Goal: Share content: Share content

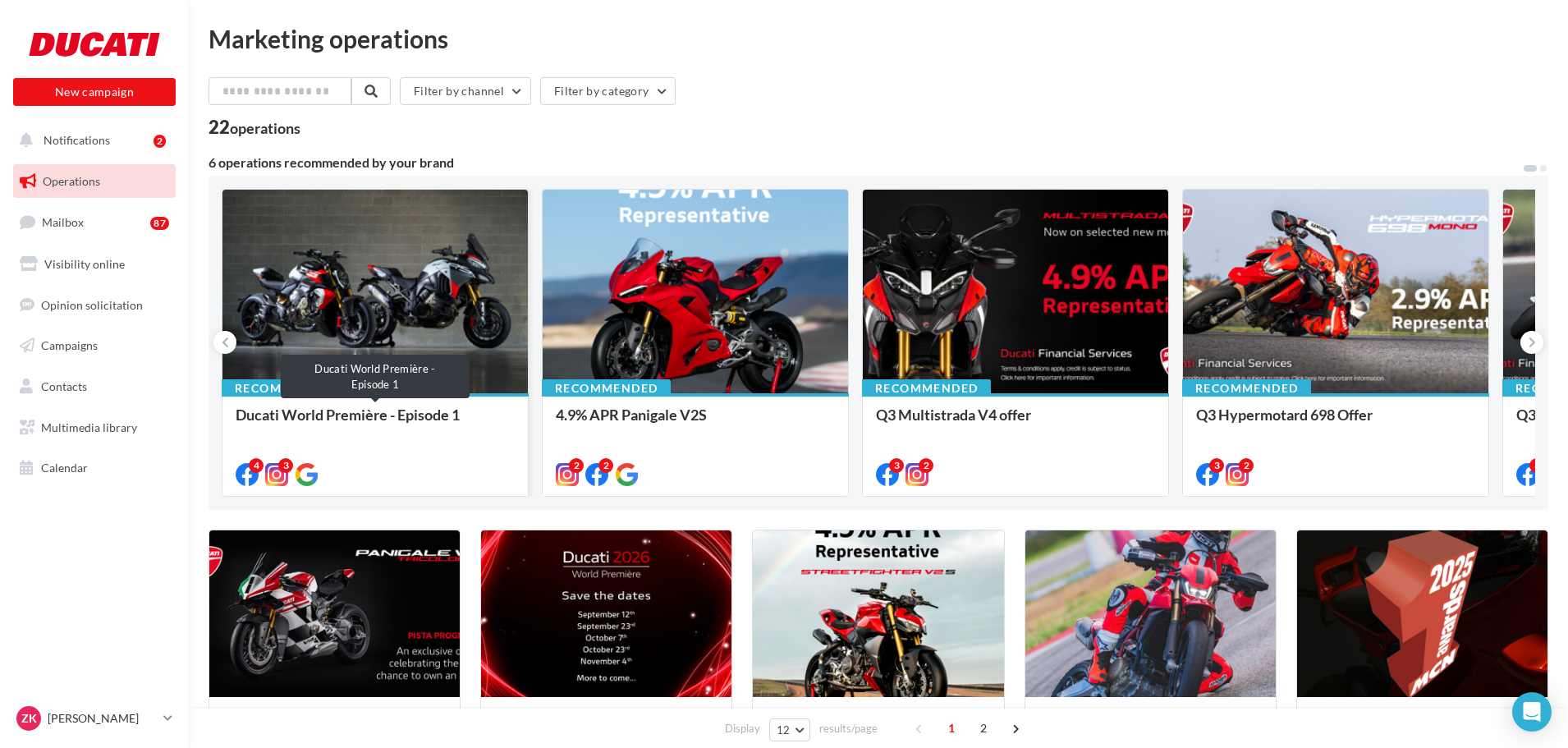
click at [310, 409] on div "Ducati World Première - Episode 1" at bounding box center [376, 423] width 280 height 33
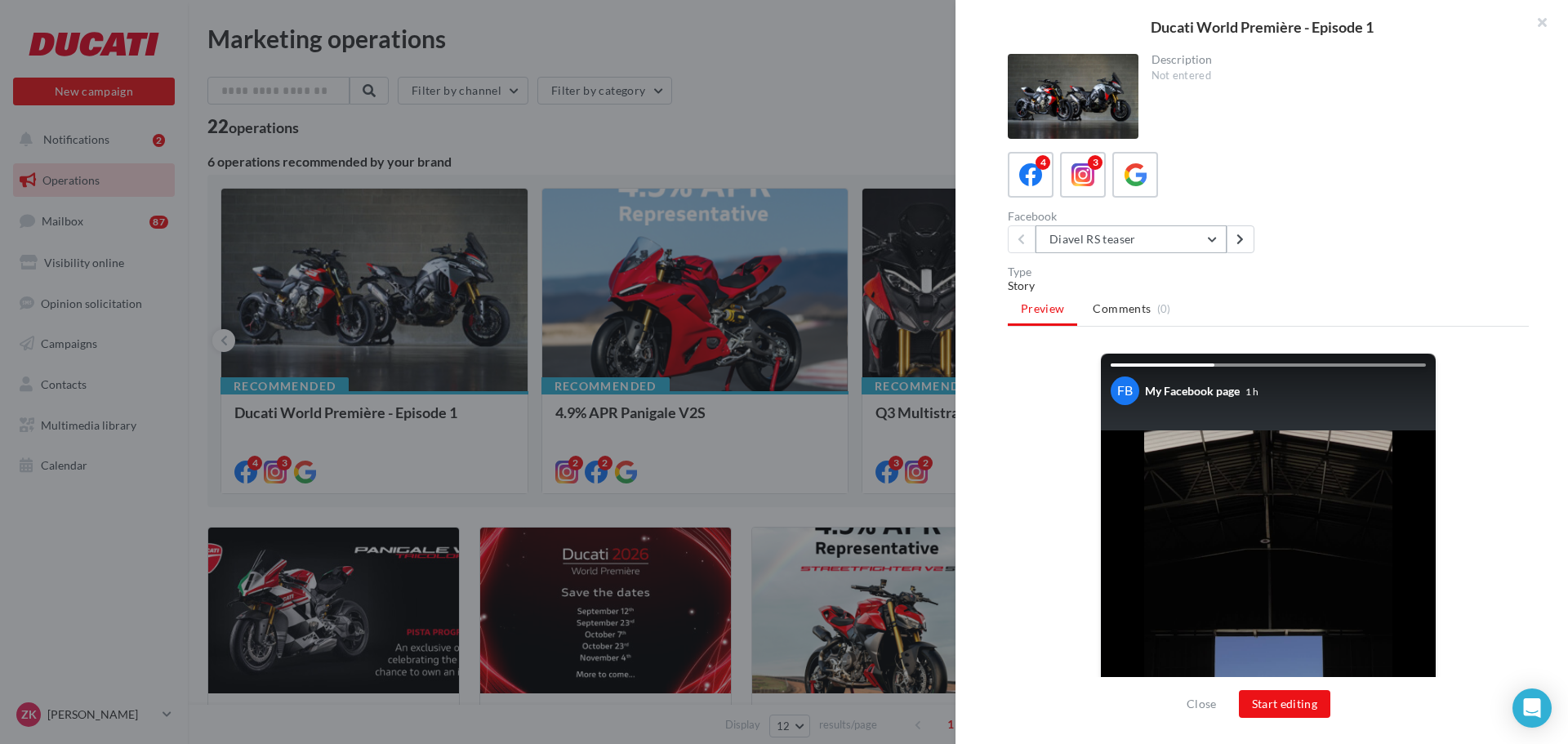
click at [1140, 244] on button "Diavel RS teaser" at bounding box center [1132, 239] width 191 height 28
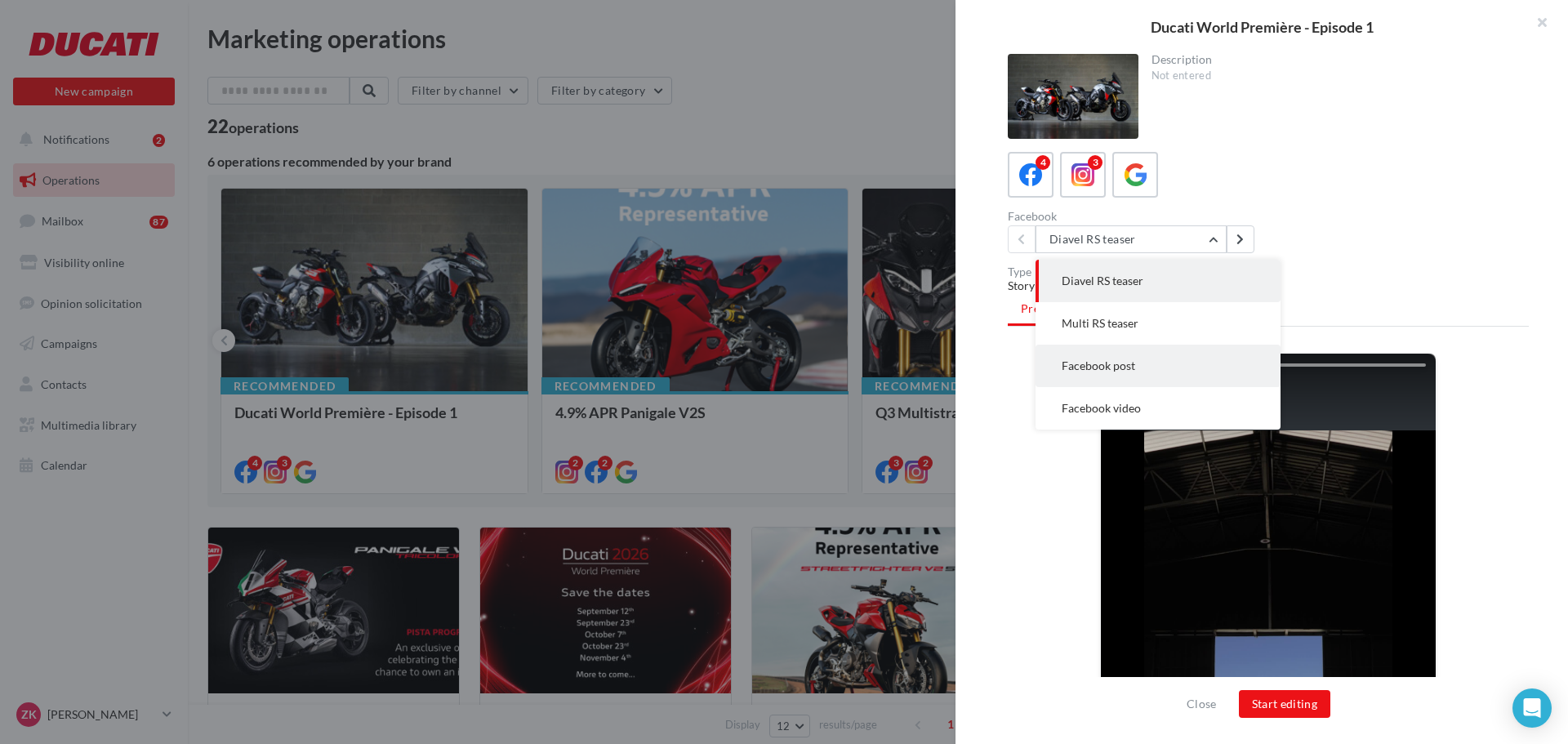
click at [1155, 361] on button "Facebook post" at bounding box center [1159, 366] width 245 height 43
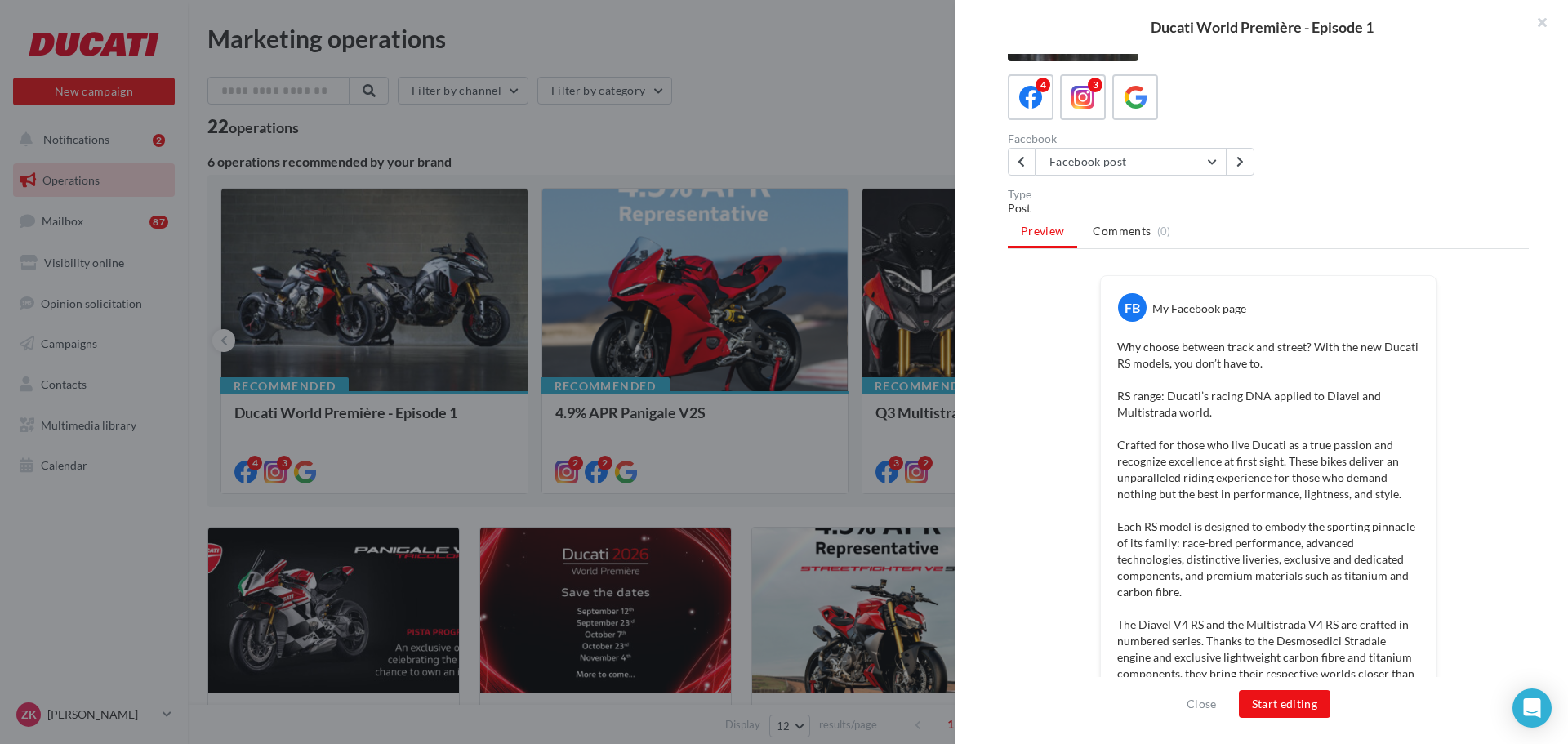
scroll to position [37, 0]
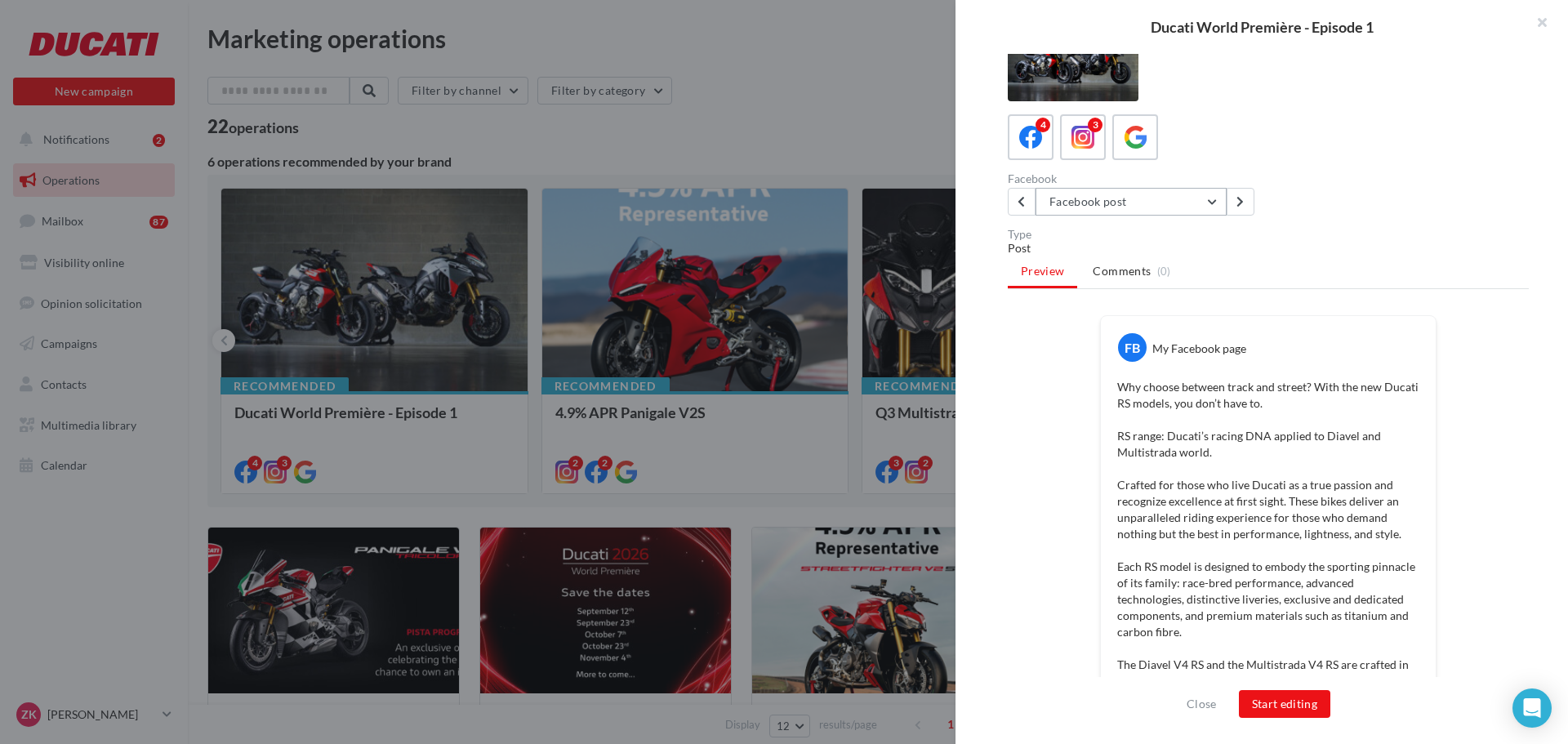
click at [1143, 210] on button "Facebook post" at bounding box center [1132, 202] width 191 height 28
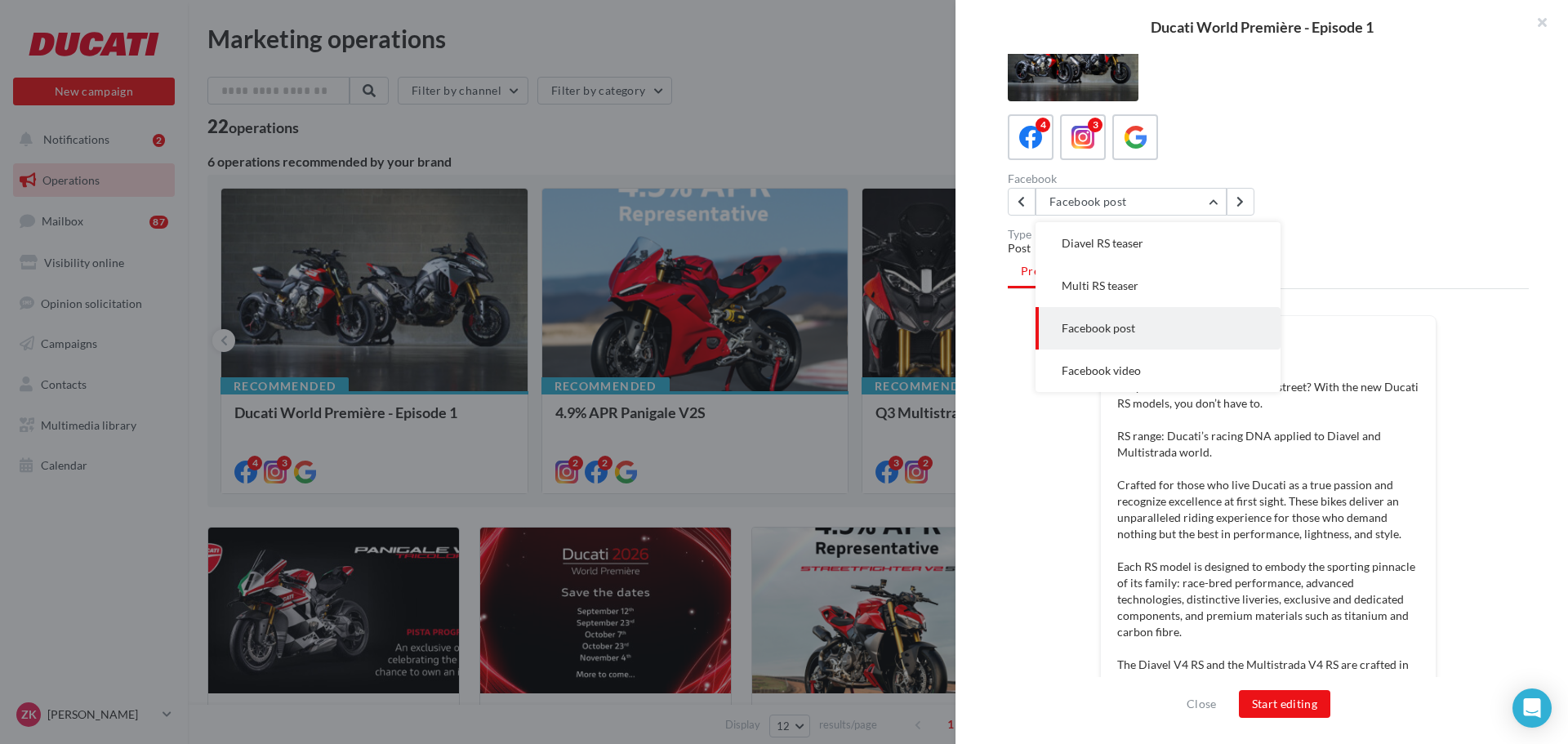
click at [1097, 365] on span "Facebook video" at bounding box center [1101, 370] width 79 height 14
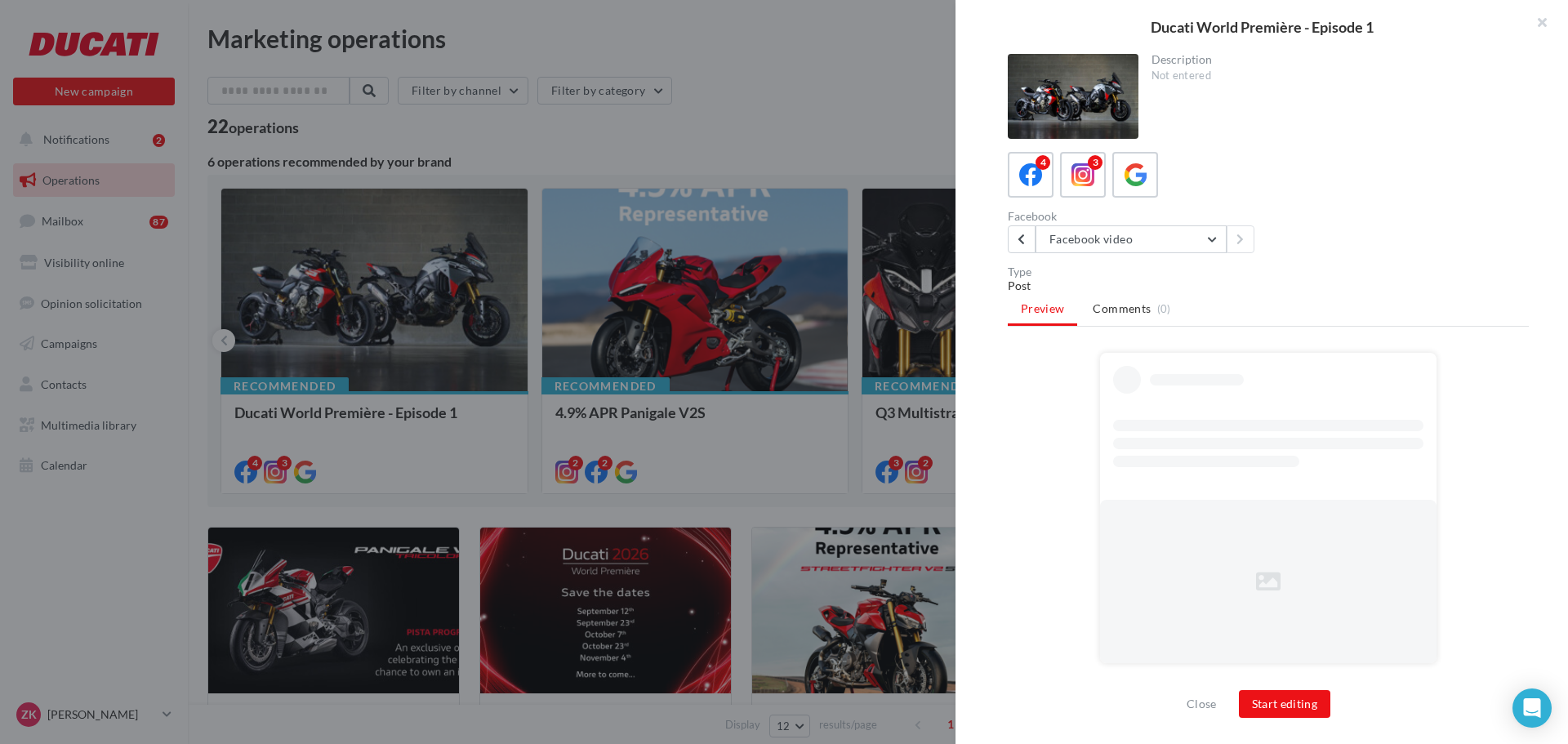
scroll to position [0, 0]
click at [1093, 175] on icon at bounding box center [1083, 175] width 23 height 23
click at [1104, 249] on button "Diavel RS teaser" at bounding box center [1132, 239] width 191 height 28
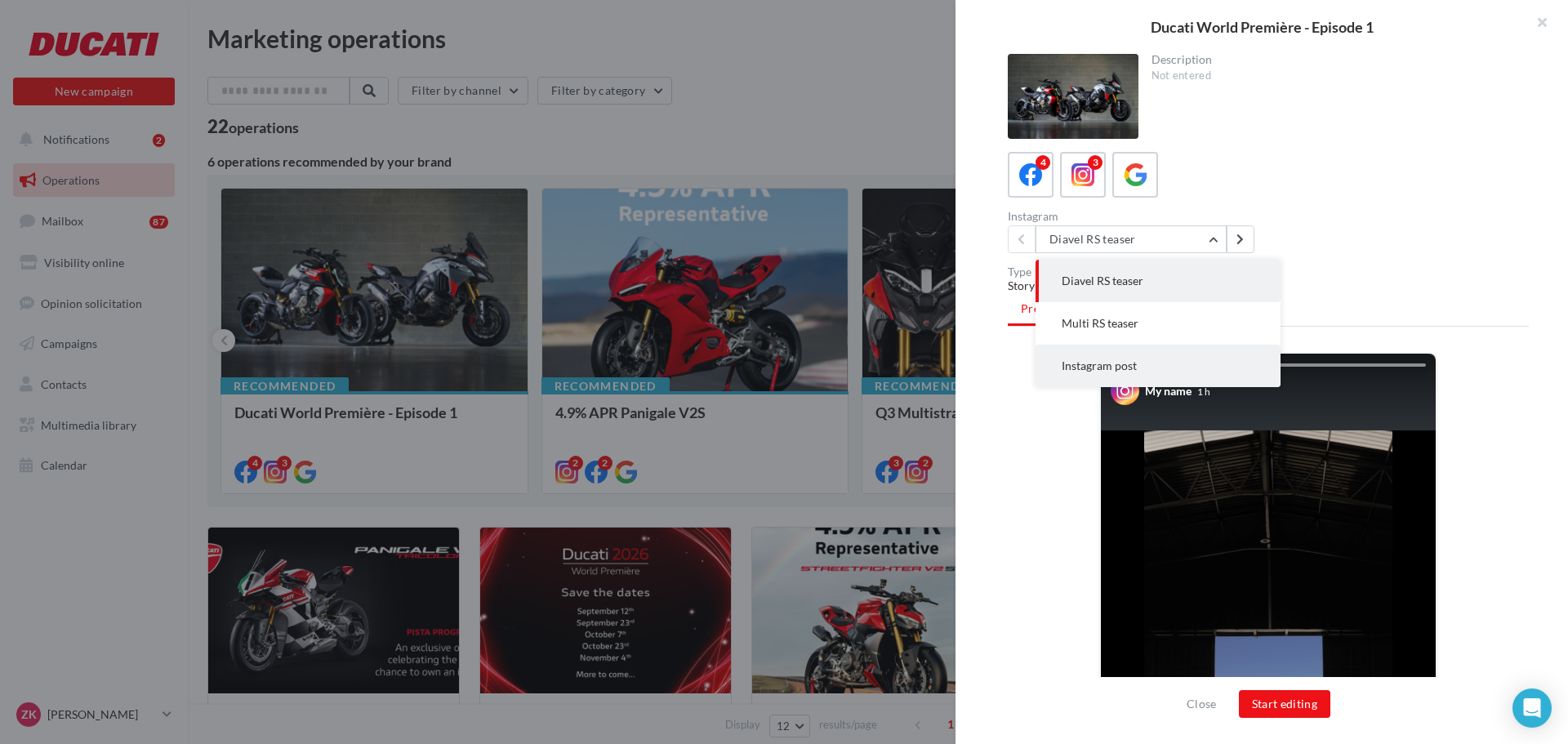
click at [1143, 359] on button "Instagram post" at bounding box center [1159, 366] width 245 height 43
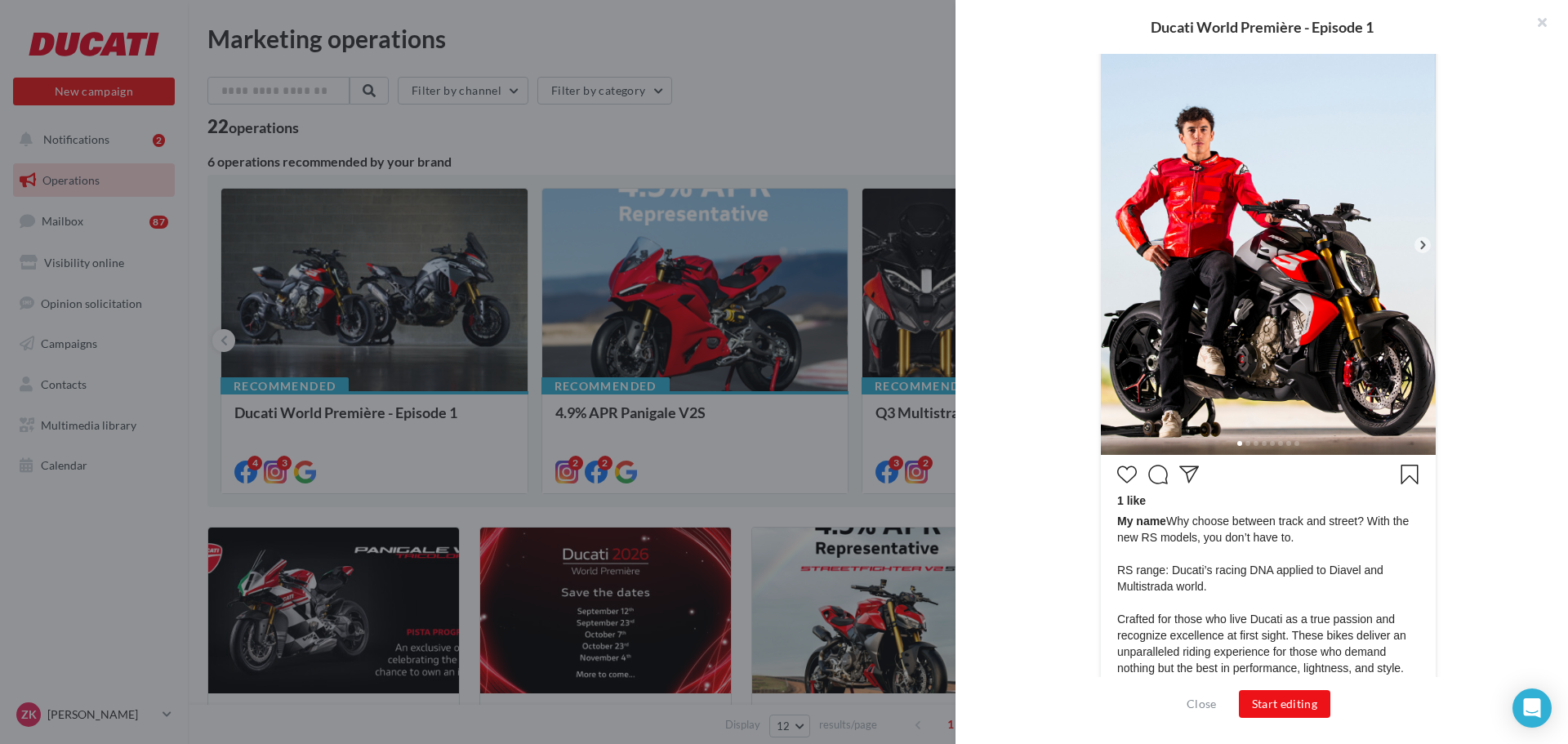
scroll to position [402, 0]
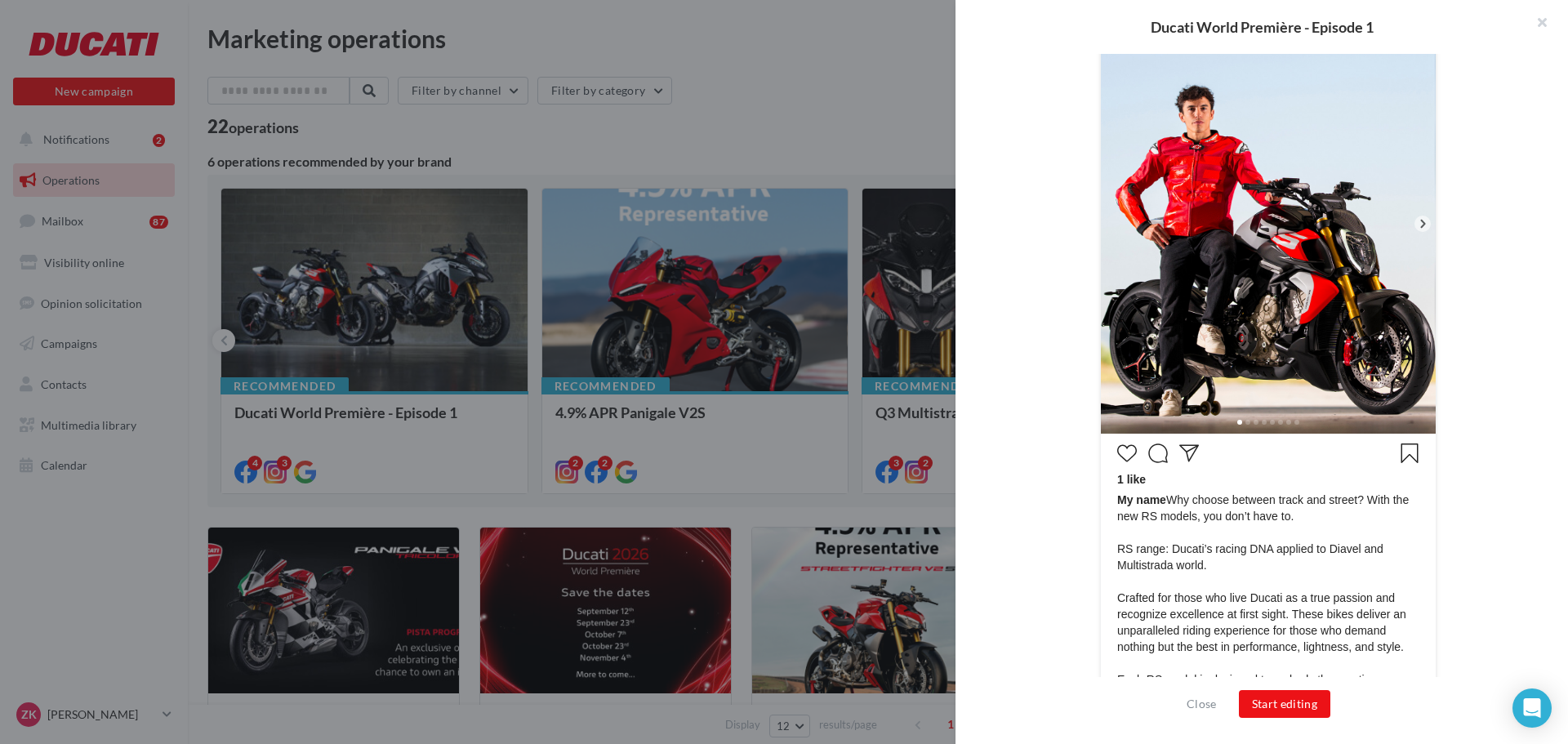
click at [1418, 224] on icon at bounding box center [1423, 223] width 15 height 15
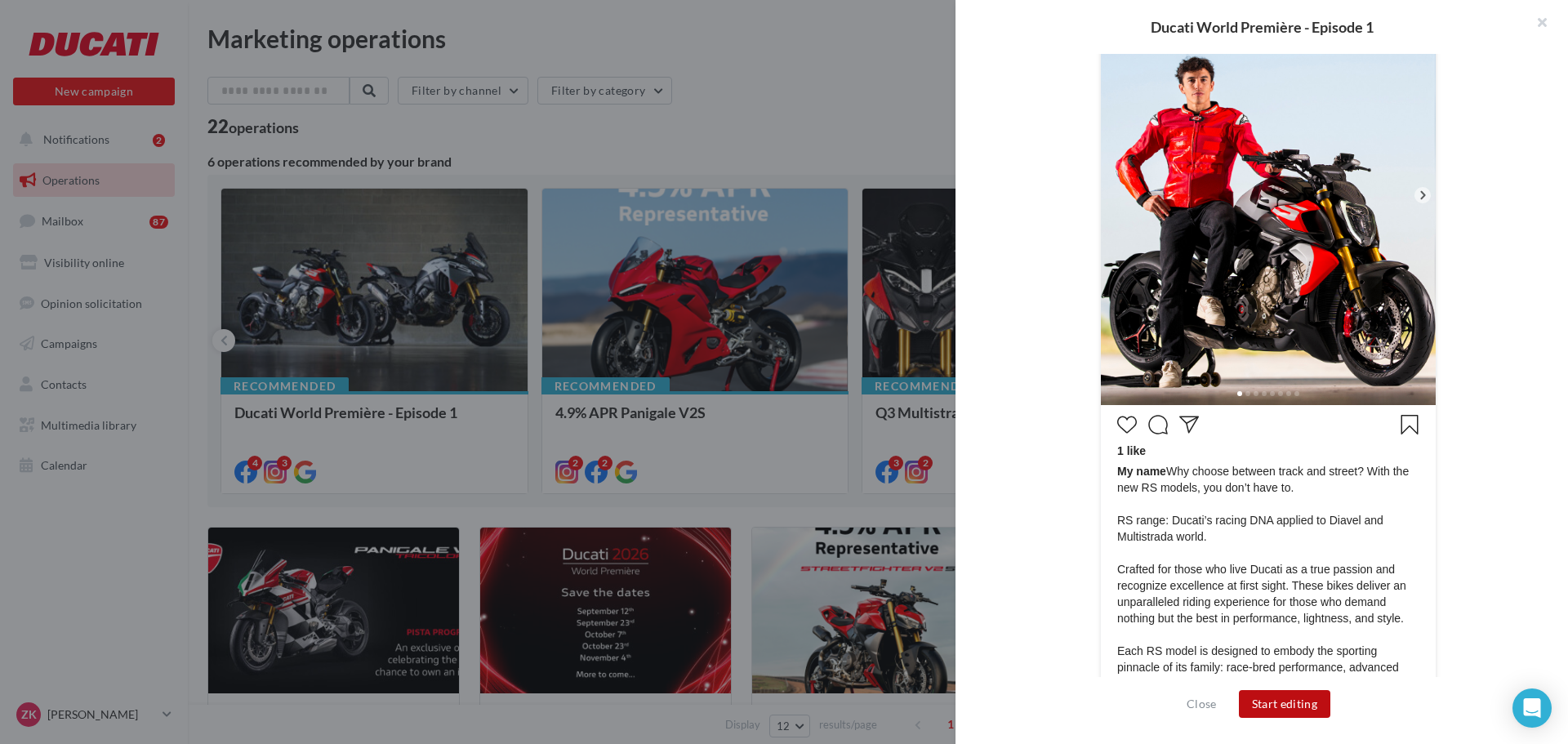
scroll to position [387, 0]
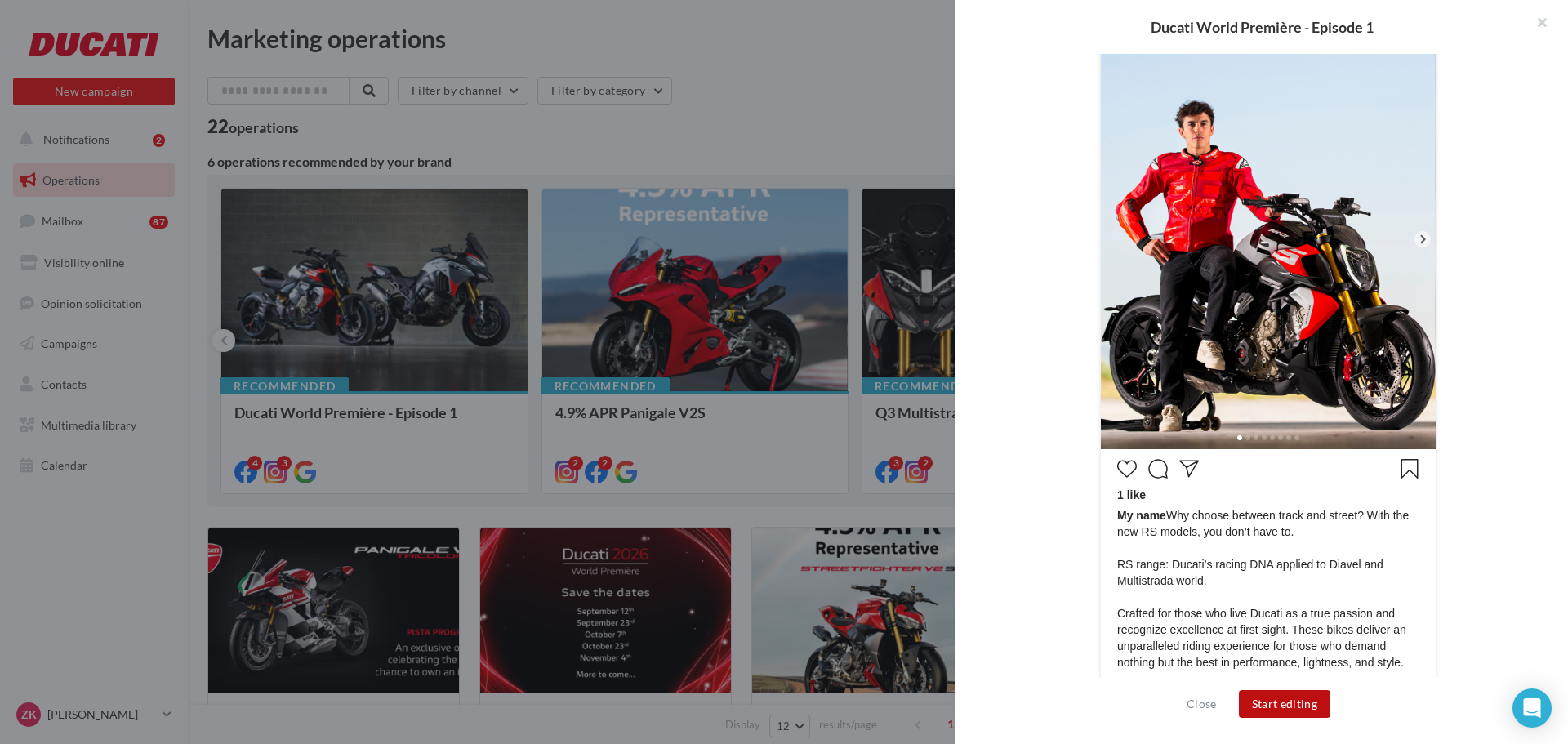
click at [1299, 716] on button "Start editing" at bounding box center [1286, 704] width 92 height 28
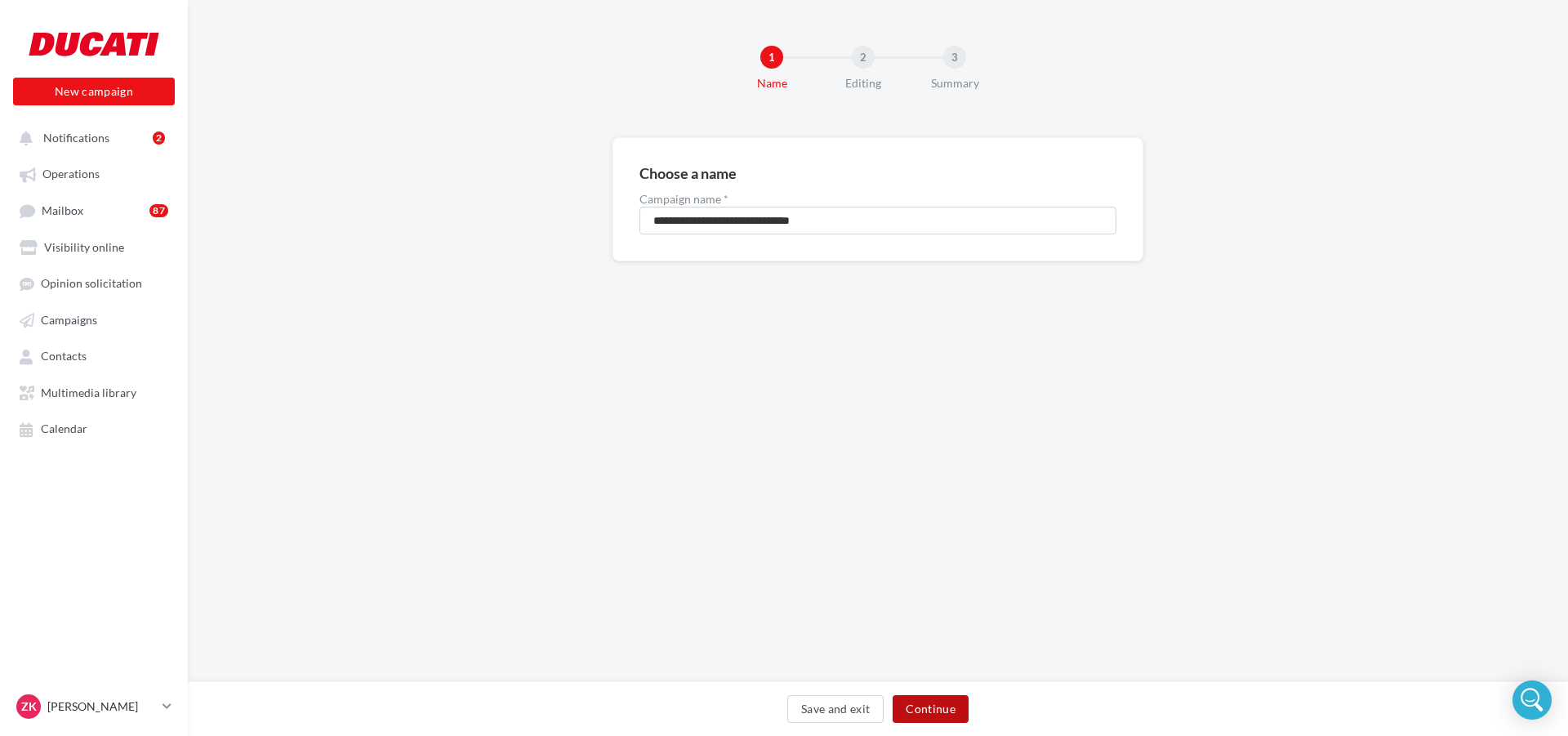
click at [940, 721] on button "Continue" at bounding box center [930, 709] width 76 height 28
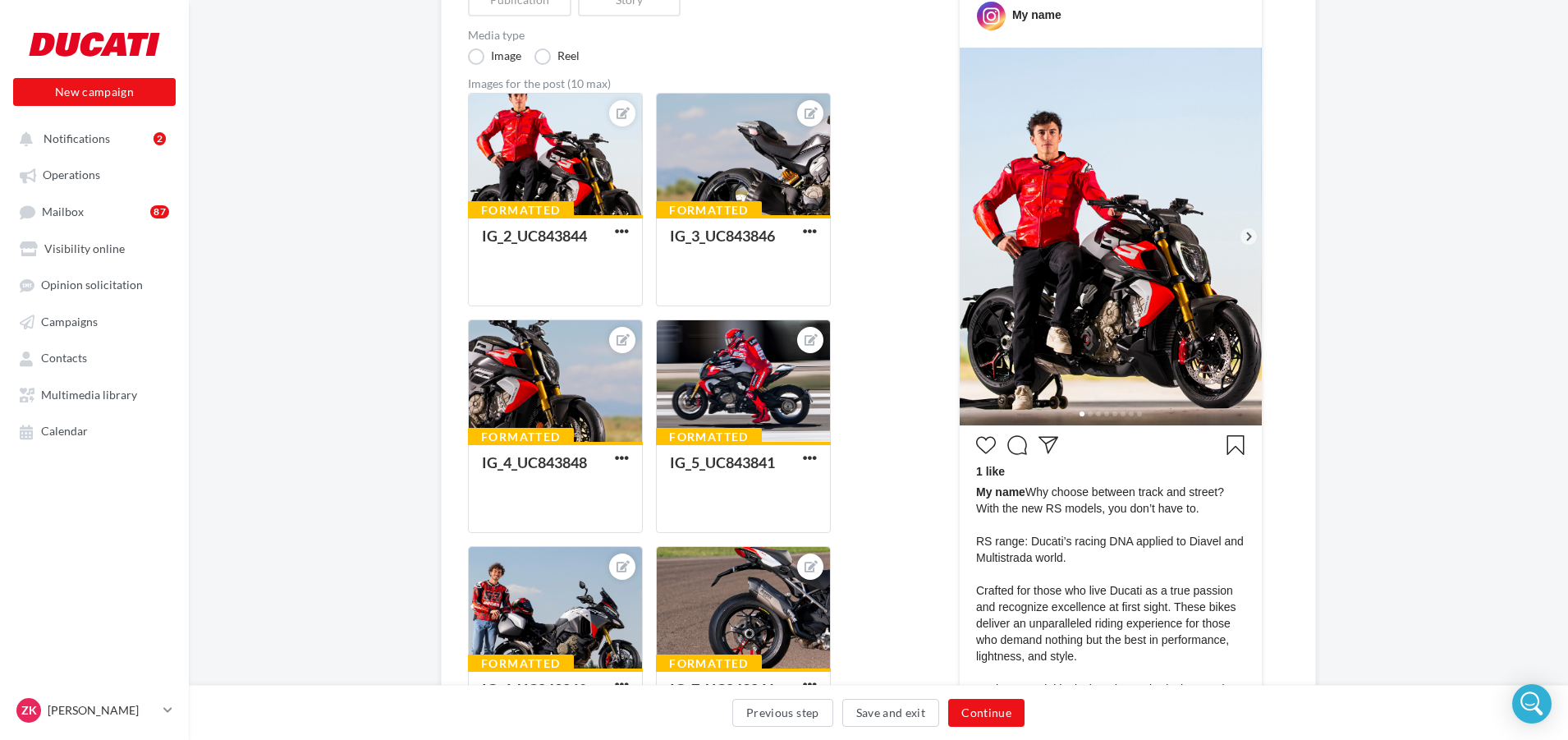
scroll to position [82, 0]
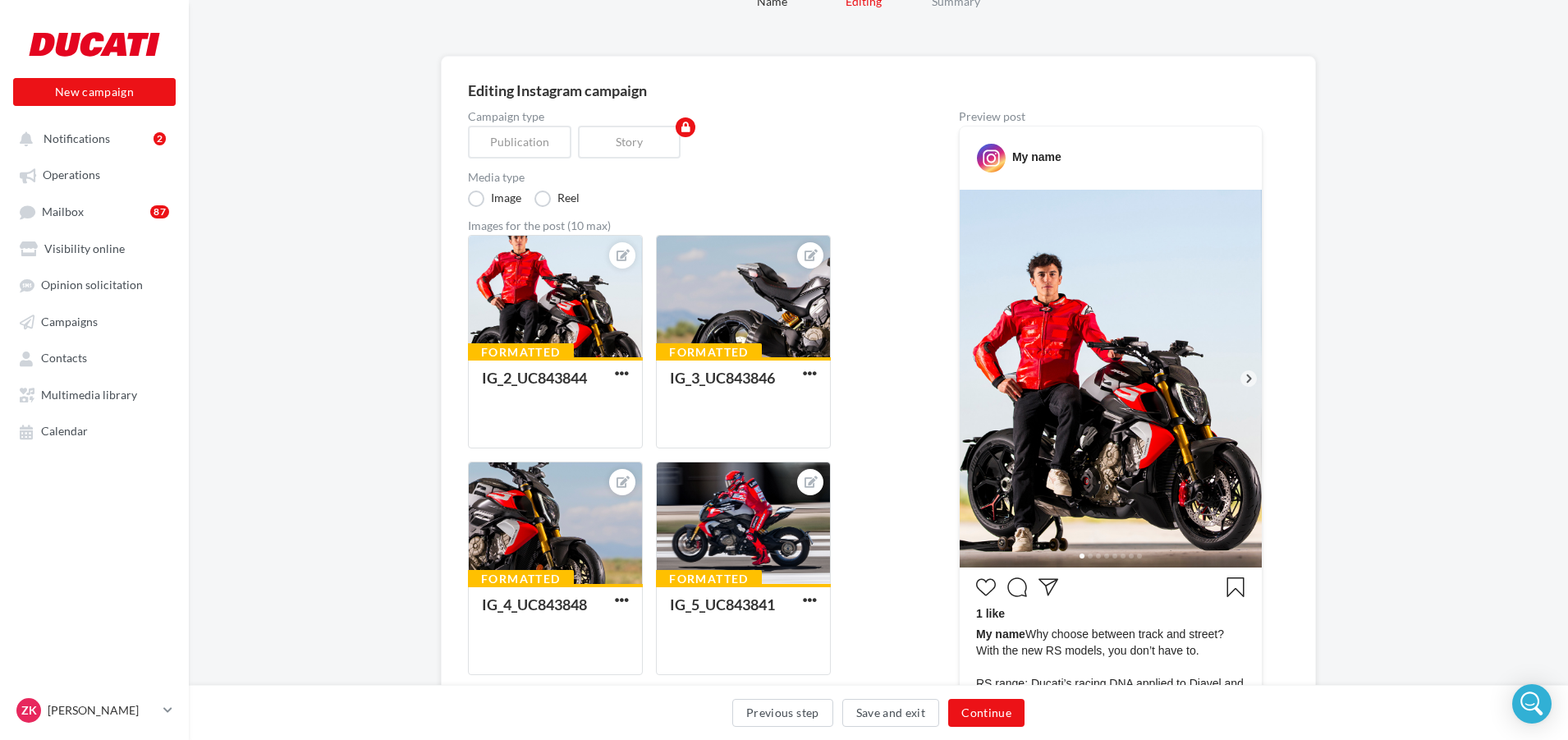
click at [1247, 381] on icon at bounding box center [1248, 378] width 15 height 15
click at [621, 375] on span "button" at bounding box center [622, 373] width 14 height 14
click at [735, 308] on div at bounding box center [743, 297] width 173 height 123
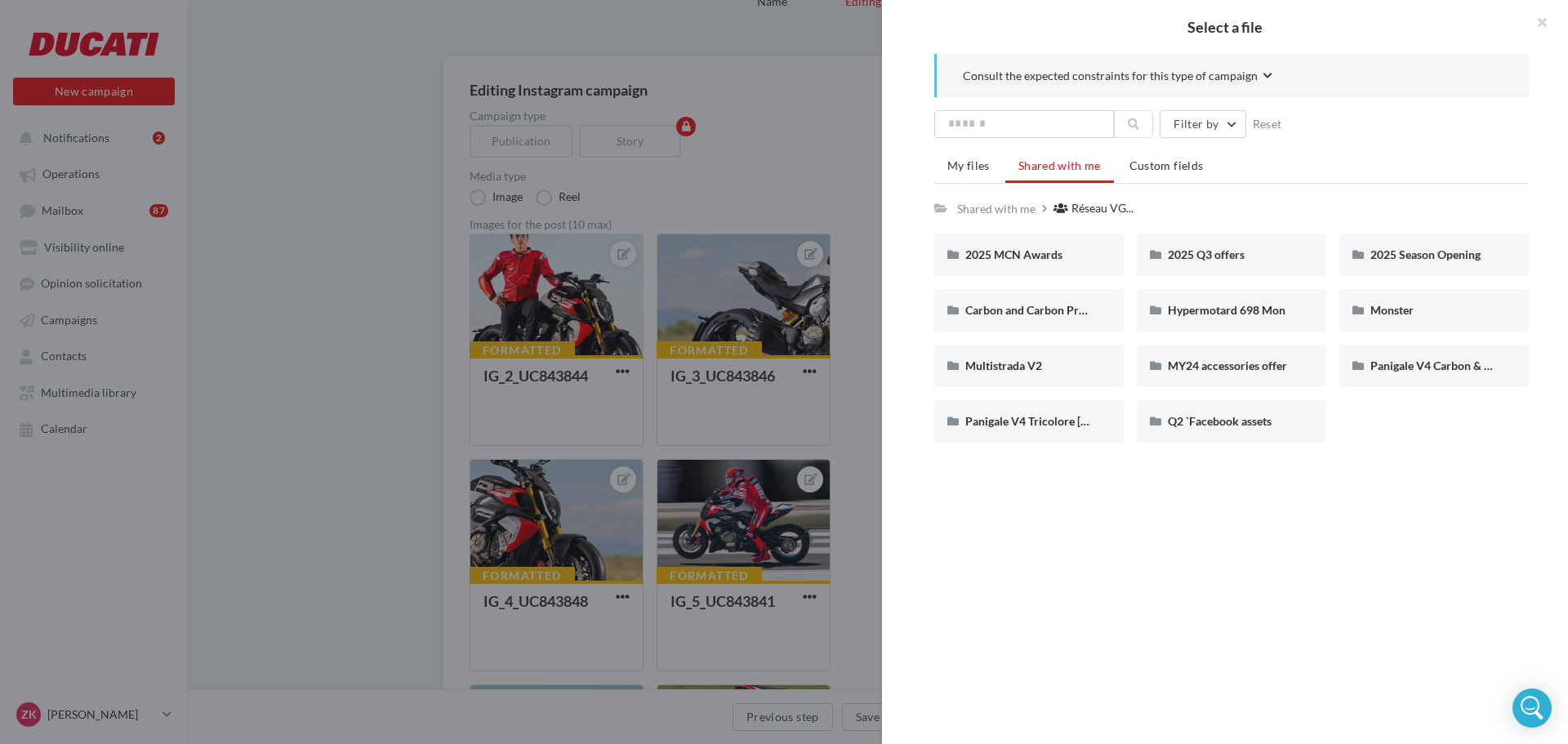
click at [657, 446] on div "Select a file Consult the expected constraints for this type of campaign Filter…" at bounding box center [744, 446] width 174 height 0
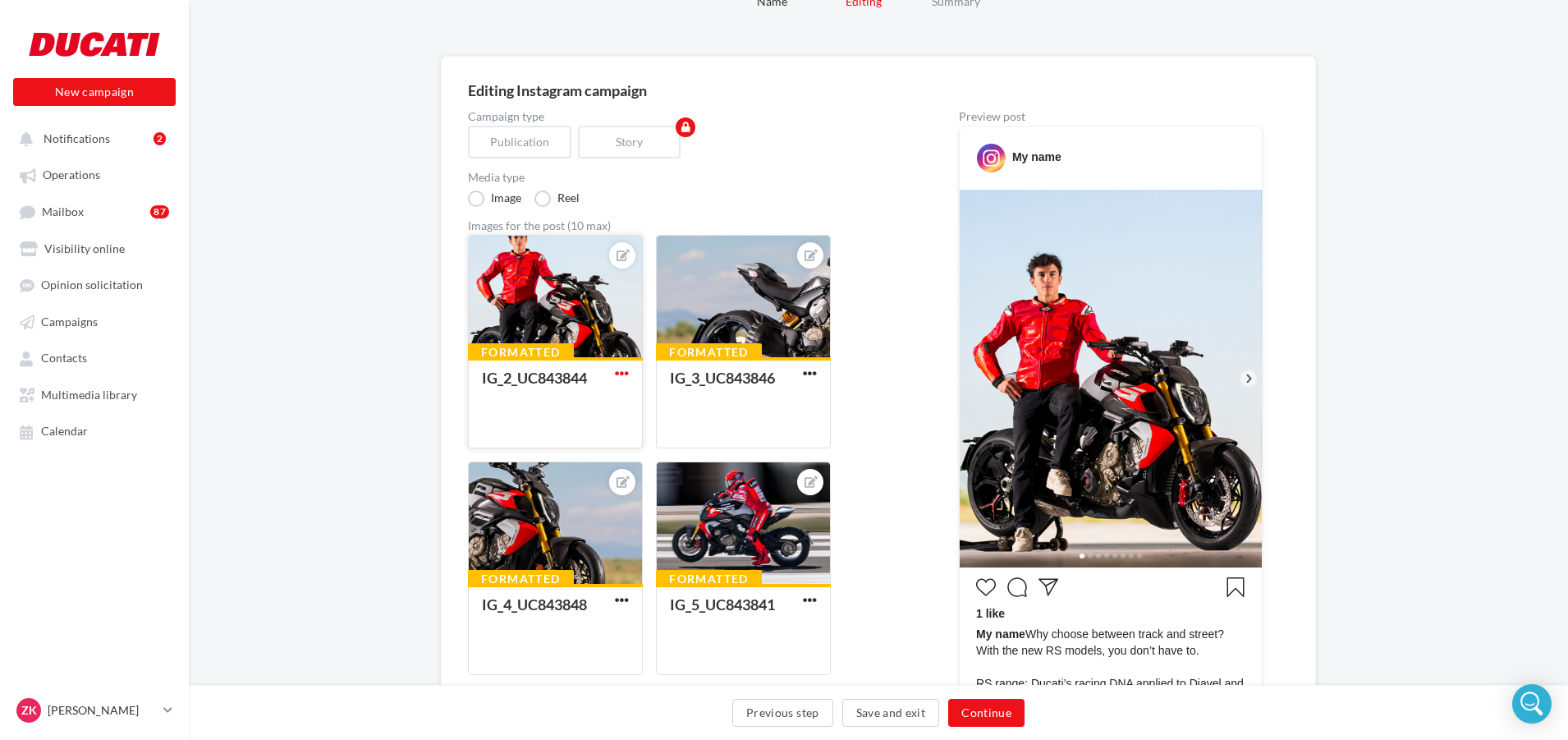
click at [623, 366] on span "button" at bounding box center [622, 373] width 14 height 14
click at [812, 372] on span "button" at bounding box center [810, 373] width 14 height 14
click at [846, 138] on div "Campaign type Publication Story" at bounding box center [687, 135] width 439 height 48
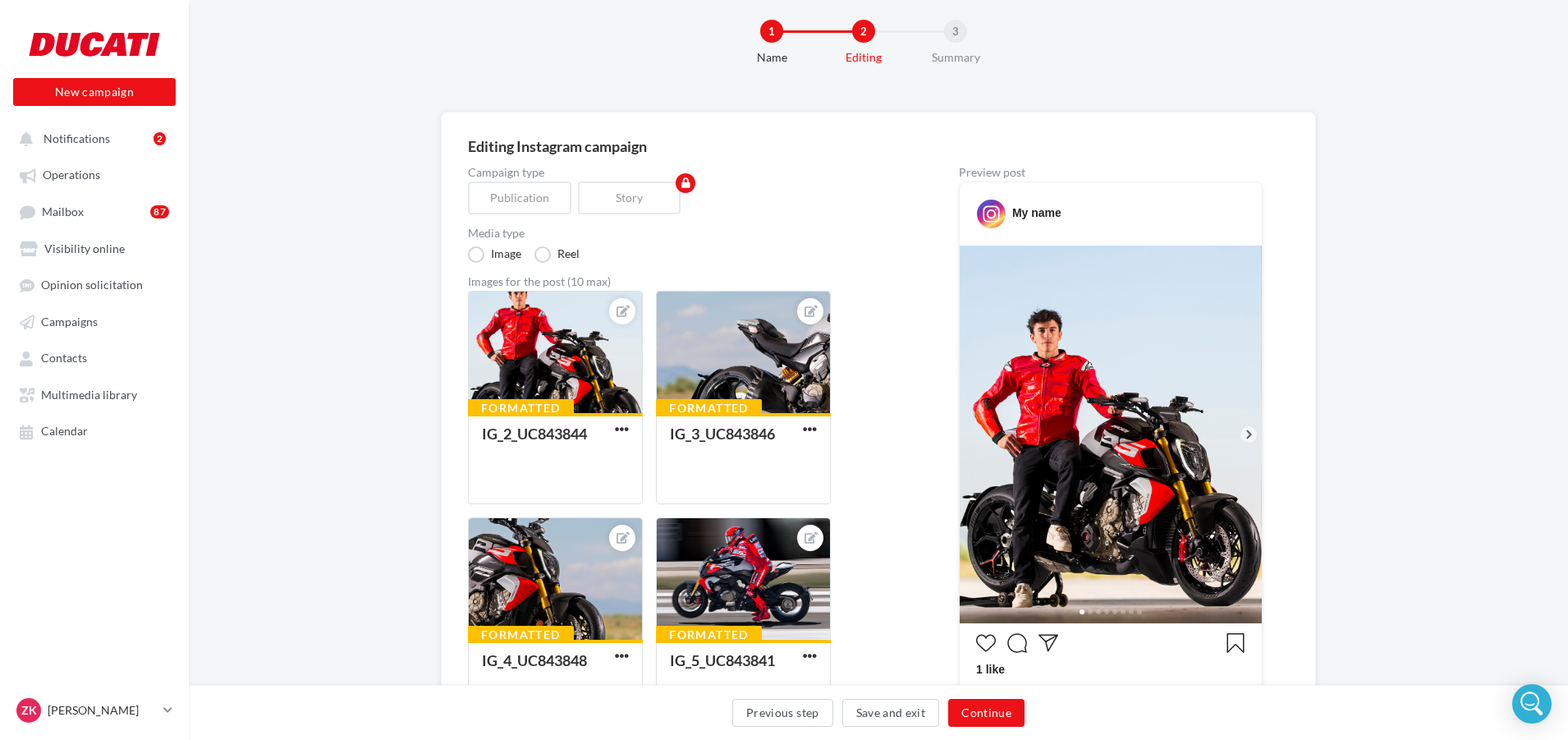
scroll to position [0, 0]
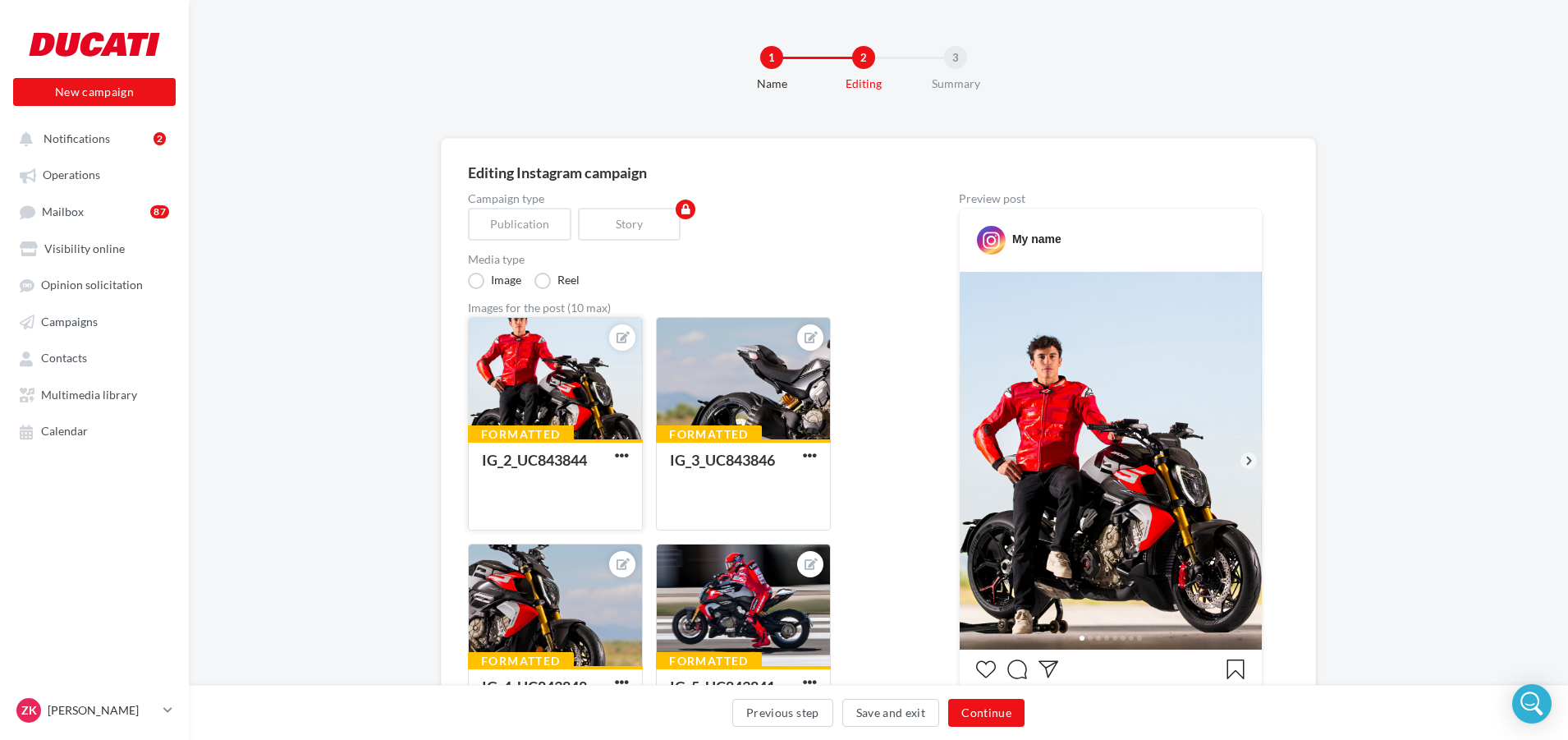
click at [546, 402] on div at bounding box center [556, 379] width 173 height 123
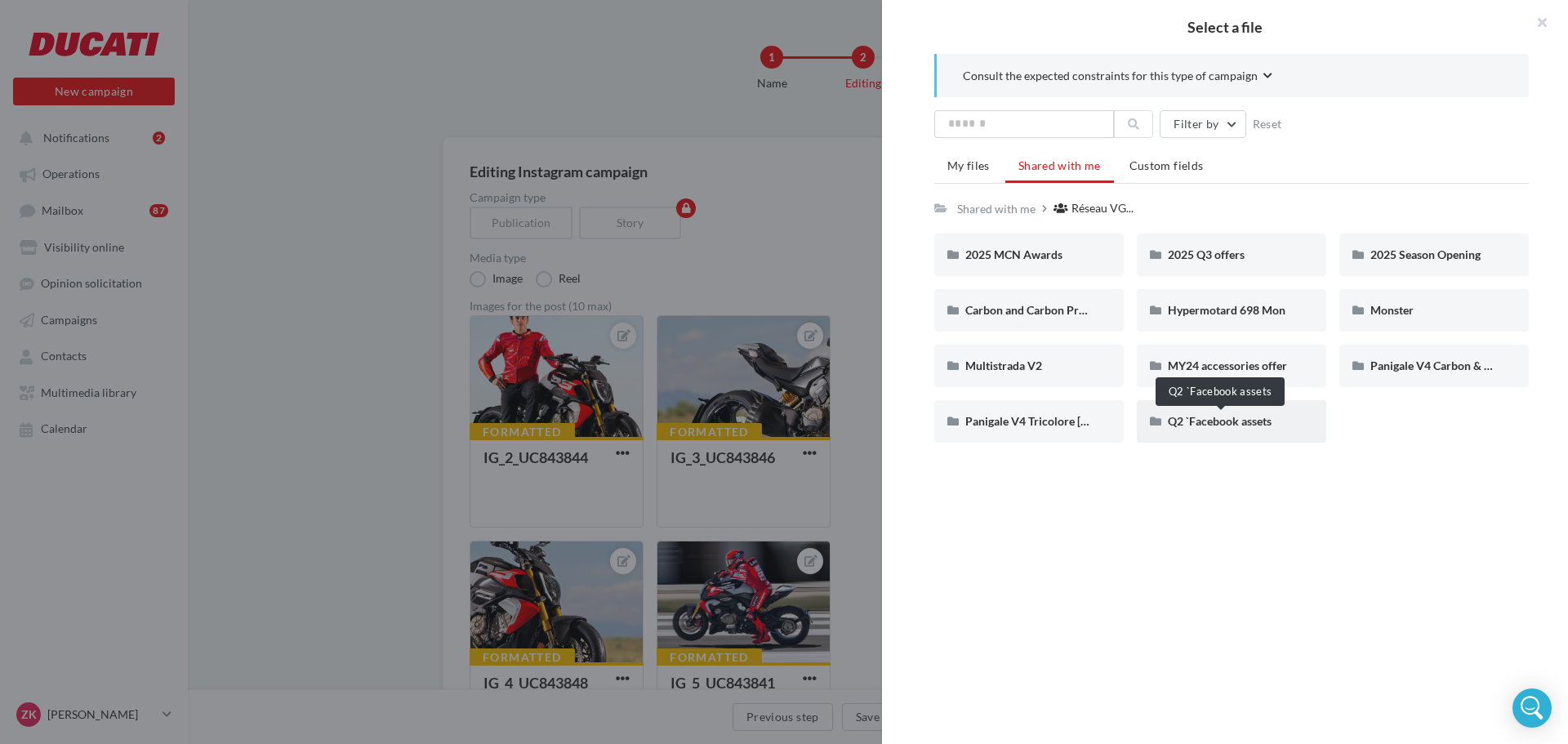
click at [1208, 422] on span "Q2 `Facebook assets" at bounding box center [1219, 421] width 103 height 14
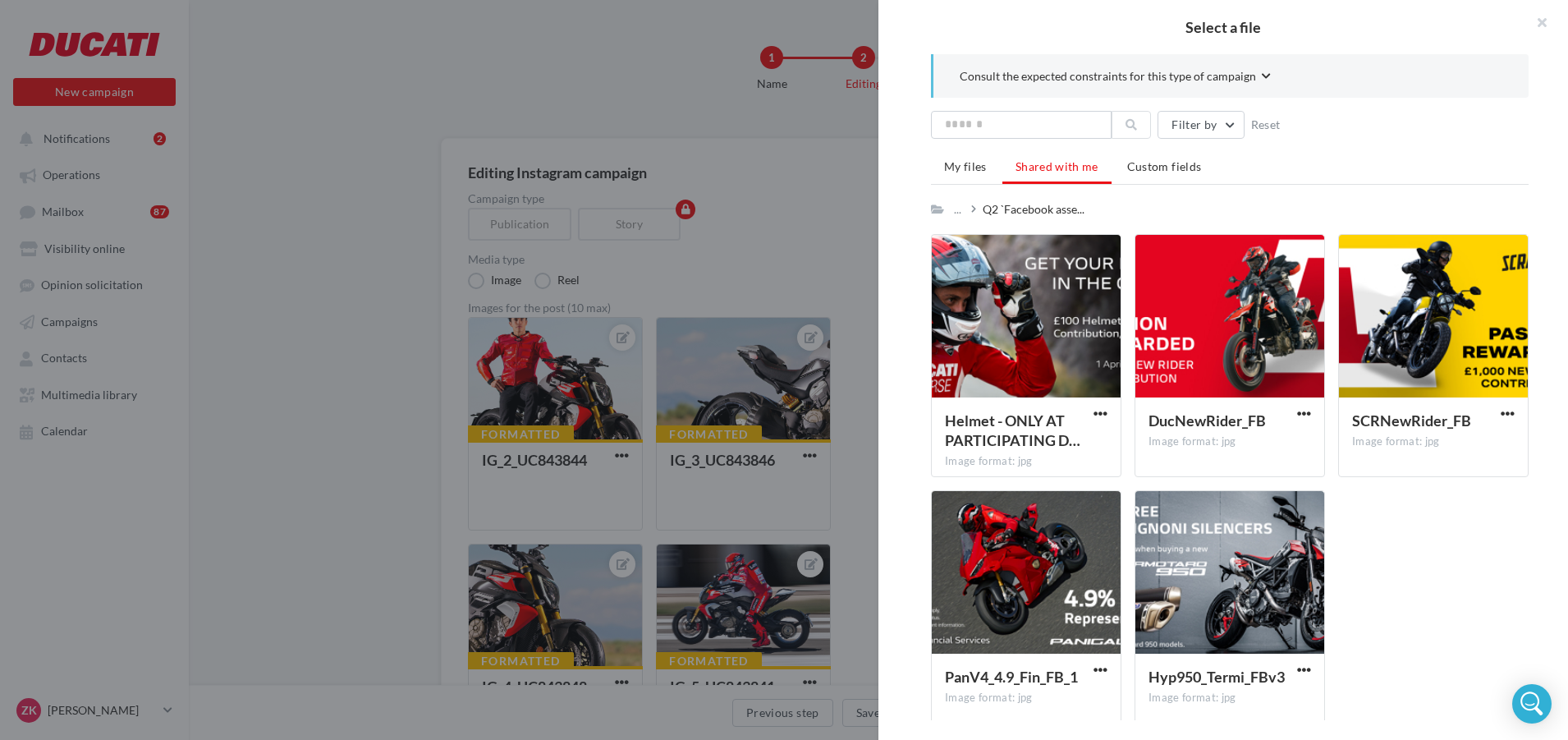
click at [1028, 170] on span "Shared with me" at bounding box center [1057, 166] width 83 height 14
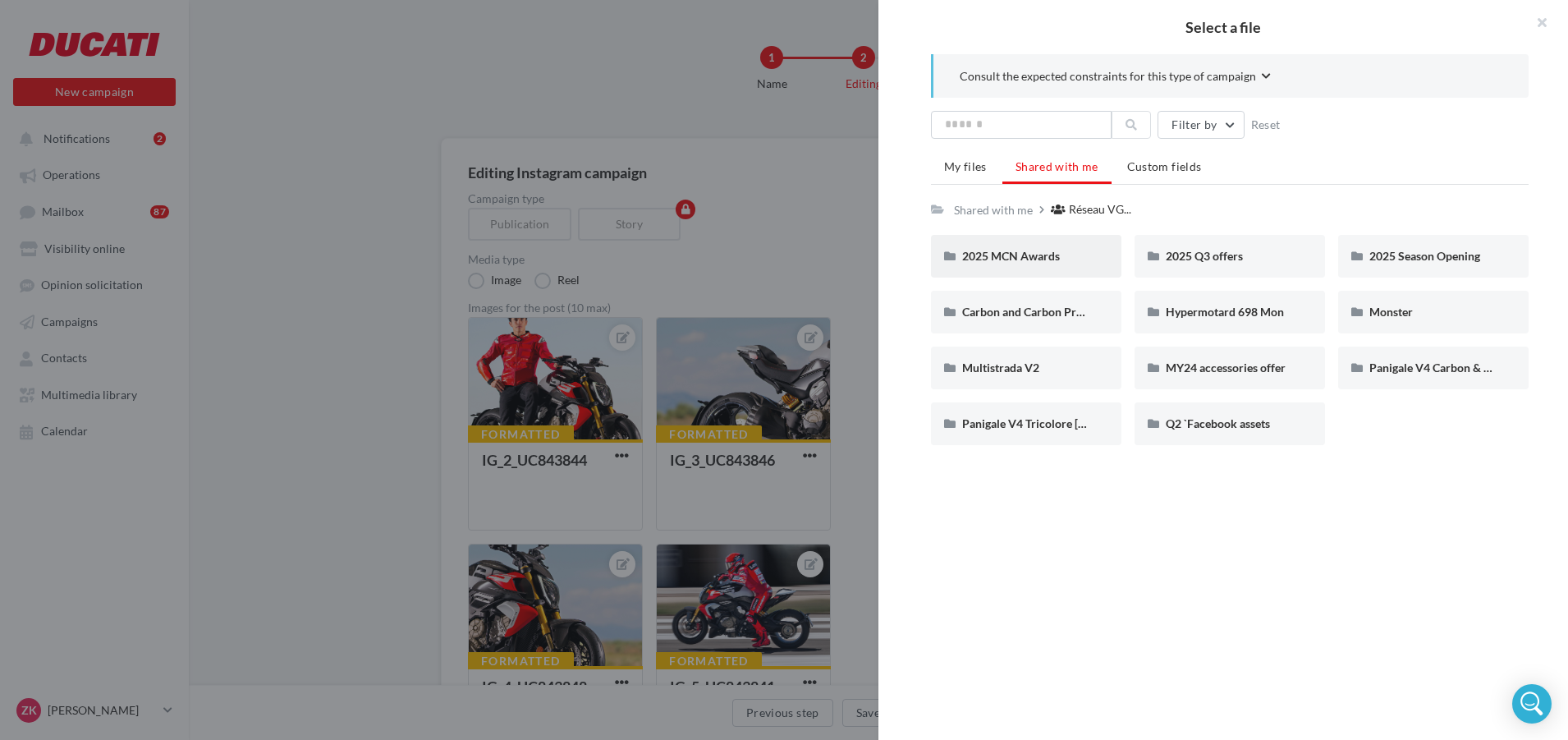
click at [1063, 266] on div "2025 MCN Awards" at bounding box center [1026, 256] width 190 height 43
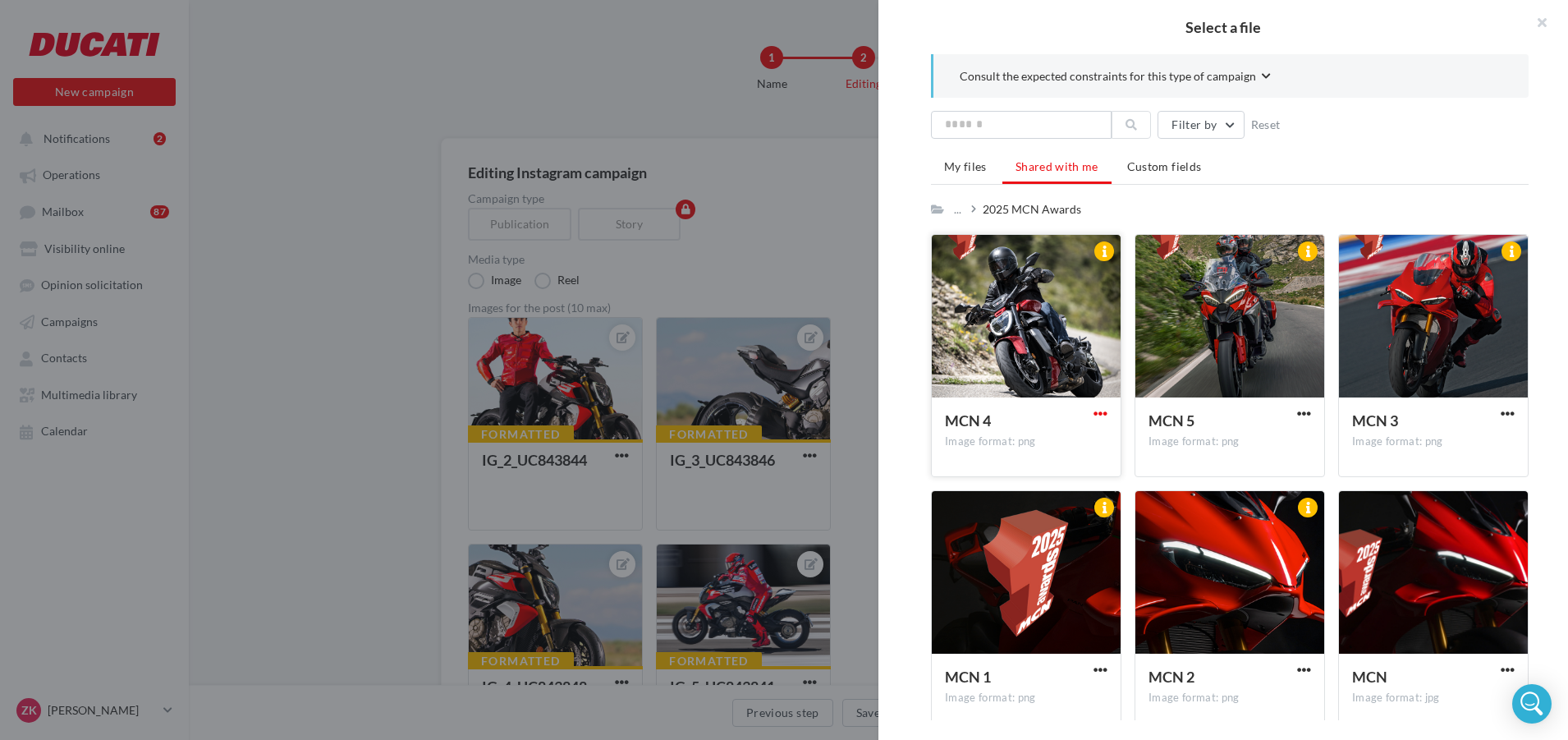
click at [1102, 416] on span "button" at bounding box center [1101, 413] width 14 height 14
click at [1026, 157] on li "Shared with me" at bounding box center [1056, 168] width 109 height 32
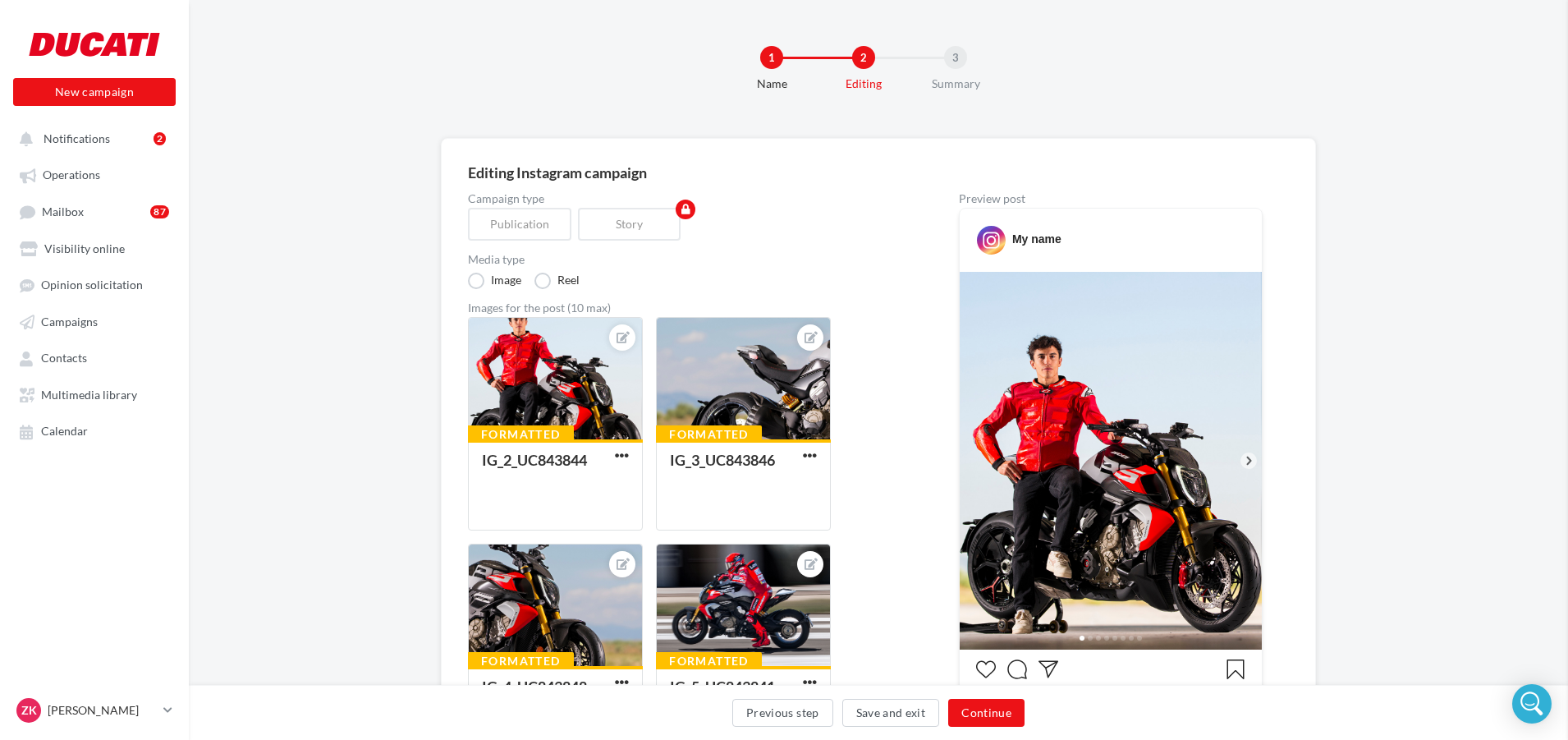
click at [468, 530] on div "Select a file Consult the expected constraints for this type of campaign Filter…" at bounding box center [556, 530] width 175 height 0
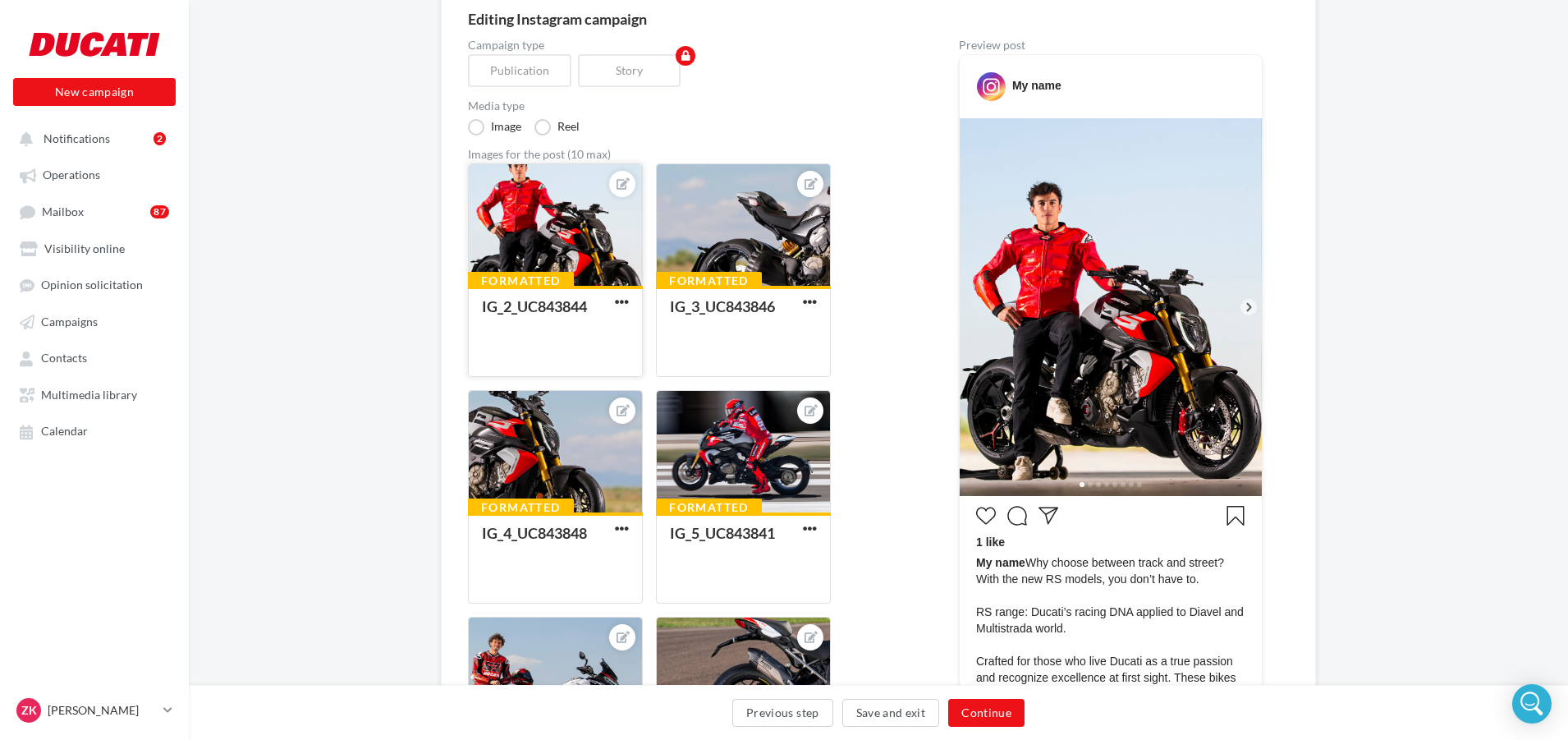
scroll to position [164, 0]
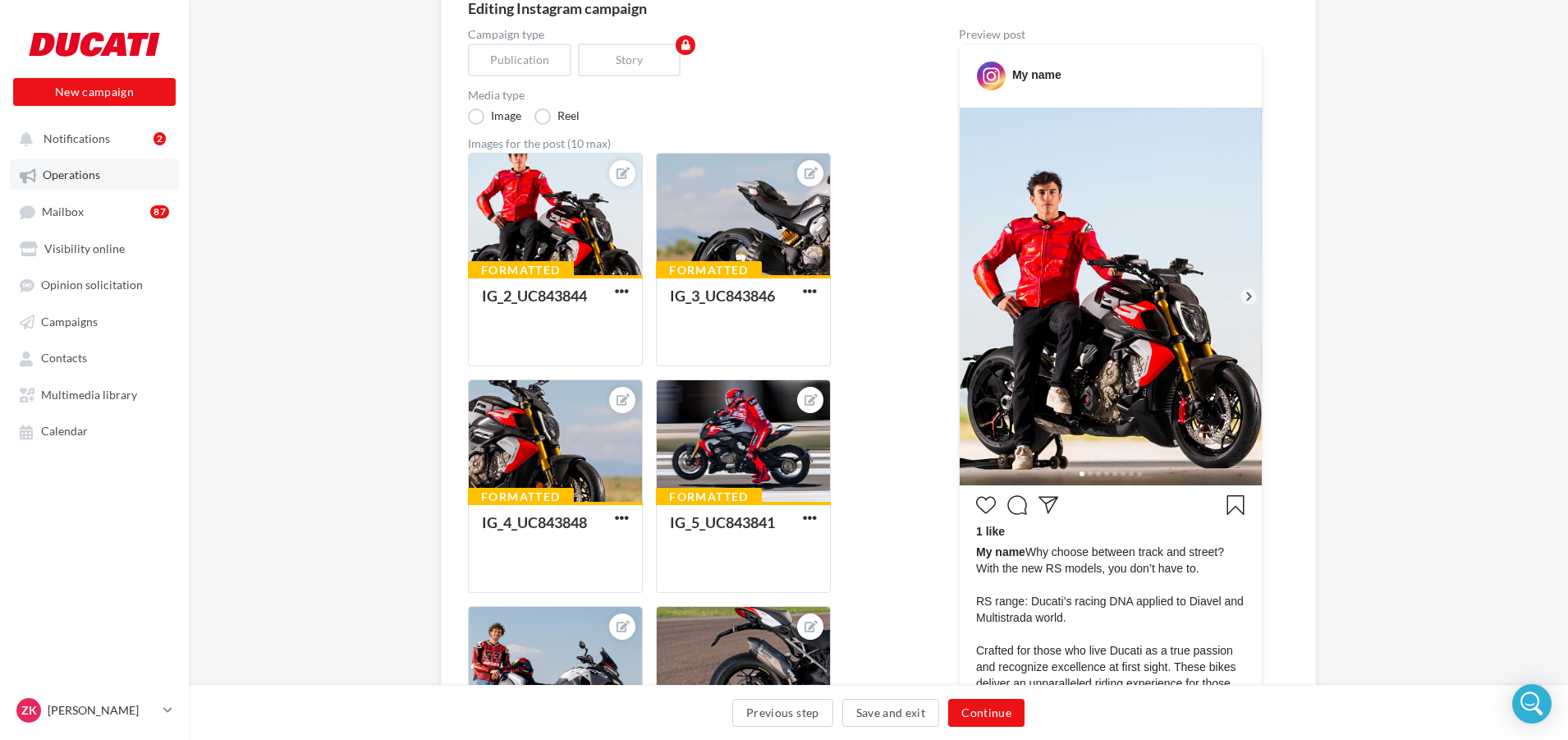
click at [71, 184] on link "Operations" at bounding box center [94, 174] width 169 height 30
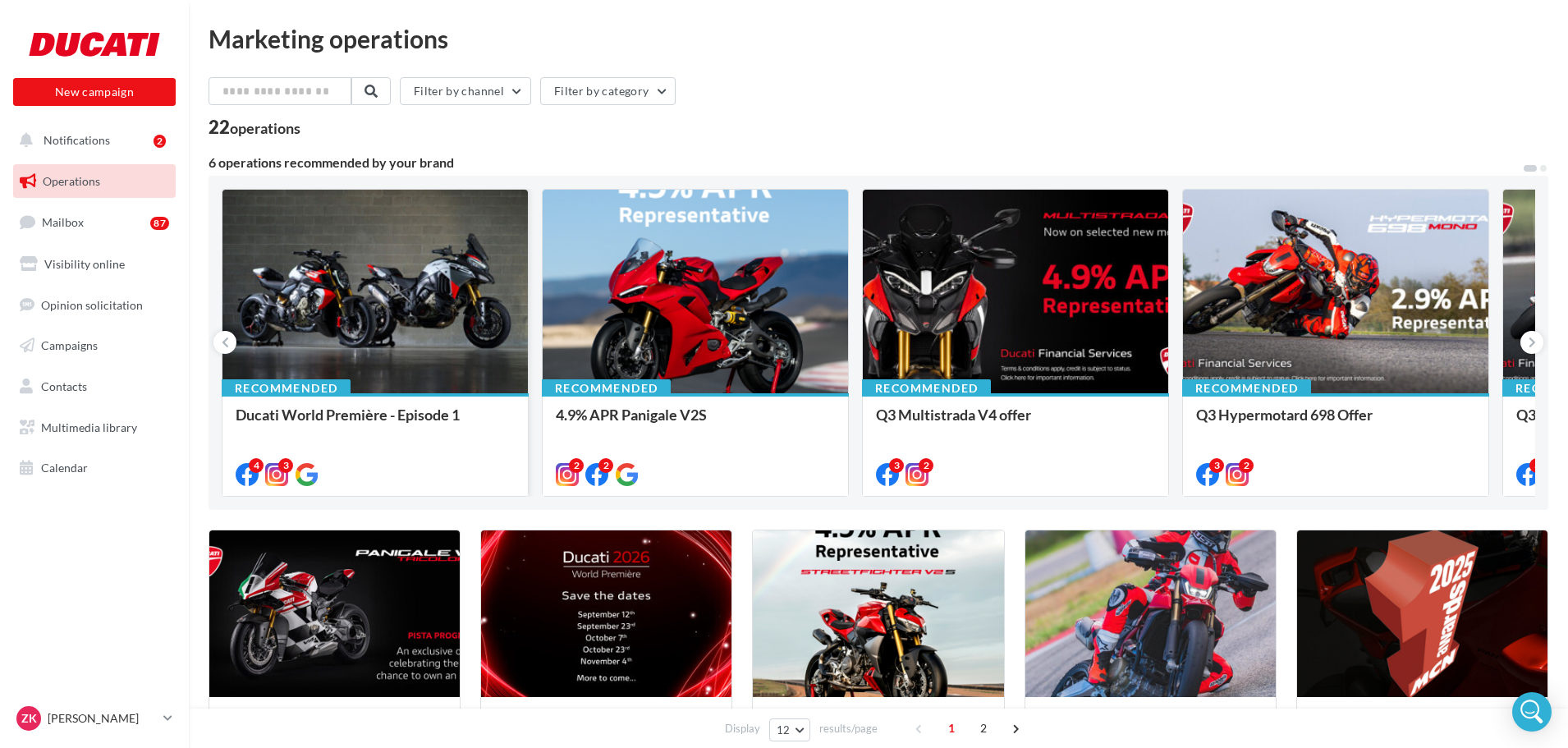
click at [354, 316] on div at bounding box center [376, 292] width 306 height 205
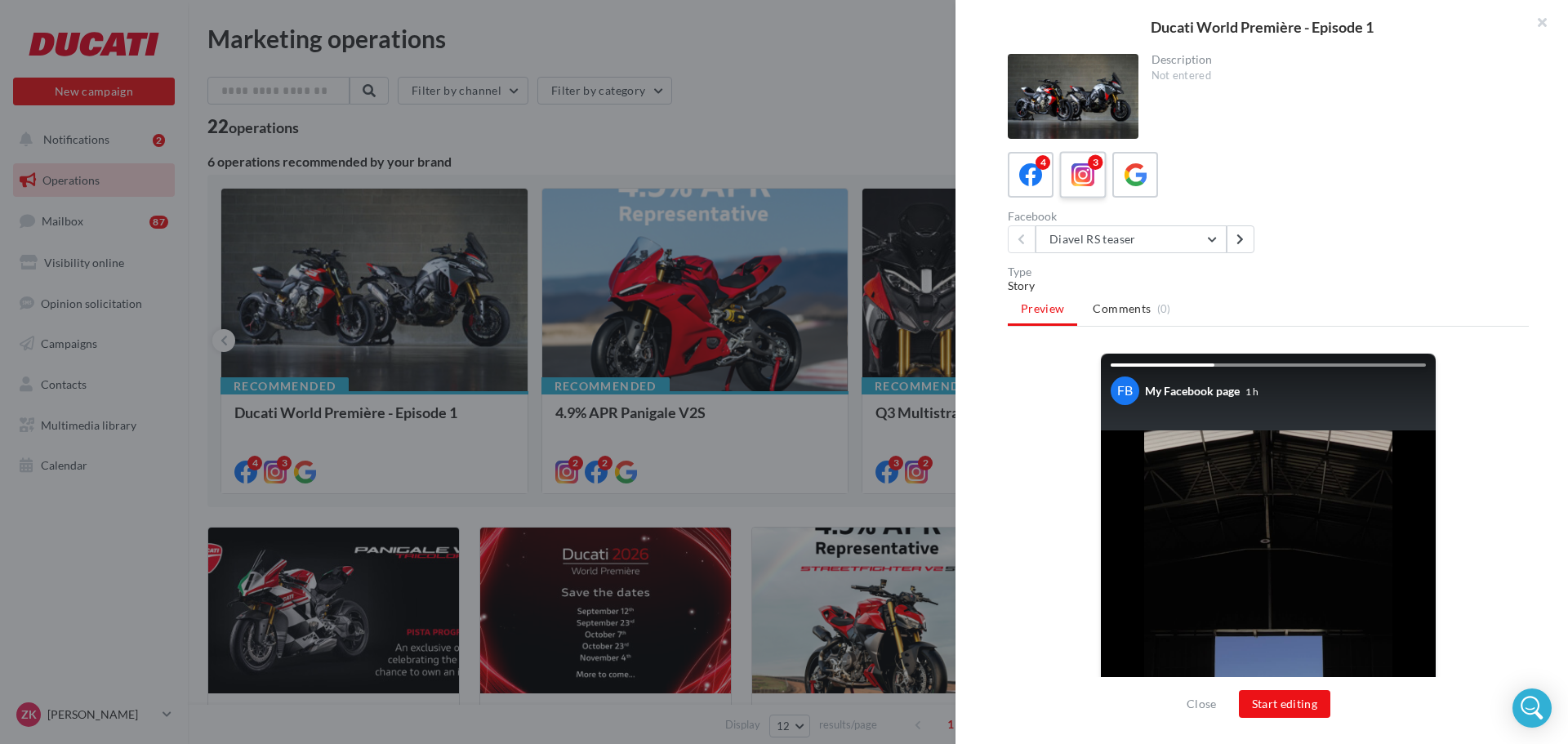
click at [1099, 169] on label "3" at bounding box center [1083, 175] width 47 height 47
click at [1192, 245] on button "Diavel RS teaser" at bounding box center [1132, 239] width 191 height 28
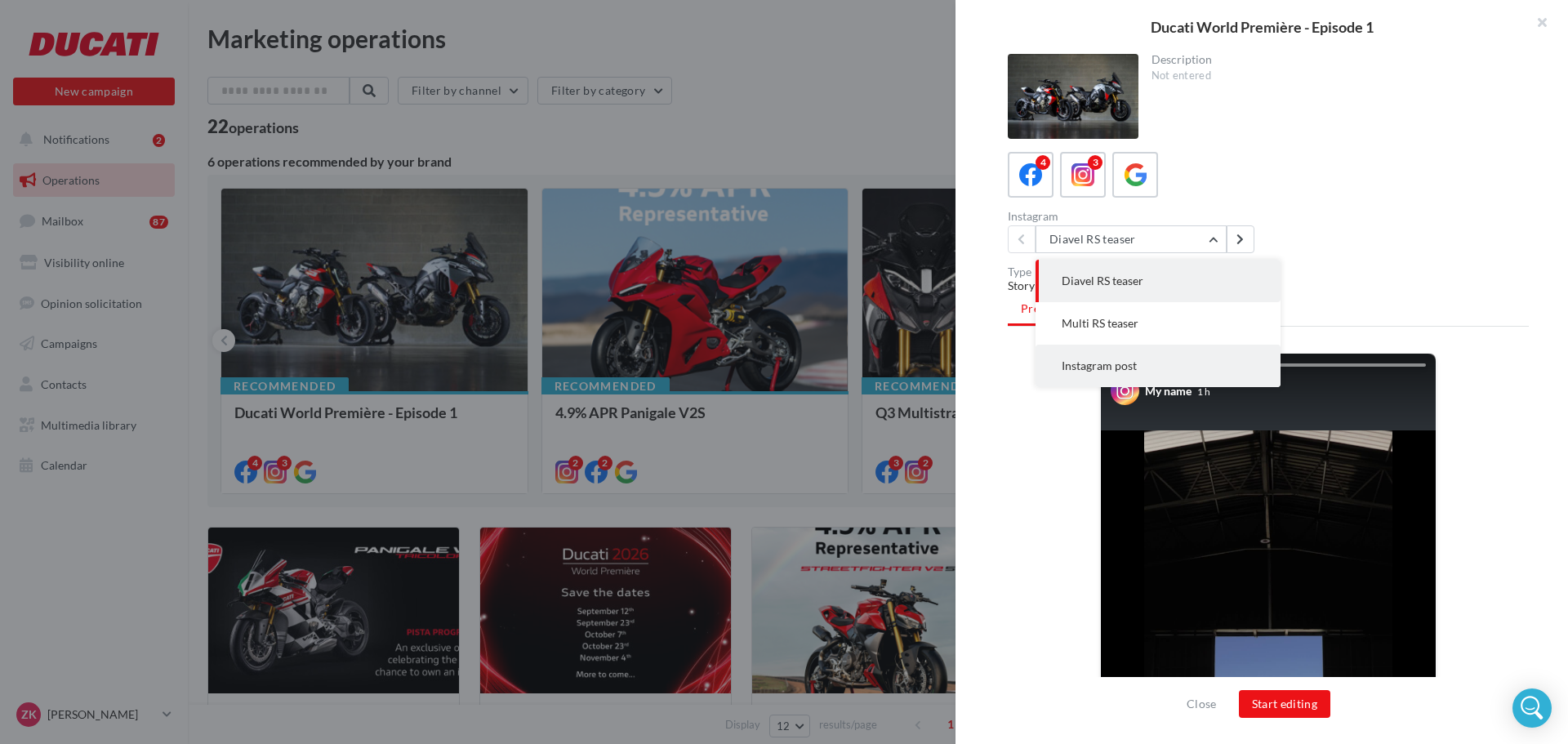
click at [1148, 362] on button "Instagram post" at bounding box center [1159, 366] width 245 height 43
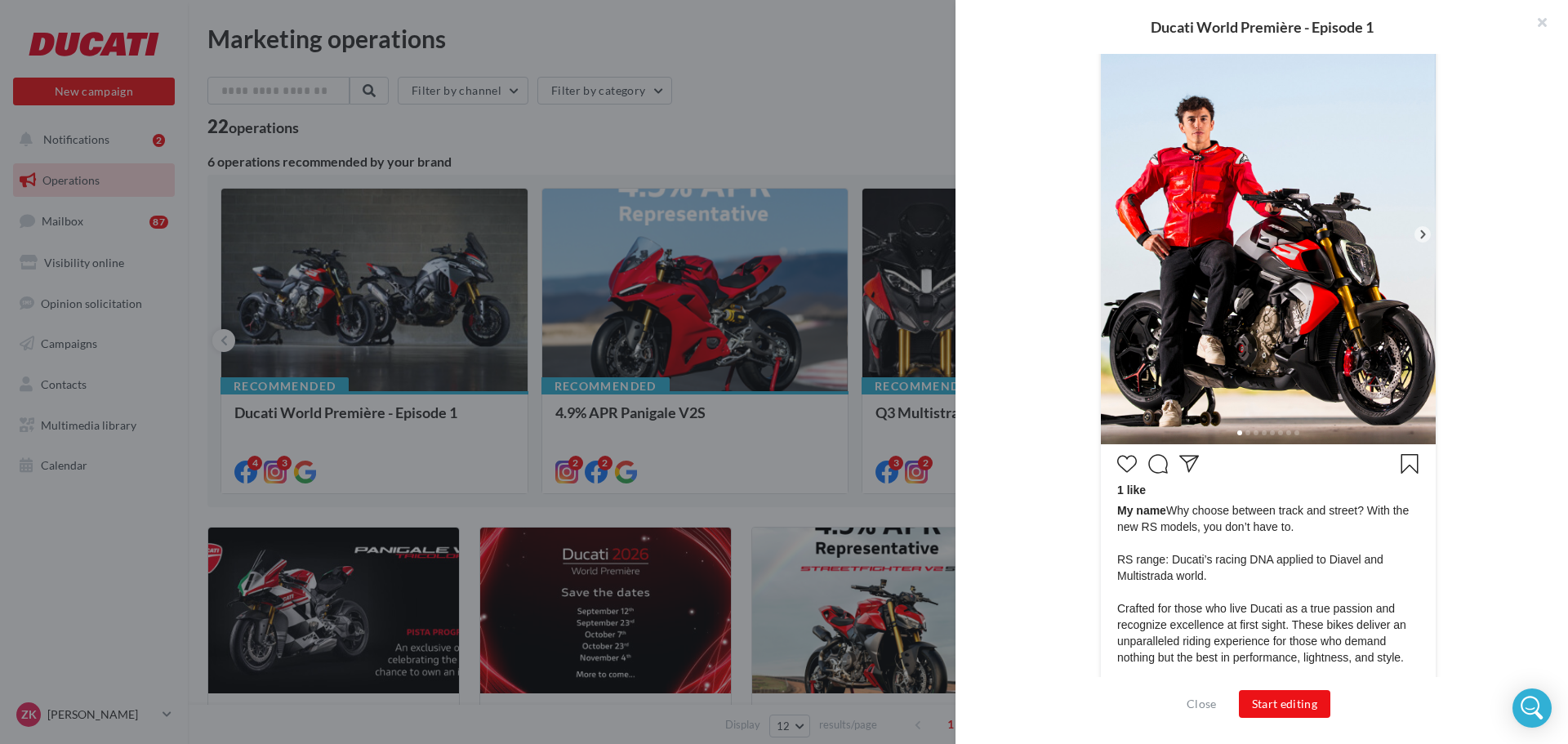
scroll to position [409, 0]
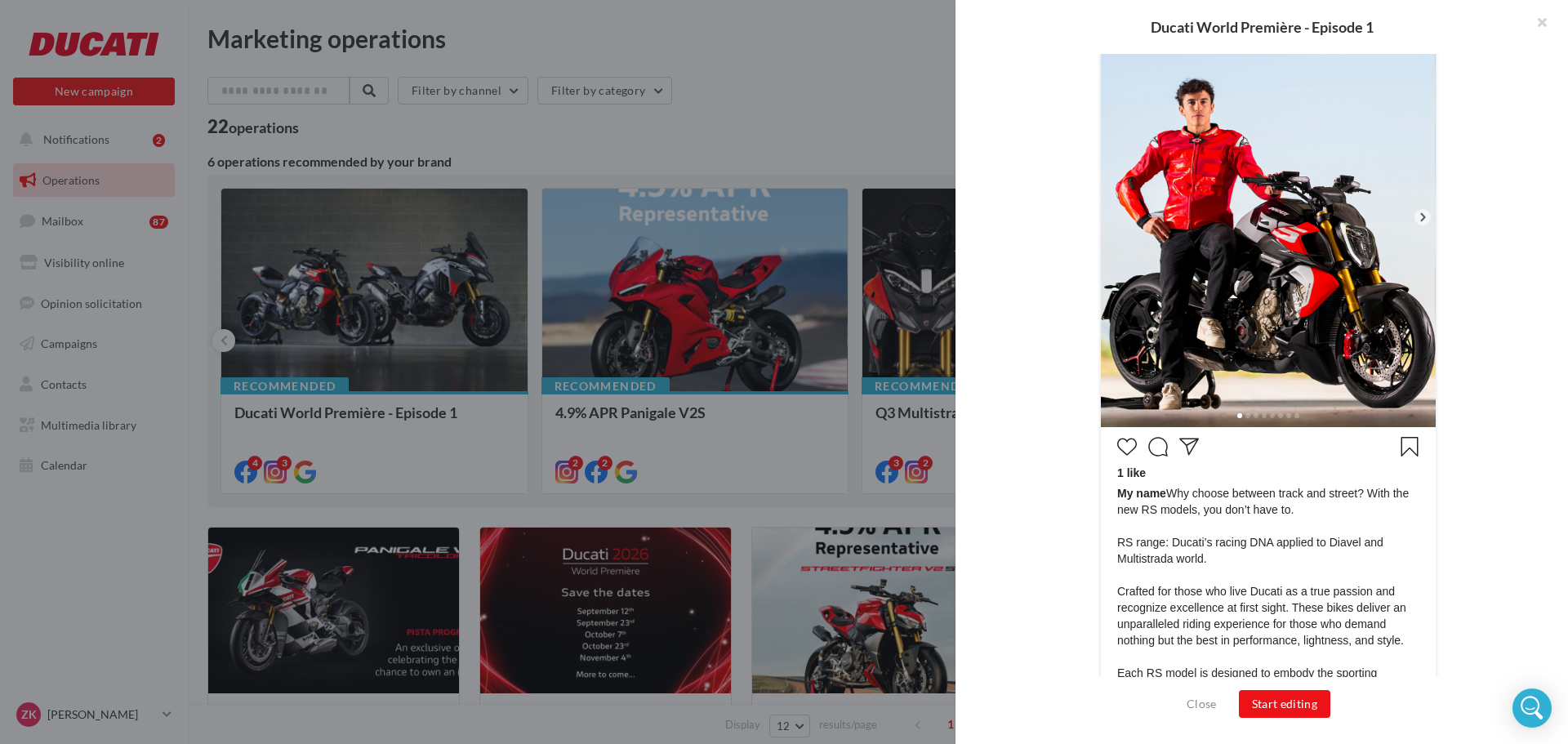
click at [1329, 301] on img at bounding box center [1268, 217] width 335 height 419
click at [1426, 216] on div at bounding box center [1423, 217] width 17 height 17
click at [1420, 216] on icon at bounding box center [1423, 217] width 15 height 15
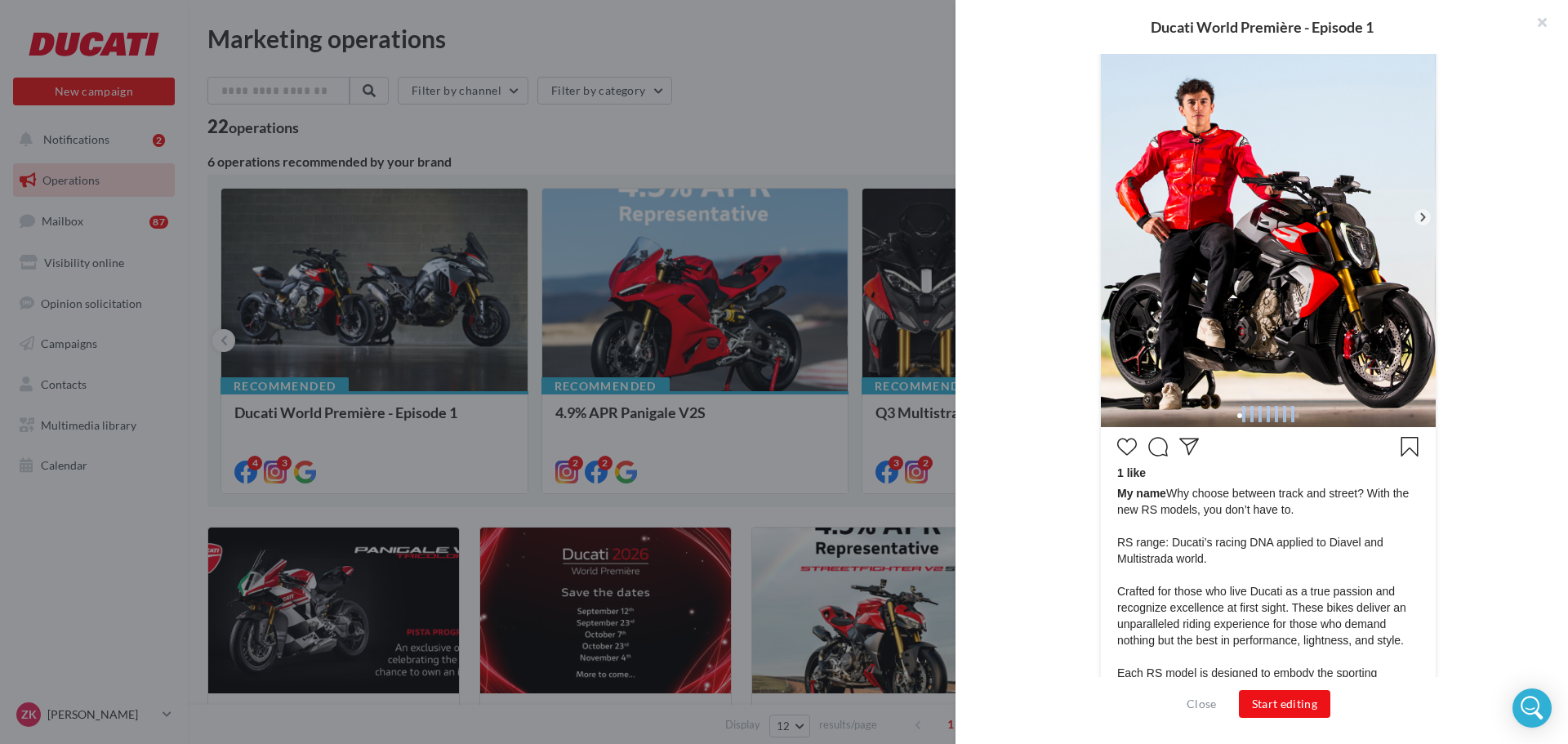
click at [1420, 216] on icon at bounding box center [1423, 217] width 15 height 15
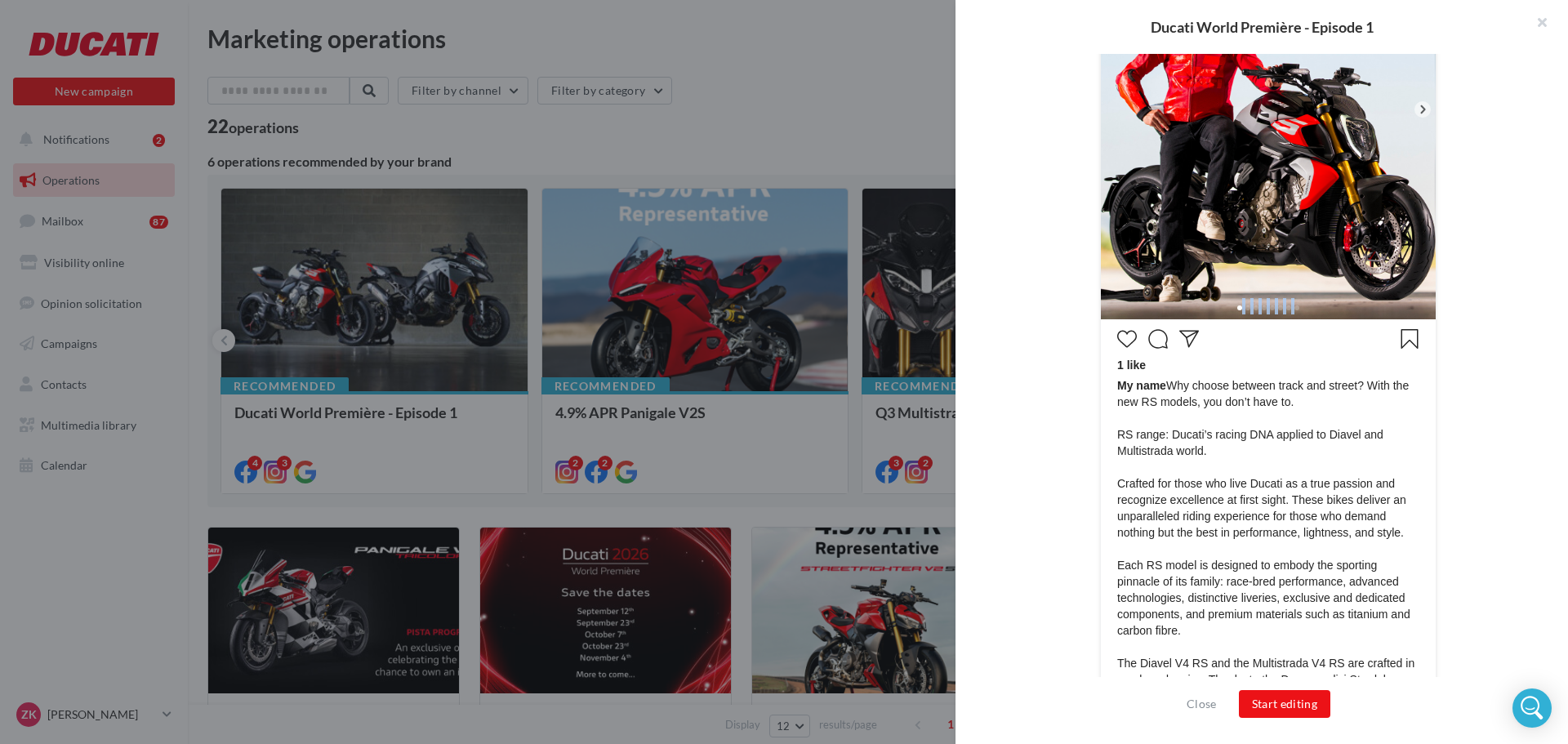
scroll to position [713, 0]
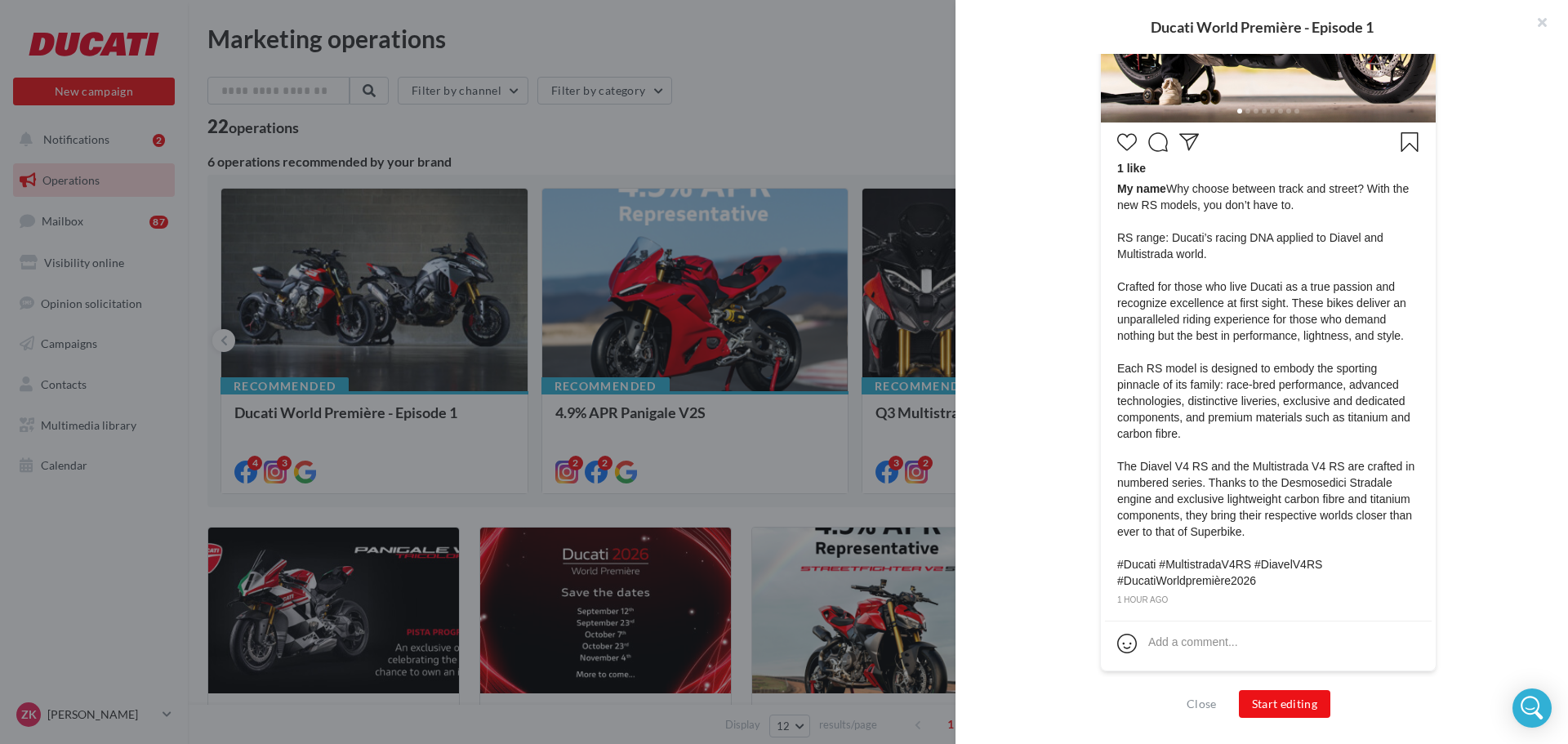
click at [1484, 314] on div "My name" at bounding box center [1269, 166] width 522 height 1052
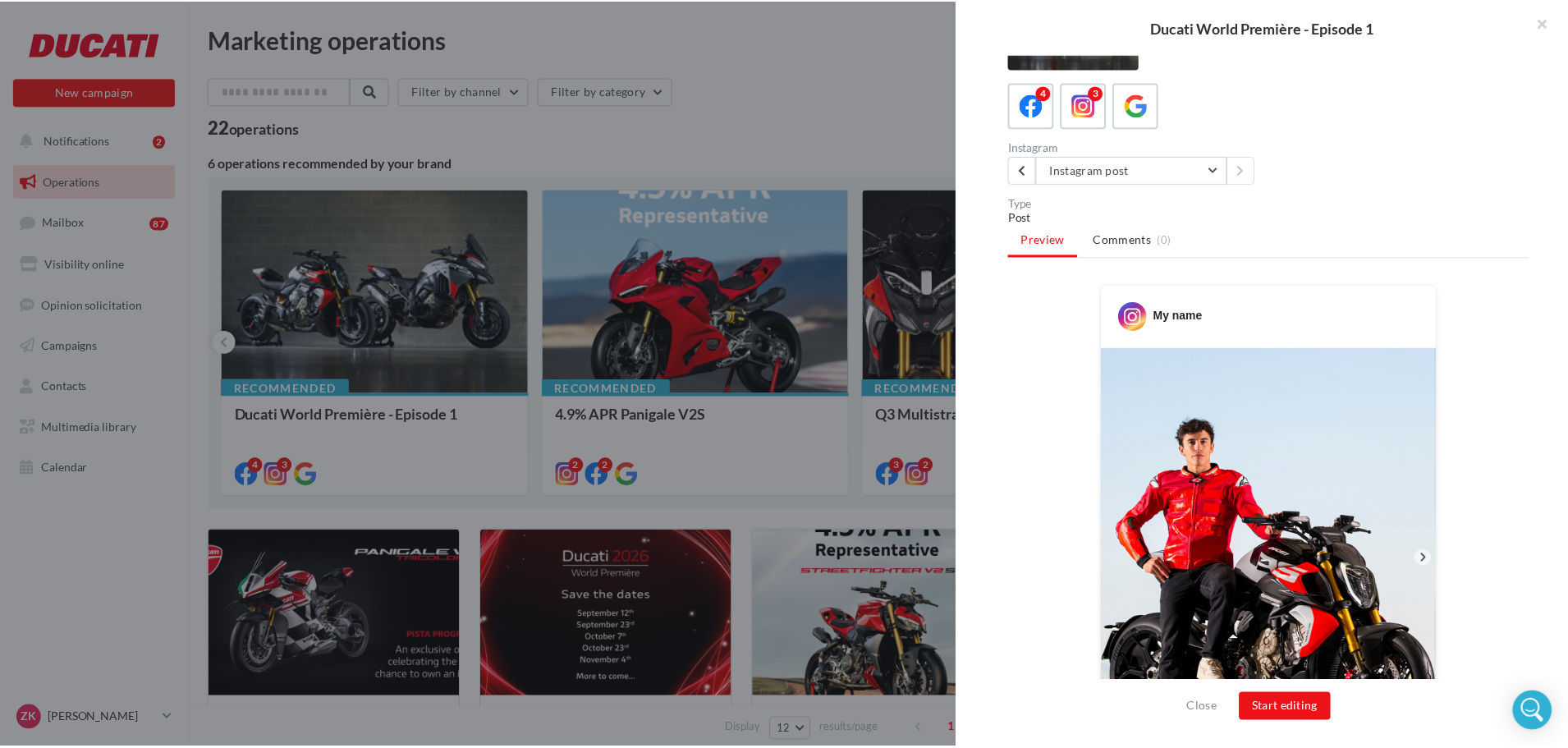
scroll to position [0, 0]
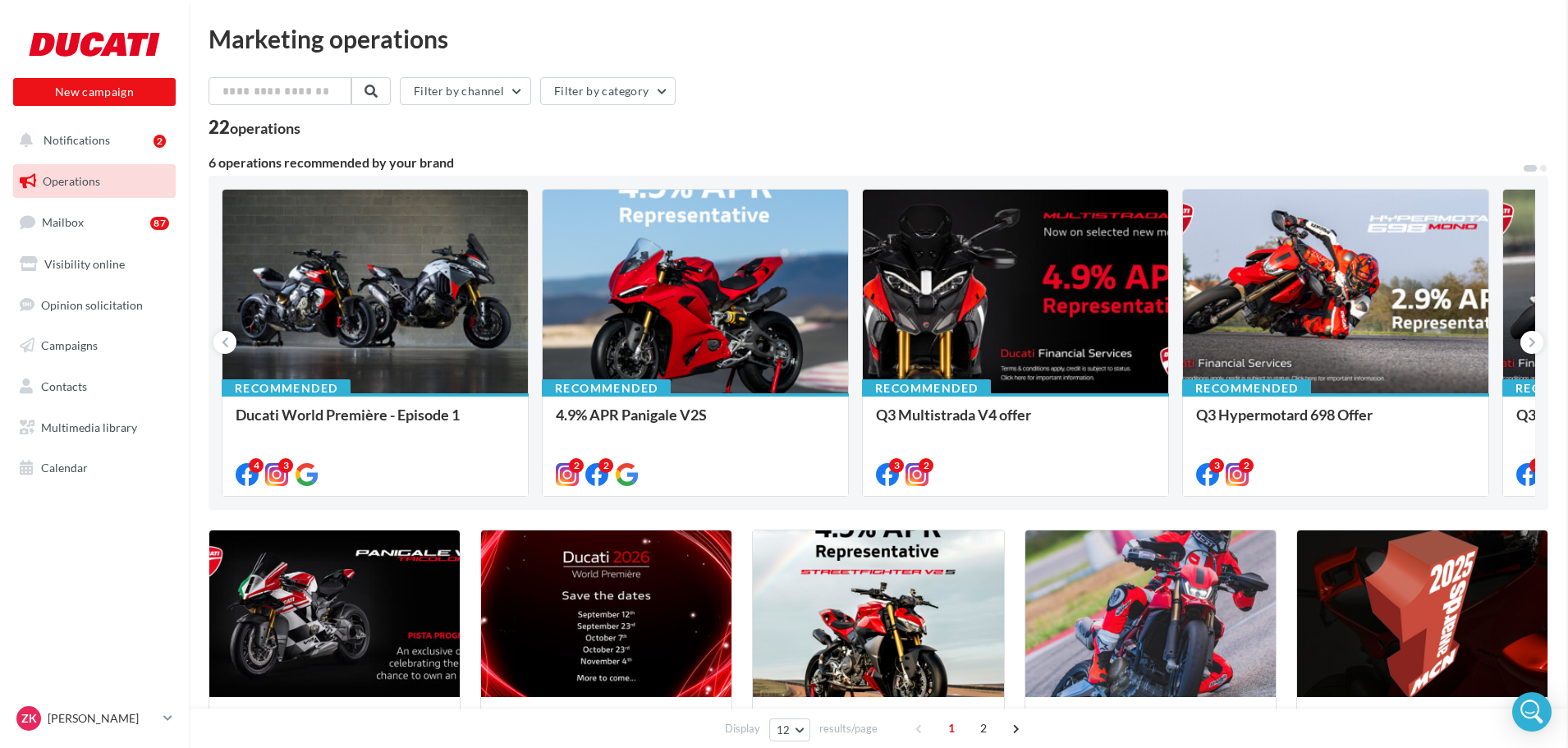
click at [87, 443] on link "Multimedia library" at bounding box center [94, 427] width 169 height 34
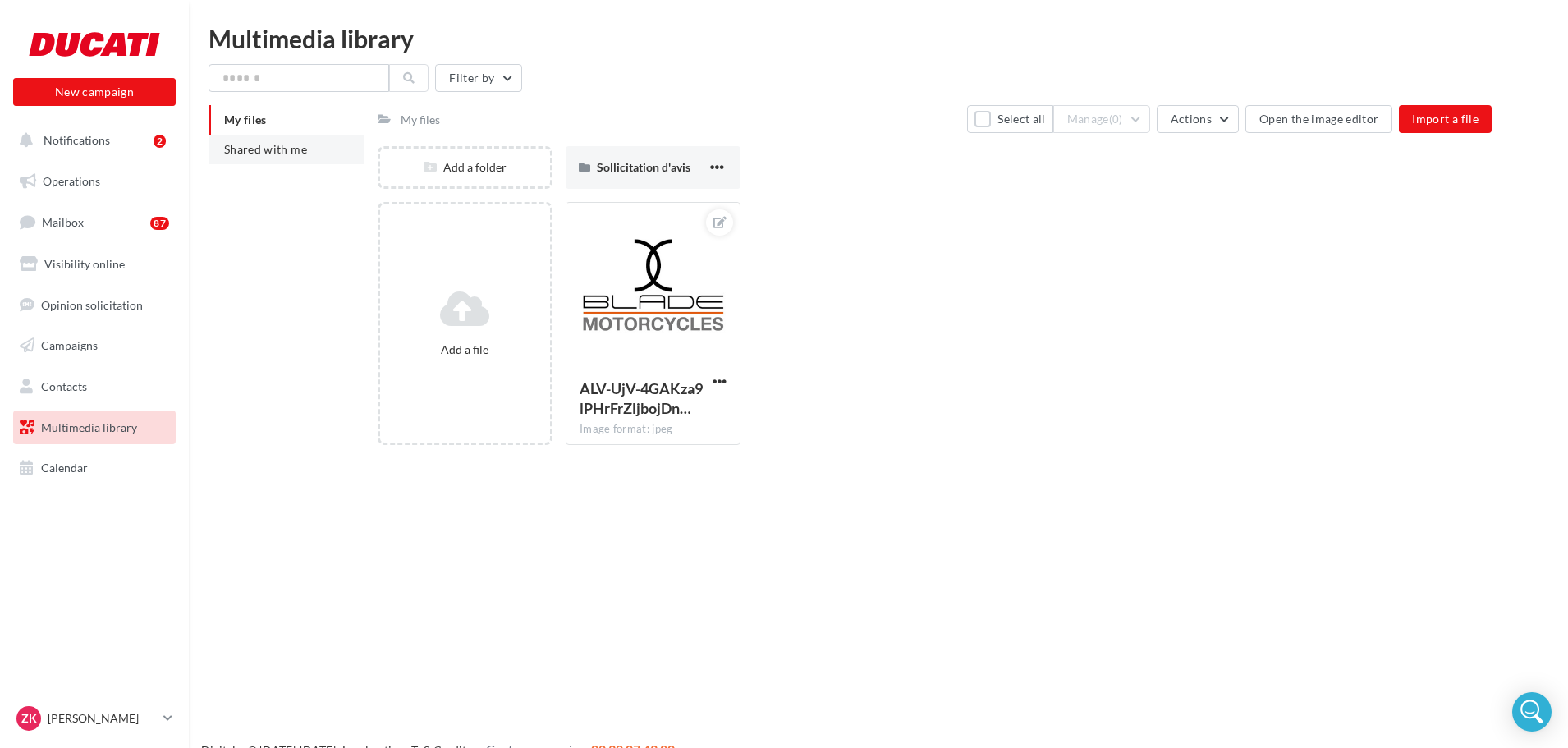
click at [304, 155] on span "Shared with me" at bounding box center [266, 149] width 83 height 14
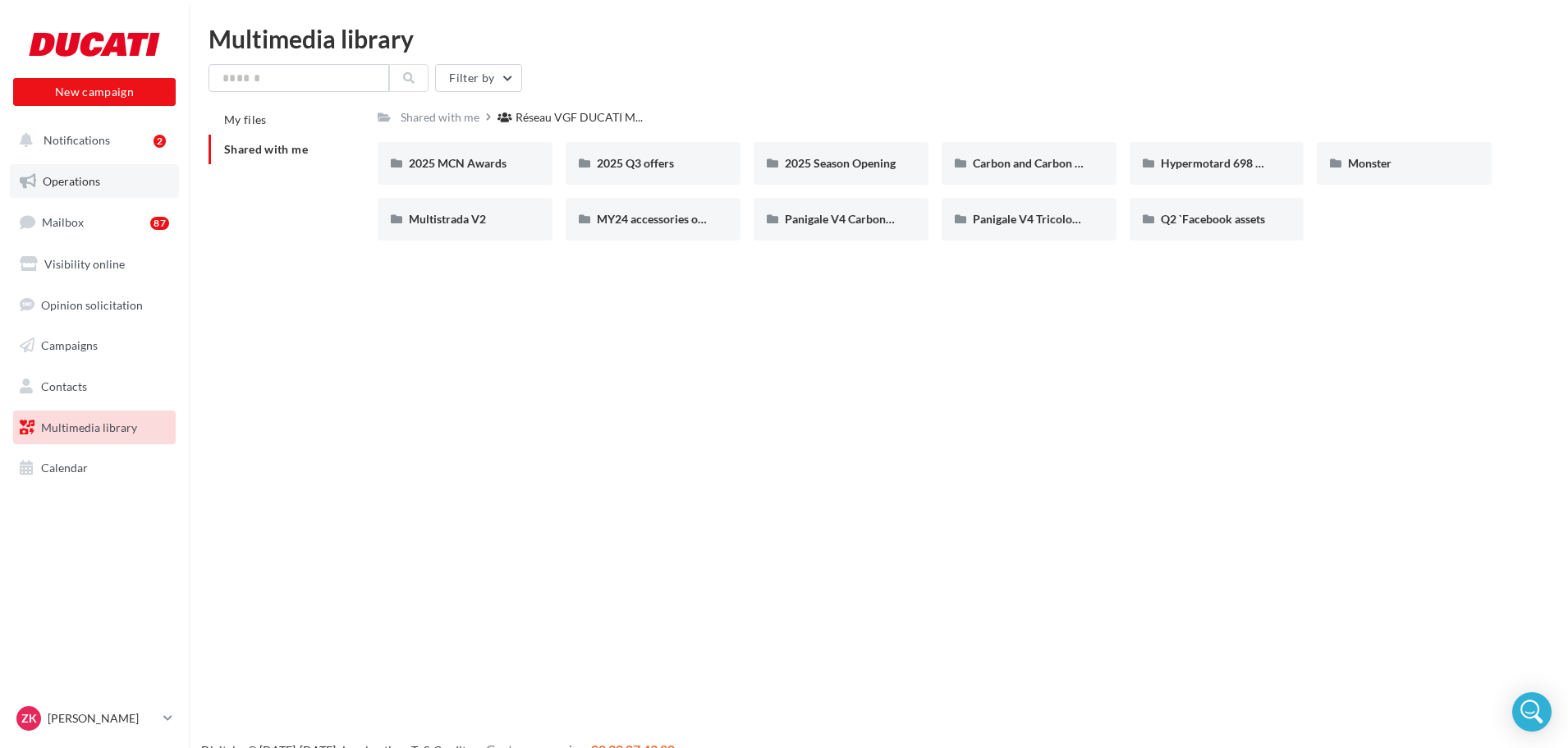
click at [88, 185] on span "Operations" at bounding box center [72, 181] width 58 height 14
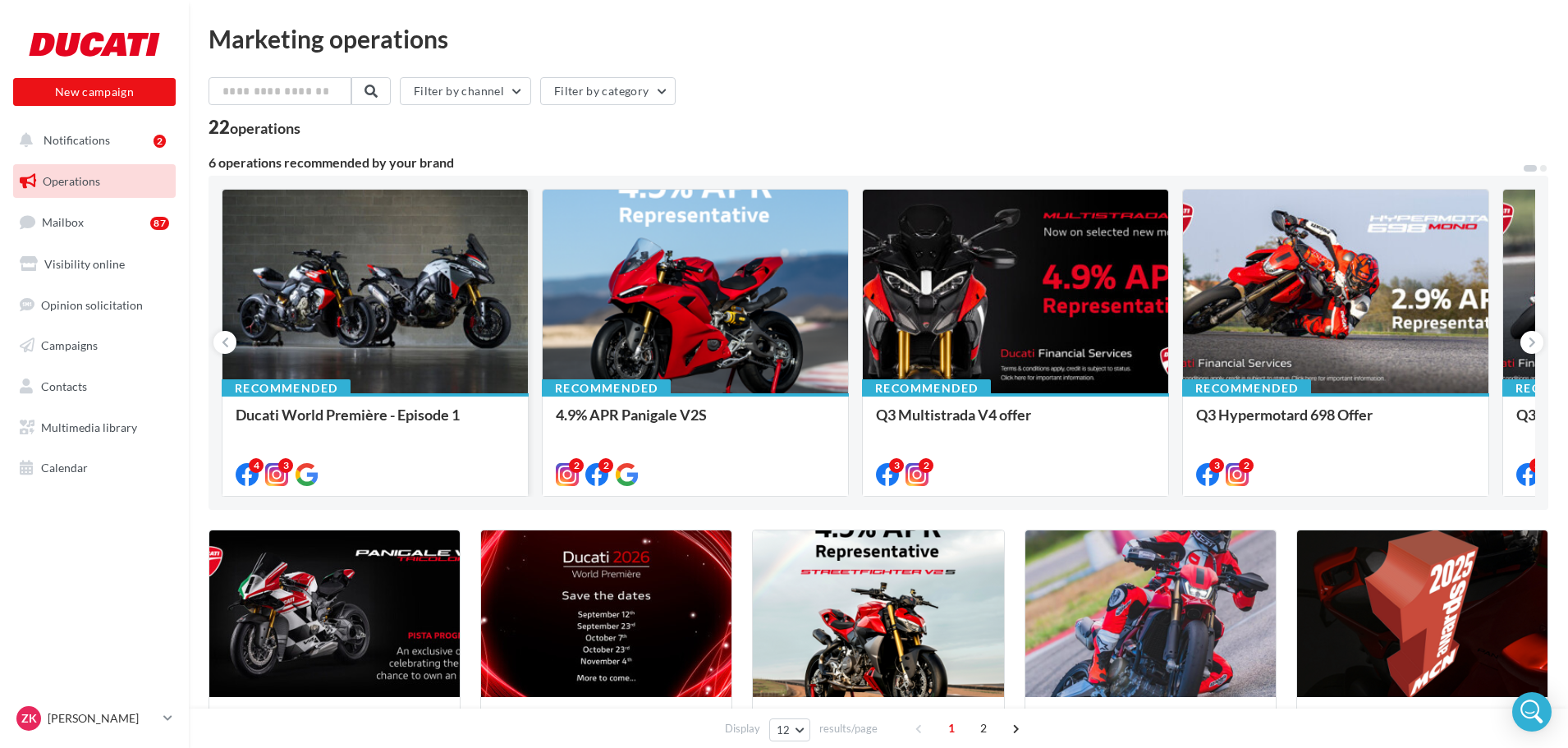
click at [388, 296] on div at bounding box center [376, 292] width 306 height 205
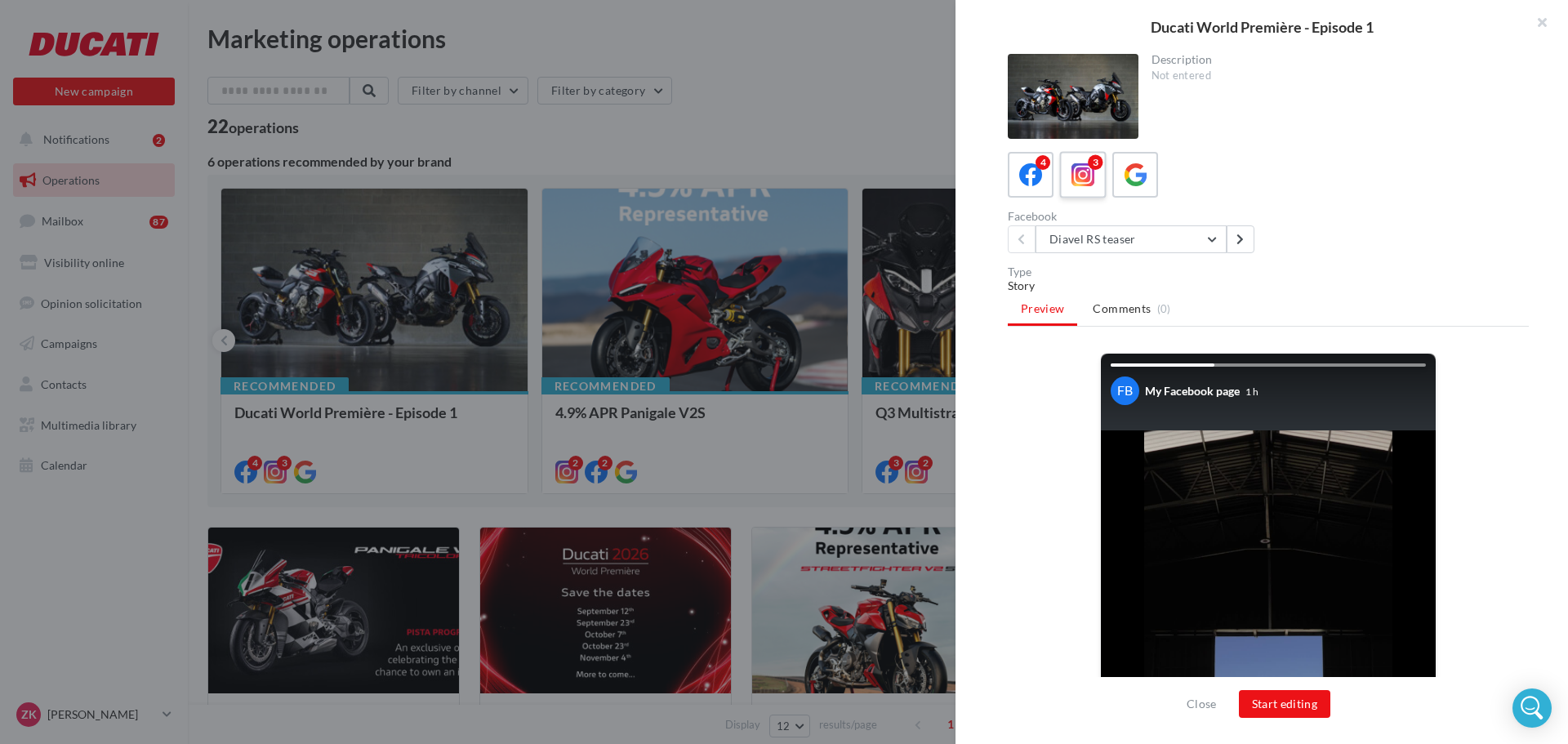
click at [1087, 181] on icon at bounding box center [1083, 175] width 23 height 23
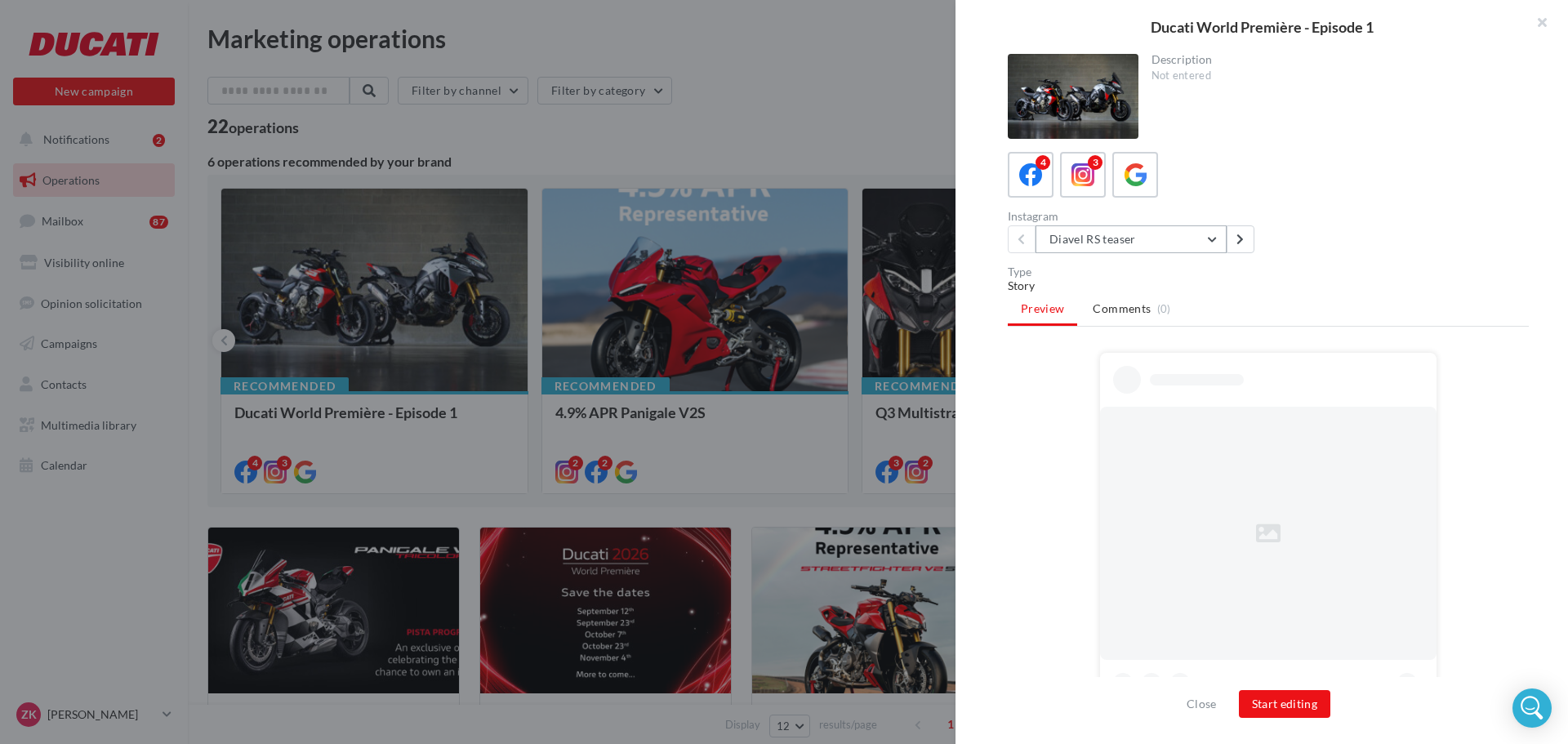
click at [1177, 249] on button "Diavel RS teaser" at bounding box center [1132, 239] width 191 height 28
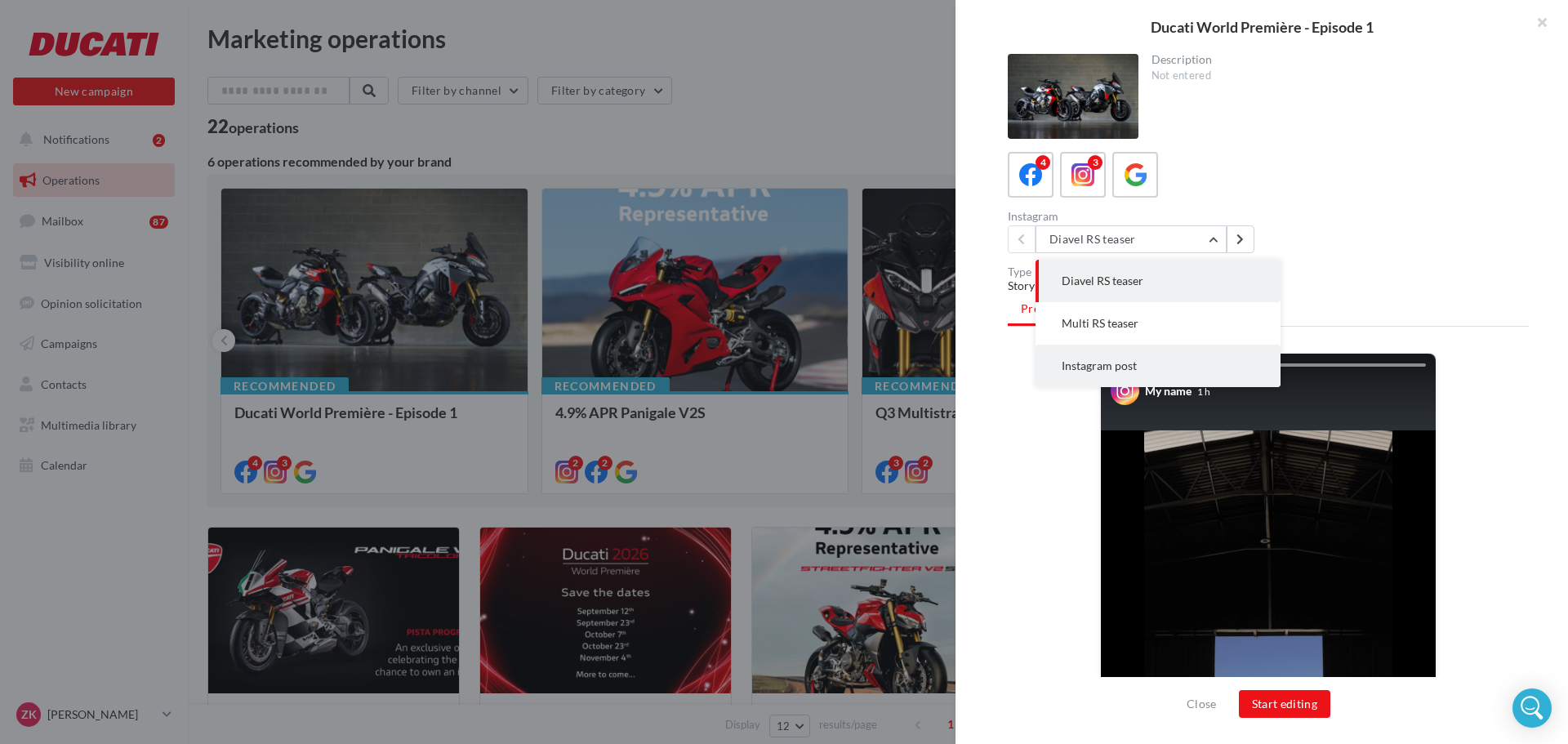
click at [1150, 375] on button "Instagram post" at bounding box center [1159, 366] width 245 height 43
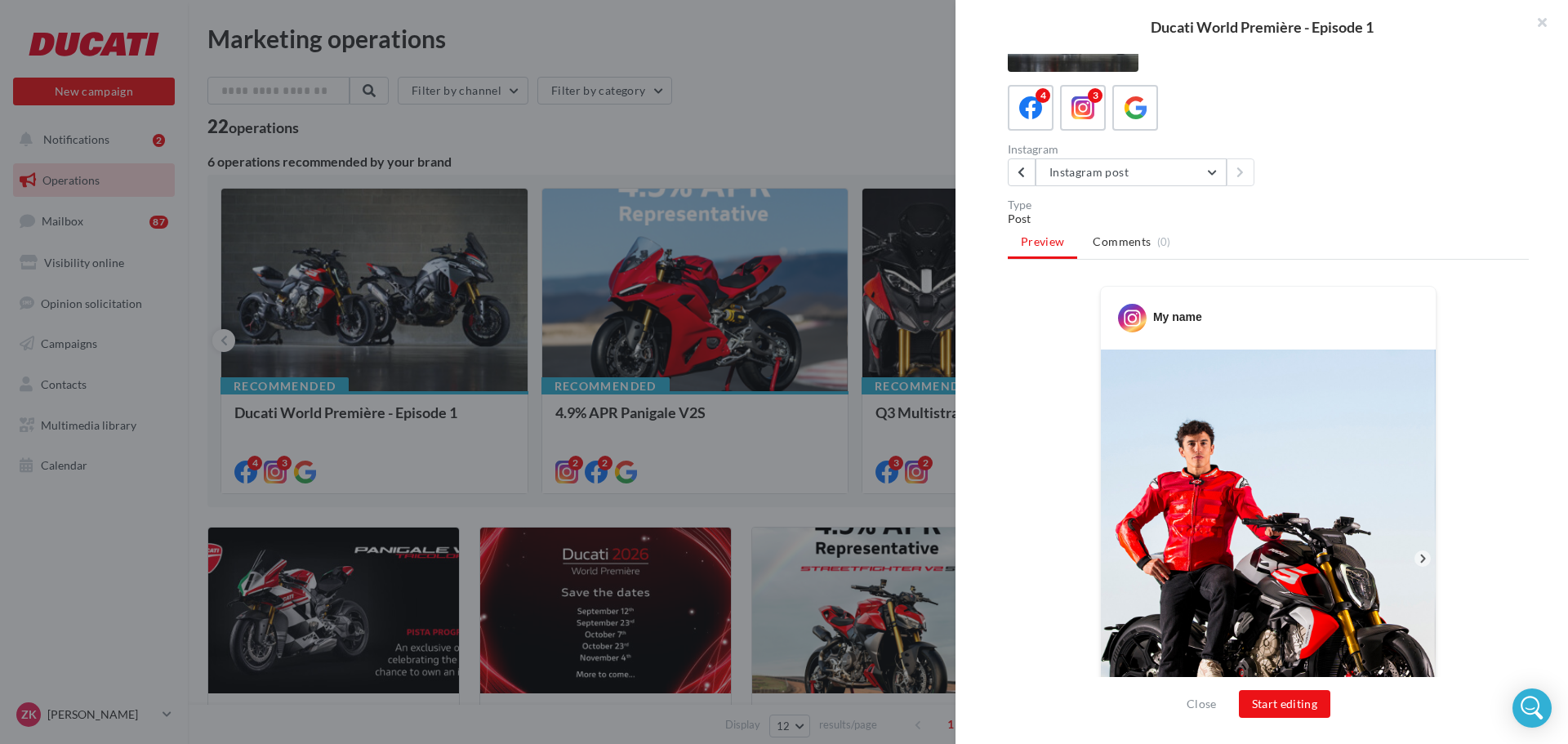
scroll to position [156, 0]
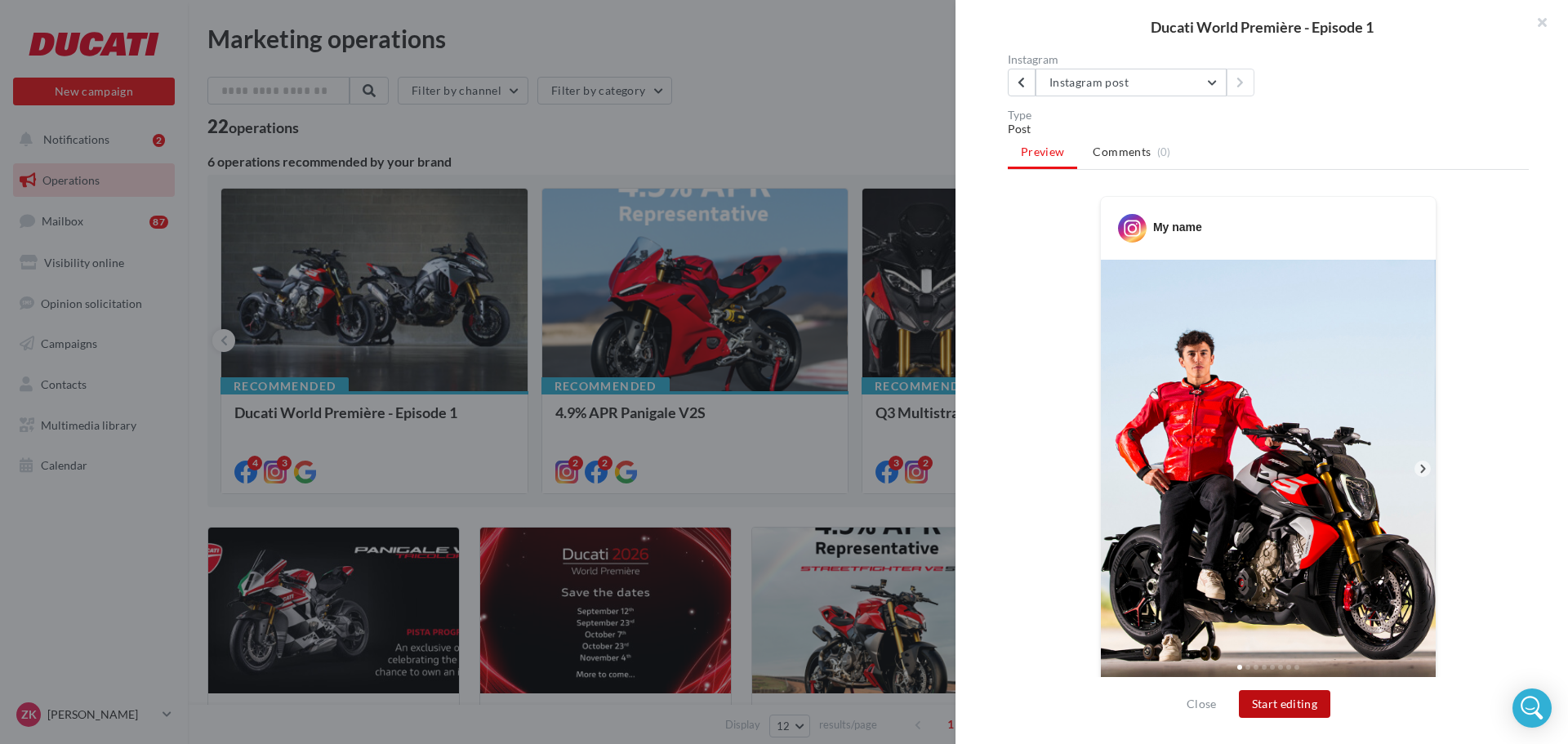
click at [1282, 698] on button "Start editing" at bounding box center [1286, 704] width 92 height 28
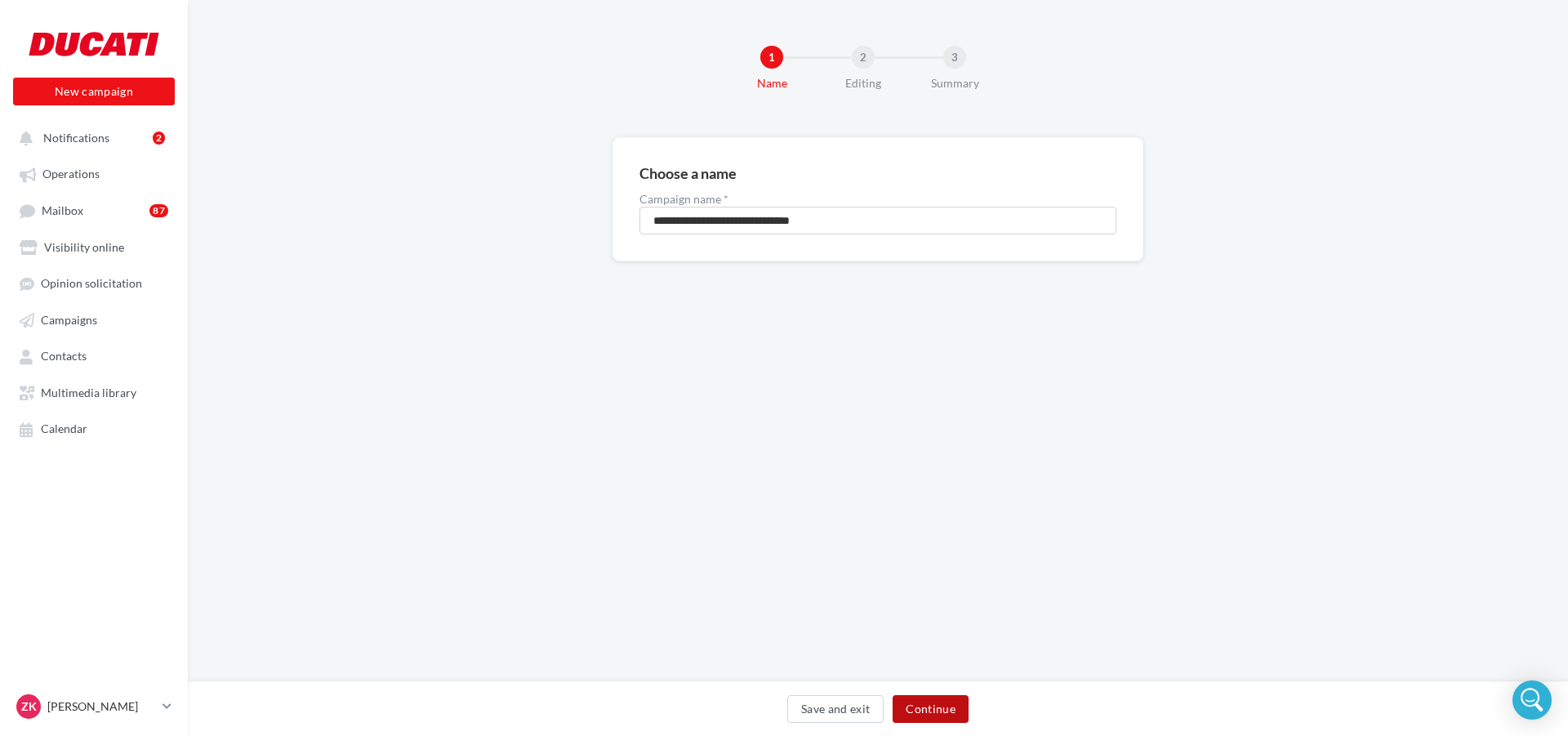
click at [927, 707] on button "Continue" at bounding box center [930, 709] width 76 height 28
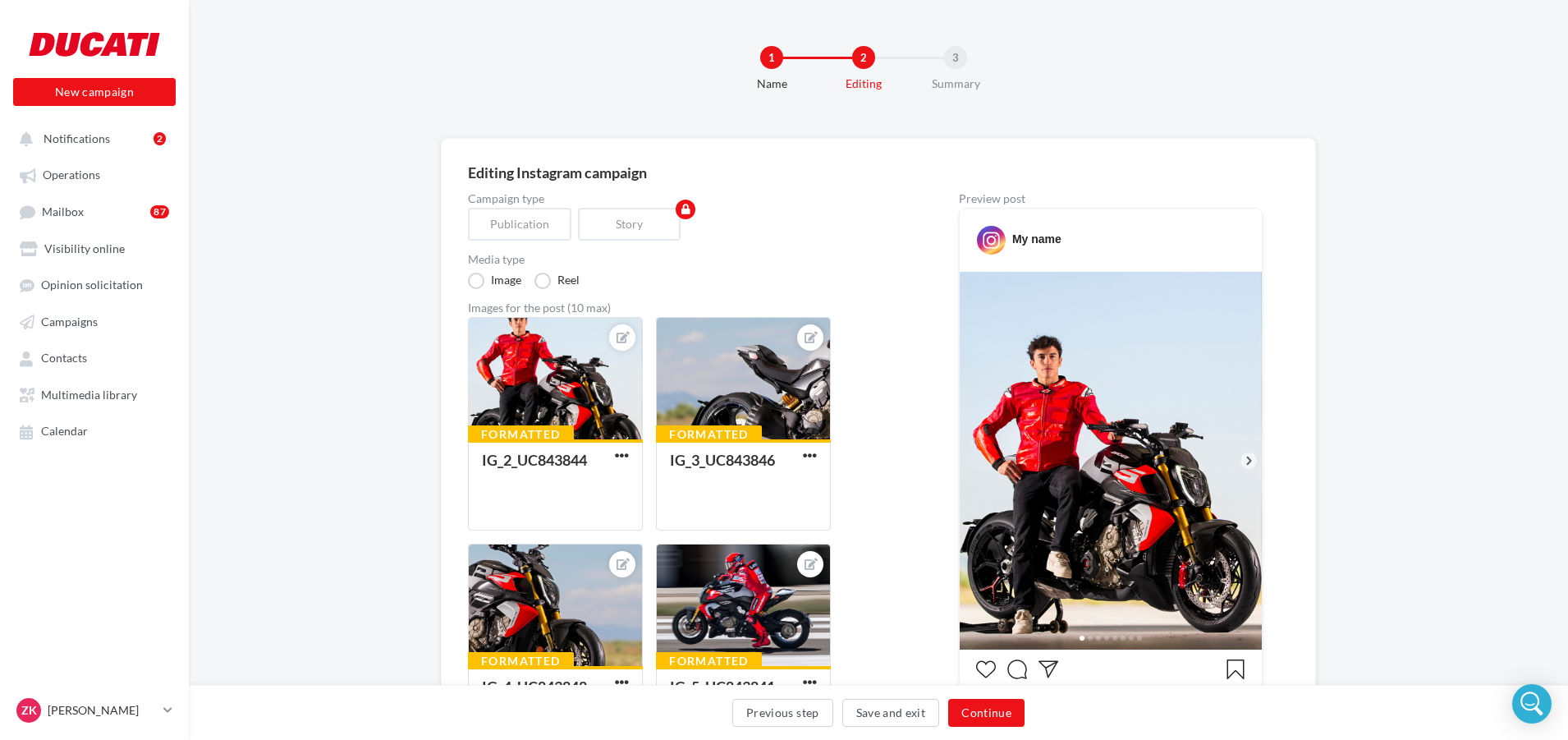
drag, startPoint x: 557, startPoint y: 389, endPoint x: 276, endPoint y: 395, distance: 281.1
click at [980, 729] on div "Previous step Save and exit Continue" at bounding box center [878, 716] width 1353 height 34
click at [982, 720] on button "Continue" at bounding box center [985, 713] width 76 height 28
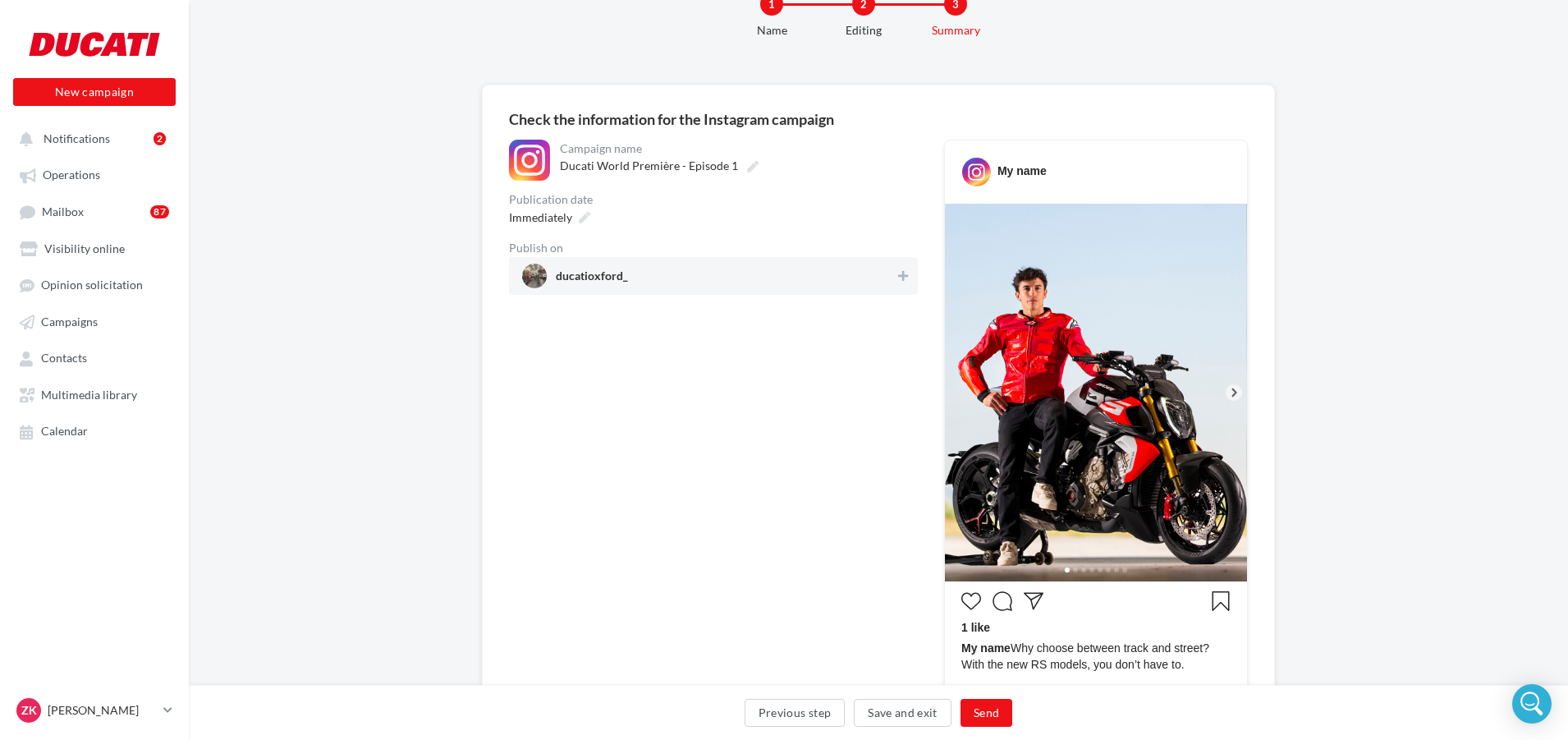
scroll to position [82, 0]
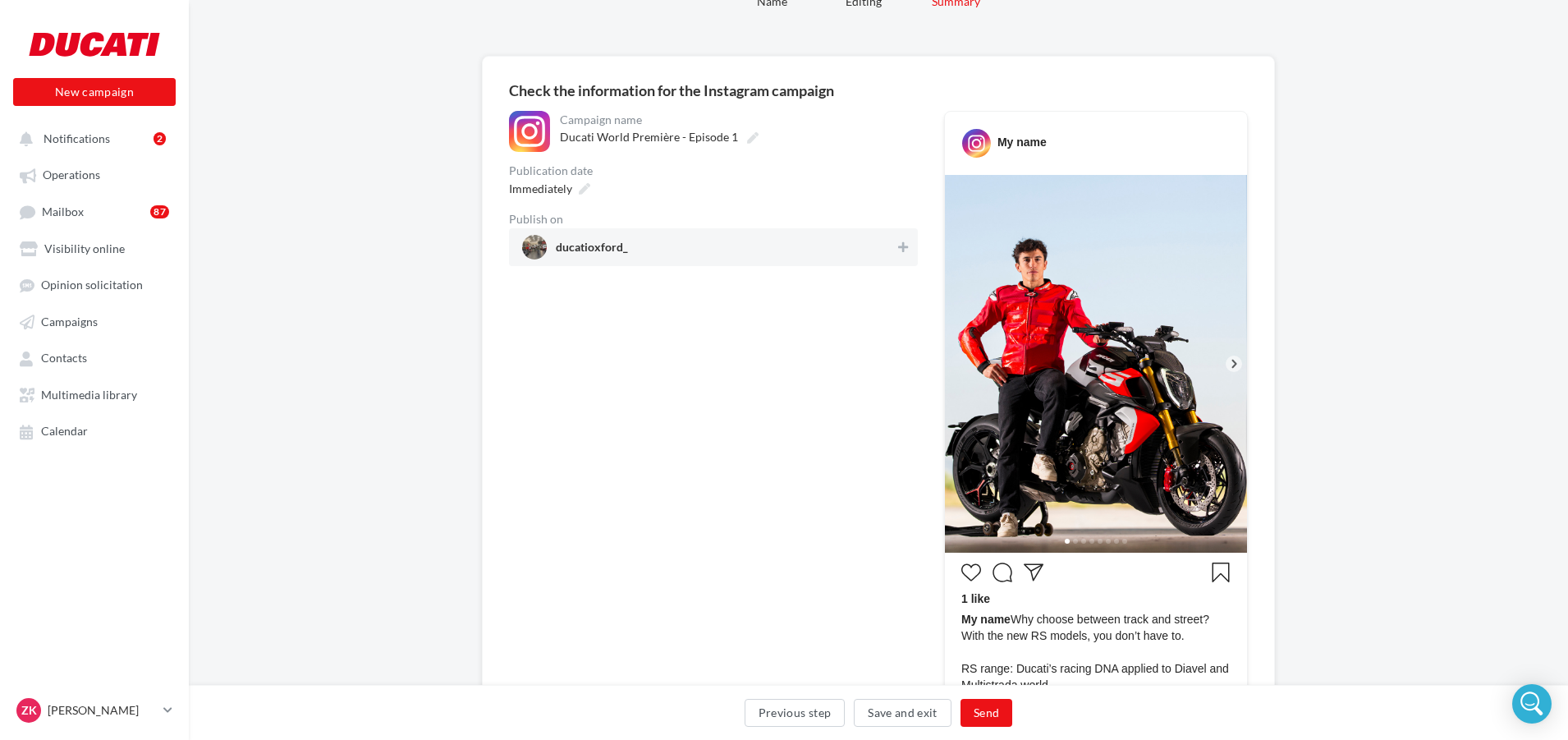
click at [1231, 362] on icon at bounding box center [1233, 363] width 15 height 15
click at [1233, 365] on icon at bounding box center [1233, 363] width 15 height 15
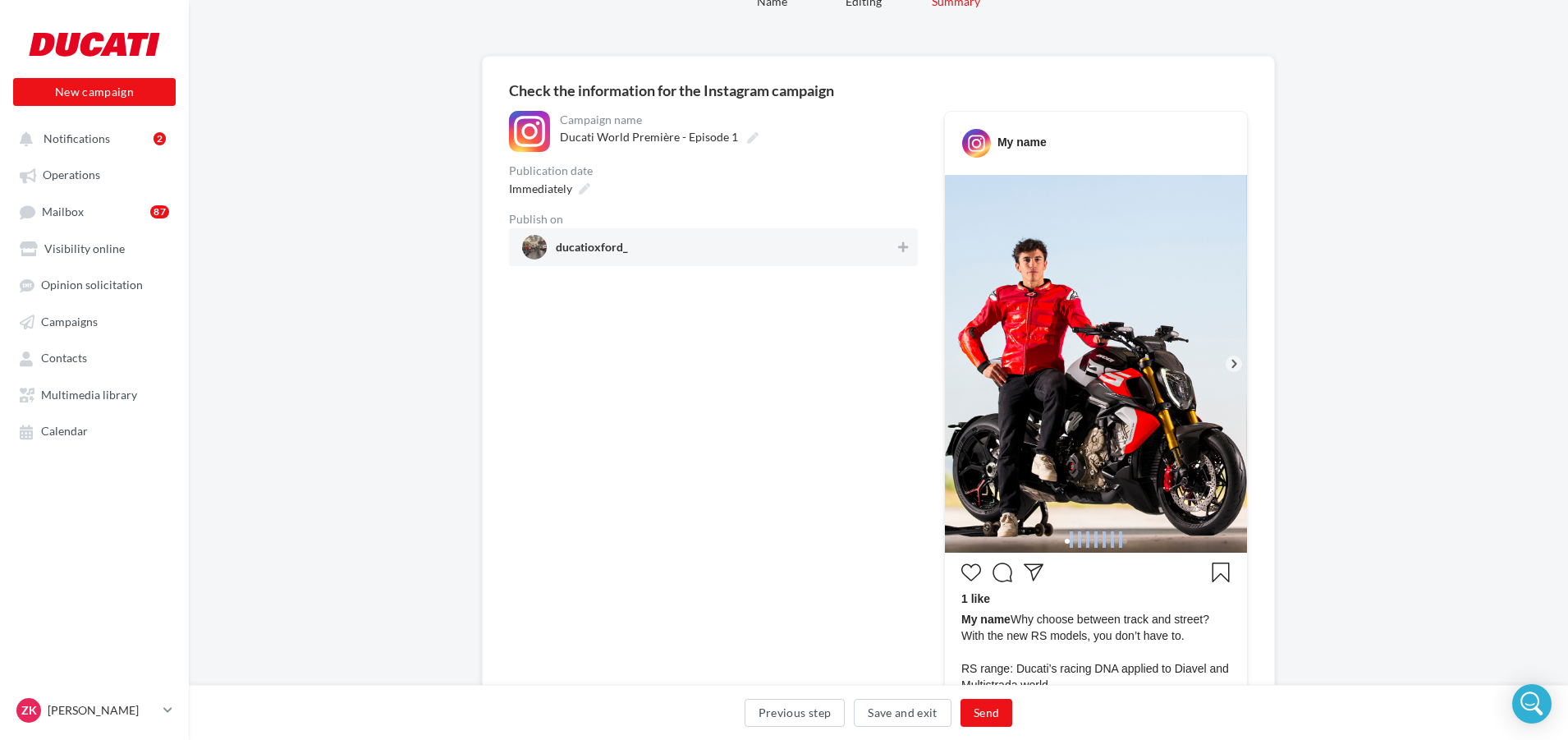
click at [1233, 365] on icon at bounding box center [1233, 363] width 15 height 15
click at [1239, 363] on icon at bounding box center [1233, 363] width 15 height 15
click at [1241, 362] on div at bounding box center [1233, 363] width 17 height 17
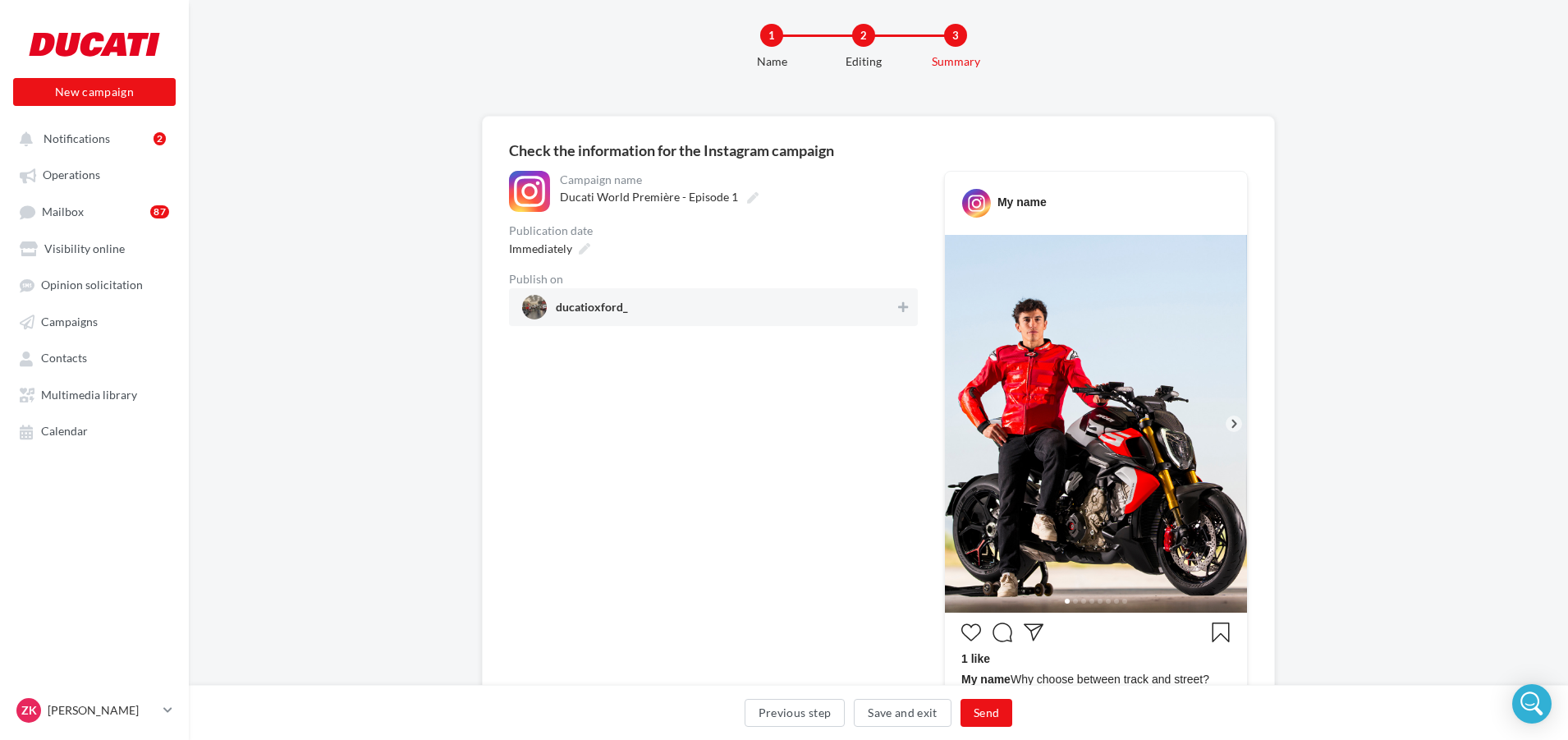
scroll to position [0, 0]
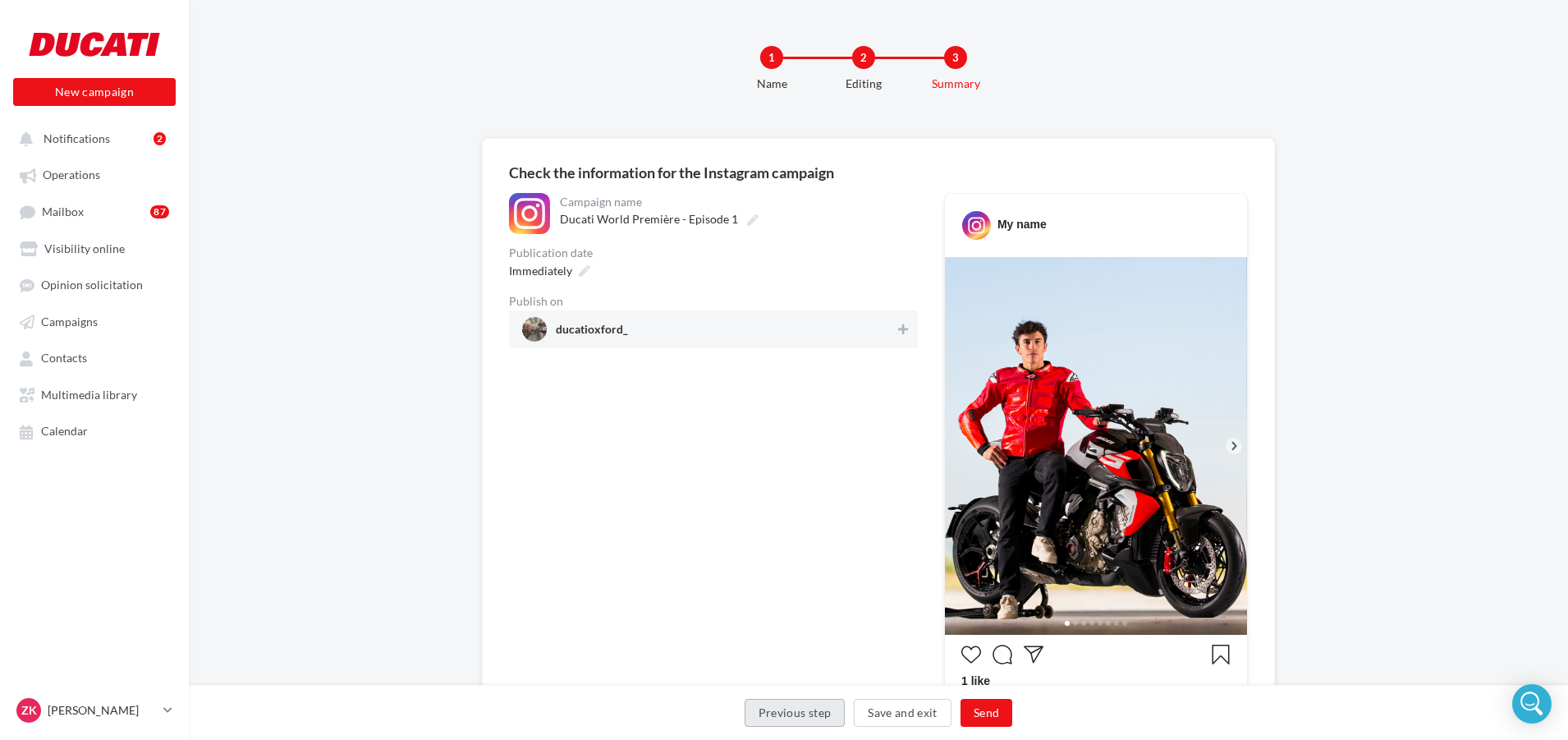
click at [816, 716] on button "Previous step" at bounding box center [795, 713] width 101 height 28
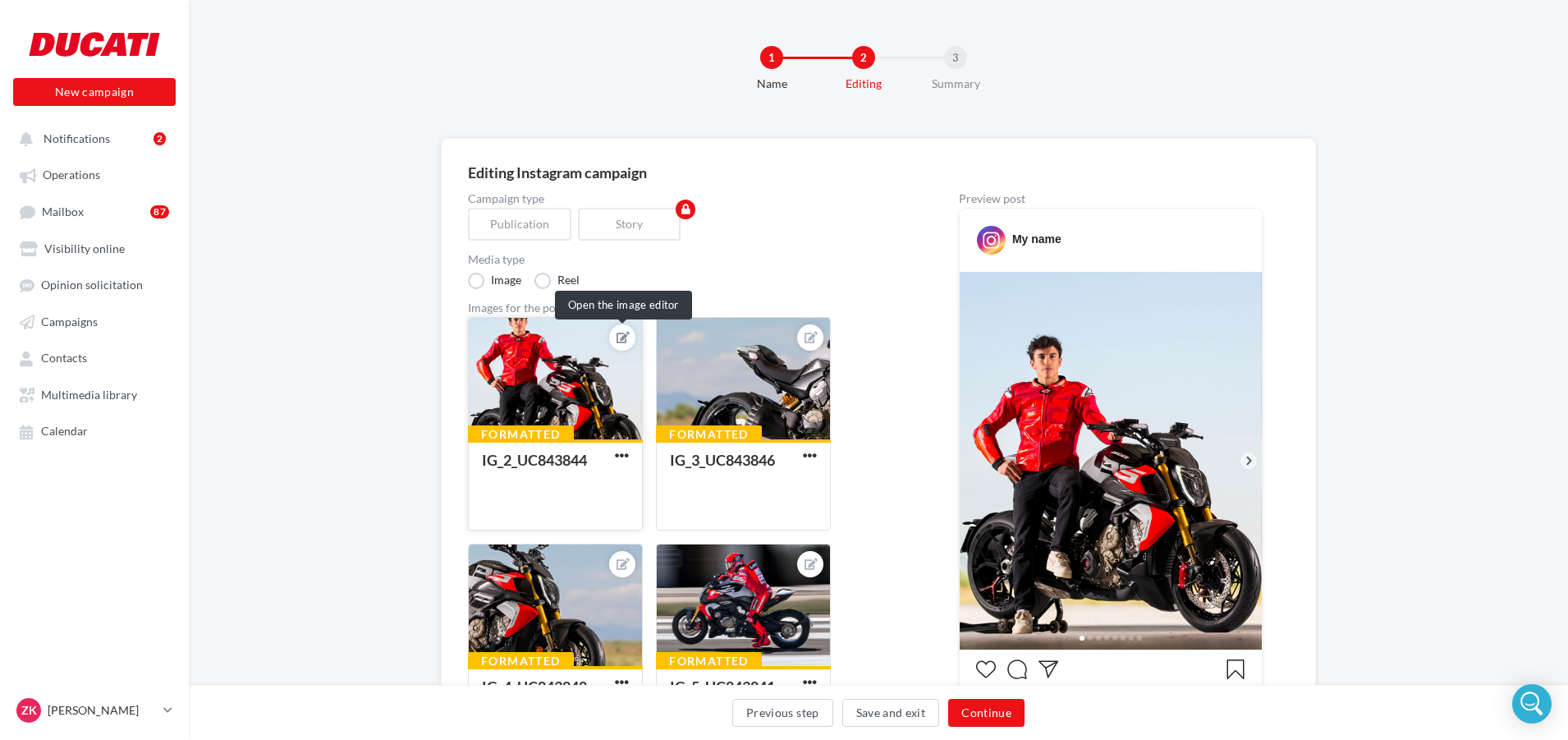
click at [621, 338] on icon at bounding box center [623, 337] width 13 height 11
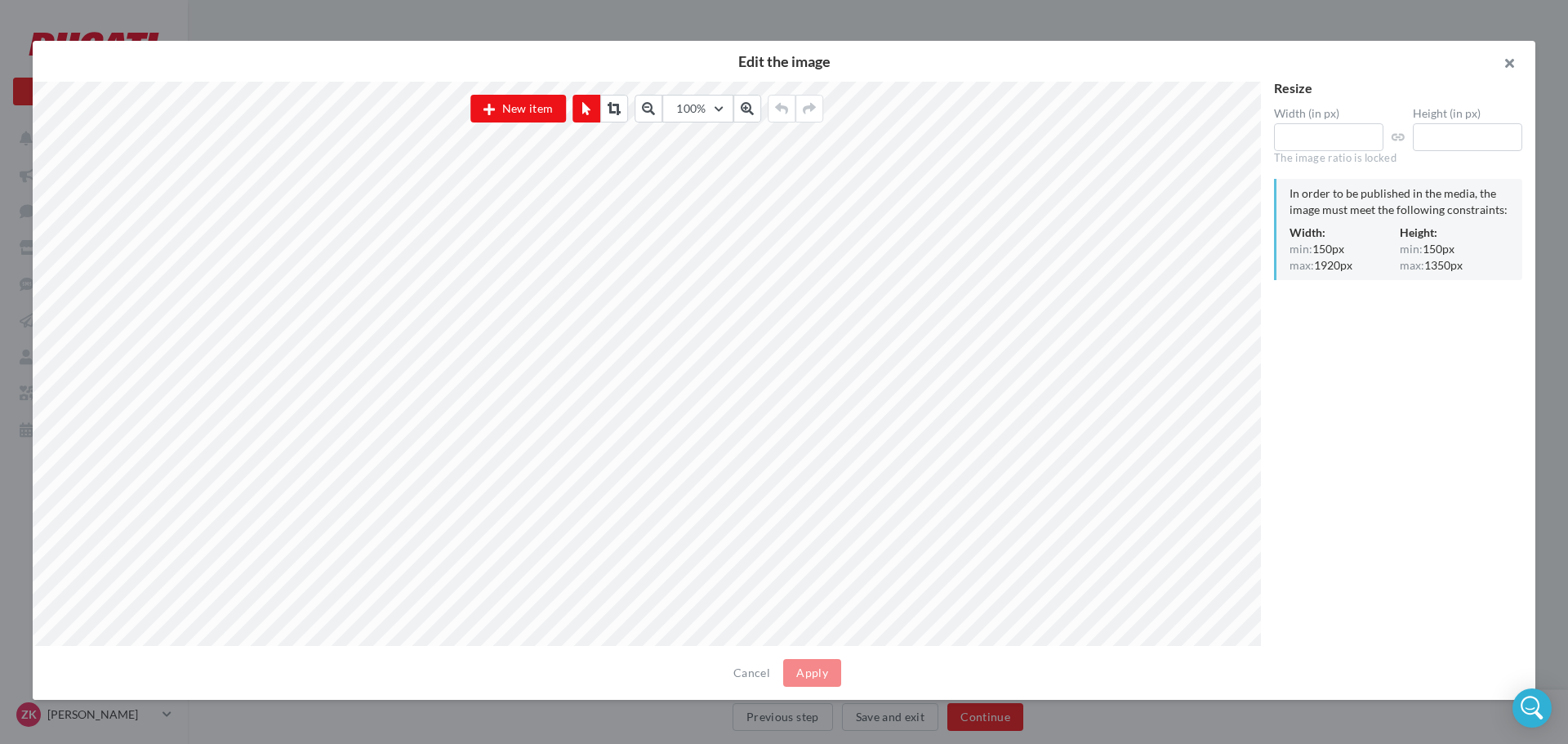
click at [1512, 64] on button "button" at bounding box center [1503, 65] width 65 height 49
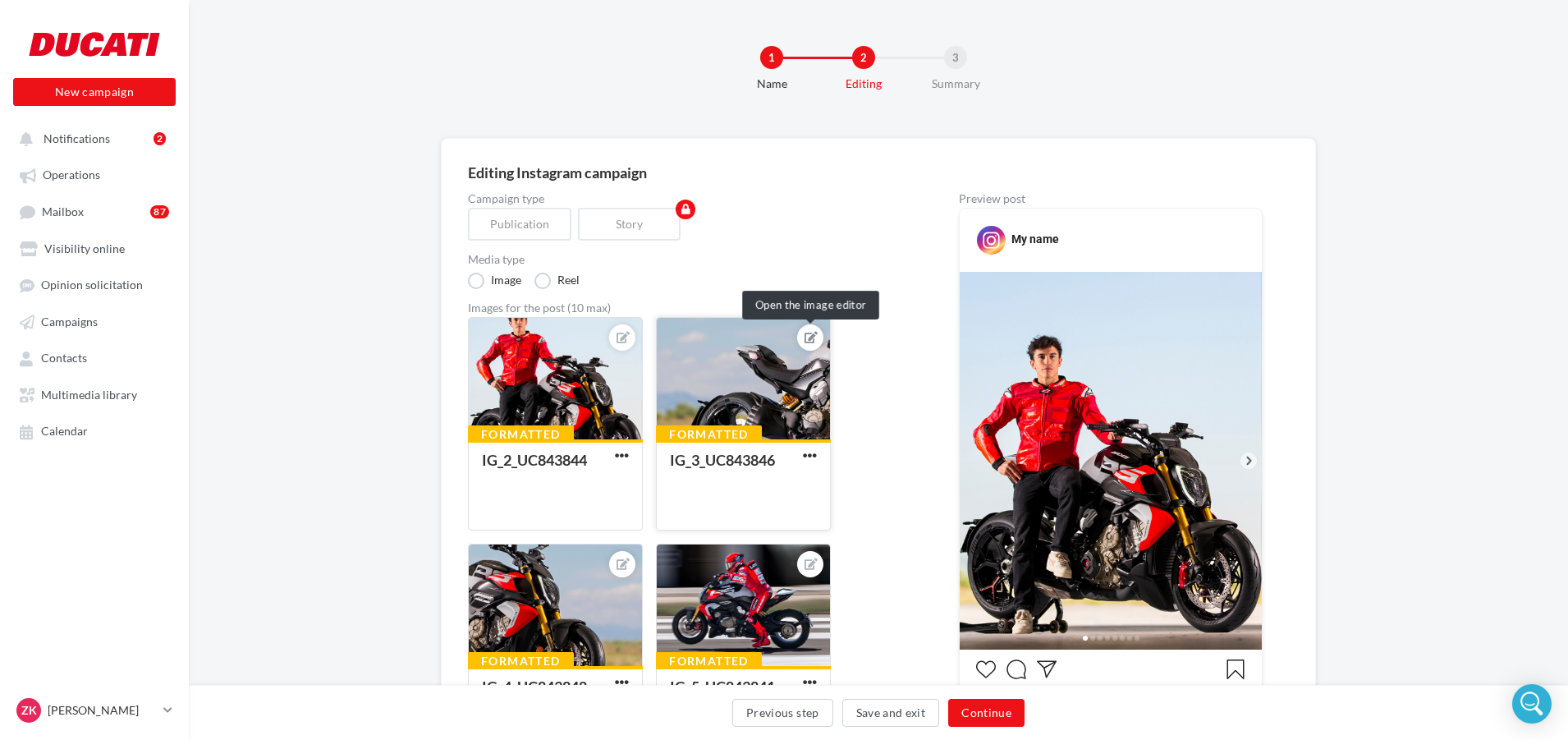
click at [818, 334] on icon at bounding box center [811, 337] width 13 height 11
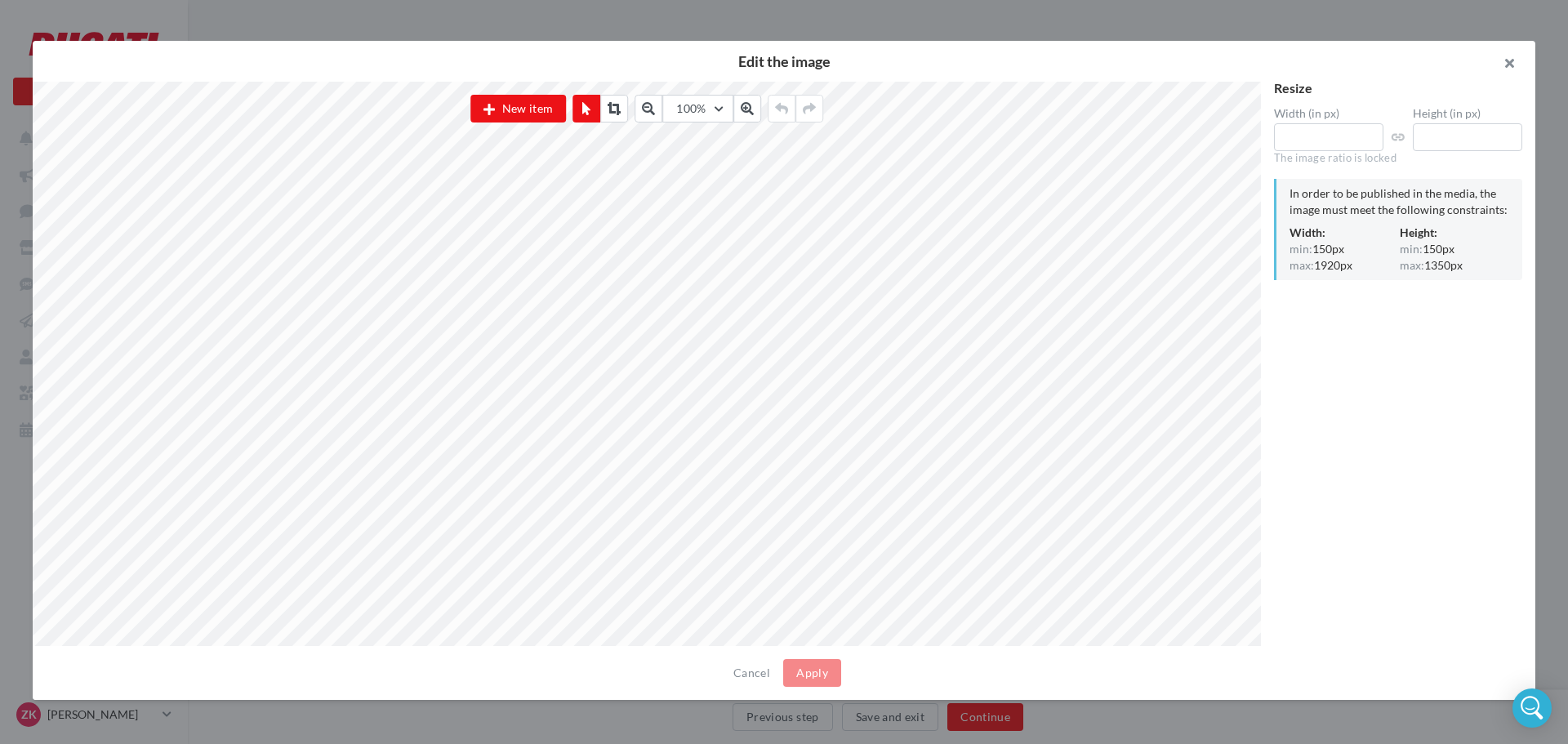
click at [1517, 57] on button "button" at bounding box center [1503, 65] width 65 height 49
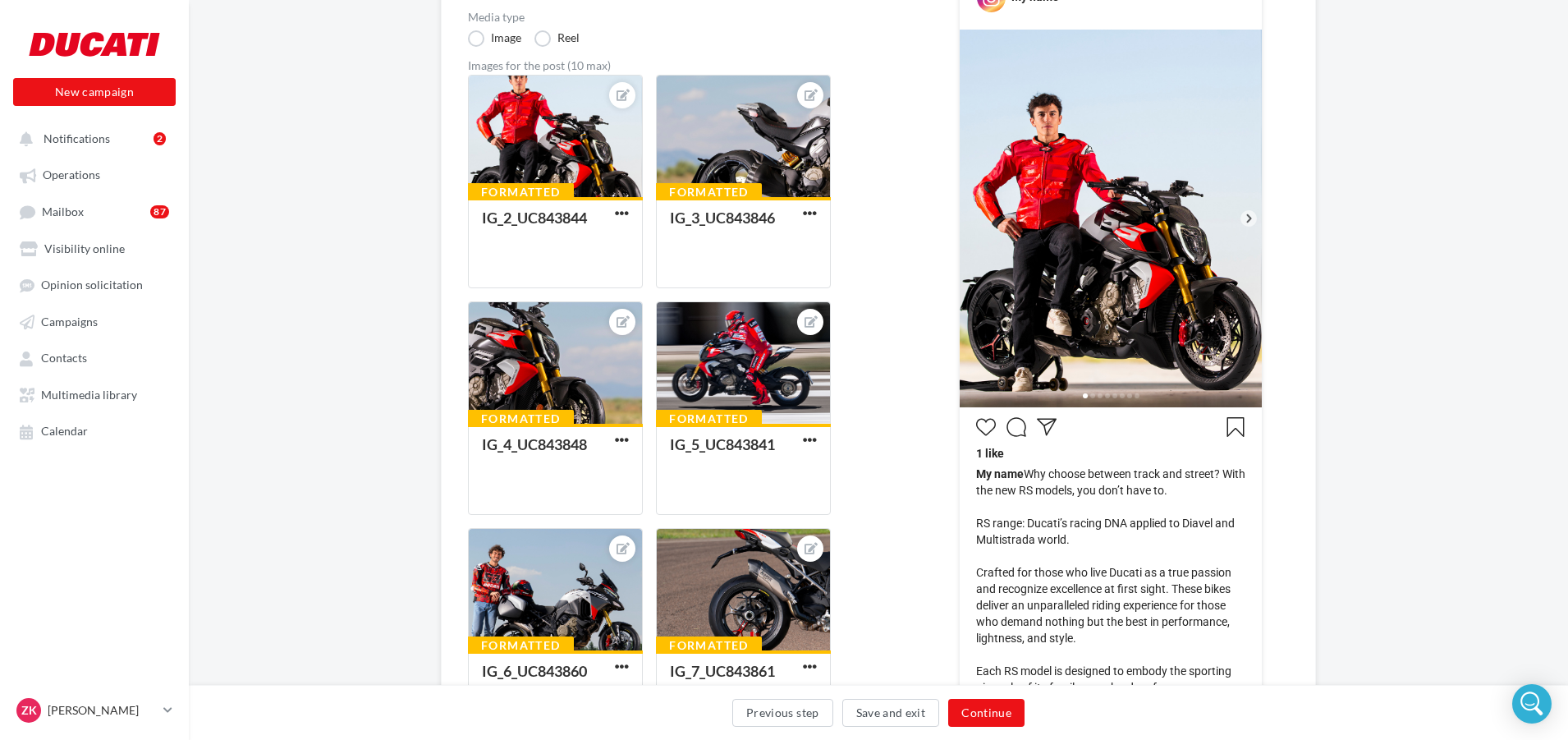
scroll to position [246, 0]
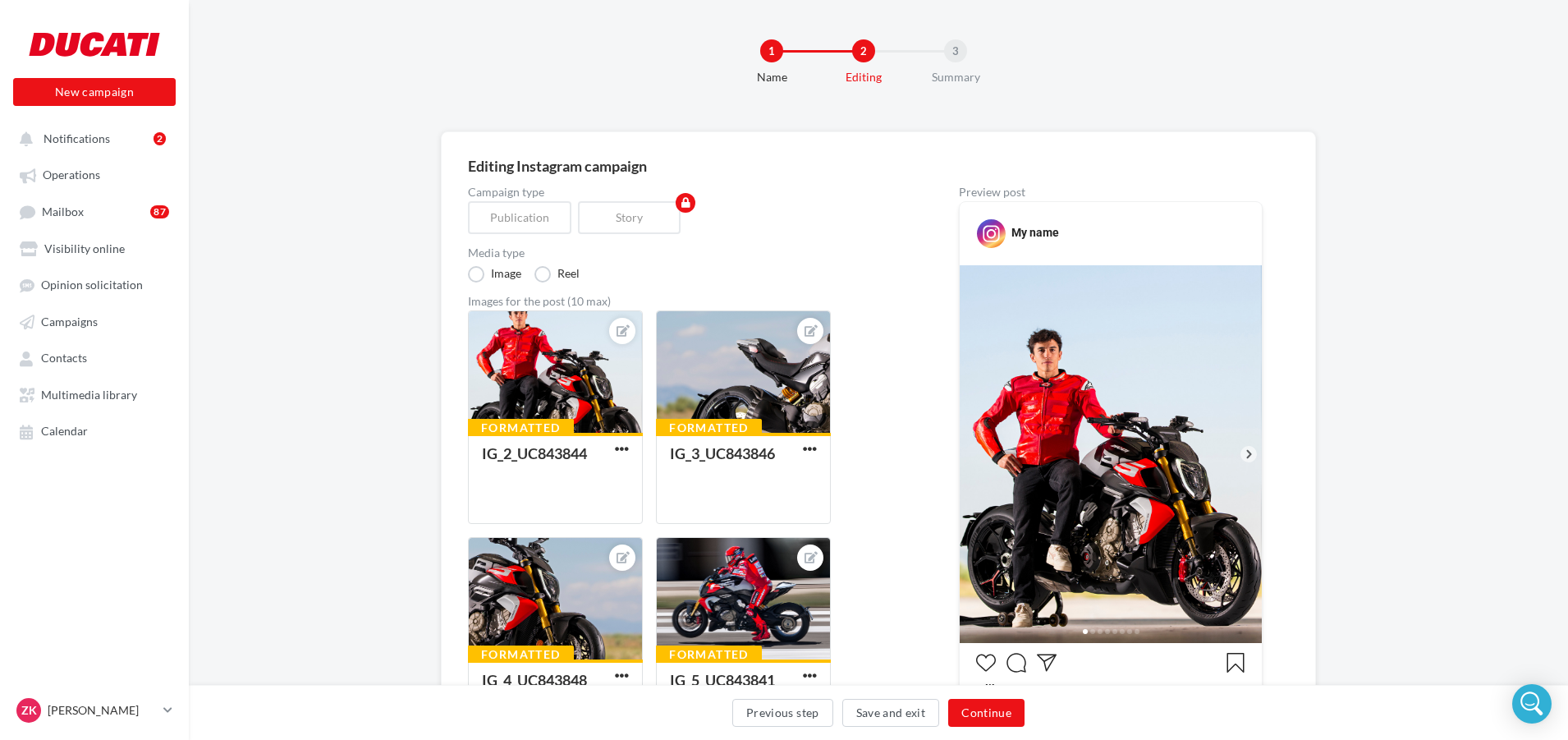
scroll to position [0, 0]
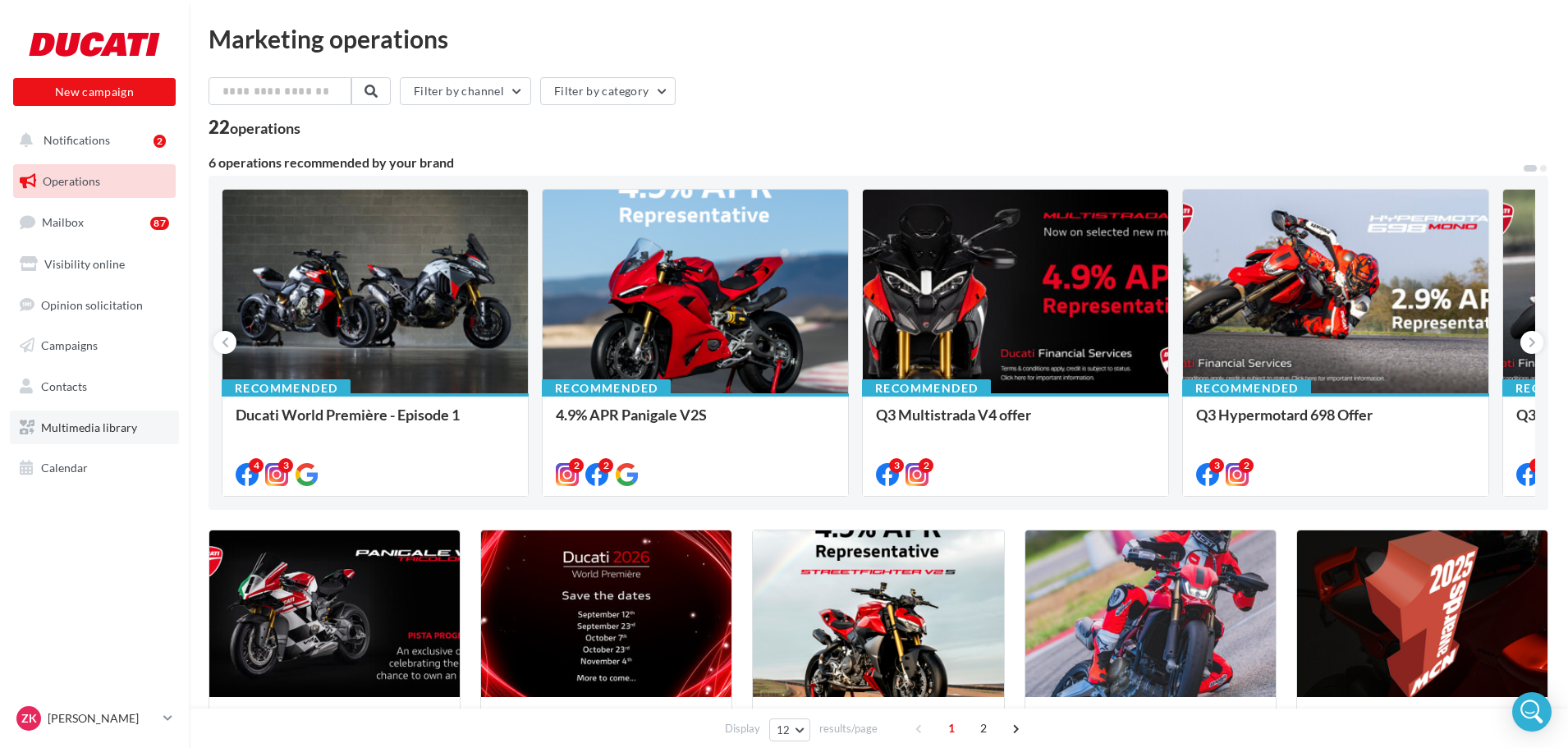
click at [86, 430] on span "Multimedia library" at bounding box center [89, 427] width 96 height 14
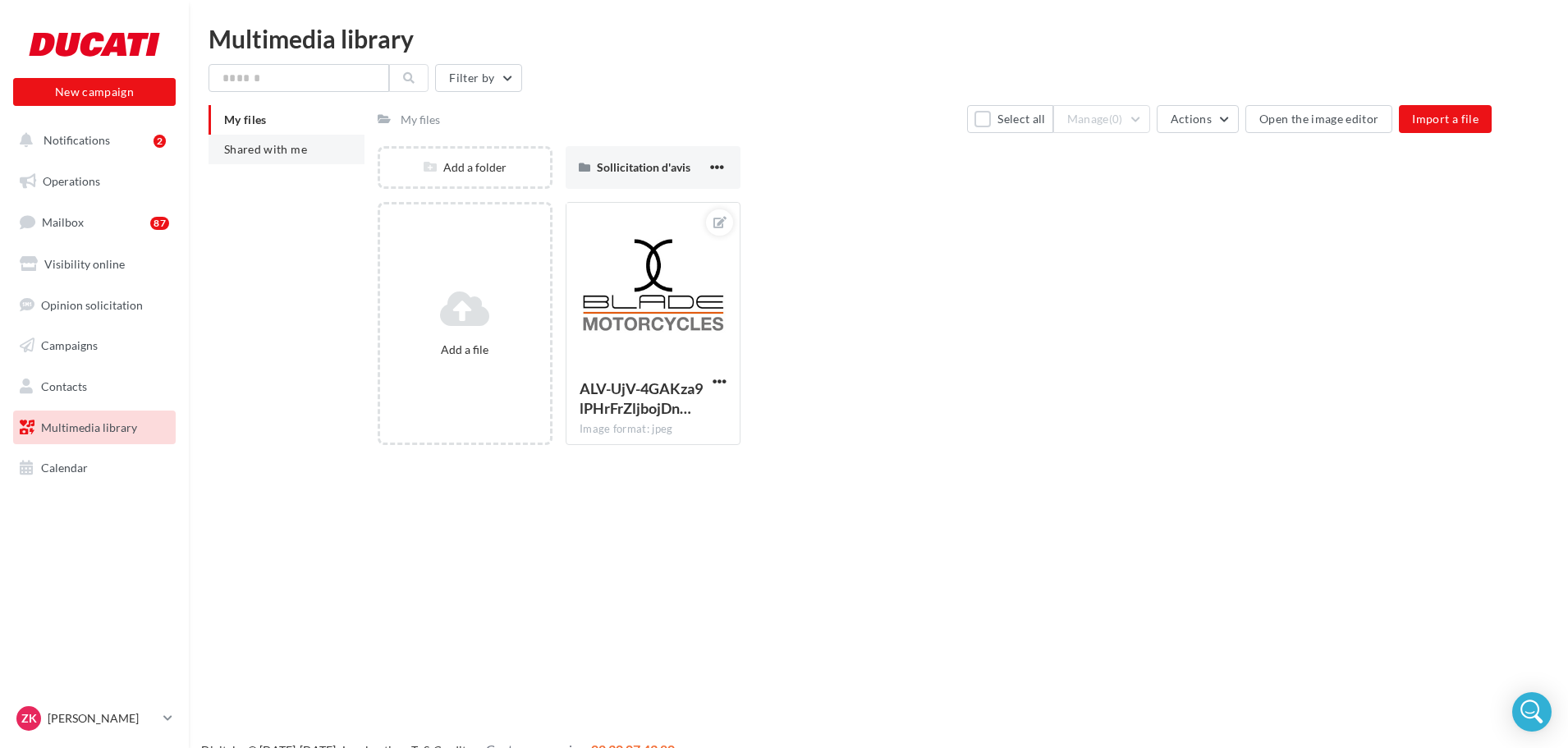
click at [251, 150] on span "Shared with me" at bounding box center [266, 149] width 83 height 14
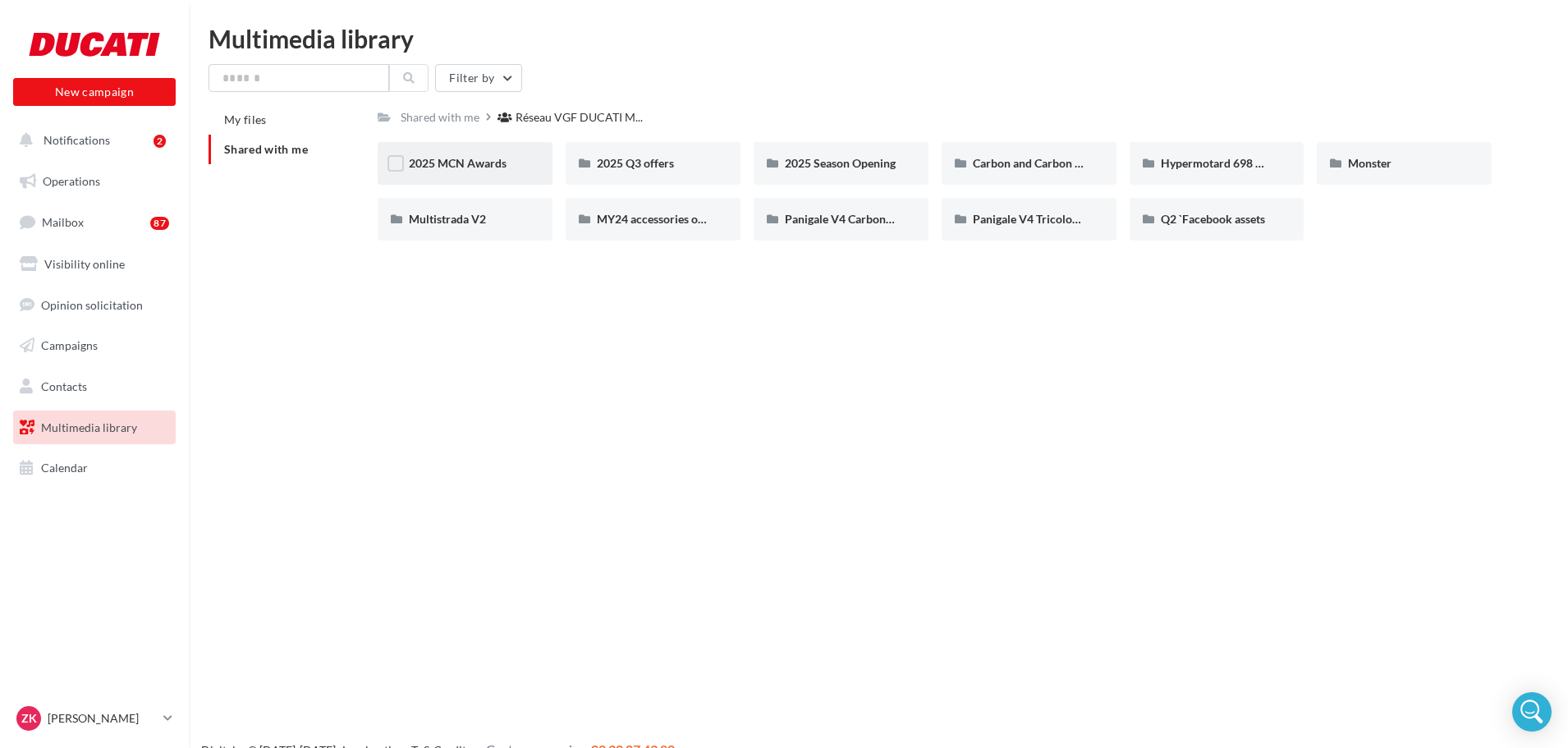
click at [499, 153] on div "2025 MCN Awards" at bounding box center [465, 163] width 175 height 43
click at [708, 159] on div "2025 Q3 offers" at bounding box center [653, 163] width 113 height 17
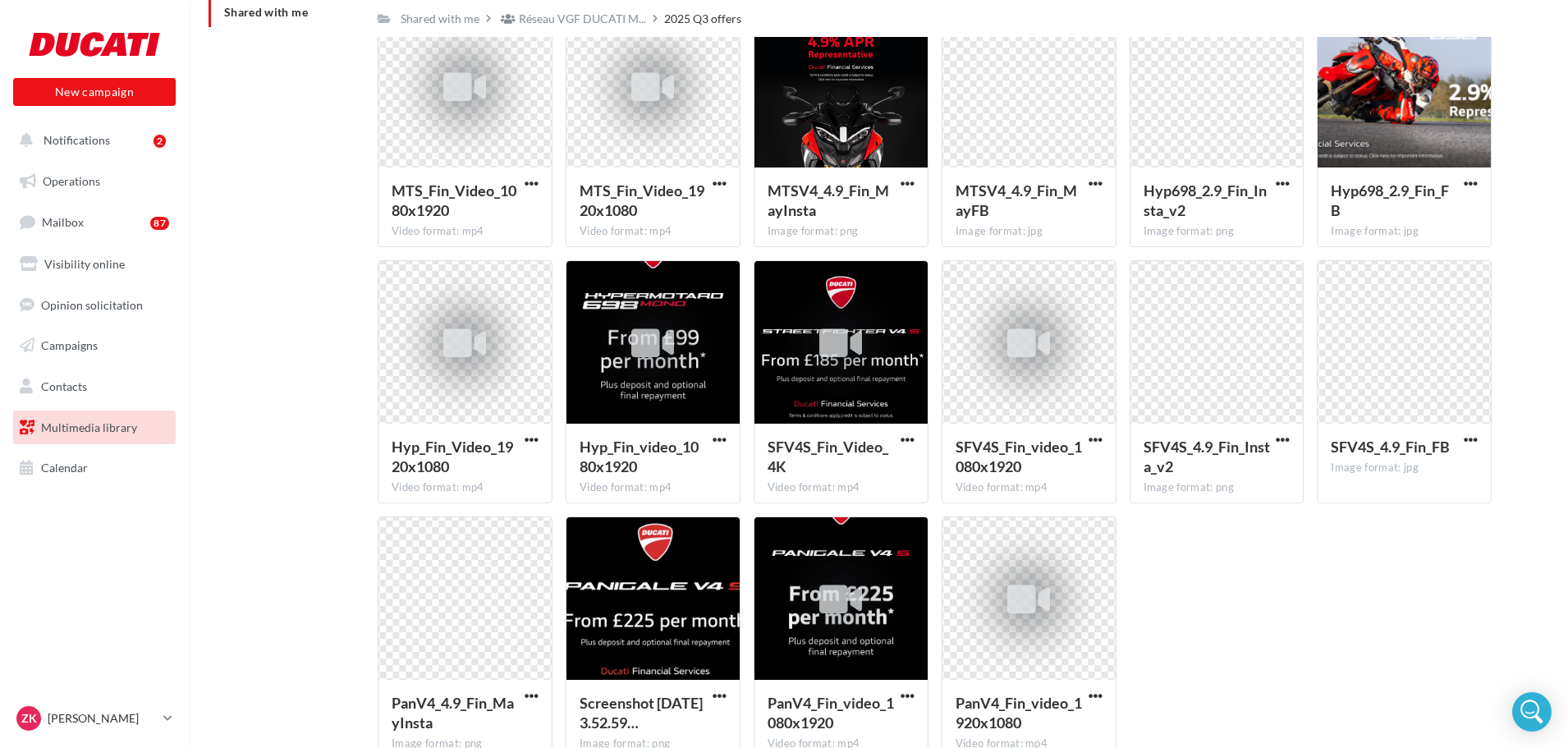
scroll to position [232, 0]
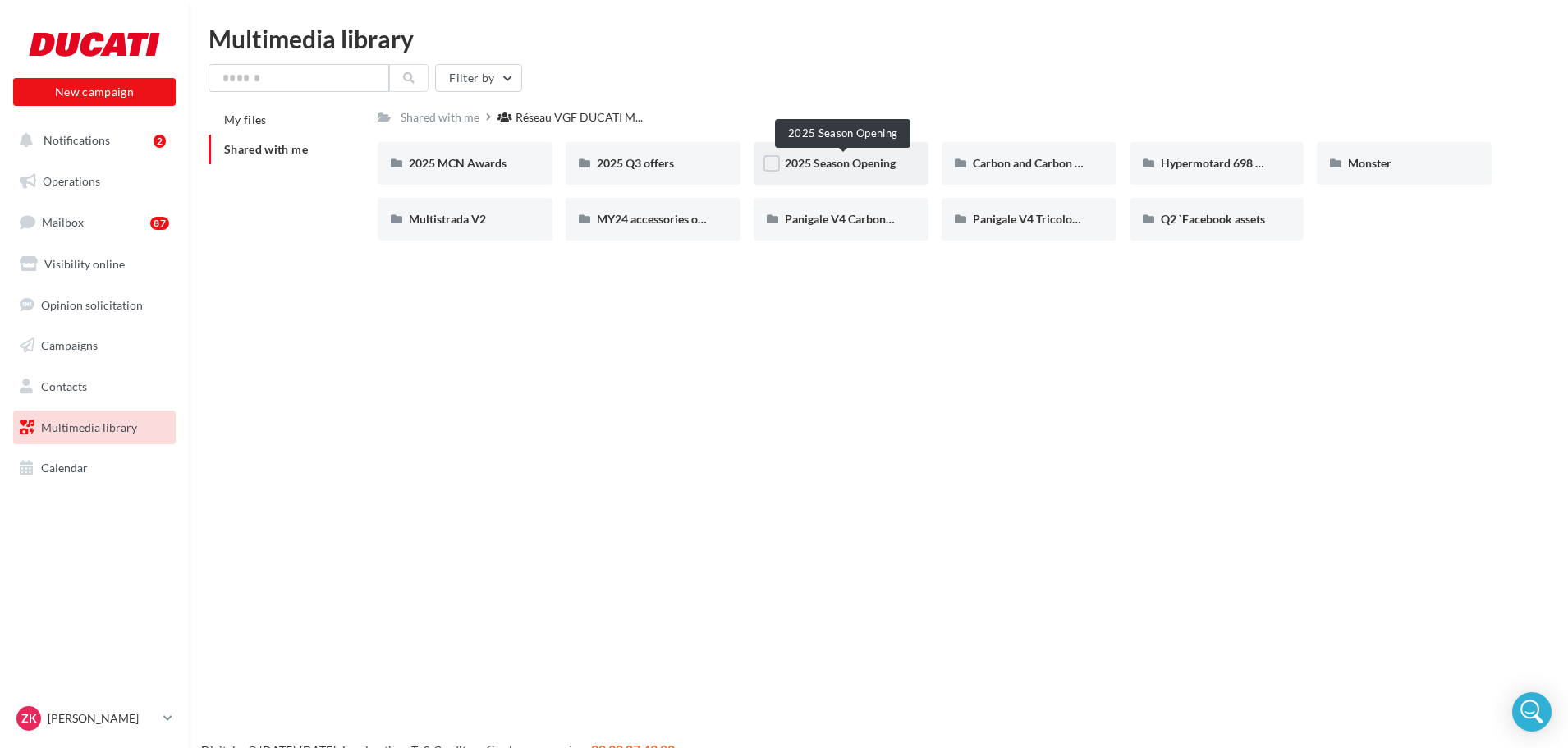
click at [834, 163] on span "2025 Season Opening" at bounding box center [839, 163] width 111 height 14
click at [502, 228] on div "Multistrada V2" at bounding box center [465, 218] width 175 height 43
click at [687, 222] on span "MY24 accessories offer" at bounding box center [656, 218] width 120 height 14
click at [872, 227] on div "Panigale V4 Carbon & Carbon Pro Trims" at bounding box center [840, 219] width 113 height 17
click at [1022, 232] on div "Panigale V4 Tricolore Italia" at bounding box center [1029, 218] width 175 height 43
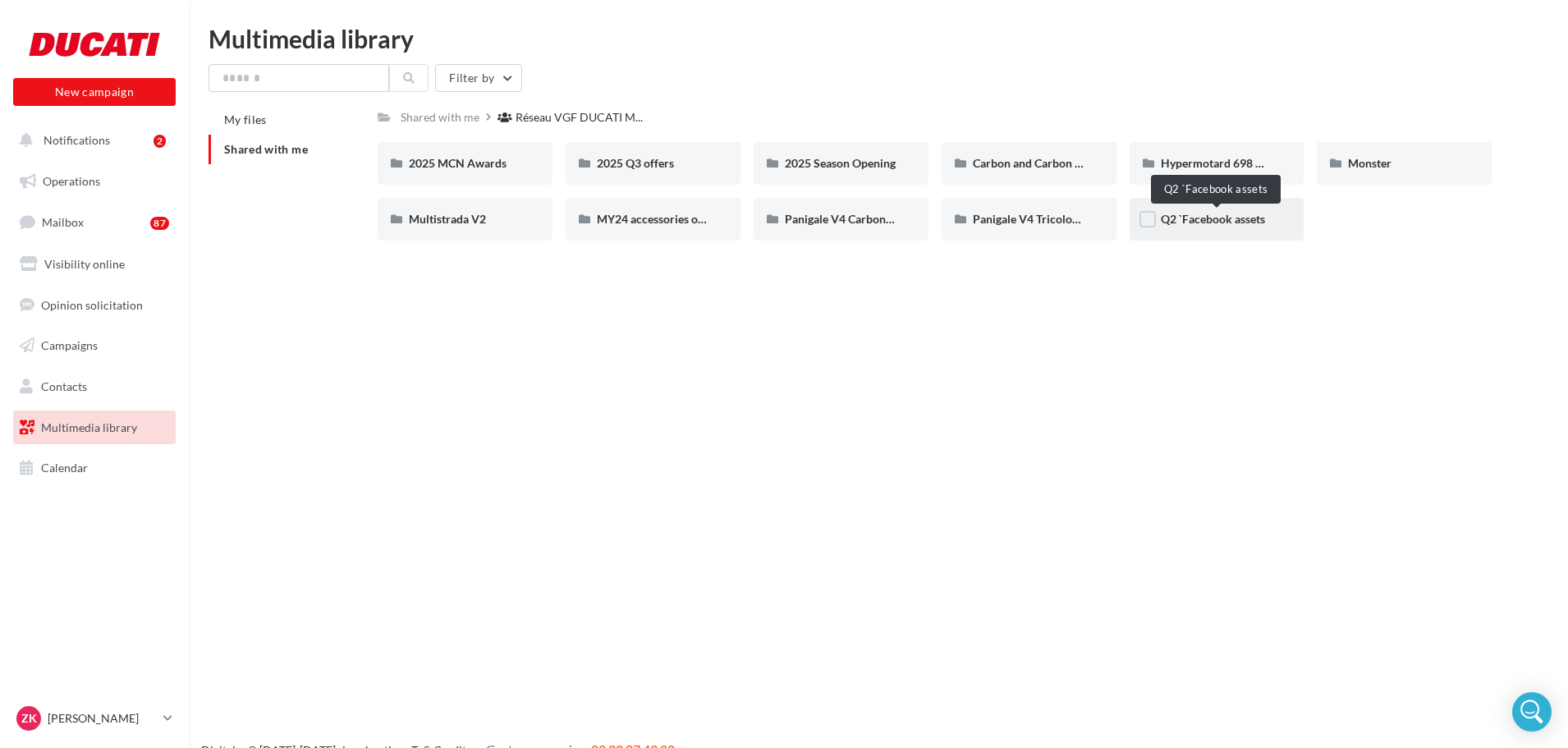
click at [1262, 215] on span "Q2 `Facebook assets" at bounding box center [1212, 218] width 104 height 14
click at [92, 336] on link "Campaigns" at bounding box center [94, 345] width 169 height 34
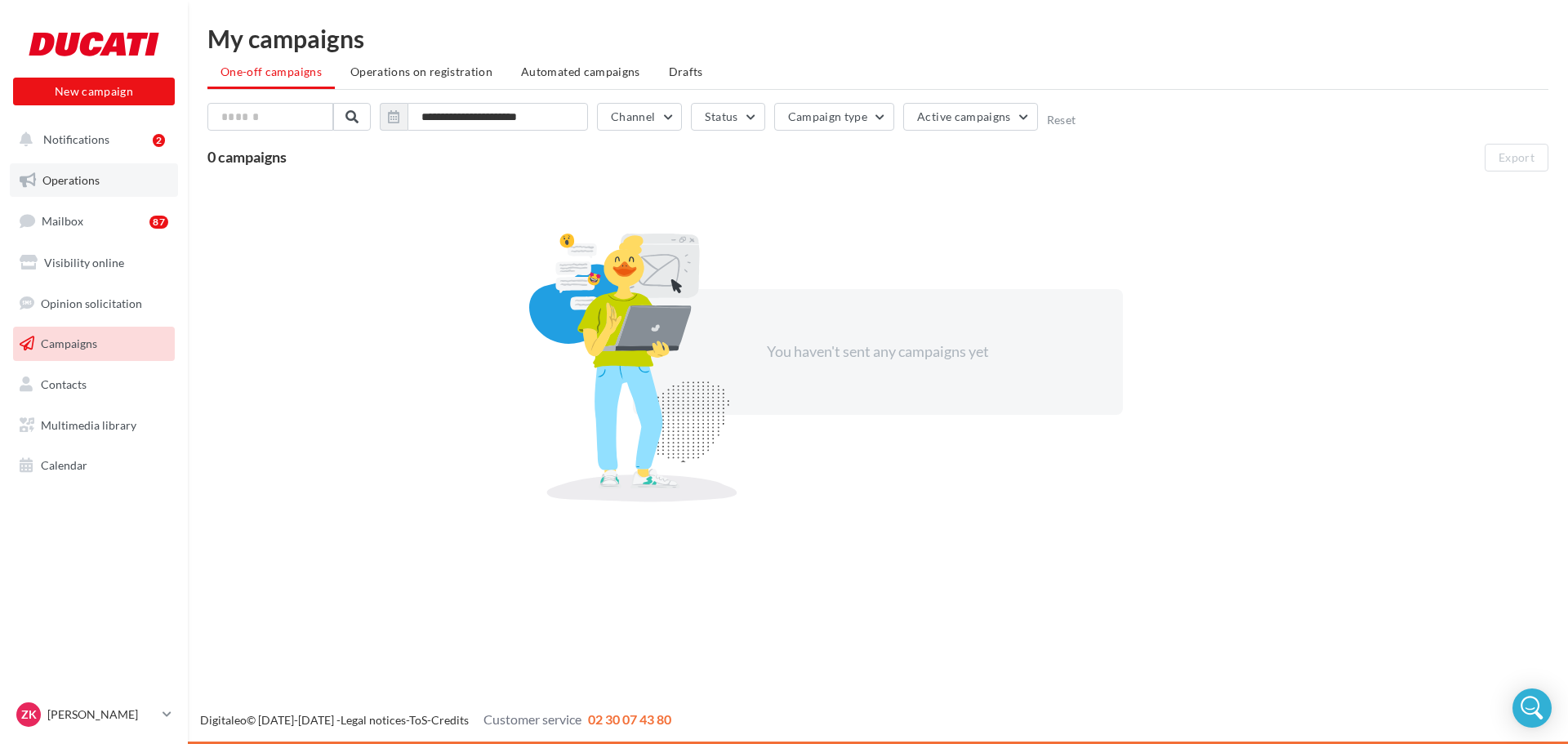
click at [106, 163] on link "Operations" at bounding box center [94, 180] width 169 height 34
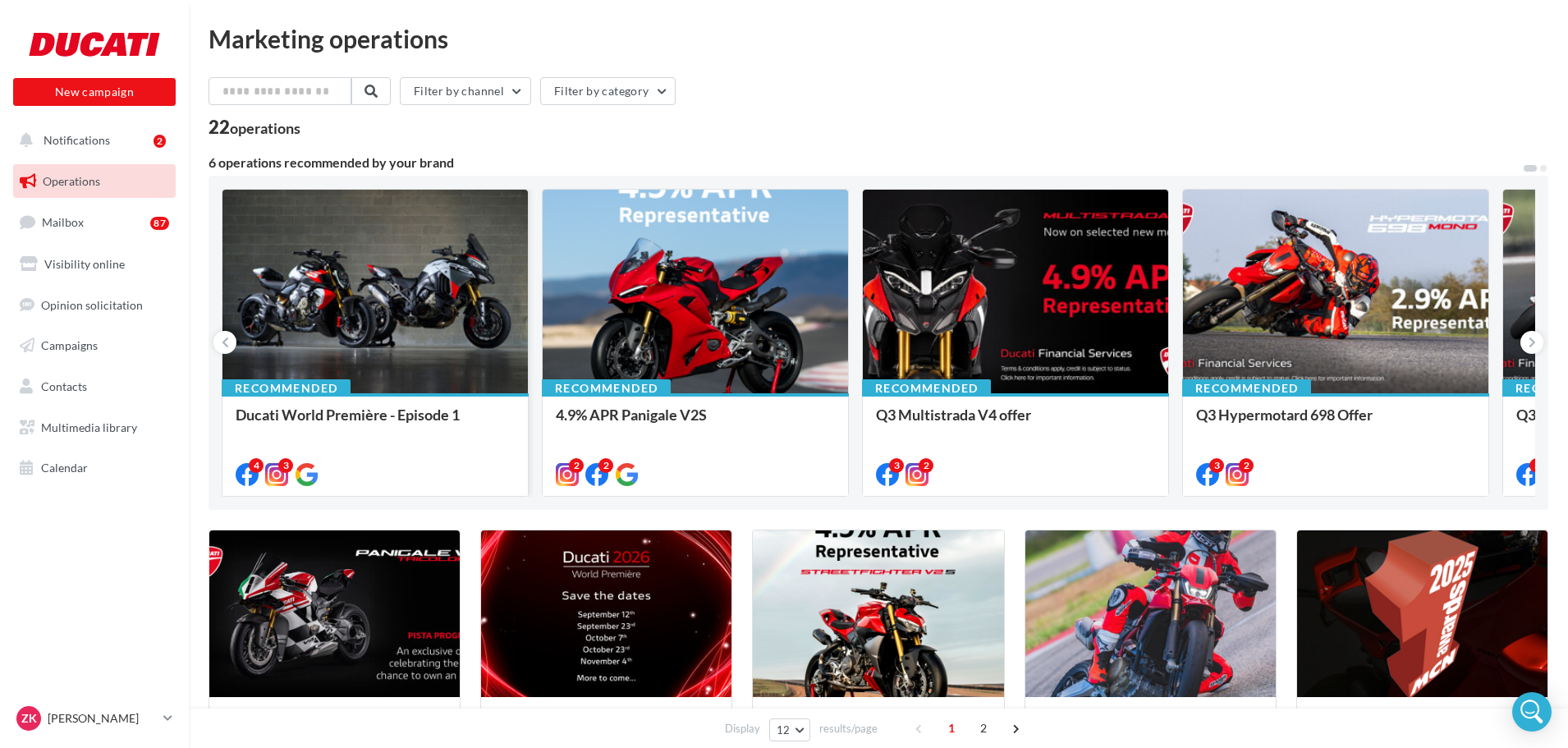
click at [484, 355] on div at bounding box center [376, 292] width 306 height 205
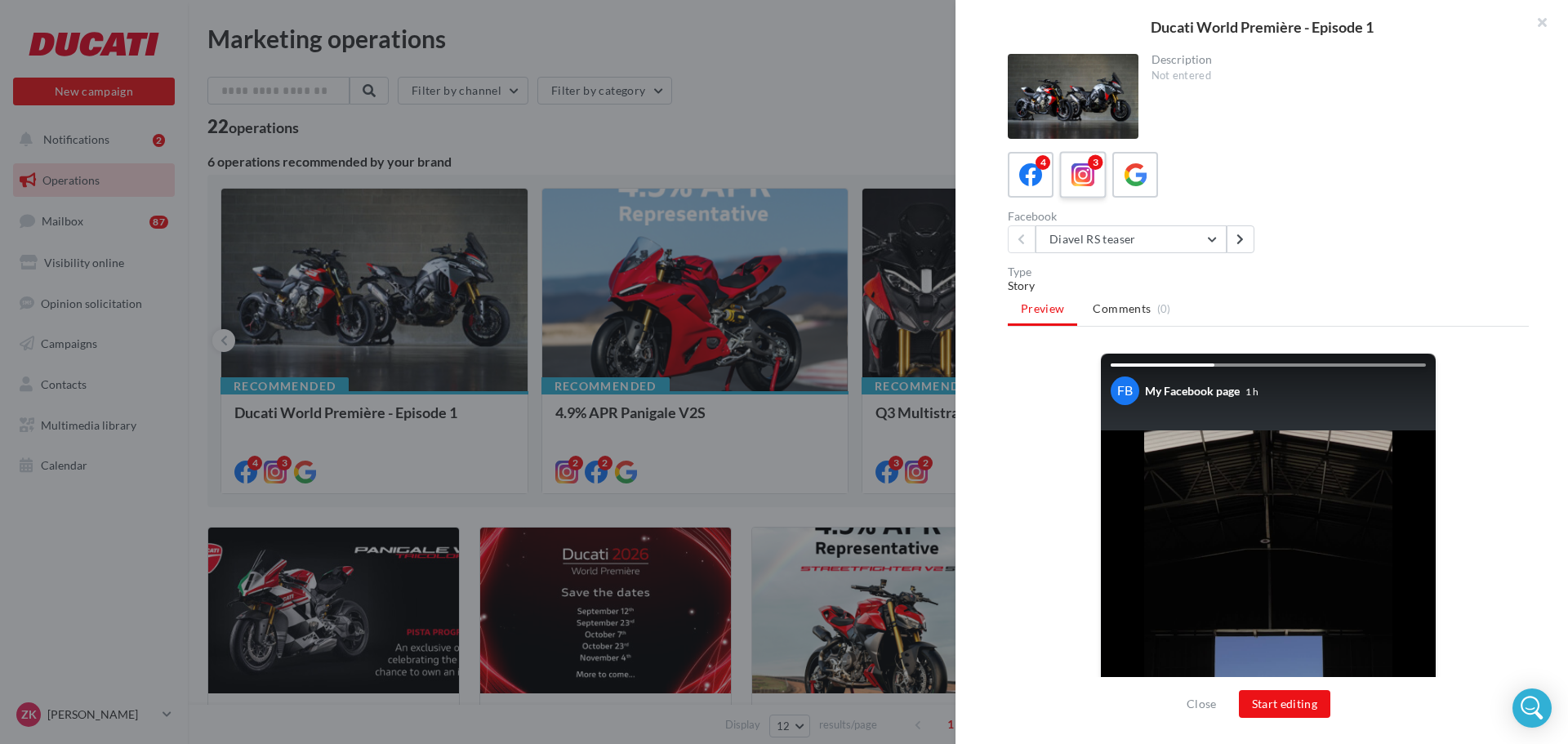
click at [1079, 174] on icon at bounding box center [1083, 175] width 23 height 23
click at [1047, 179] on label "4" at bounding box center [1031, 175] width 47 height 47
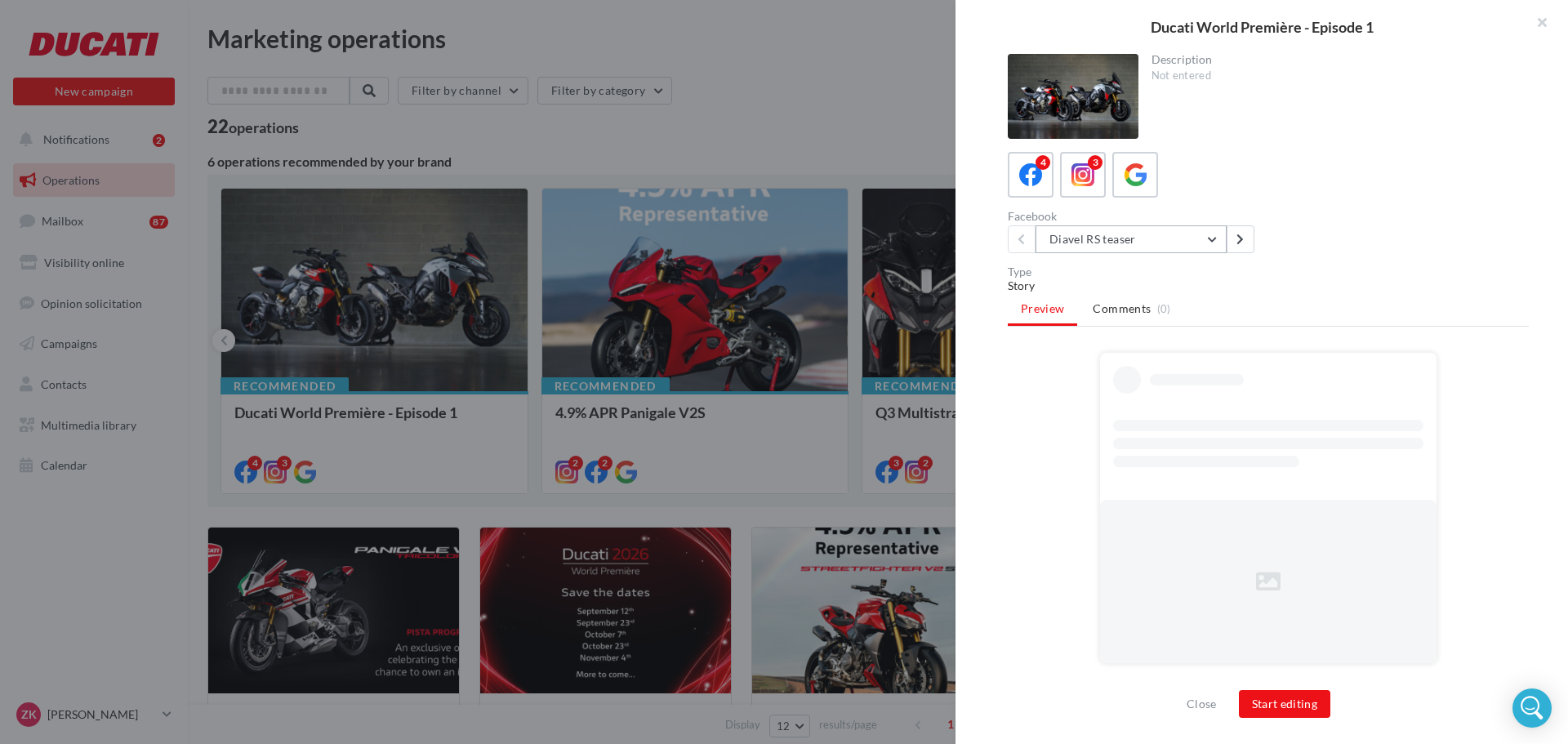
drag, startPoint x: 1108, startPoint y: 245, endPoint x: 1112, endPoint y: 255, distance: 10.8
click at [1109, 245] on button "Diavel RS teaser" at bounding box center [1132, 239] width 191 height 28
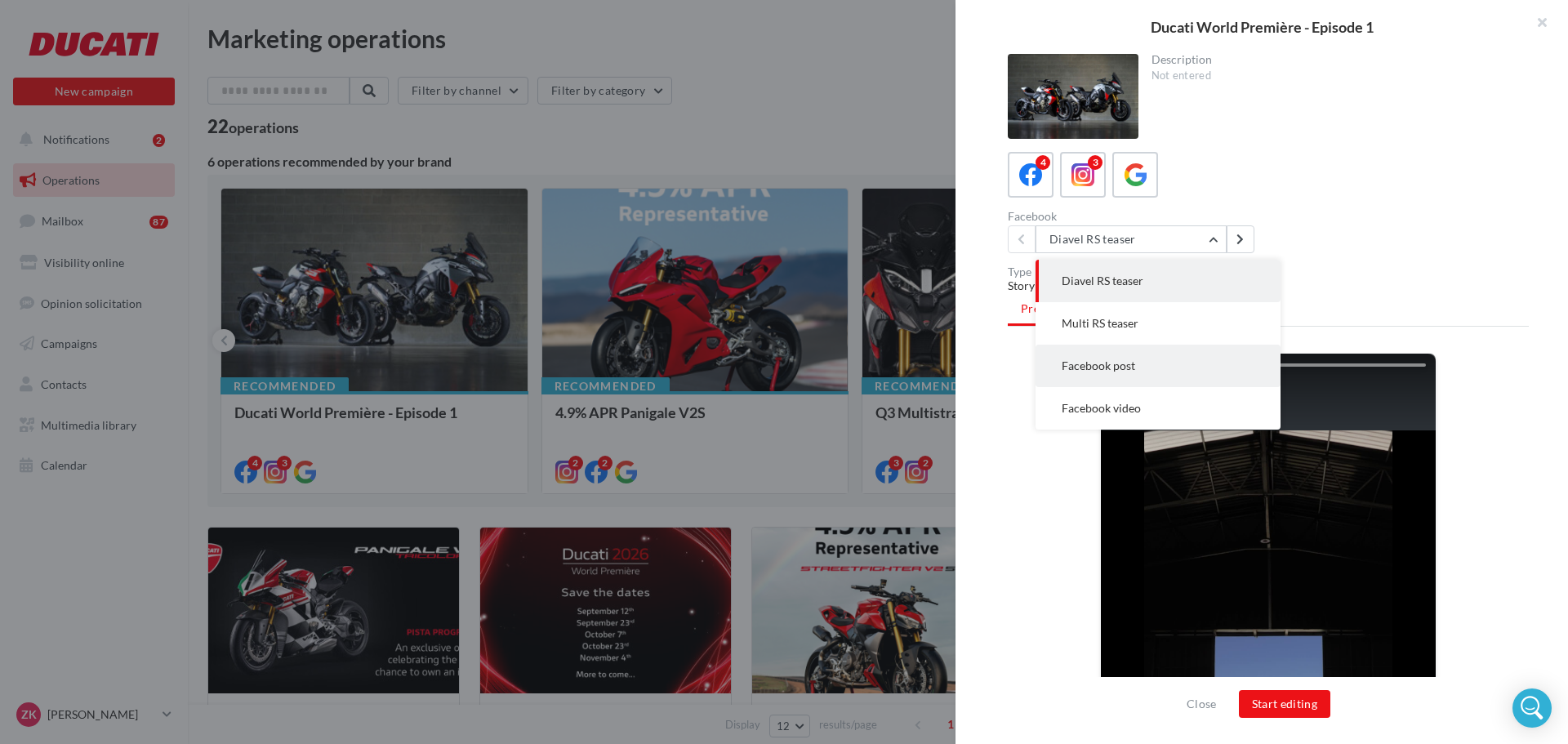
click at [1148, 363] on button "Facebook post" at bounding box center [1159, 366] width 245 height 43
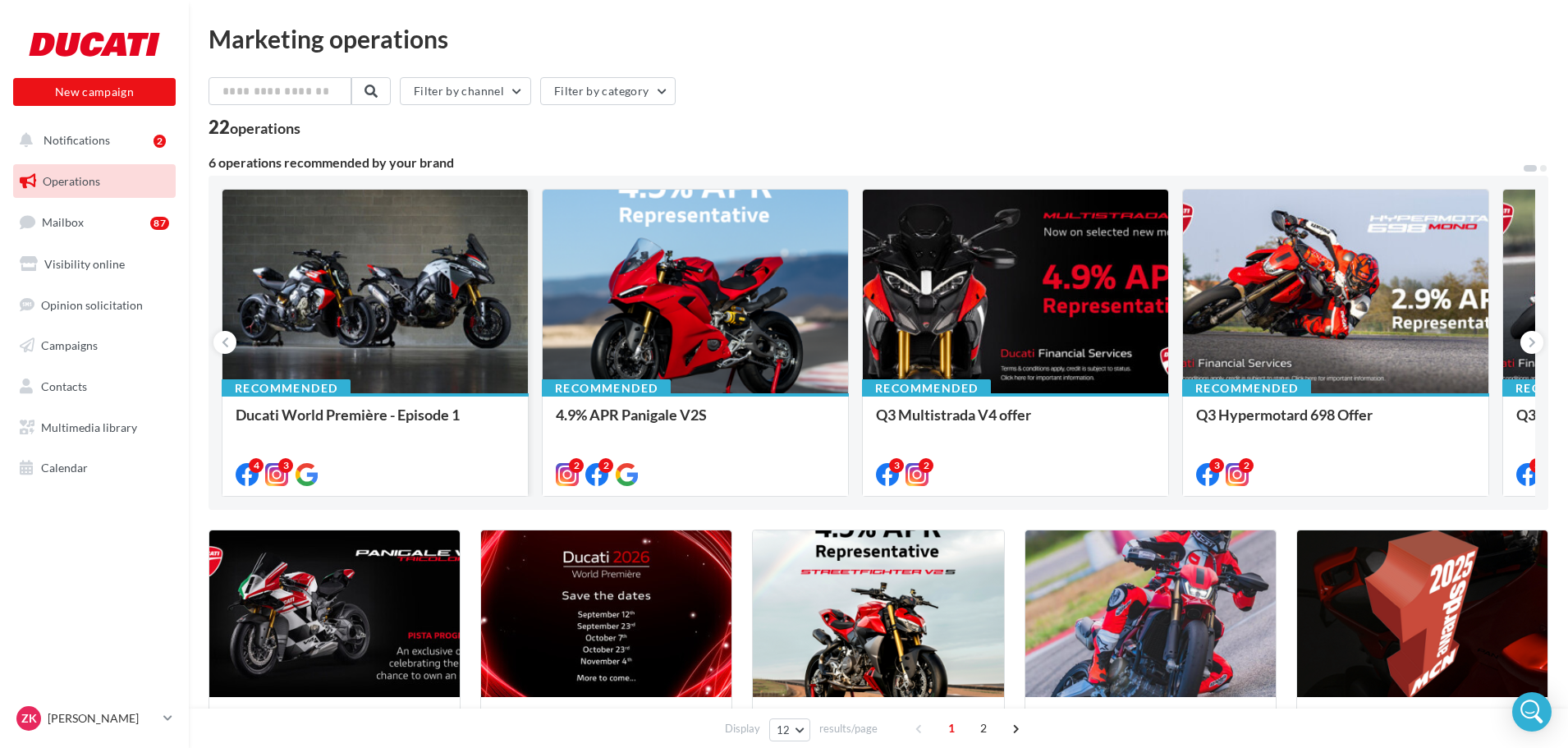
click at [412, 312] on div at bounding box center [376, 292] width 306 height 205
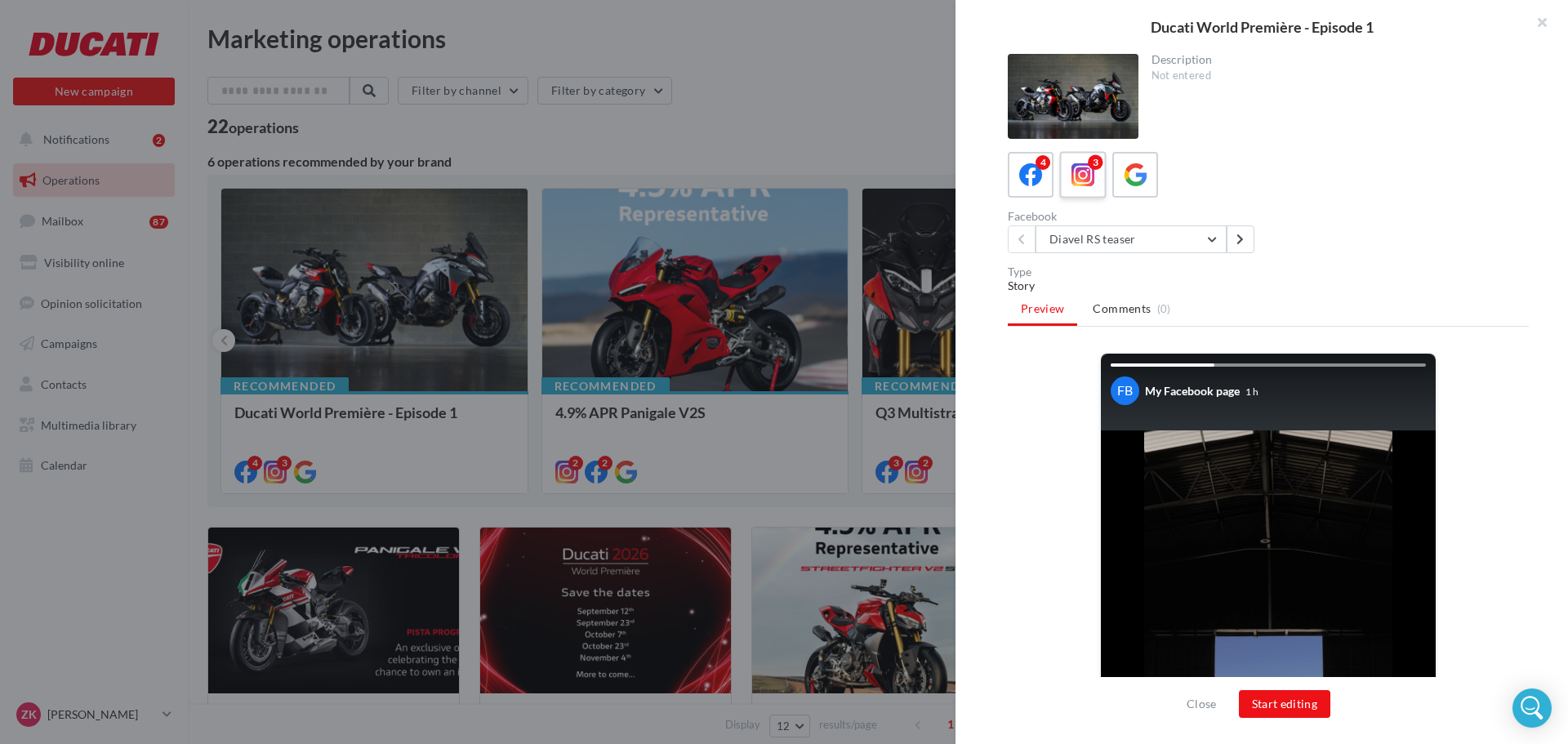
click at [1074, 189] on div "3" at bounding box center [1083, 175] width 30 height 30
click at [1148, 244] on button "Diavel RS teaser" at bounding box center [1132, 239] width 191 height 28
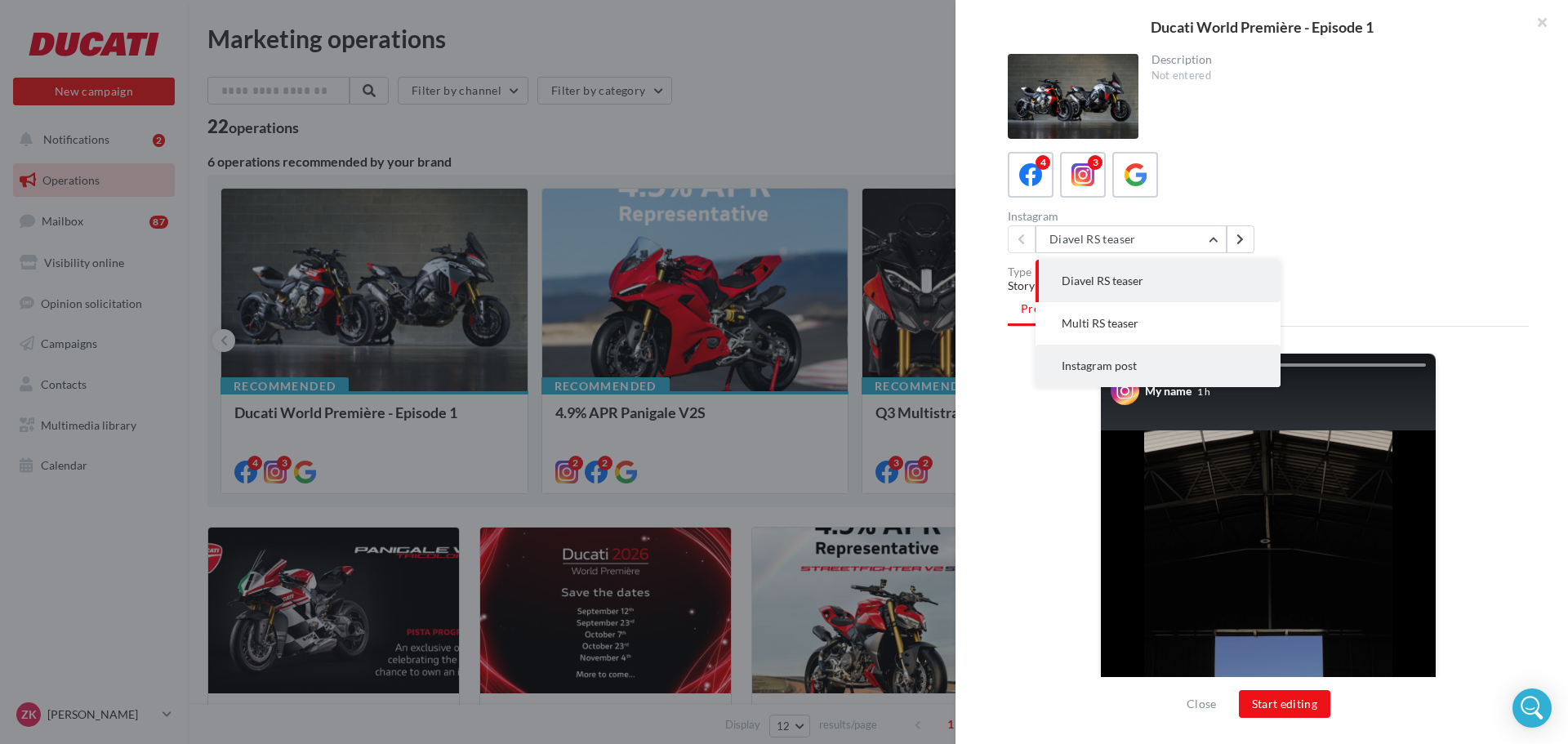
click at [1153, 359] on button "Instagram post" at bounding box center [1159, 366] width 245 height 43
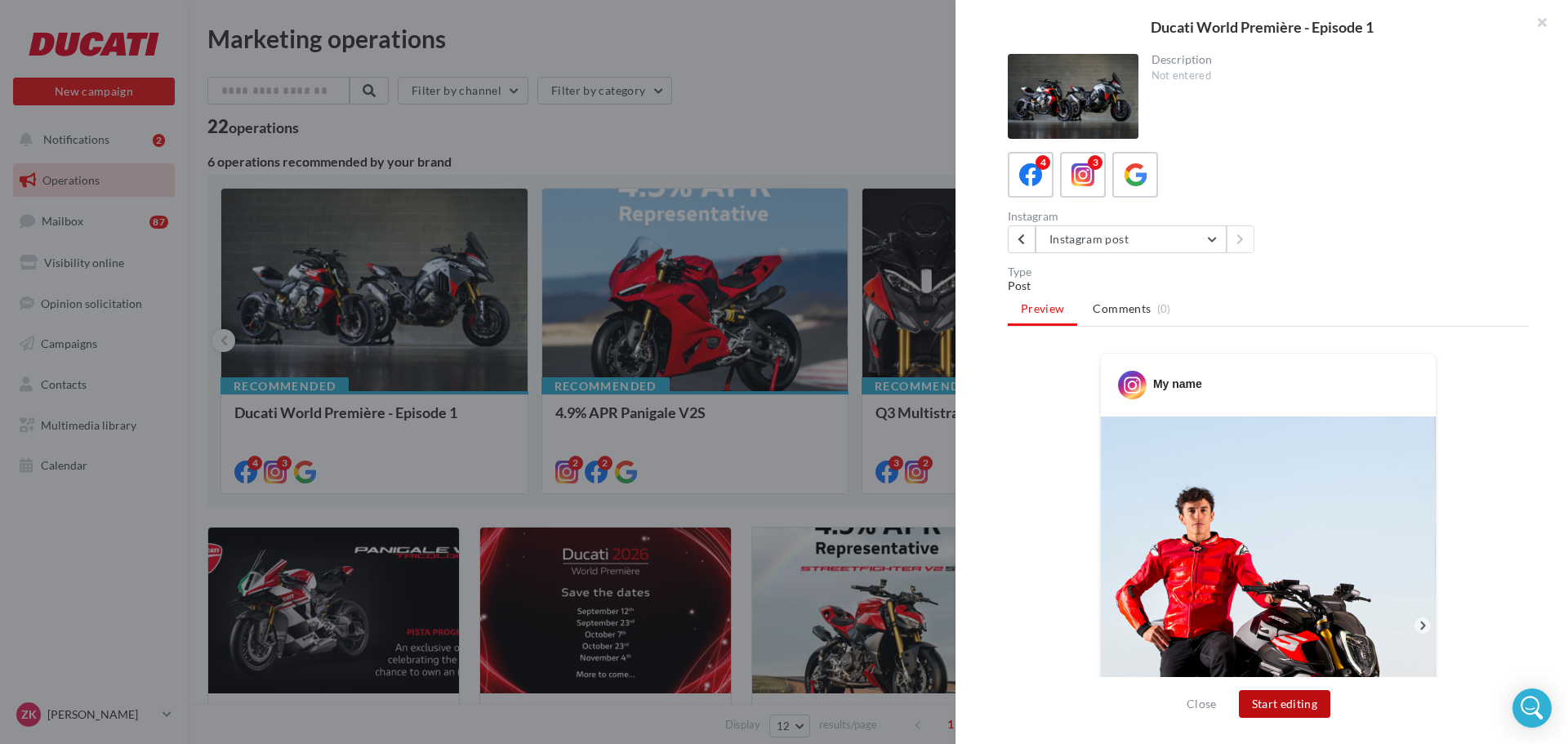
click at [1258, 705] on button "Start editing" at bounding box center [1286, 704] width 92 height 28
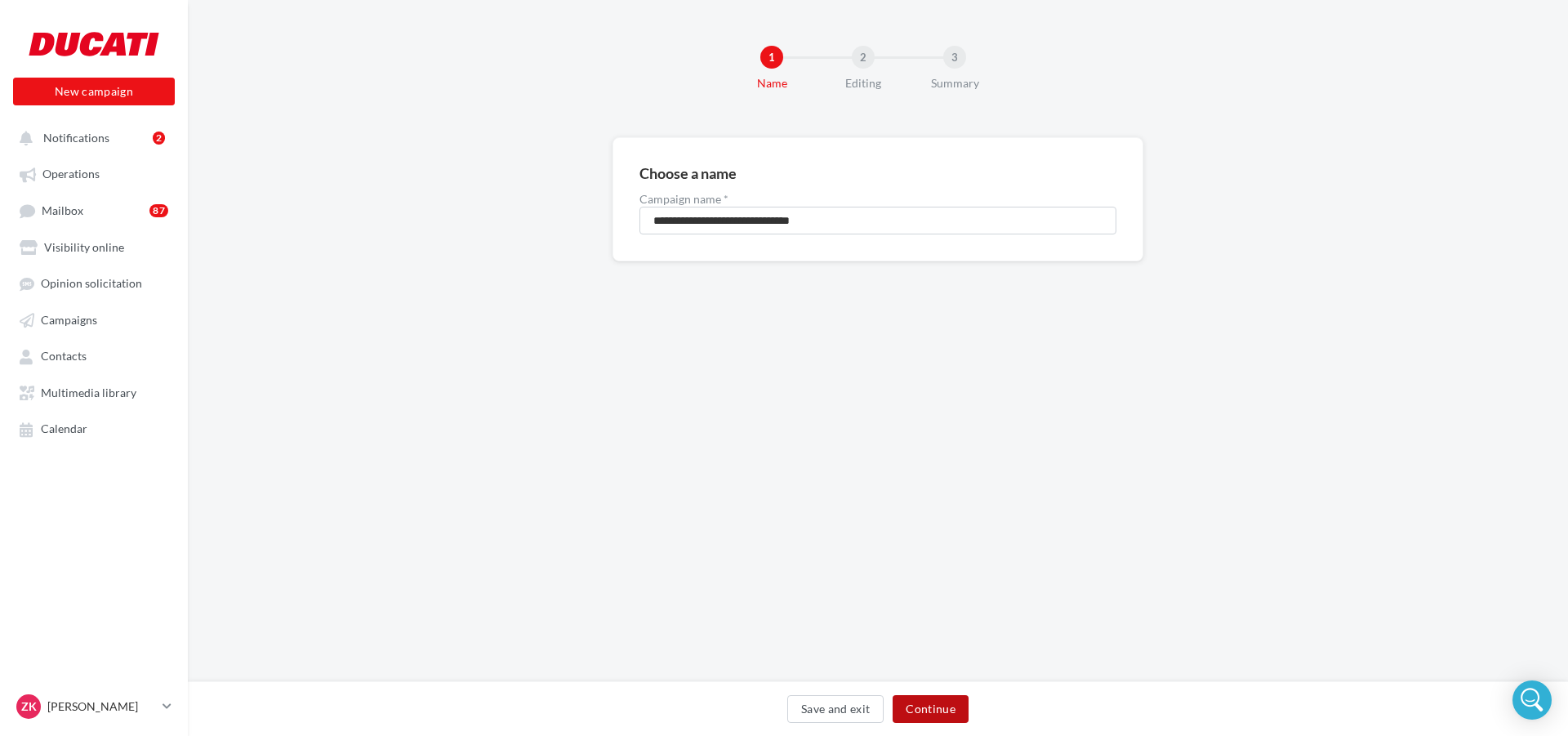
click at [929, 719] on button "Continue" at bounding box center [930, 709] width 76 height 28
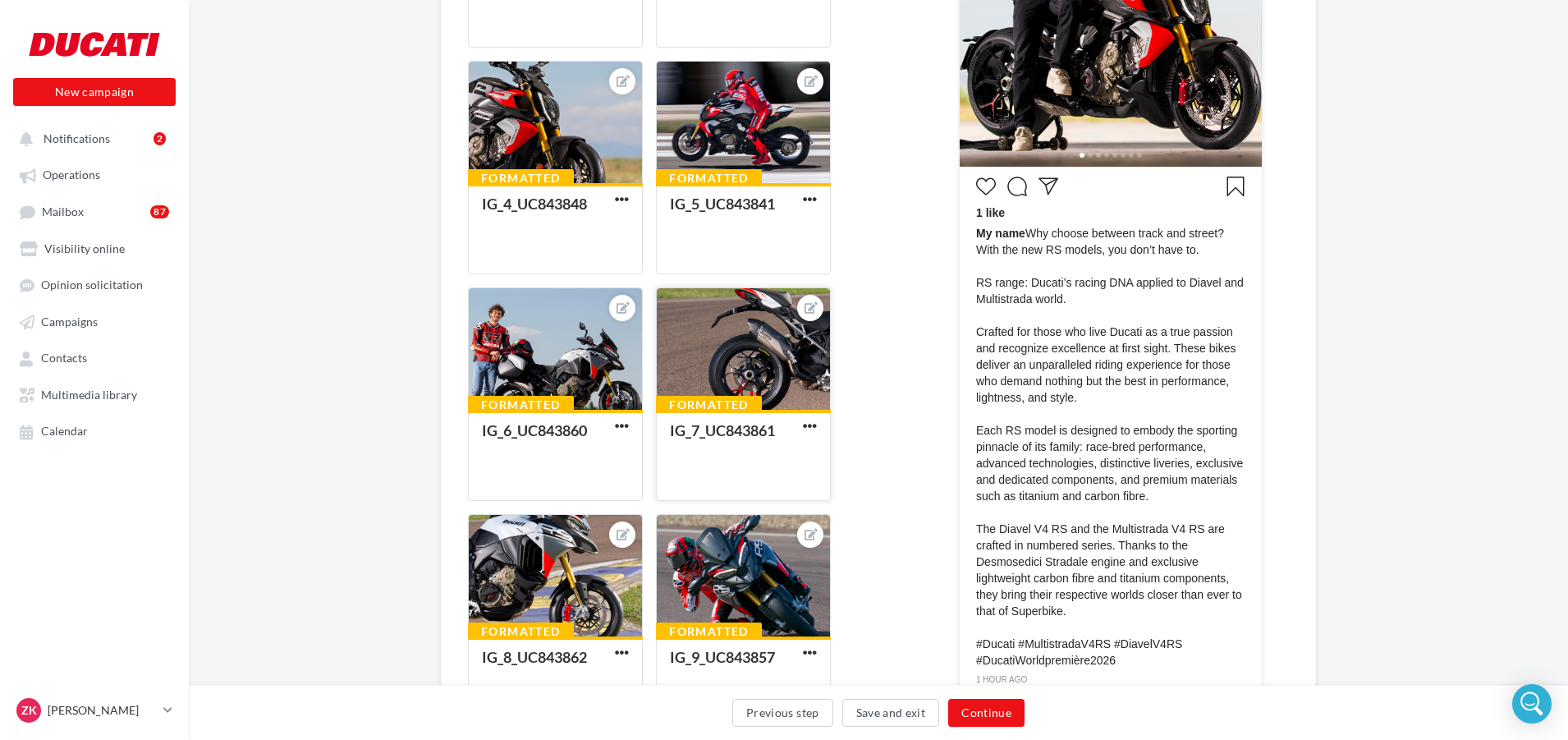
scroll to position [493, 0]
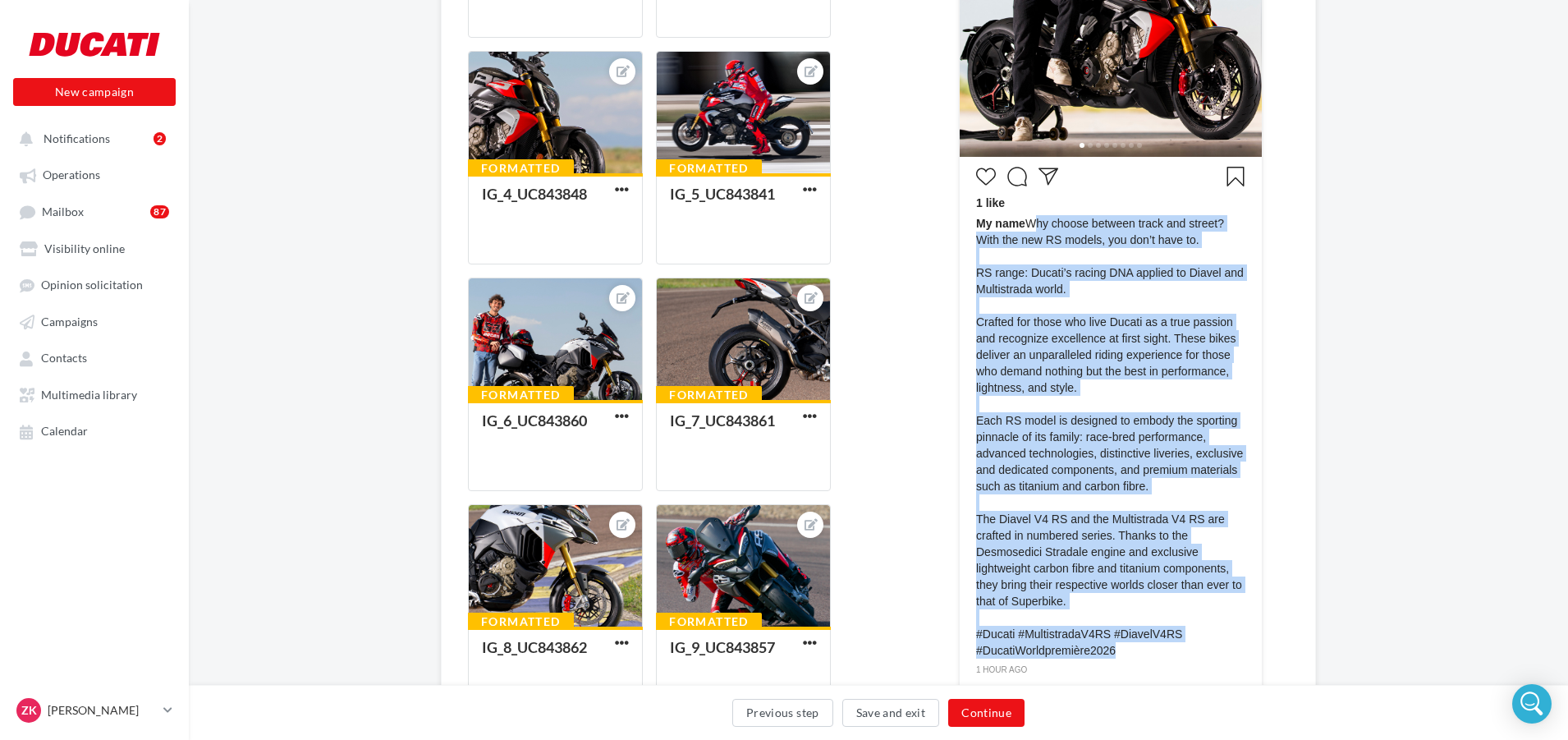
drag, startPoint x: 1029, startPoint y: 224, endPoint x: 1147, endPoint y: 649, distance: 441.1
click at [1147, 649] on span "My name Why choose between track and street? With the new RS models, you don’t …" at bounding box center [1110, 436] width 269 height 443
copy span "Why choose between track and street? With the new RS models, you don’t have to.…"
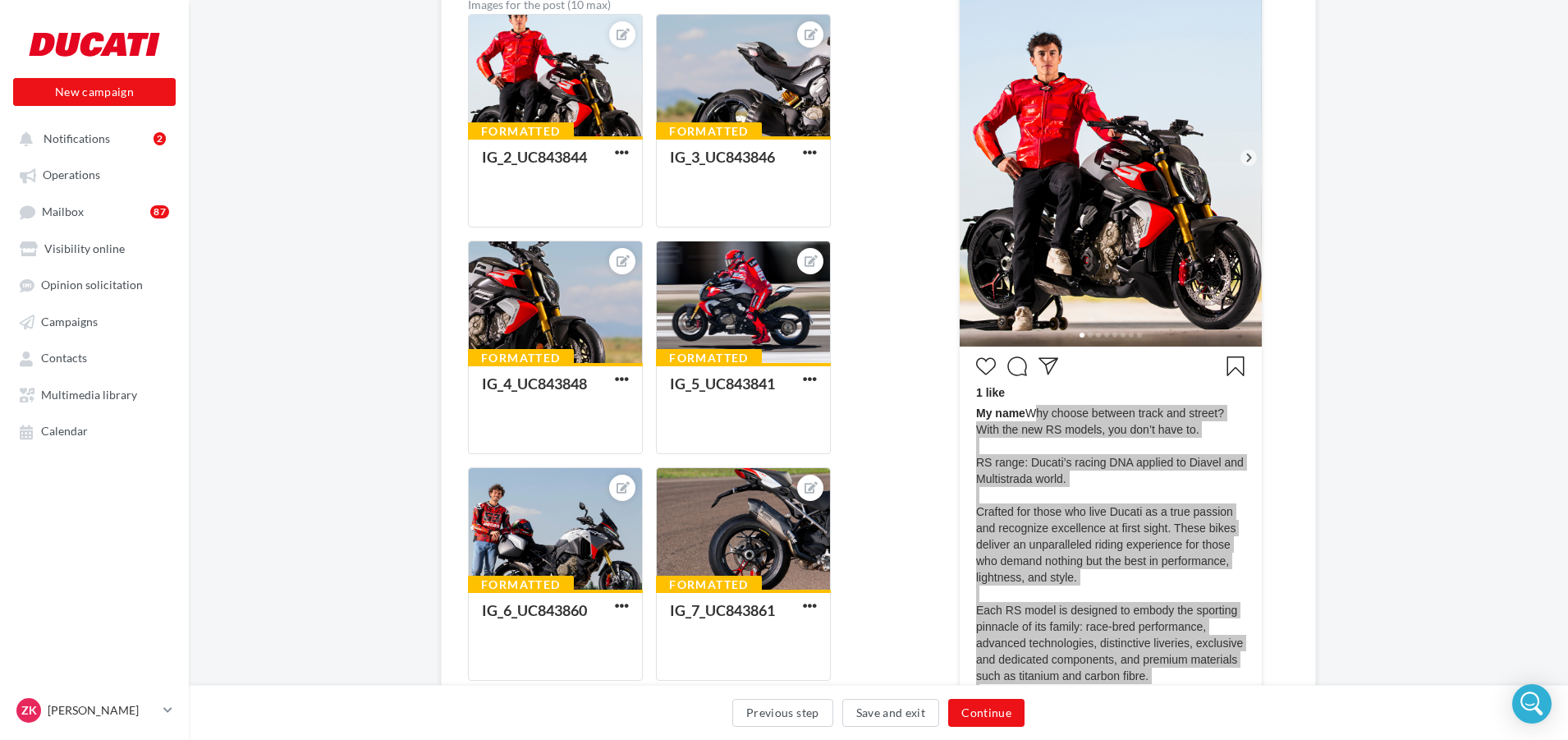
scroll to position [0, 0]
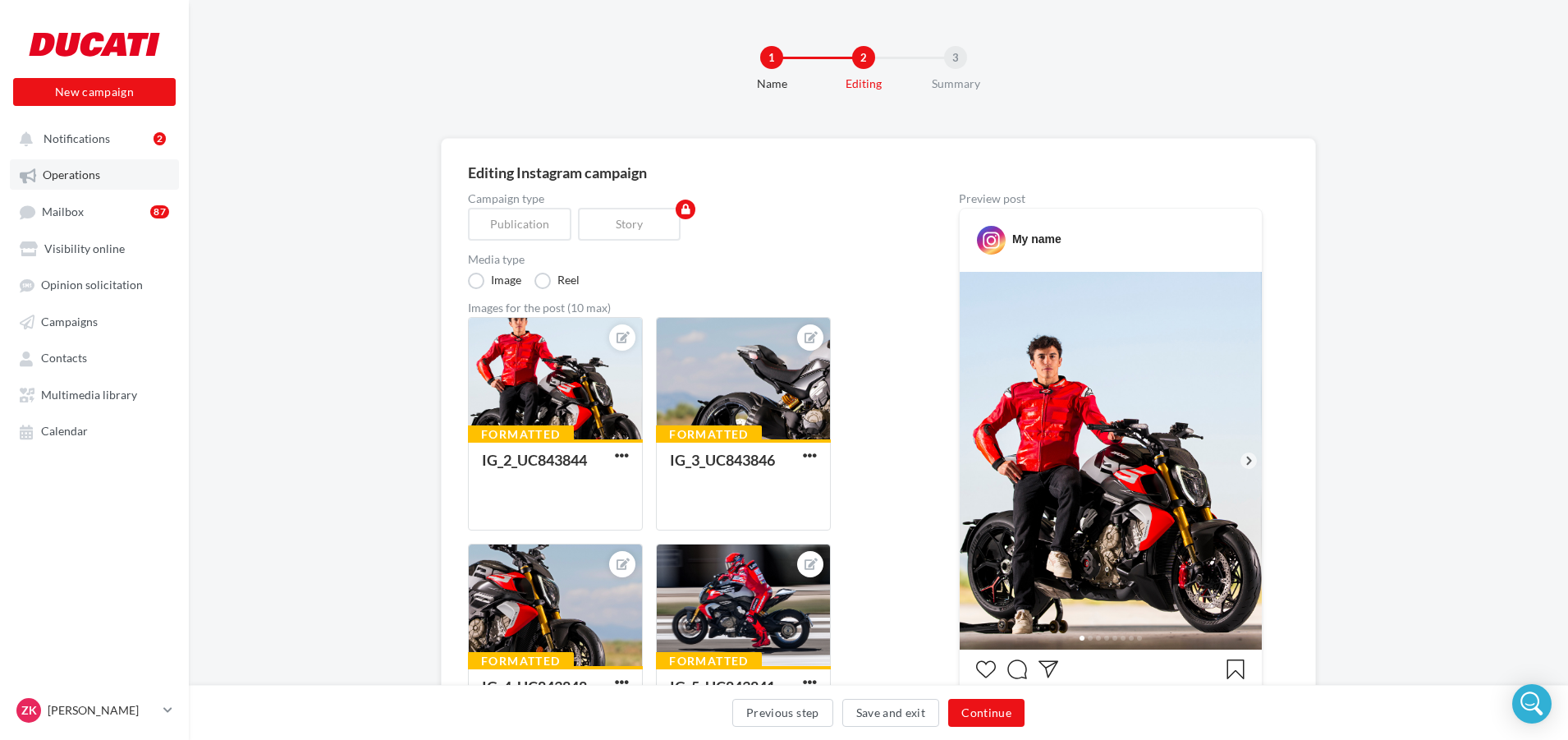
click at [89, 177] on span "Operations" at bounding box center [72, 176] width 58 height 14
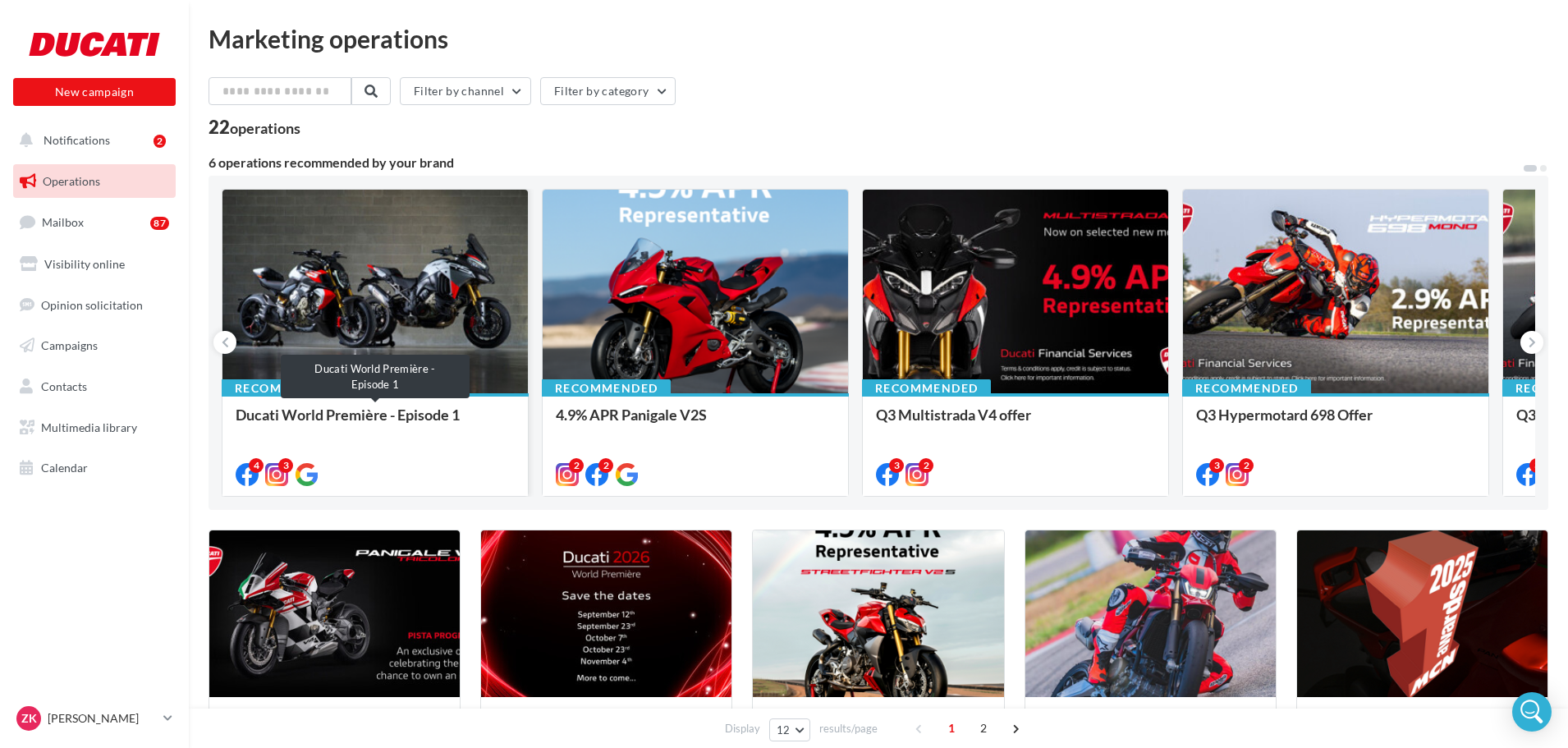
click at [417, 414] on div "Ducati World Première - Episode 1" at bounding box center [376, 423] width 280 height 33
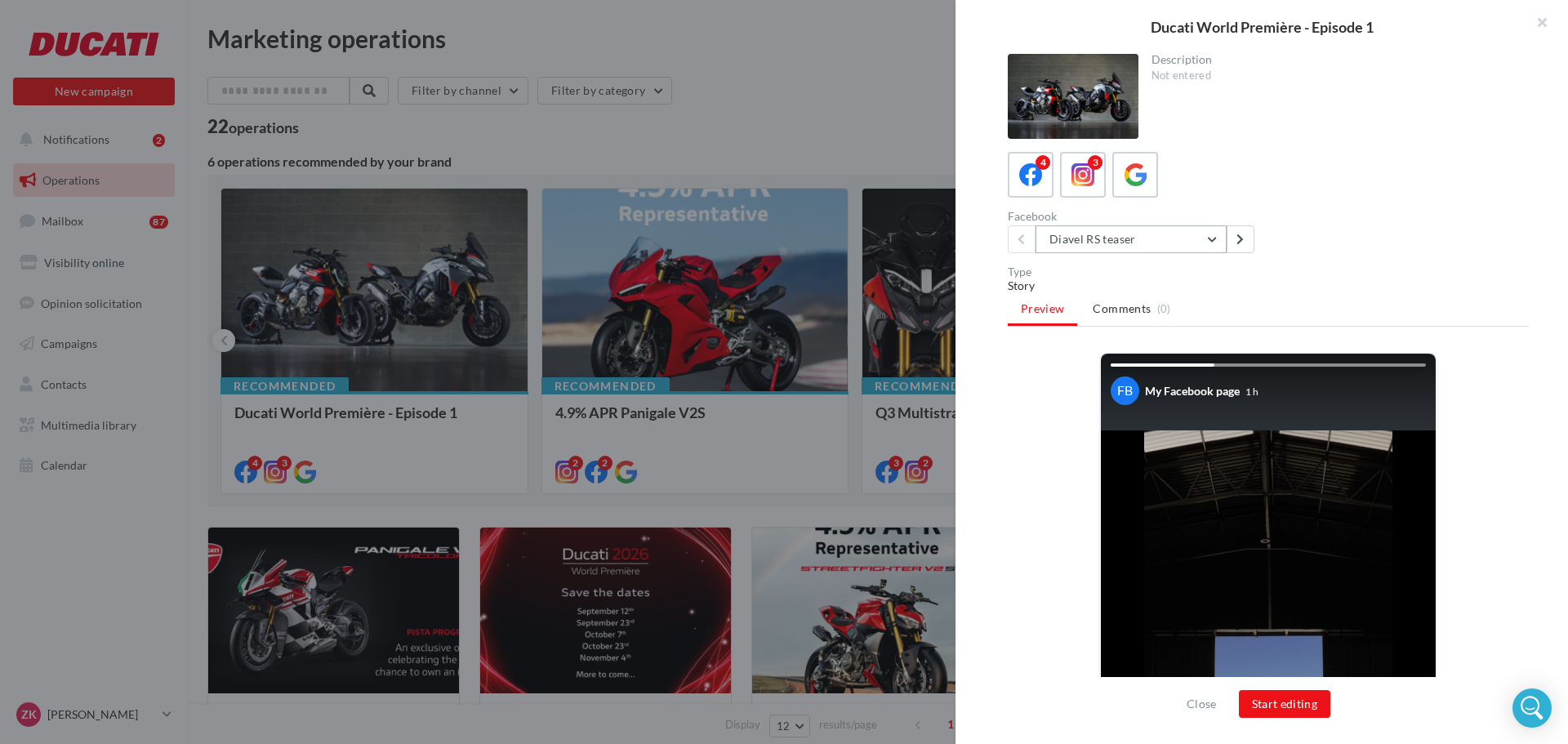
click at [1099, 242] on button "Diavel RS teaser" at bounding box center [1132, 239] width 191 height 28
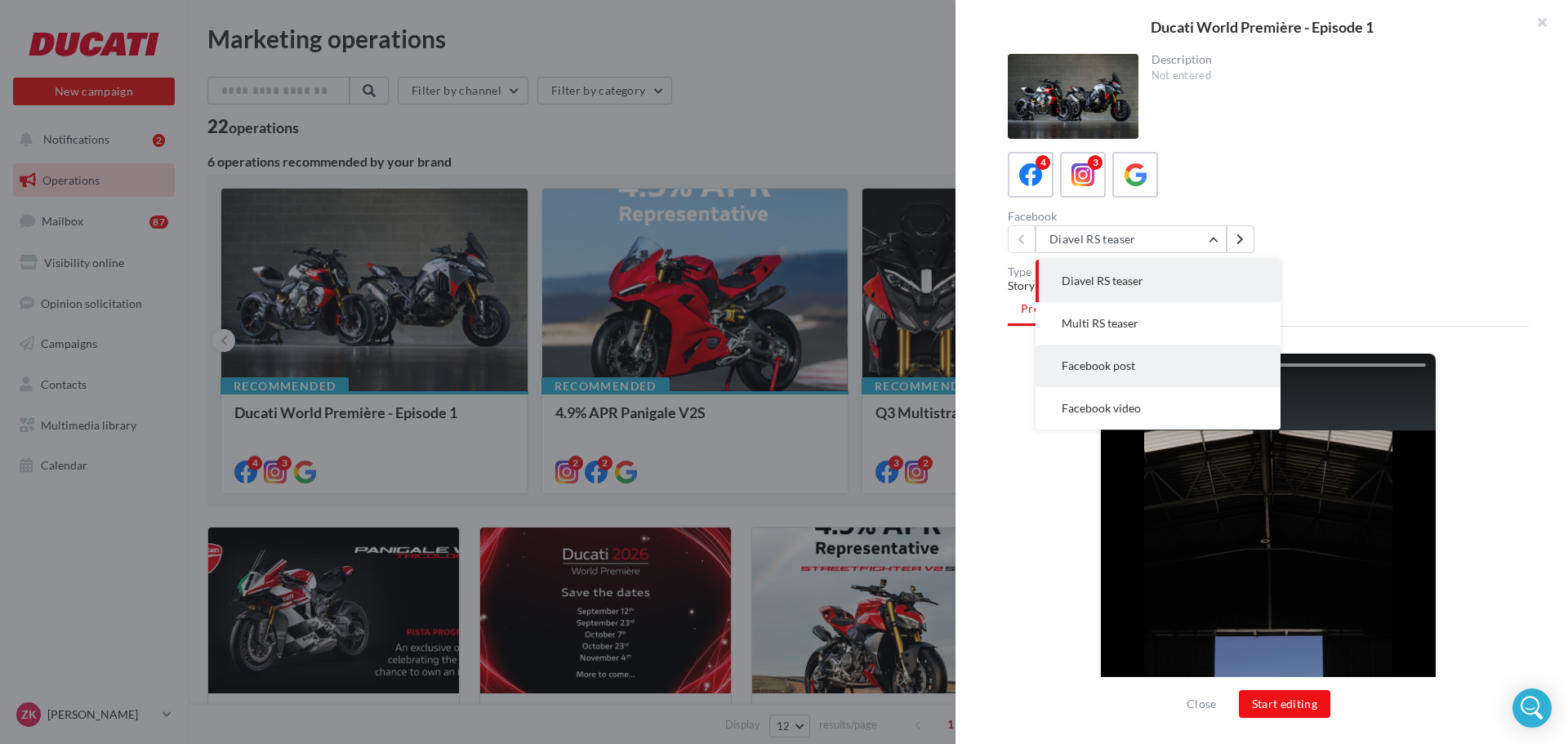
click at [1136, 370] on button "Facebook post" at bounding box center [1159, 366] width 245 height 43
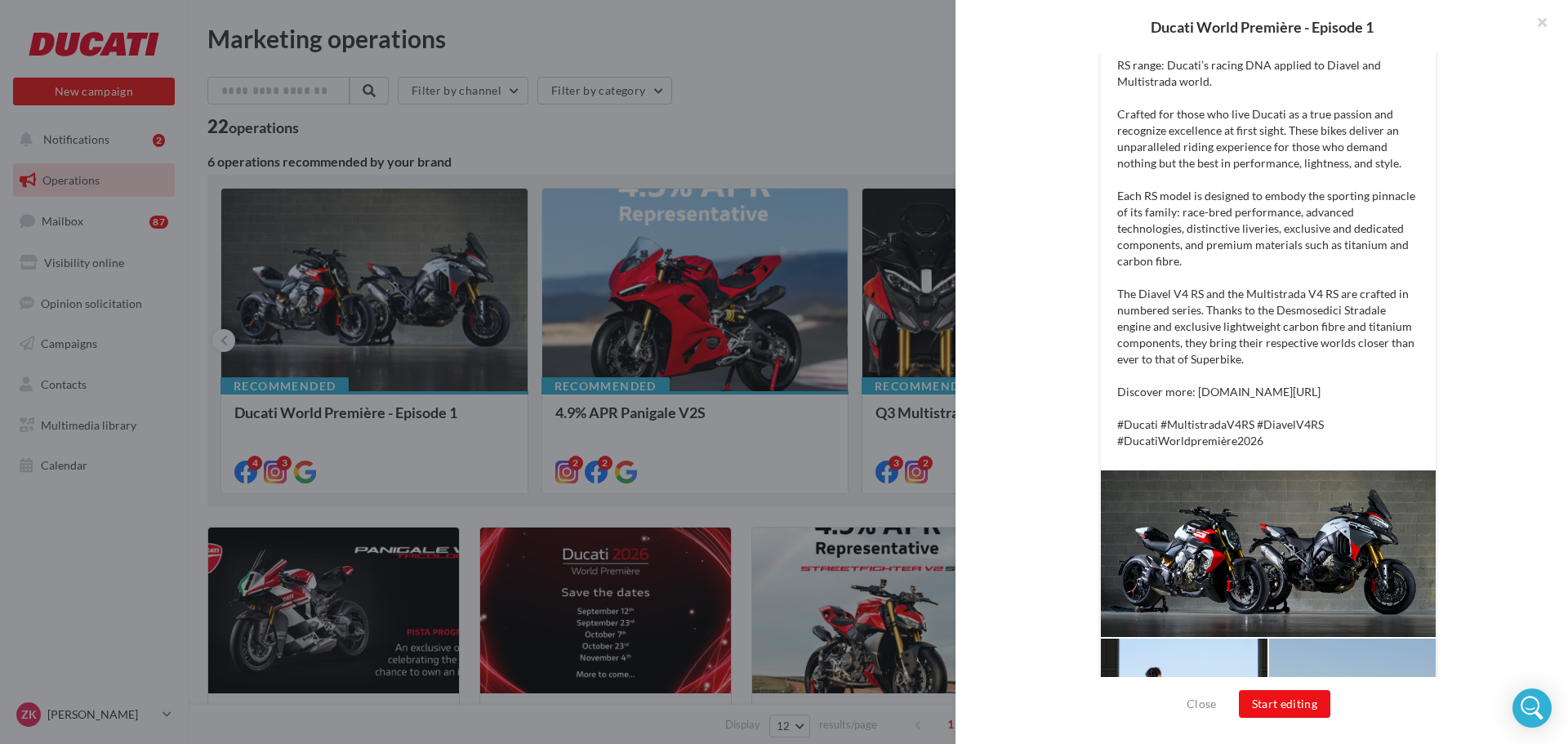
scroll to position [528, 0]
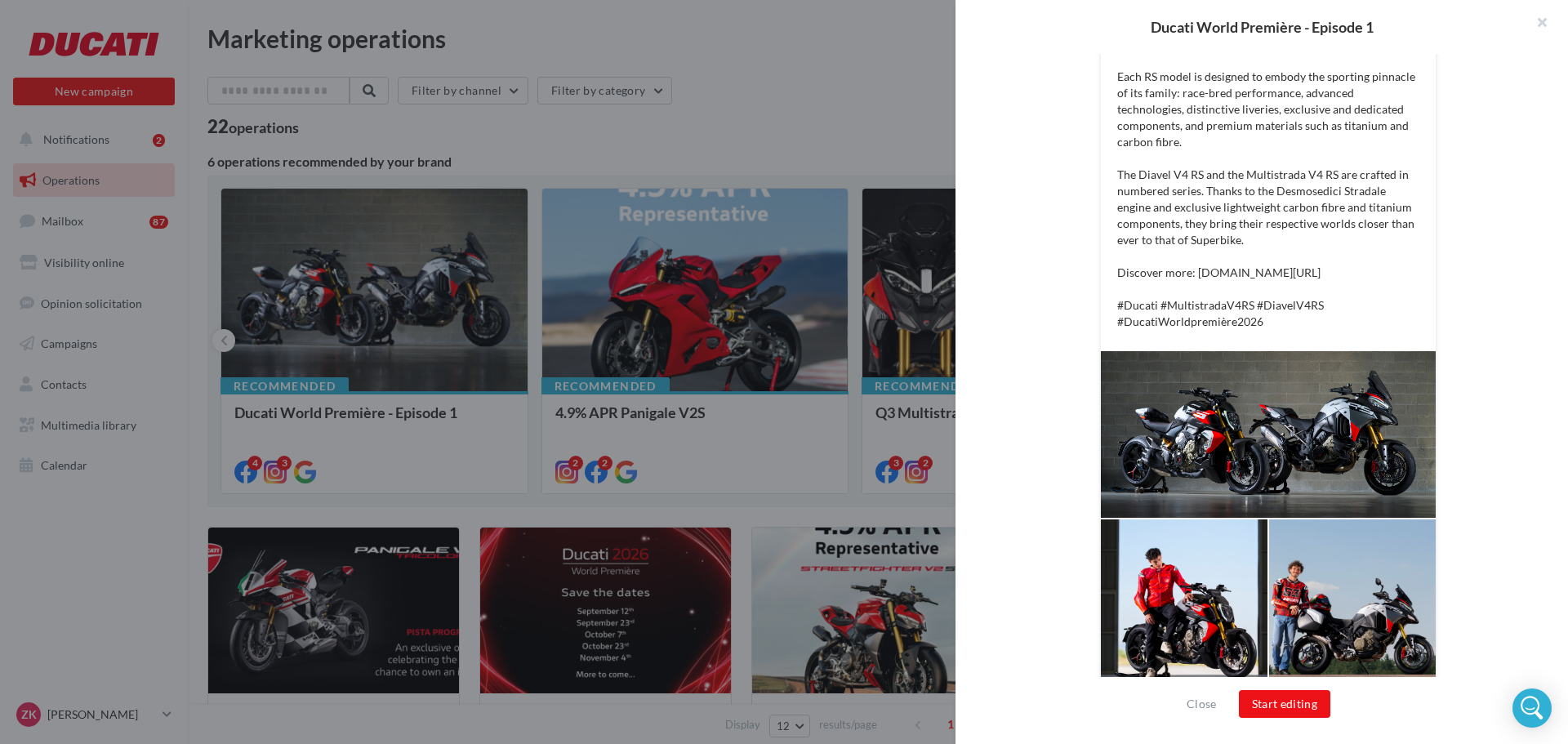
click at [1236, 364] on div at bounding box center [1268, 435] width 335 height 167
drag, startPoint x: 1236, startPoint y: 364, endPoint x: 1523, endPoint y: 488, distance: 312.6
click at [1523, 488] on div "Description Not entered 4 3 Facebook Facebook post Diavel RS teaser Multi RS te…" at bounding box center [1269, 373] width 626 height 638
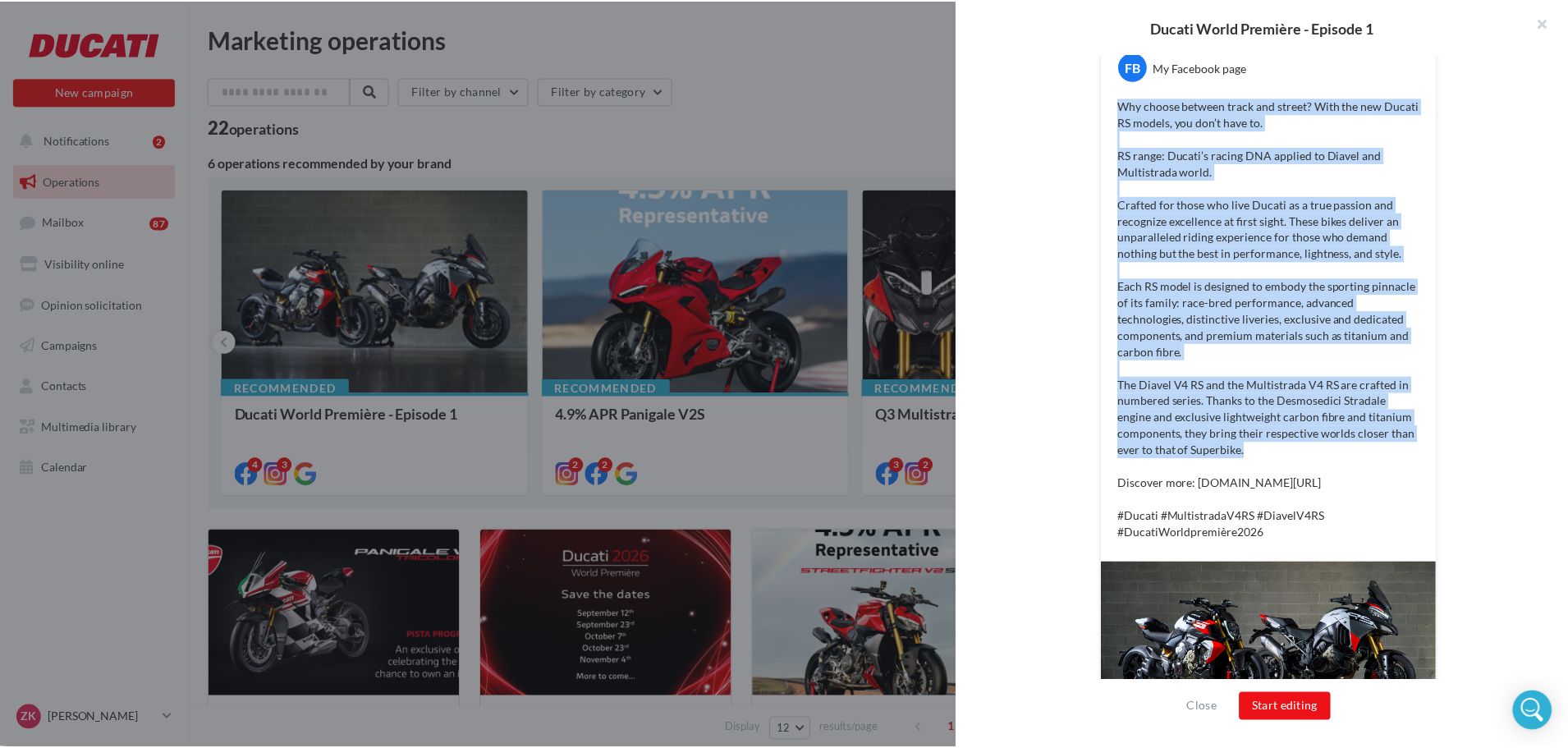
scroll to position [366, 0]
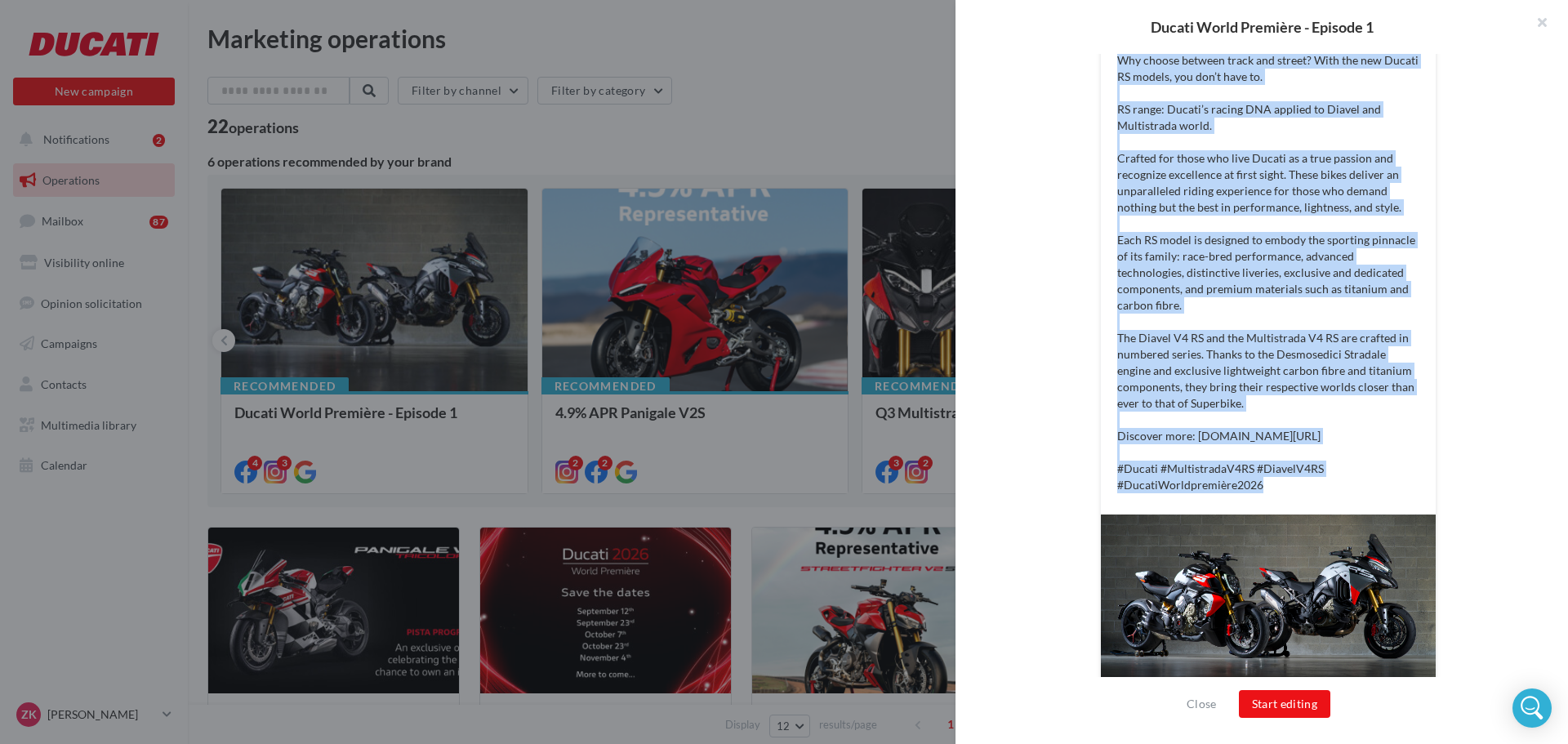
drag, startPoint x: 1113, startPoint y: 224, endPoint x: 1246, endPoint y: 415, distance: 232.7
click at [1267, 468] on p "Why choose between track and street? With the new Ducati RS models, you don’t h…" at bounding box center [1269, 272] width 302 height 441
copy p "Why choose between track and street? With the new Ducati RS models, you don’t h…"
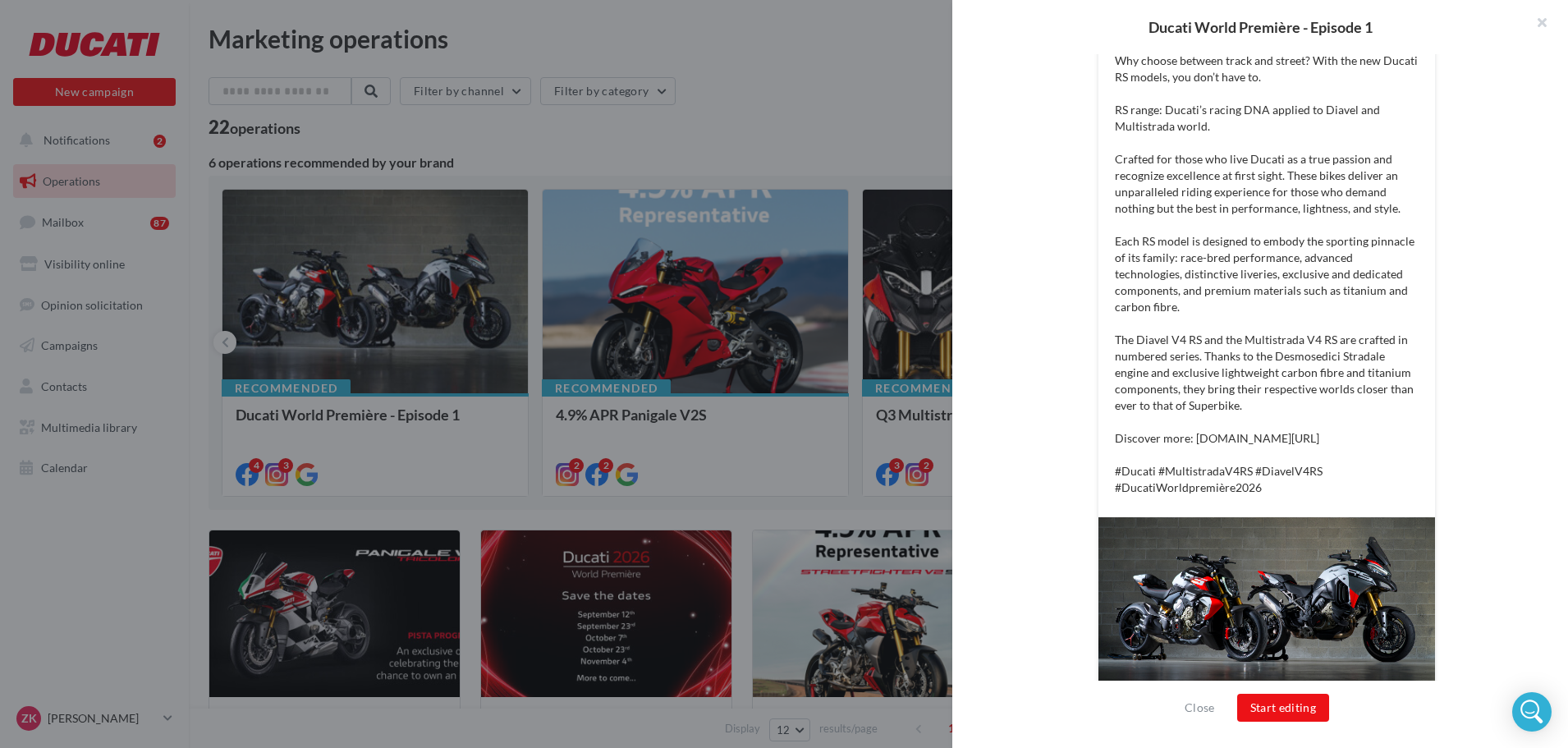
click at [852, 59] on div at bounding box center [784, 374] width 1568 height 748
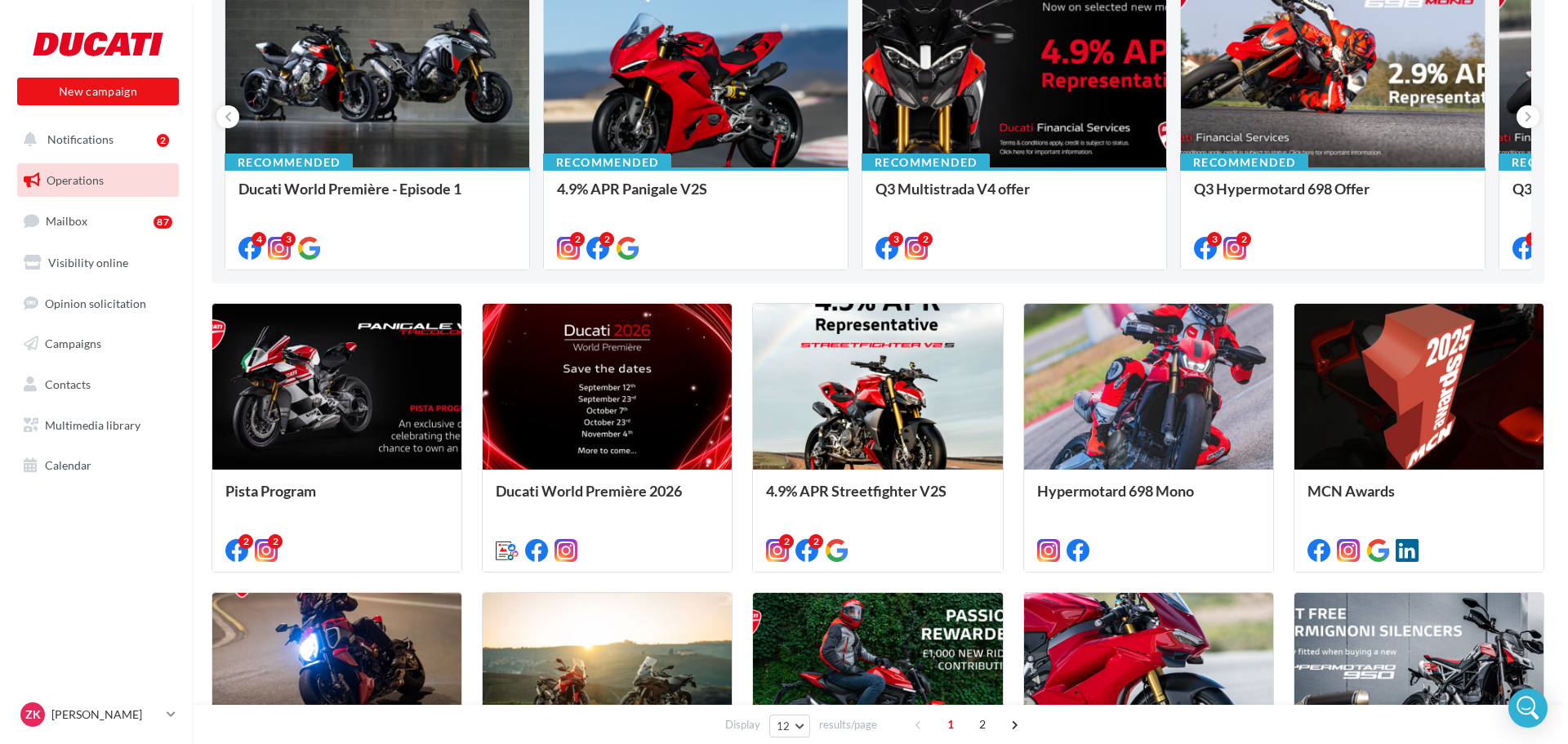
scroll to position [245, 0]
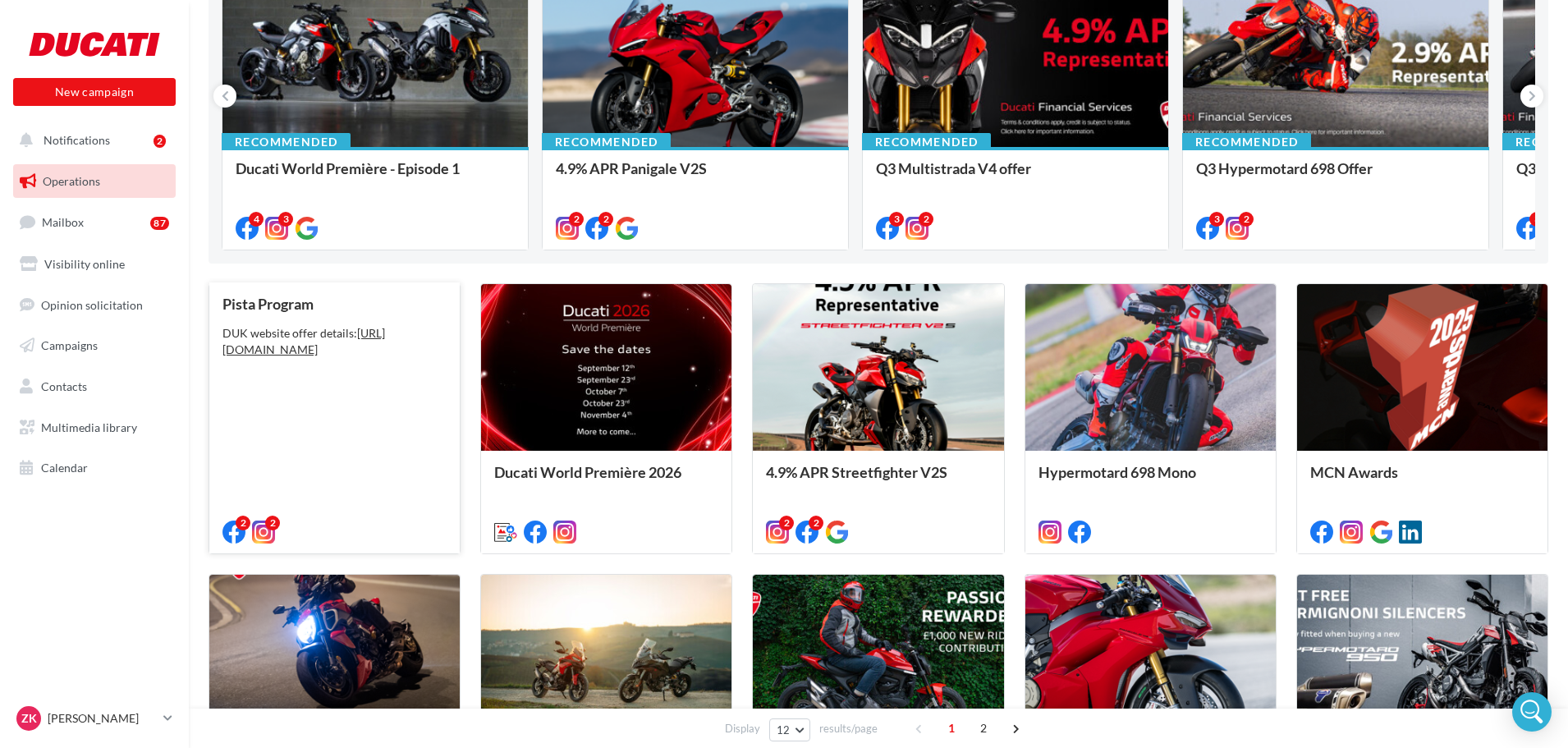
click at [386, 416] on div "Pista Program DUK website offer details: [URL][DOMAIN_NAME]" at bounding box center [335, 417] width 224 height 243
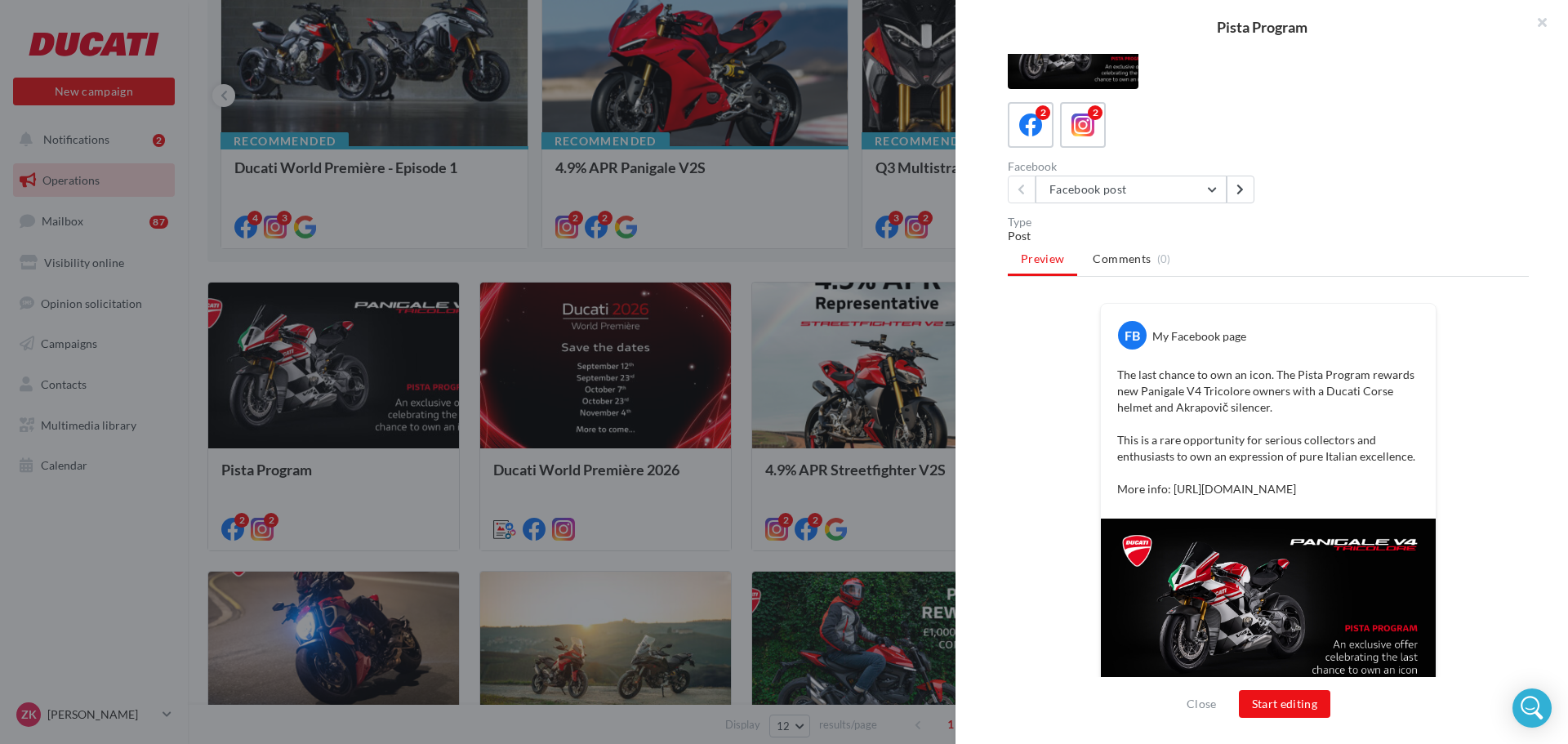
scroll to position [90, 0]
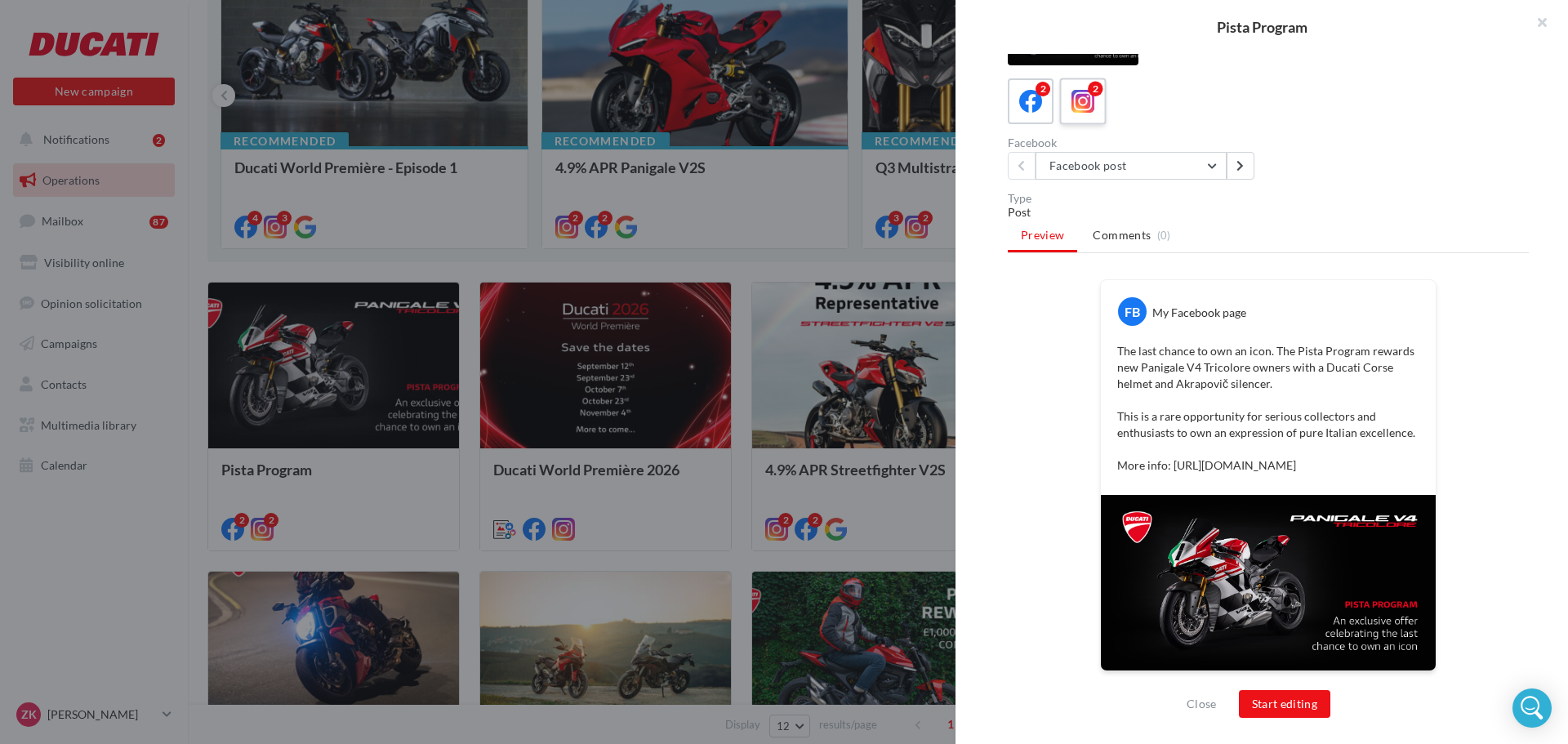
click at [1081, 90] on icon at bounding box center [1083, 101] width 23 height 23
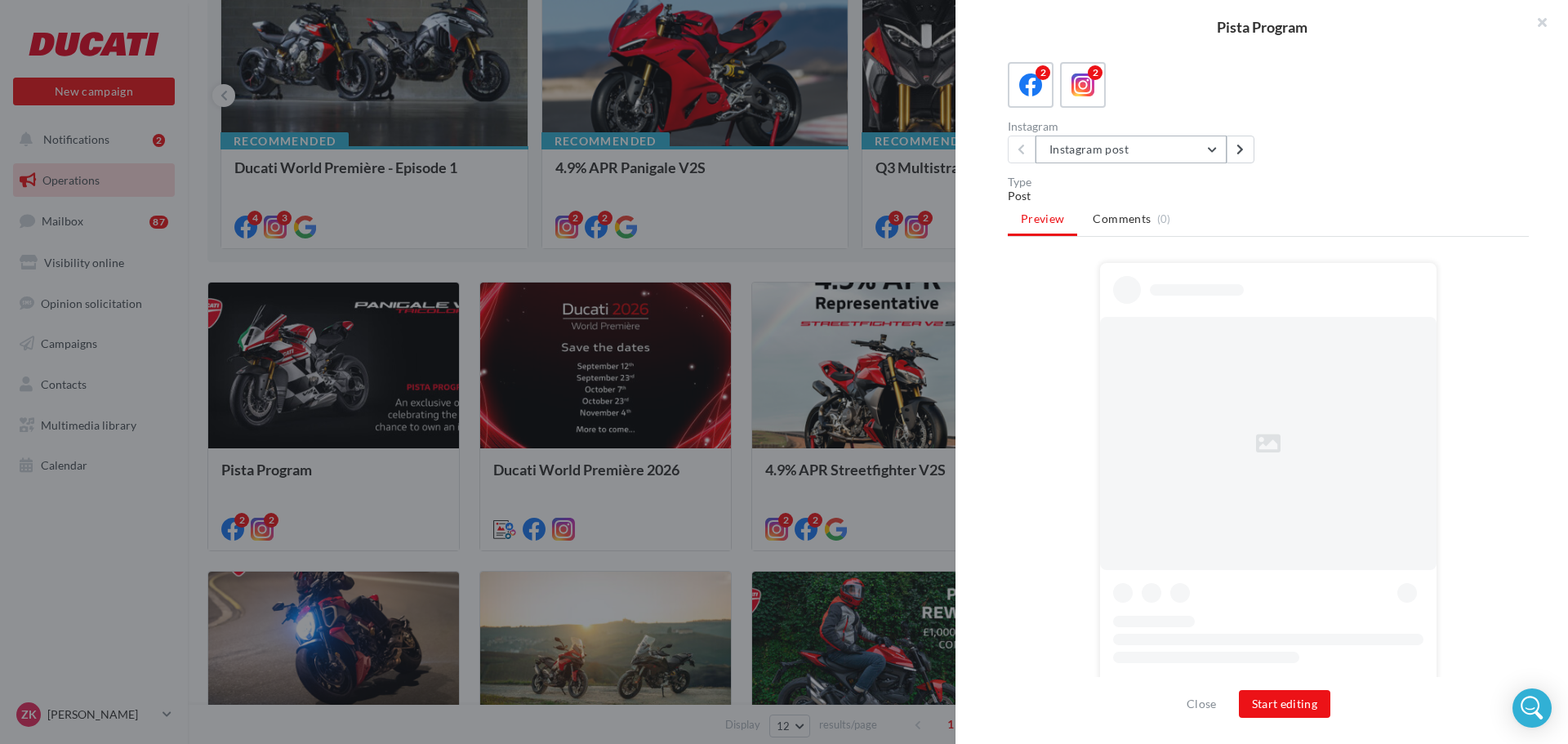
click at [1133, 149] on button "Instagram post" at bounding box center [1132, 149] width 191 height 28
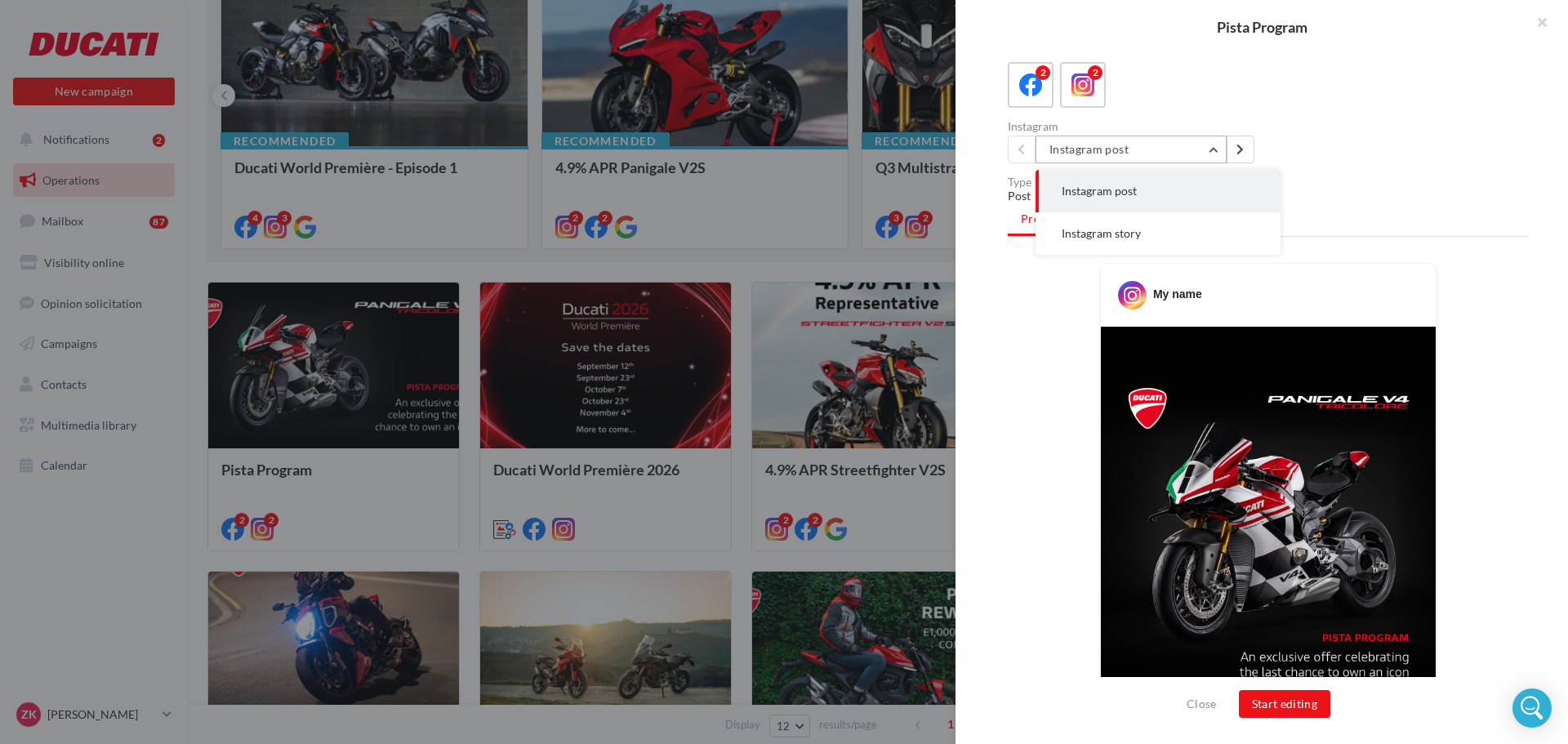
click at [1133, 149] on button "Instagram post" at bounding box center [1132, 149] width 191 height 28
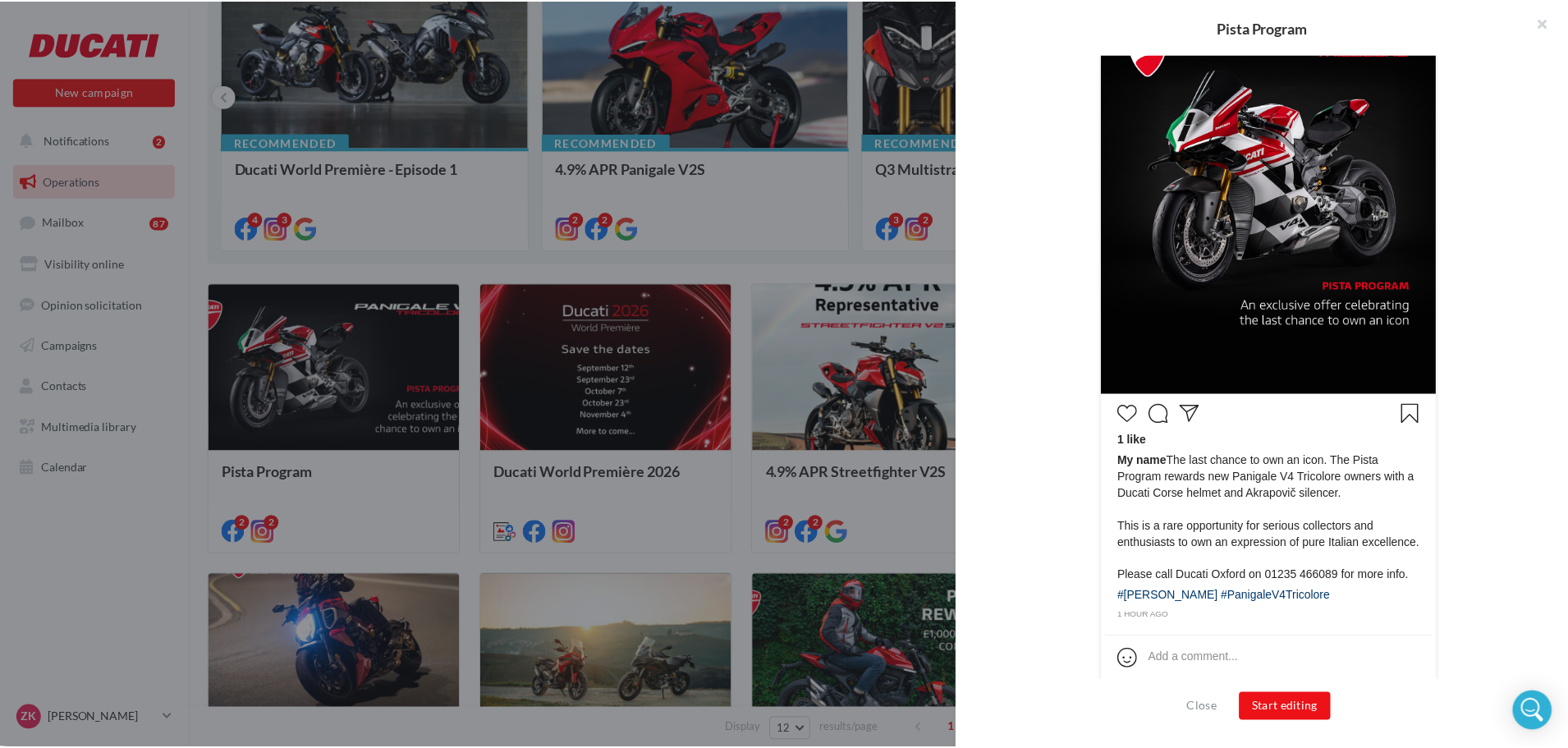
scroll to position [458, 0]
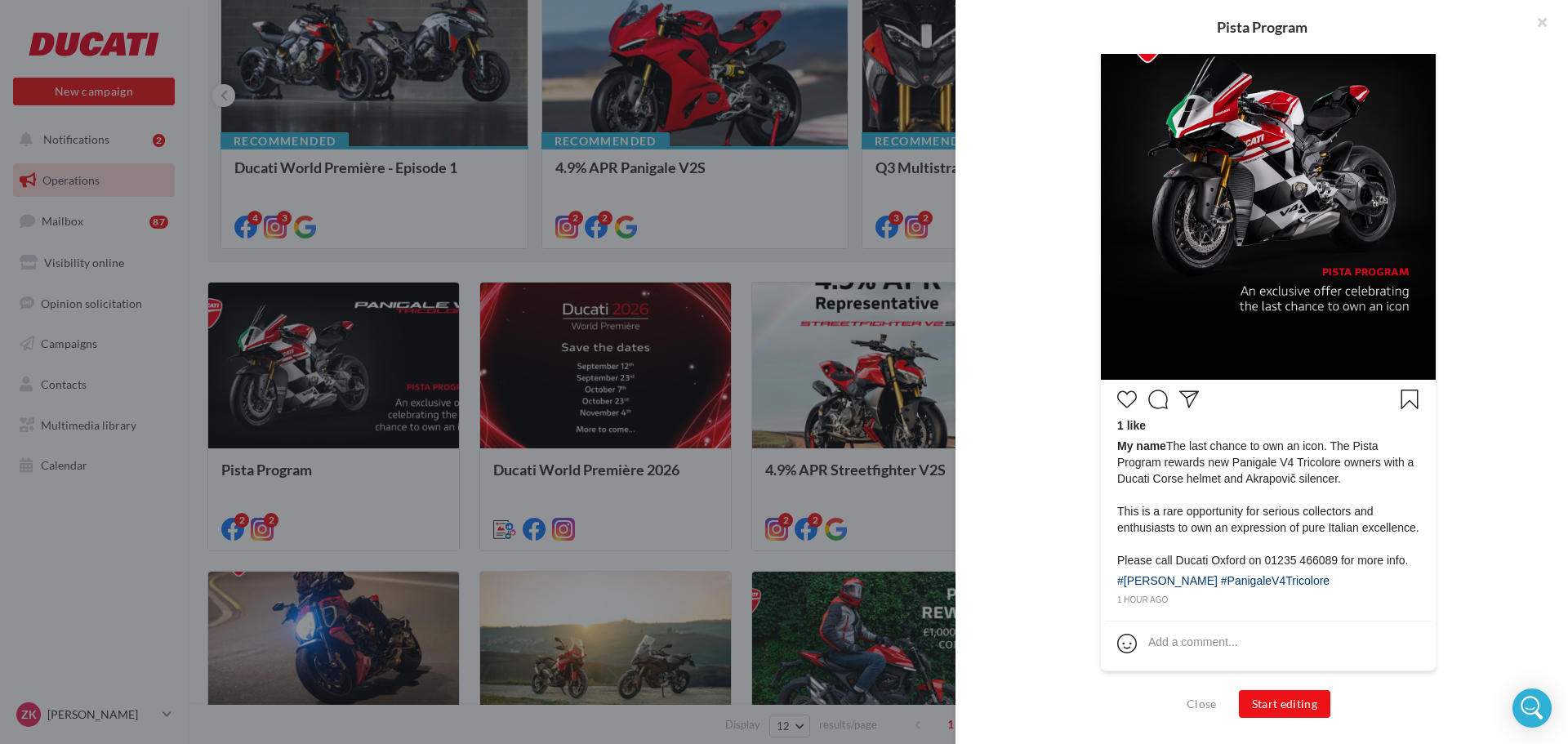
drag, startPoint x: 1166, startPoint y: 442, endPoint x: 1303, endPoint y: 581, distance: 195.2
click at [1303, 581] on div "1 like My name The last chance to own an icon. The Pista Program rewards new Pa…" at bounding box center [1269, 496] width 327 height 224
copy div "The last chance to own an icon. The Pista Program rewards new Panigale V4 Trico…"
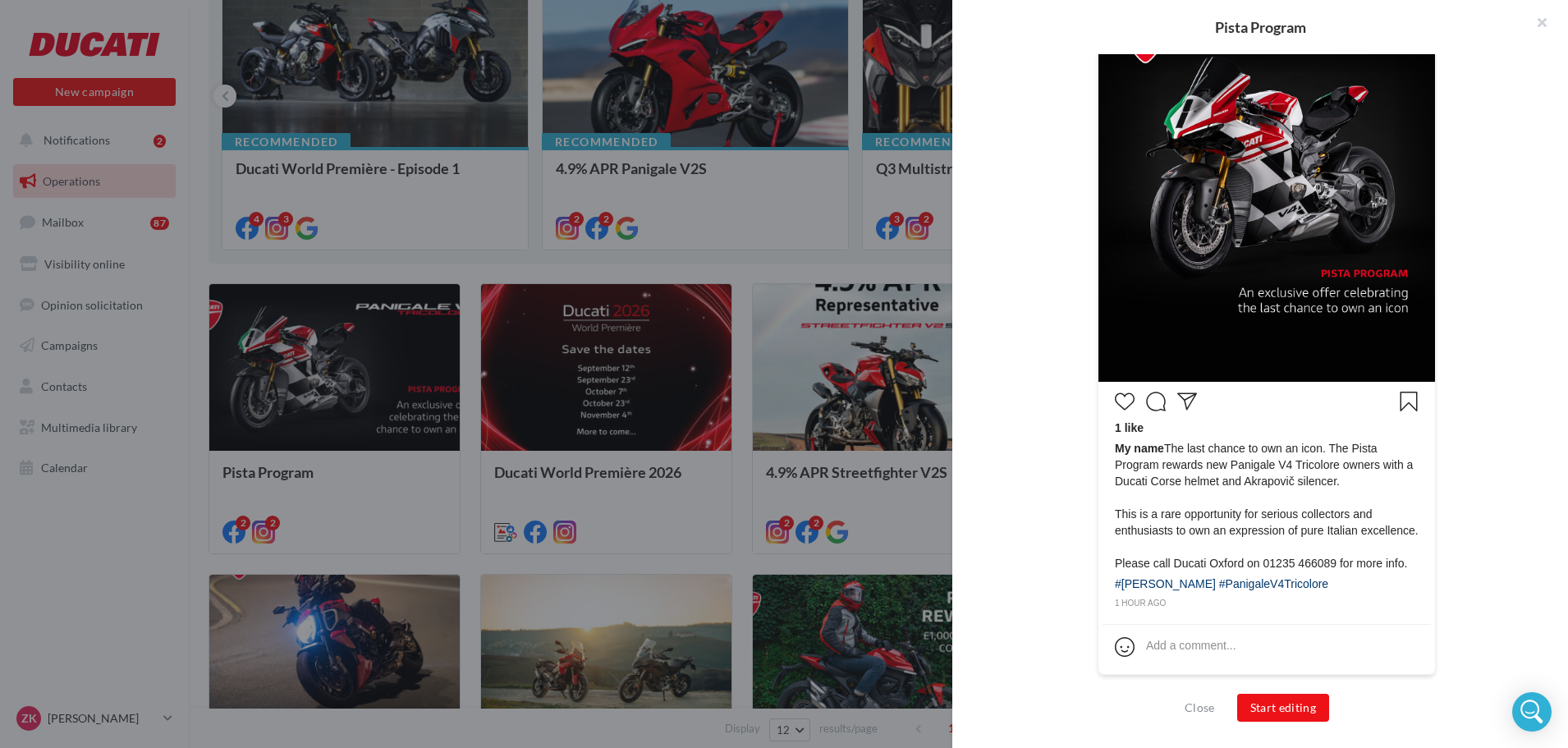
click at [854, 240] on div at bounding box center [784, 374] width 1568 height 748
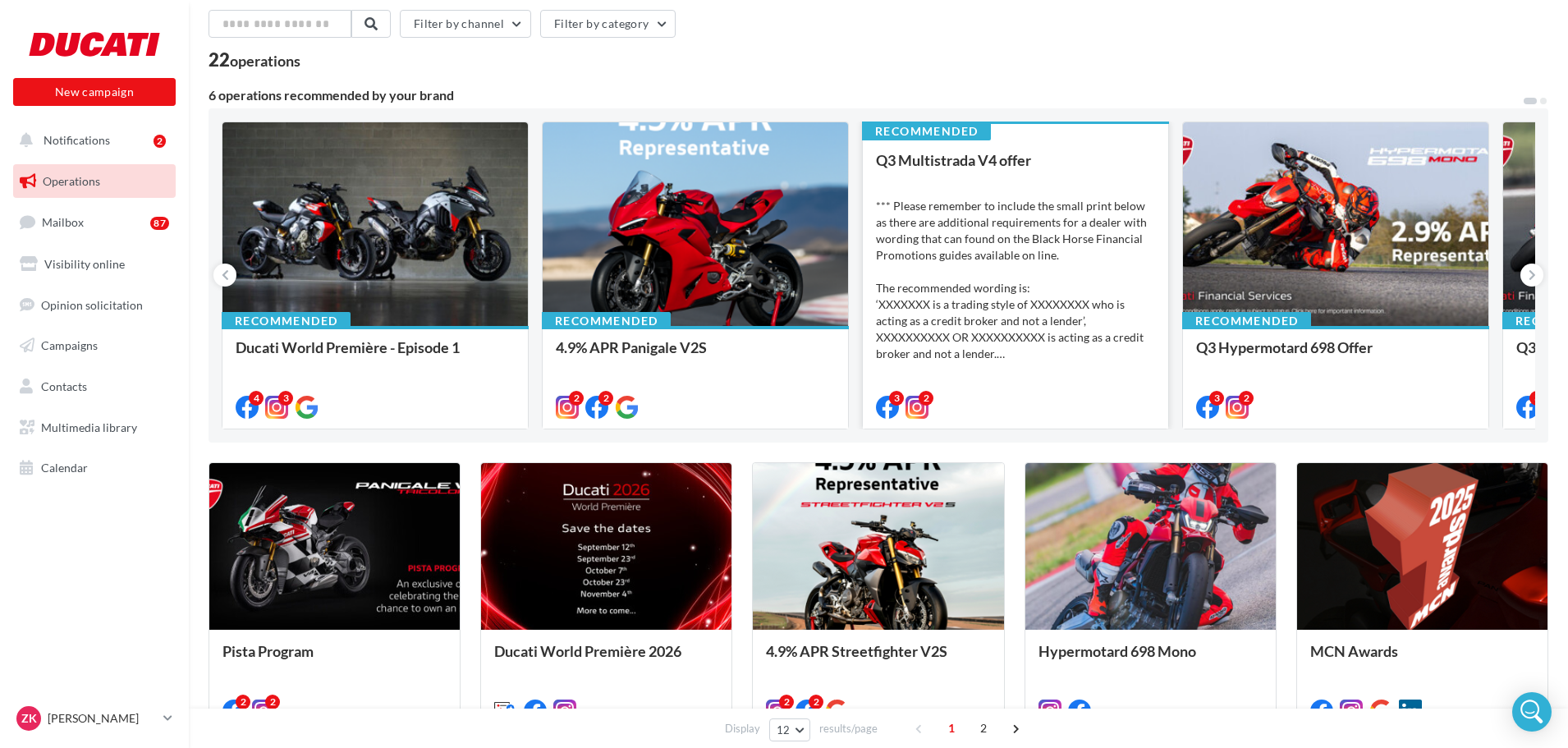
scroll to position [0, 0]
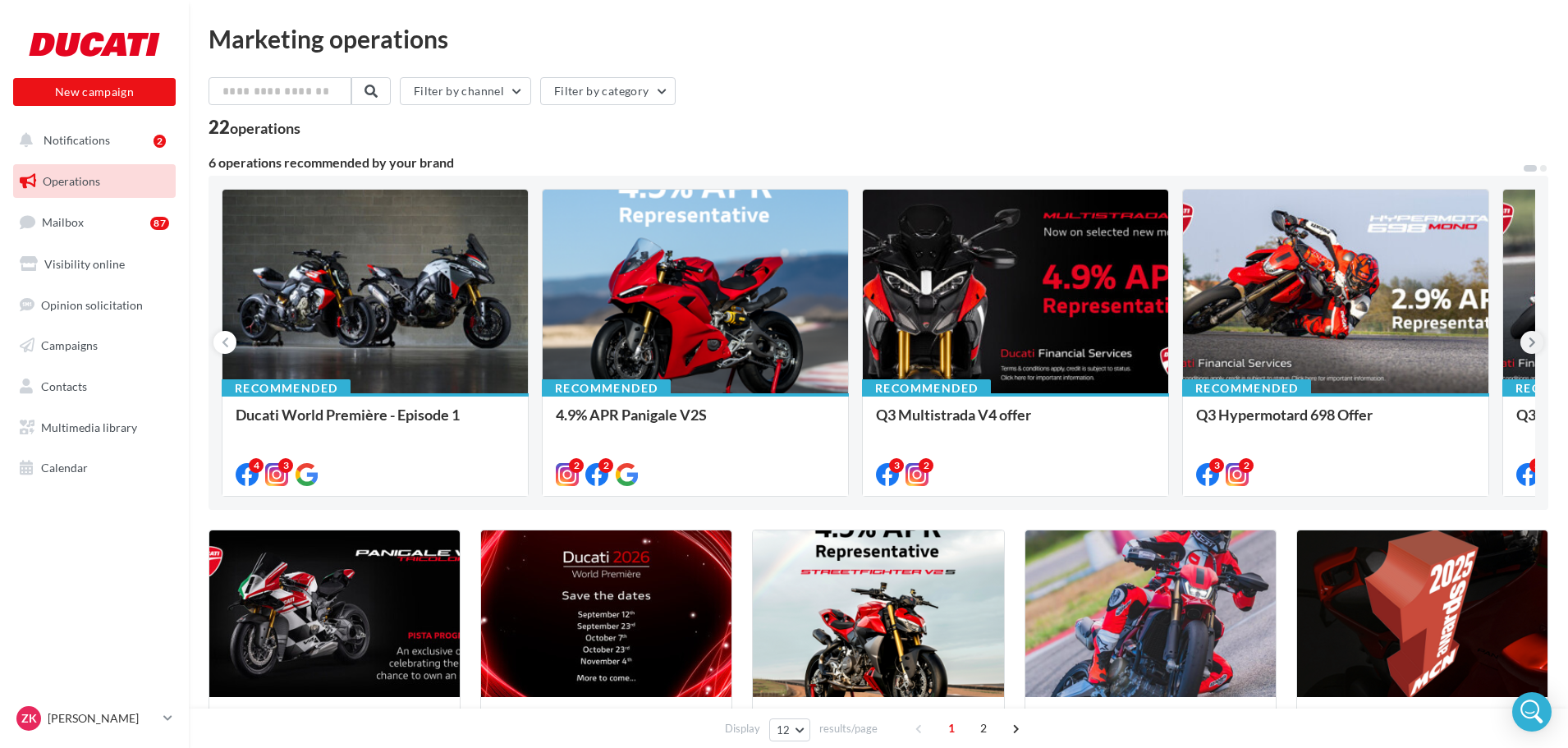
click at [1534, 343] on icon at bounding box center [1532, 342] width 7 height 17
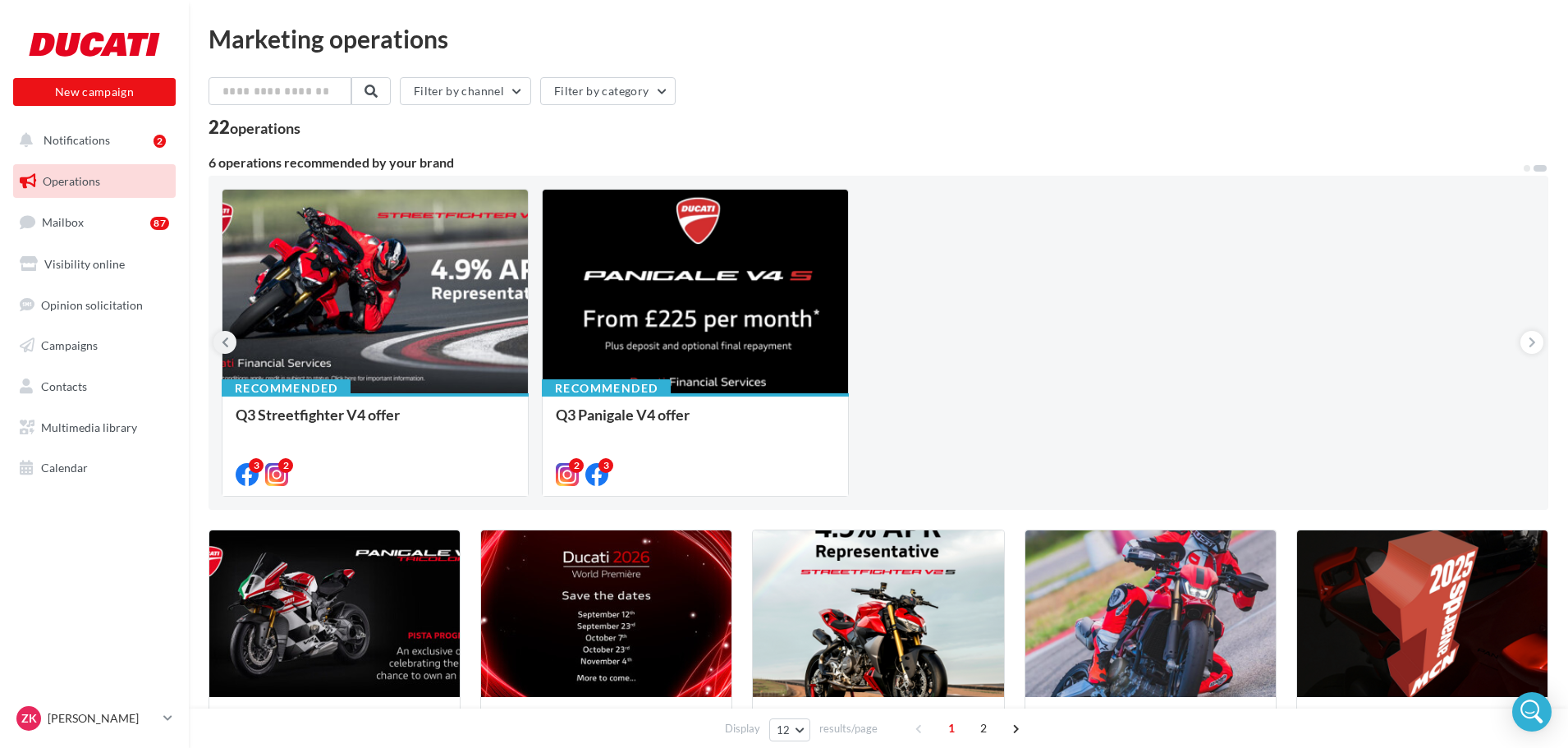
click at [227, 343] on icon at bounding box center [225, 342] width 7 height 17
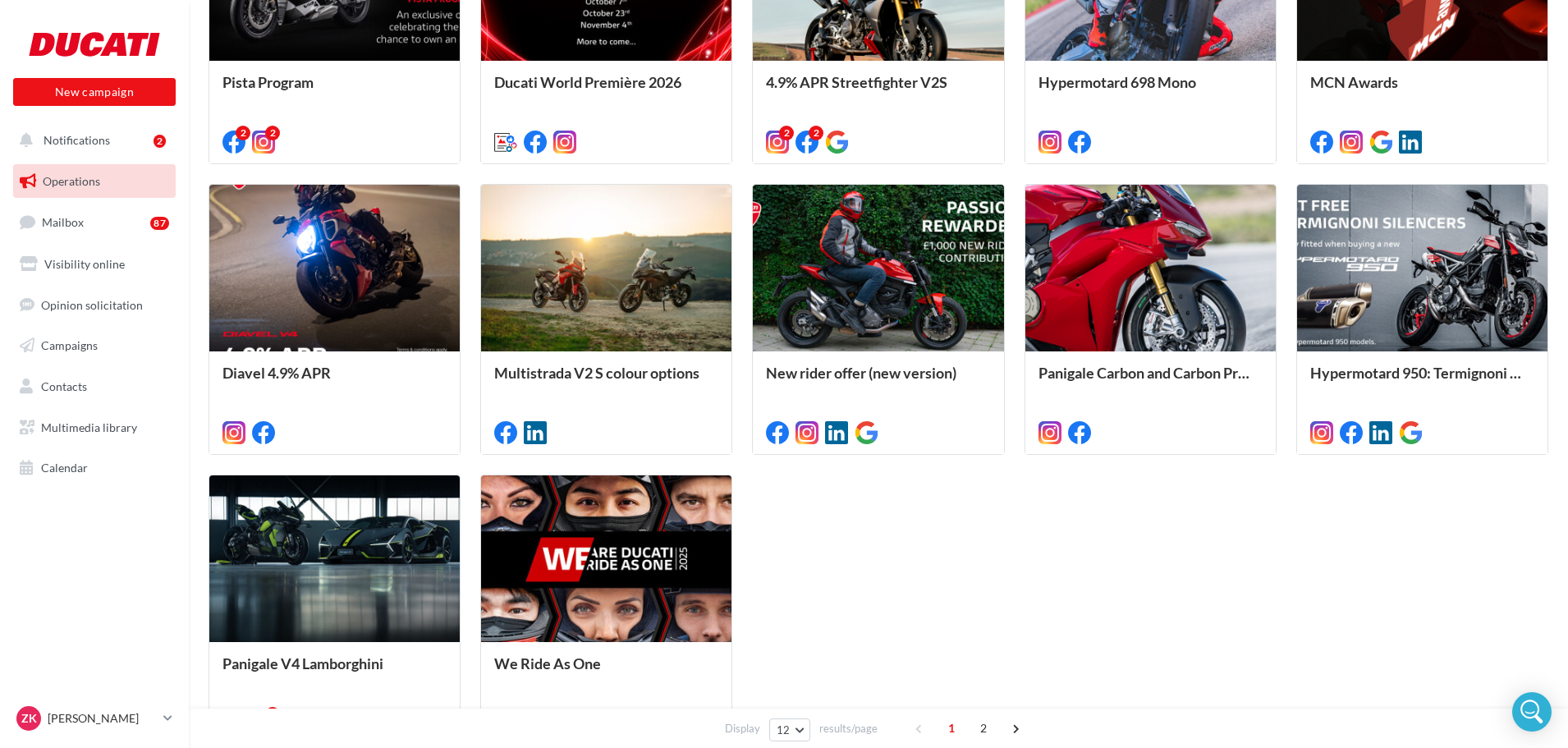
scroll to position [657, 0]
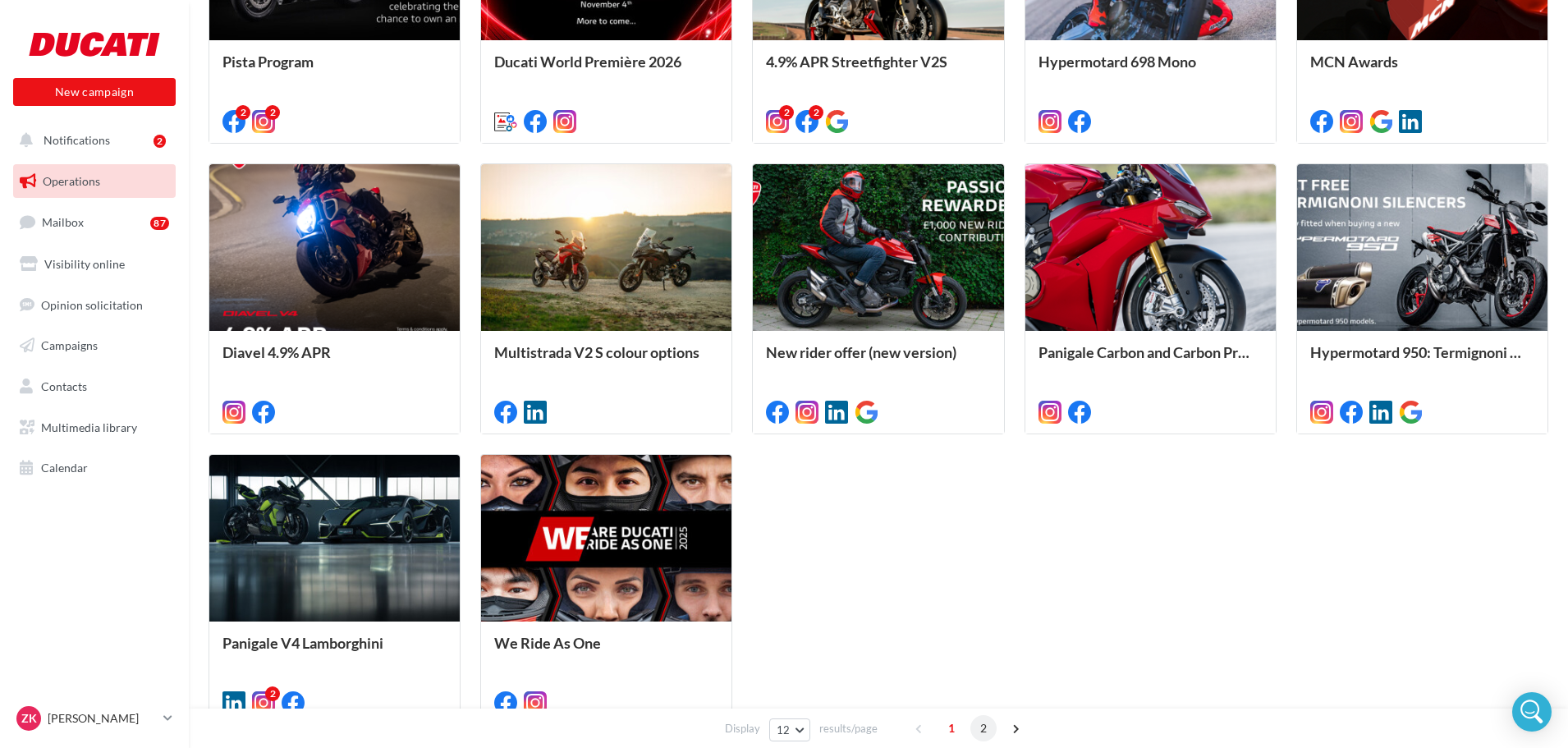
click at [979, 733] on span "2" at bounding box center [984, 729] width 26 height 26
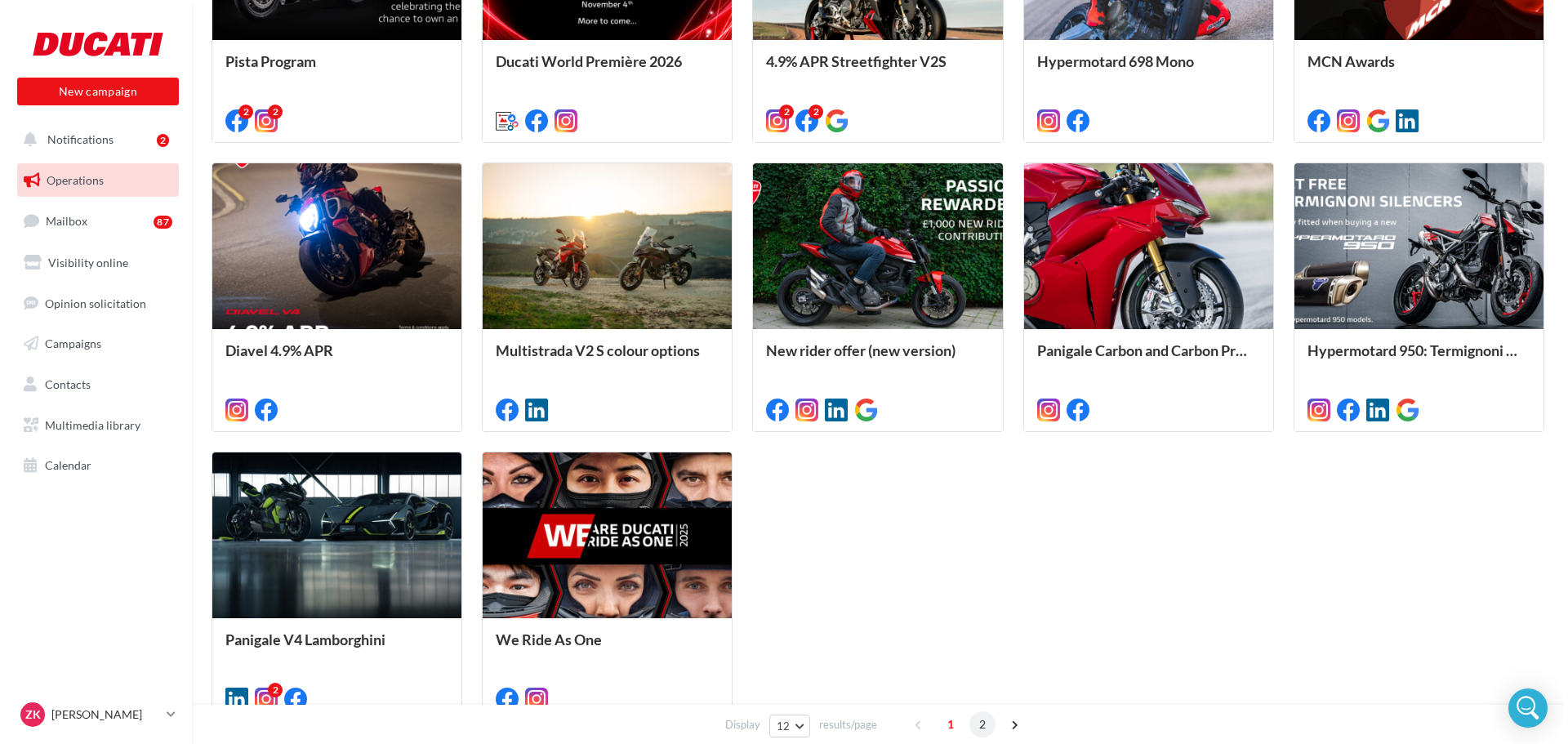
scroll to position [188, 0]
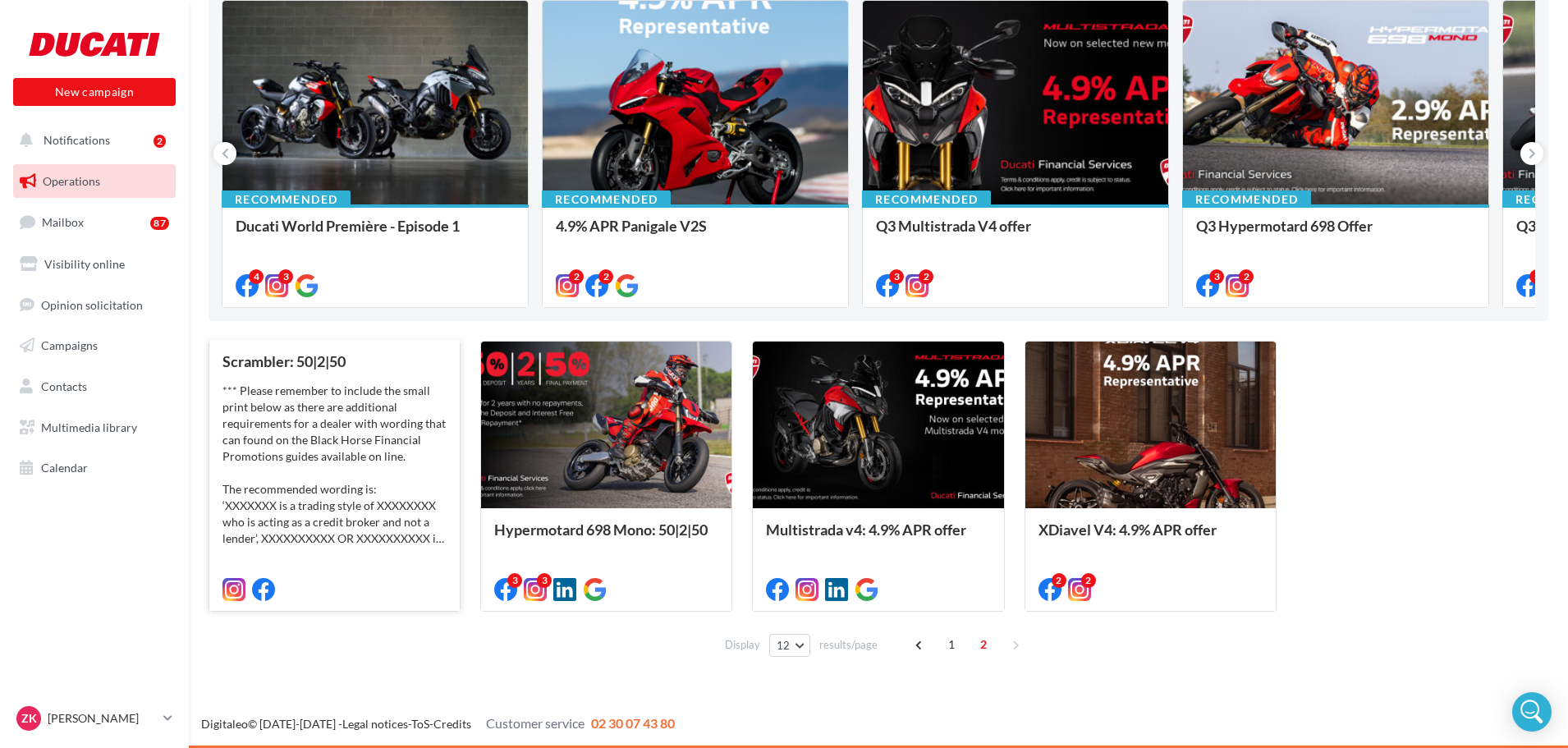
click at [340, 497] on div "*** Please remember to include the small print below as there are additional re…" at bounding box center [335, 465] width 224 height 164
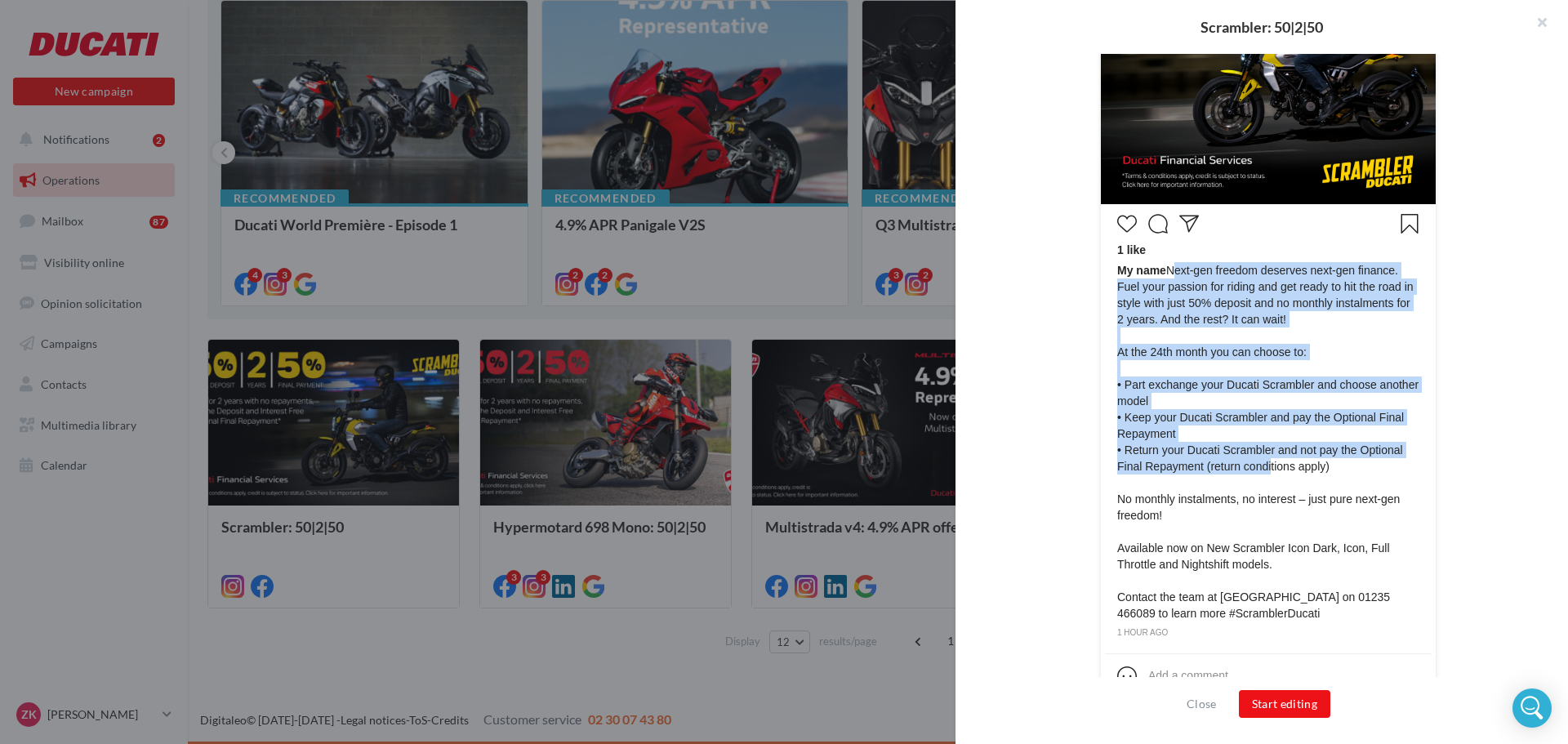
scroll to position [721, 0]
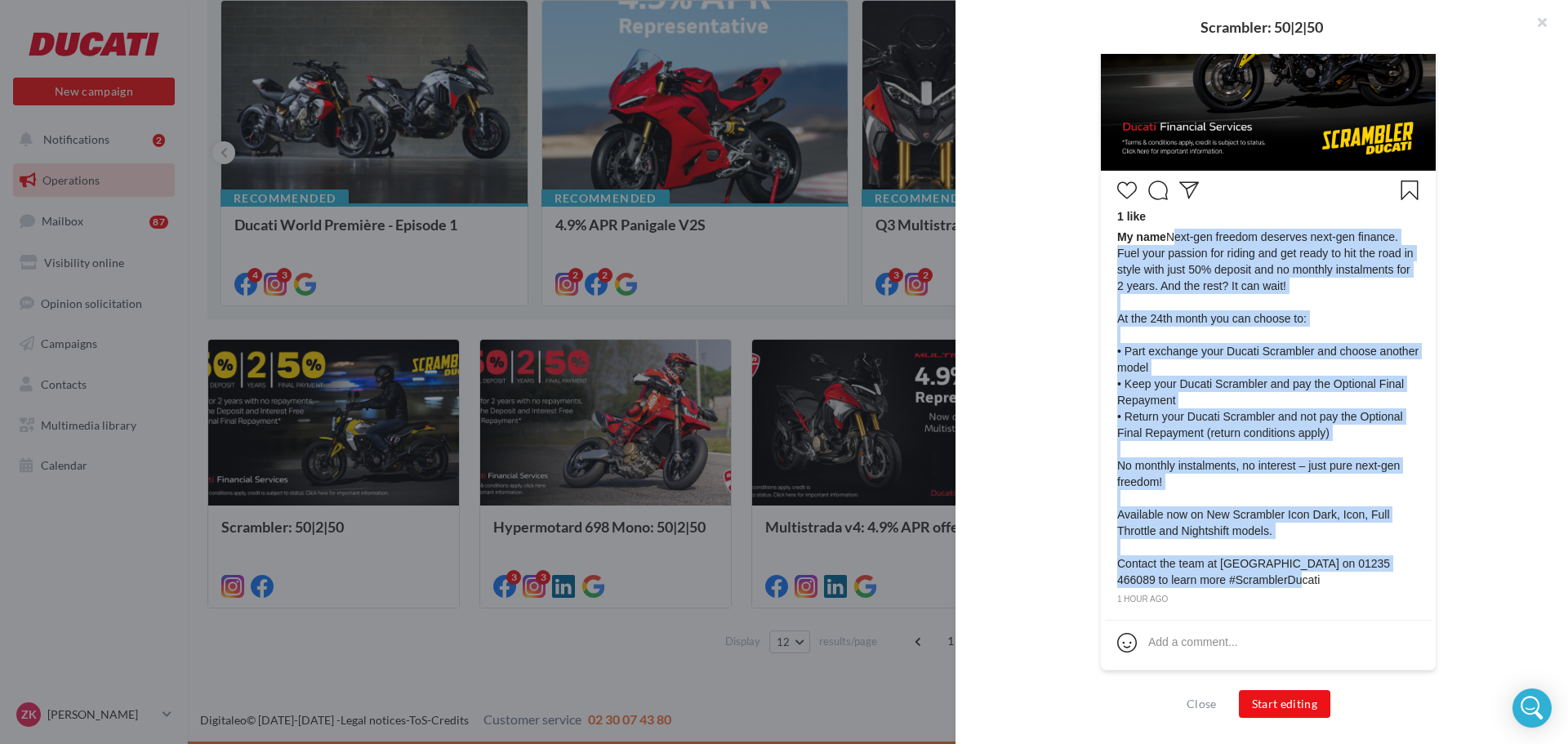
drag, startPoint x: 1166, startPoint y: 301, endPoint x: 1279, endPoint y: 584, distance: 304.7
click at [1279, 584] on span "My name Next-gen freedom deserves next-gen finance. Fuel your passion for ridin…" at bounding box center [1269, 409] width 302 height 360
copy span "Next-gen freedom deserves next-gen finance. Fuel your passion for riding and ge…"
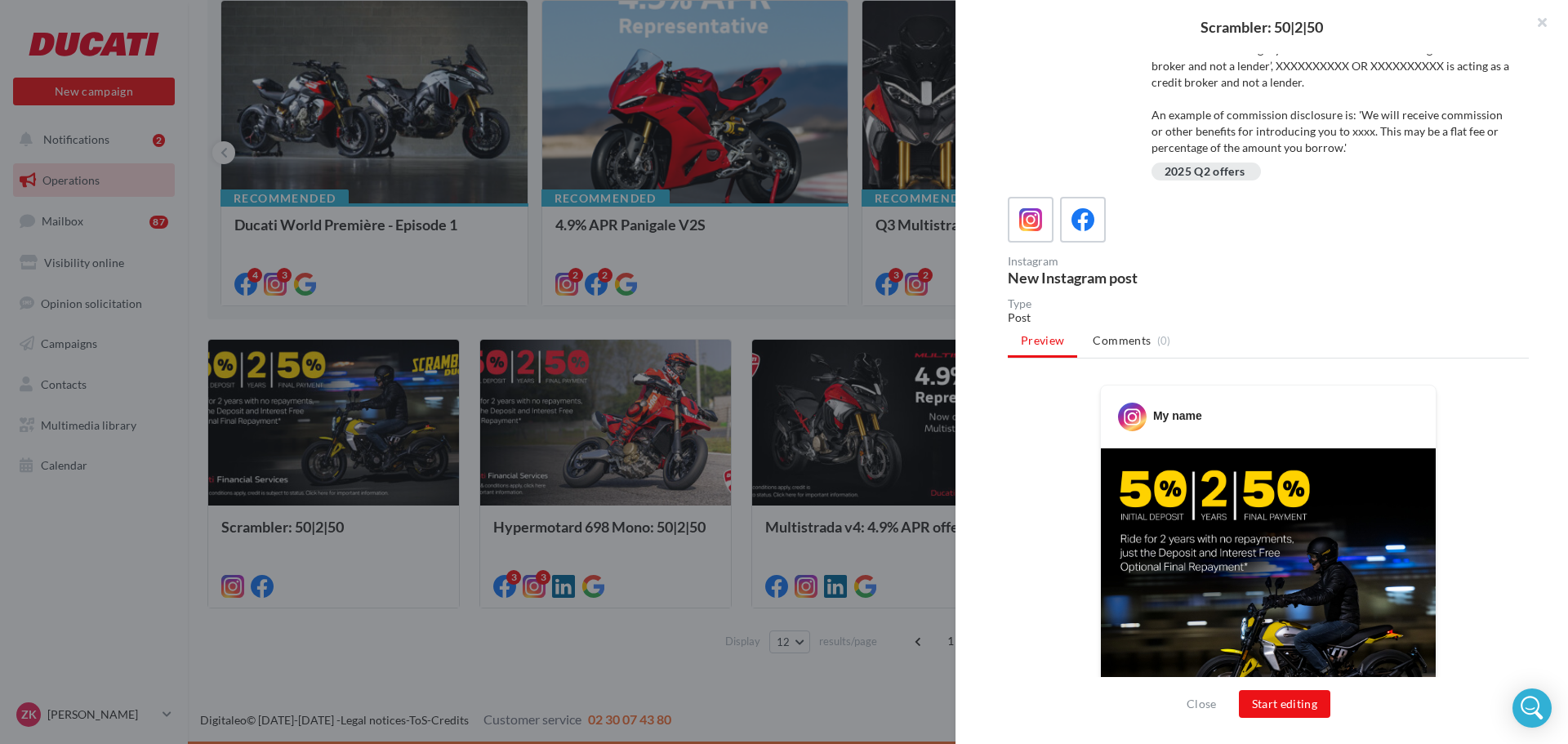
scroll to position [0, 0]
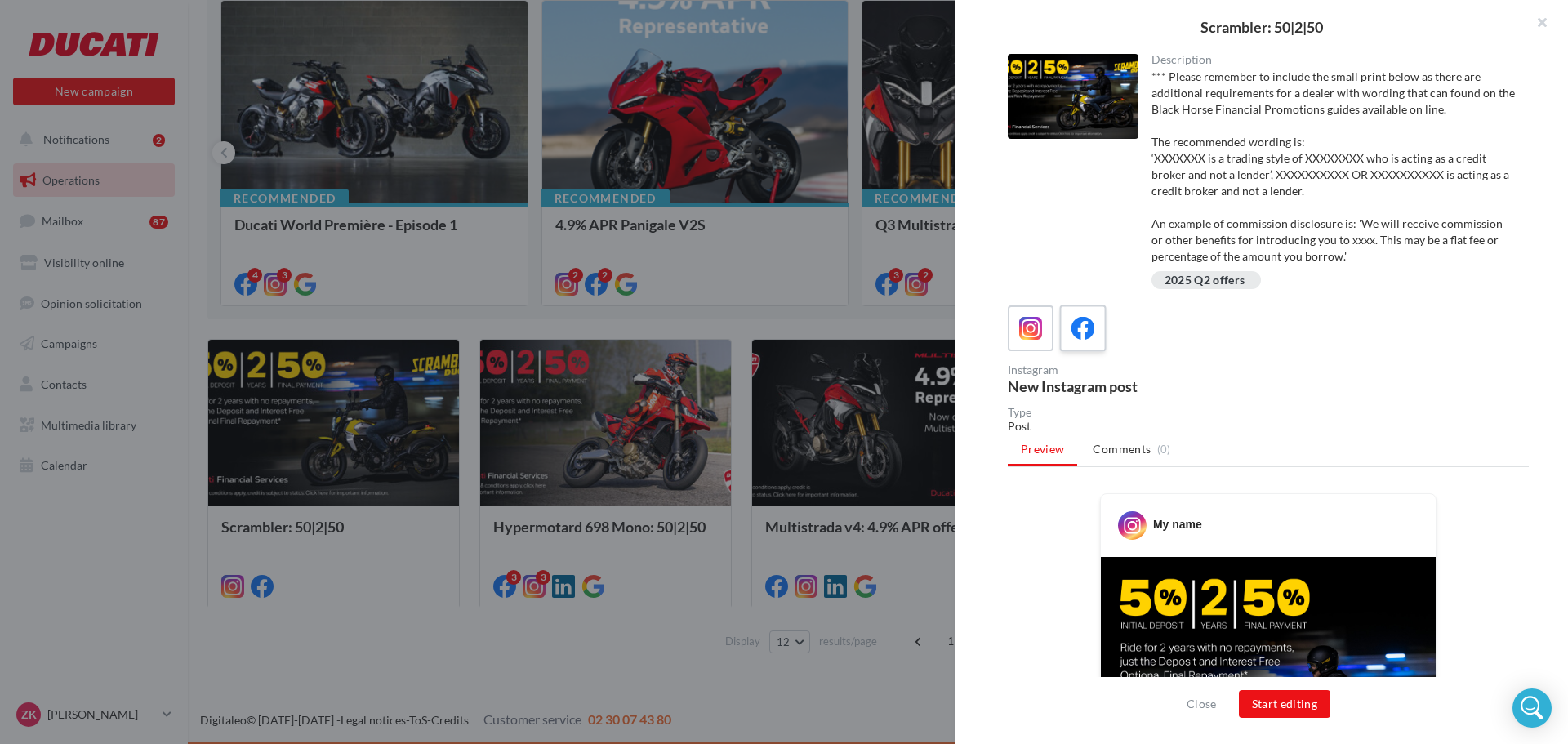
drag, startPoint x: 1080, startPoint y: 336, endPoint x: 1103, endPoint y: 350, distance: 26.9
click at [1080, 336] on icon at bounding box center [1083, 329] width 23 height 23
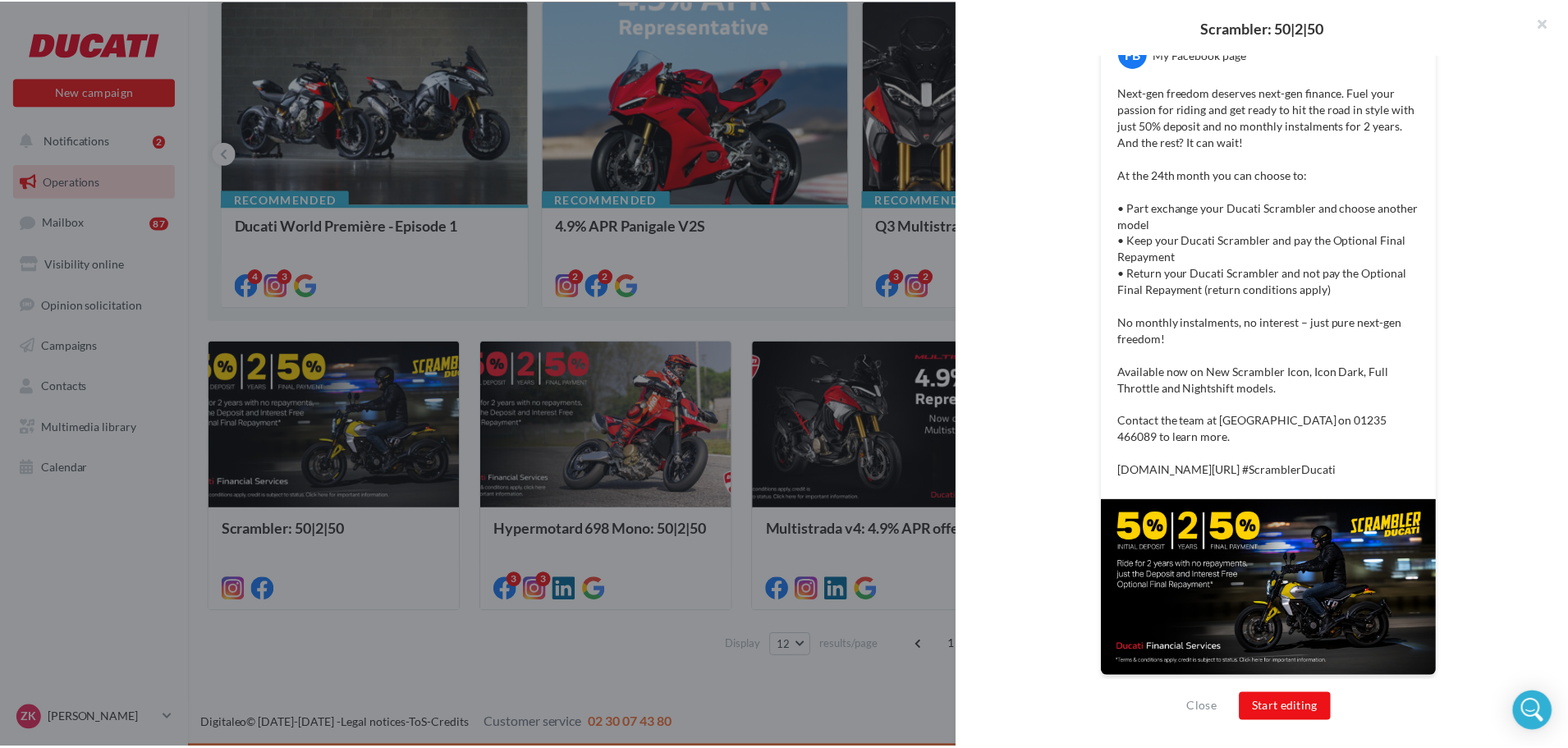
scroll to position [495, 0]
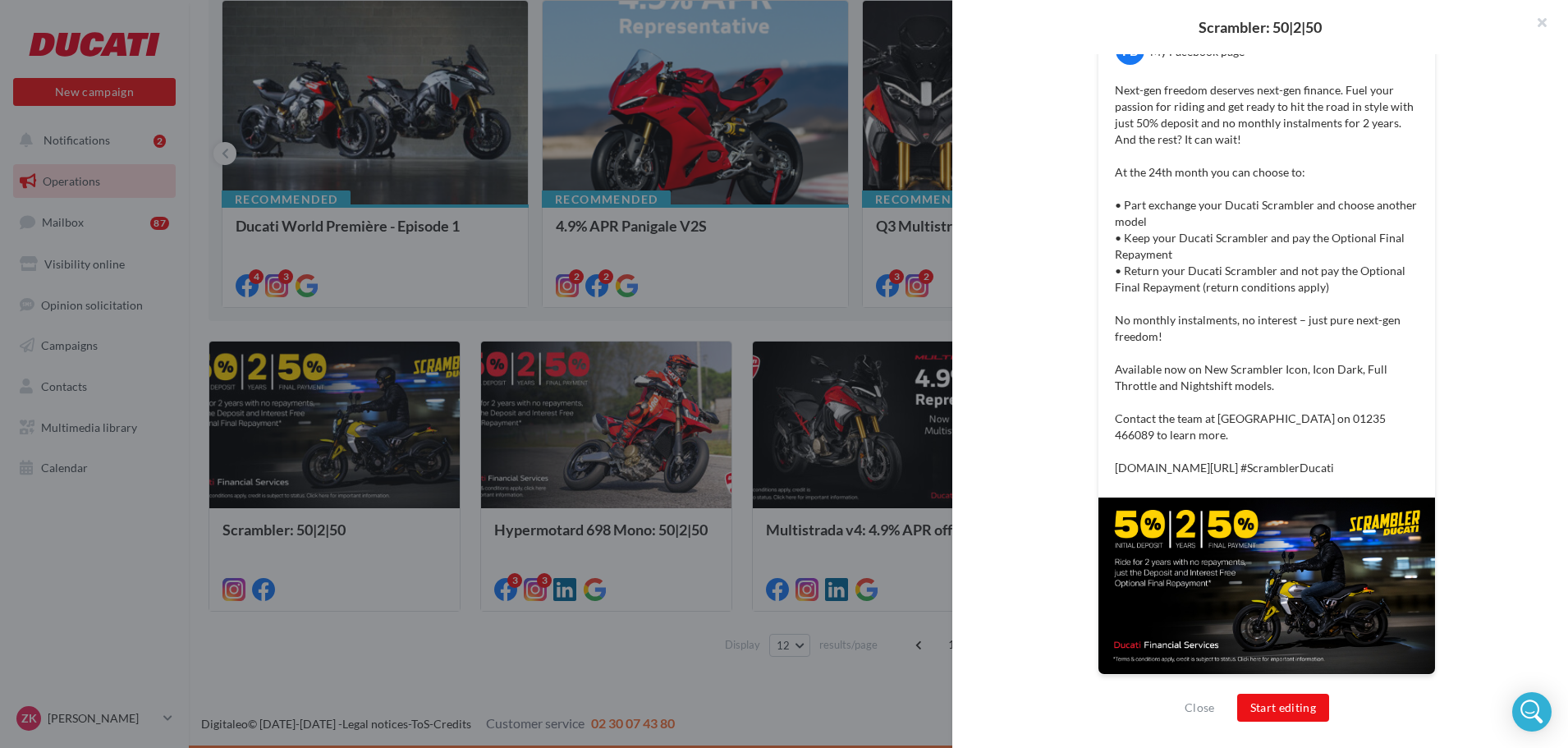
click at [664, 294] on div at bounding box center [784, 374] width 1568 height 748
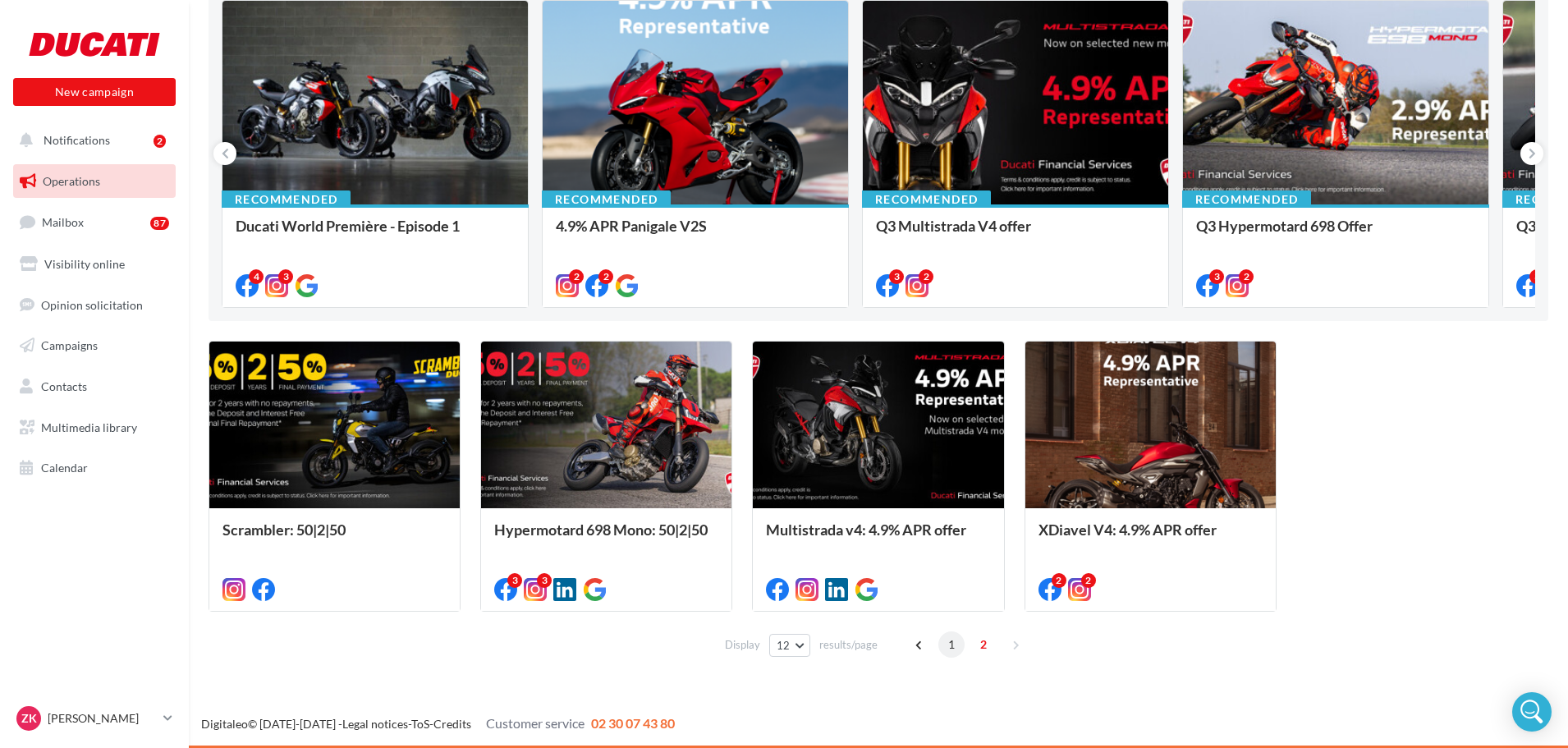
click at [956, 653] on span "1" at bounding box center [951, 645] width 26 height 26
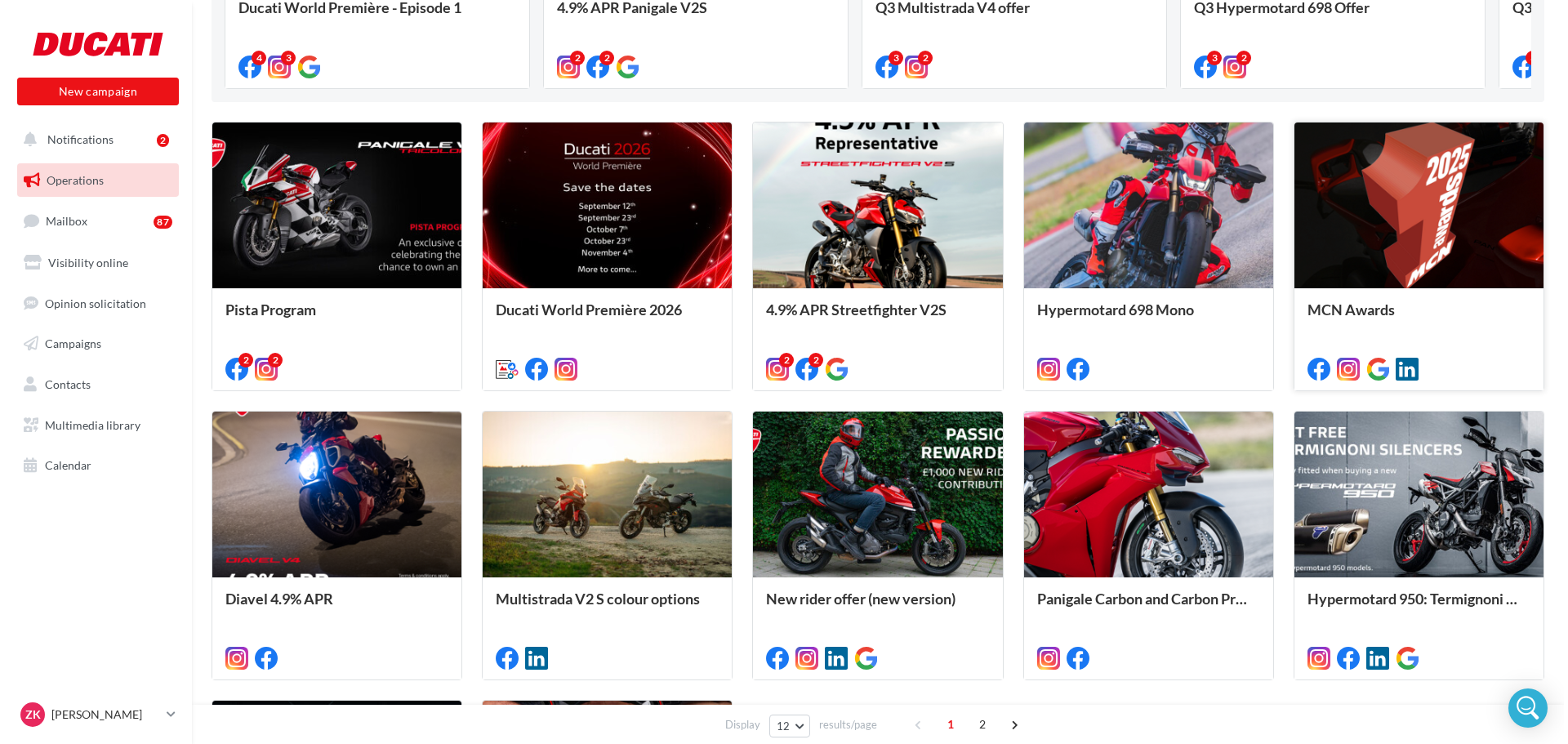
scroll to position [433, 0]
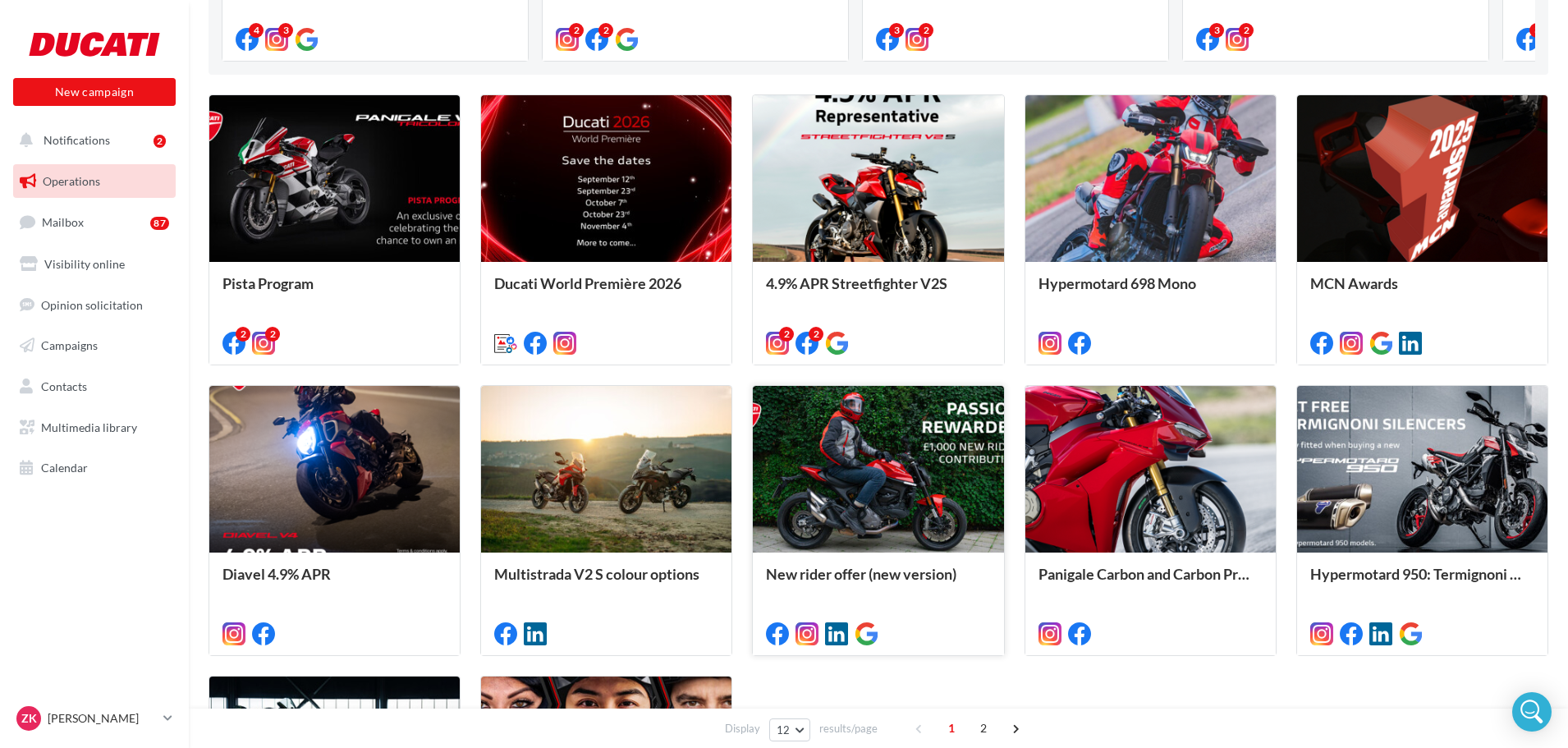
click at [918, 459] on div at bounding box center [878, 470] width 251 height 169
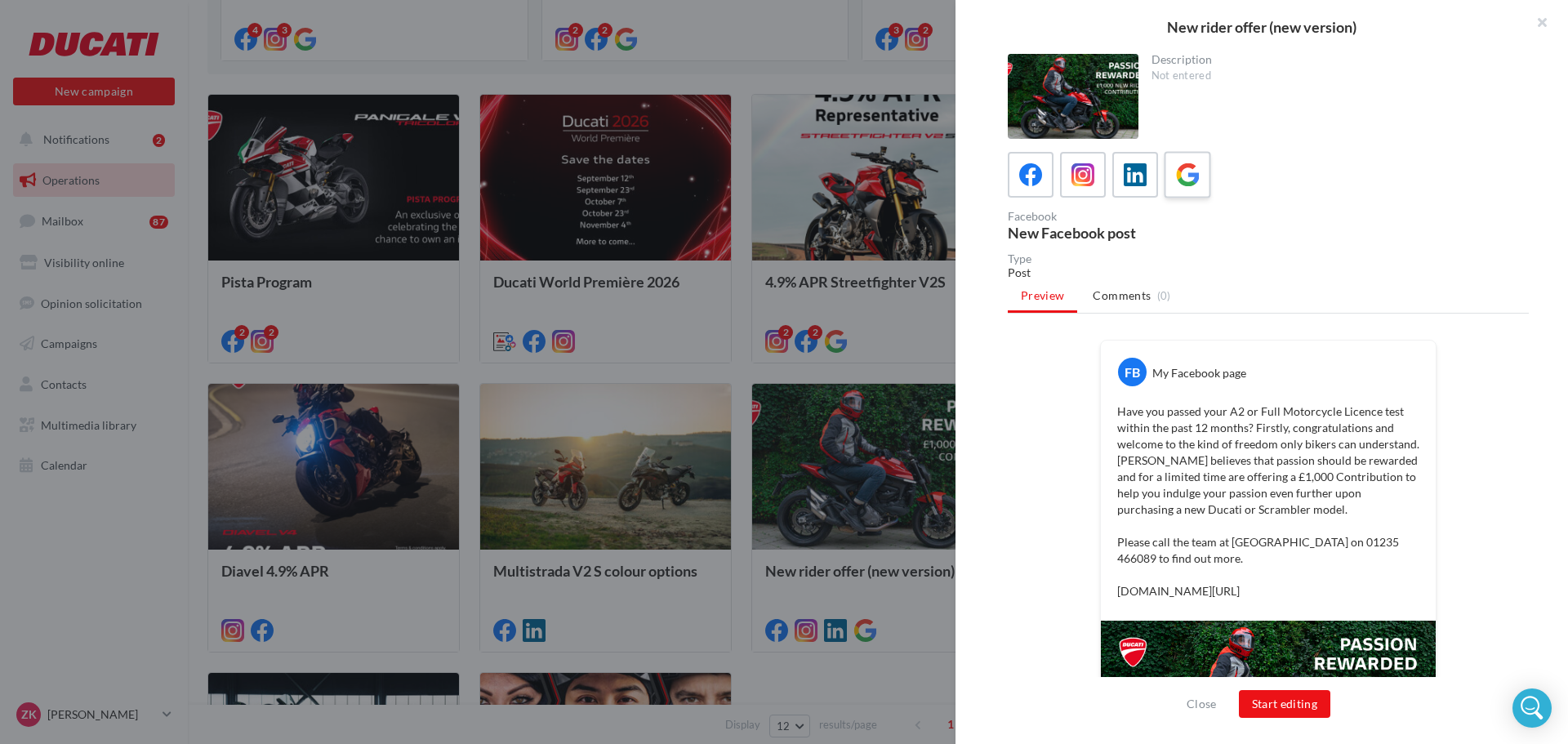
click at [1187, 182] on icon at bounding box center [1187, 175] width 23 height 23
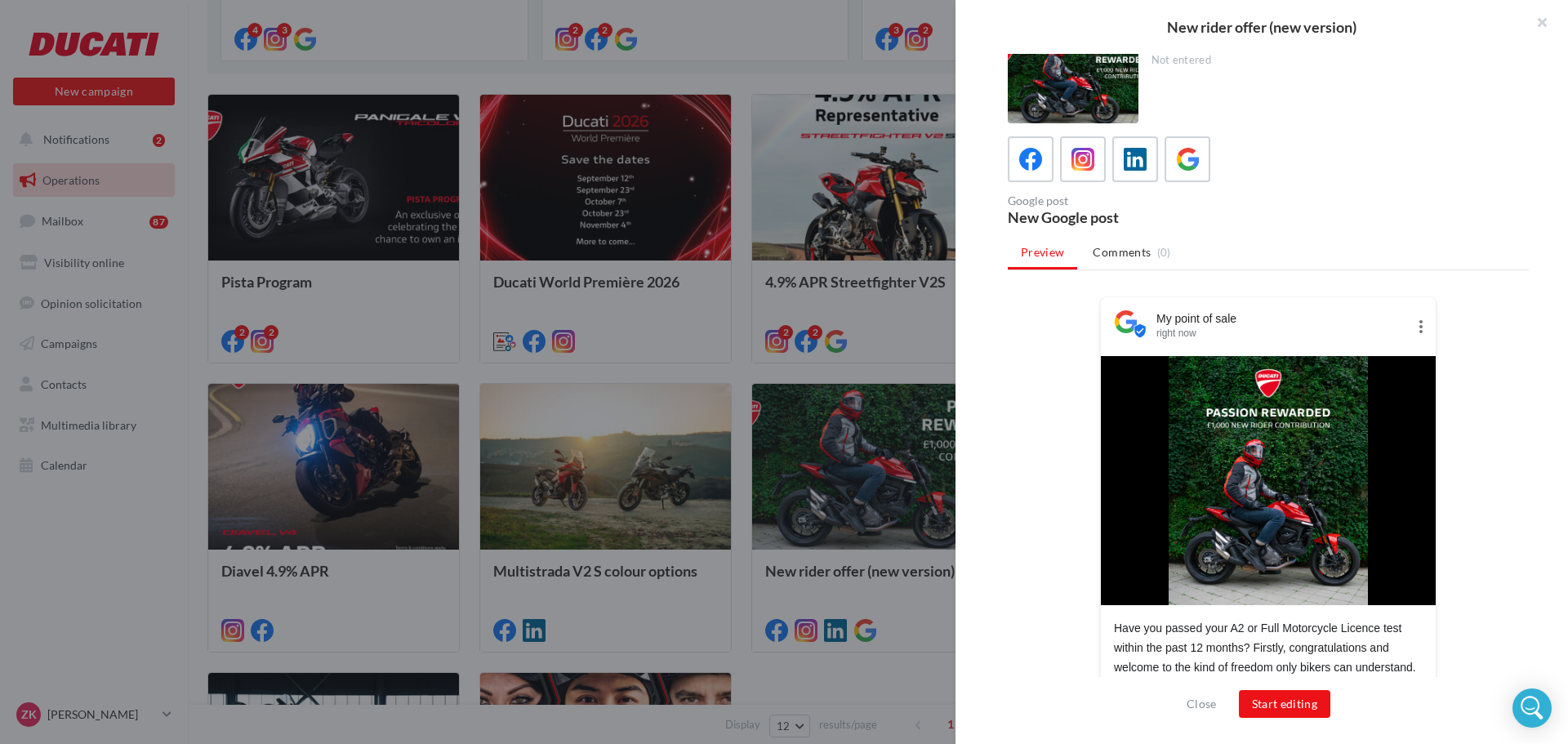
scroll to position [0, 0]
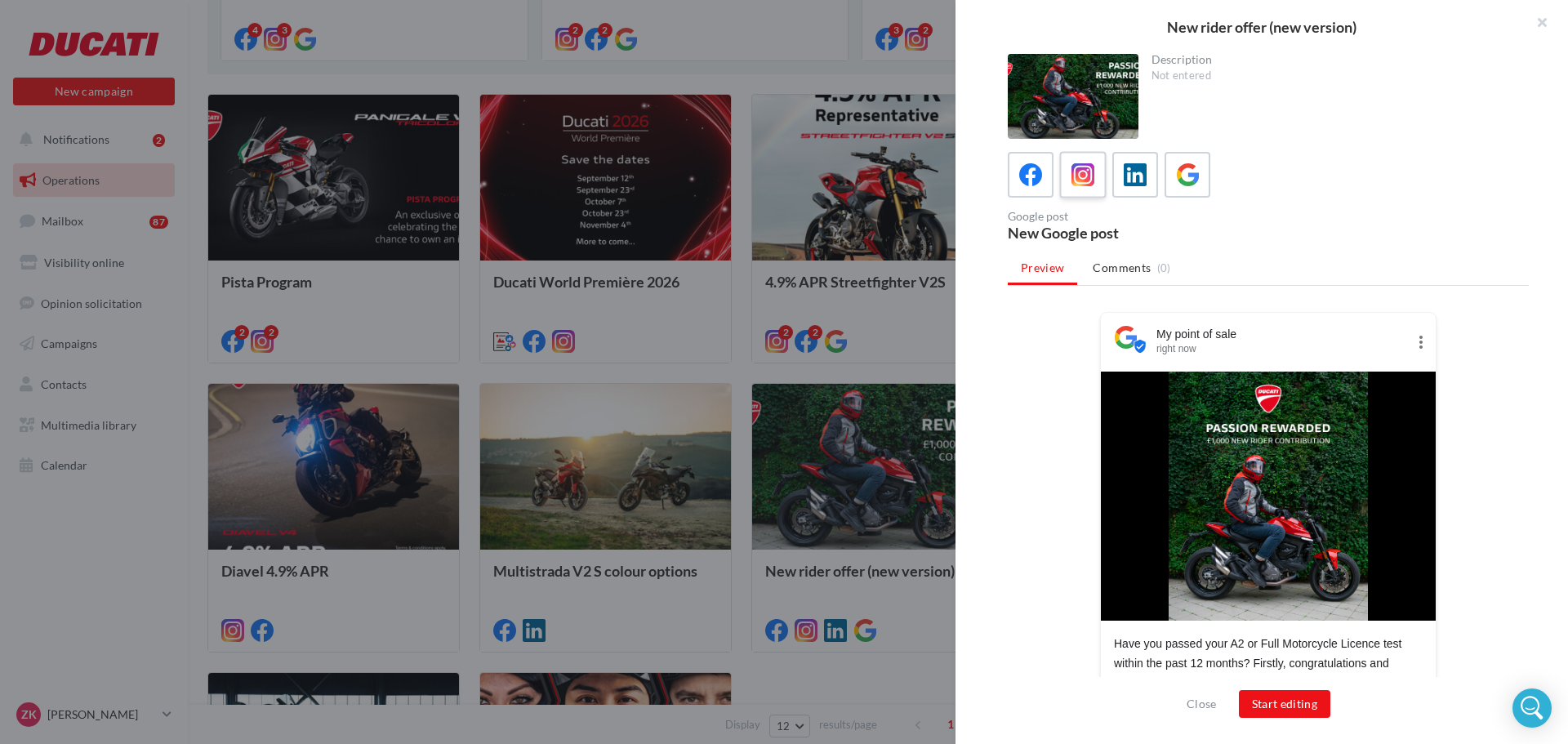
click at [1087, 176] on icon at bounding box center [1083, 175] width 23 height 23
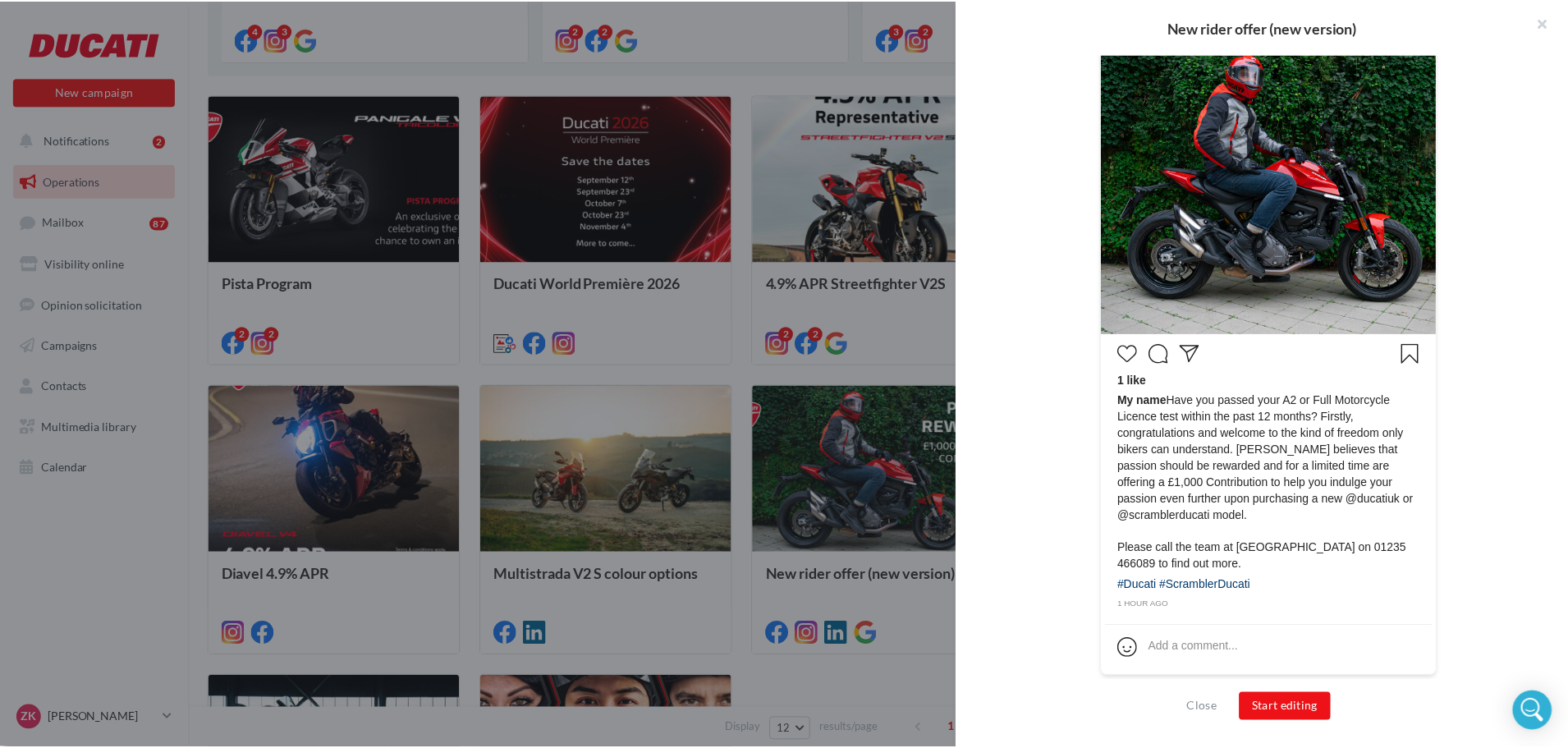
scroll to position [495, 0]
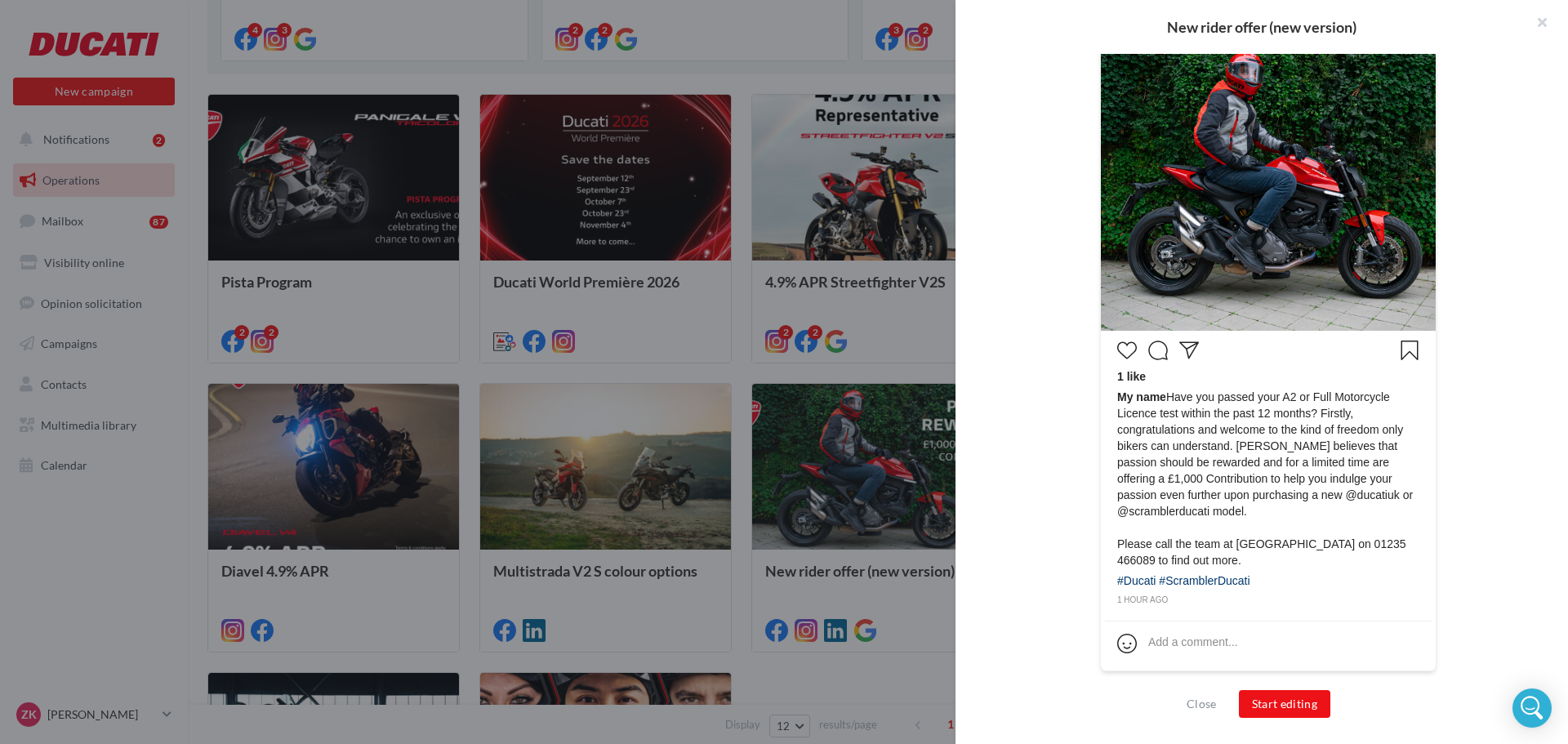
drag, startPoint x: 1166, startPoint y: 395, endPoint x: 1296, endPoint y: 575, distance: 222.0
click at [1303, 579] on div "1 like My name Have you passed your A2 or Full Motorcycle Licence test within t…" at bounding box center [1269, 471] width 327 height 273
copy div "Have you passed your A2 or Full Motorcycle Licence test within the past 12 mont…"
click at [909, 360] on div at bounding box center [784, 372] width 1568 height 744
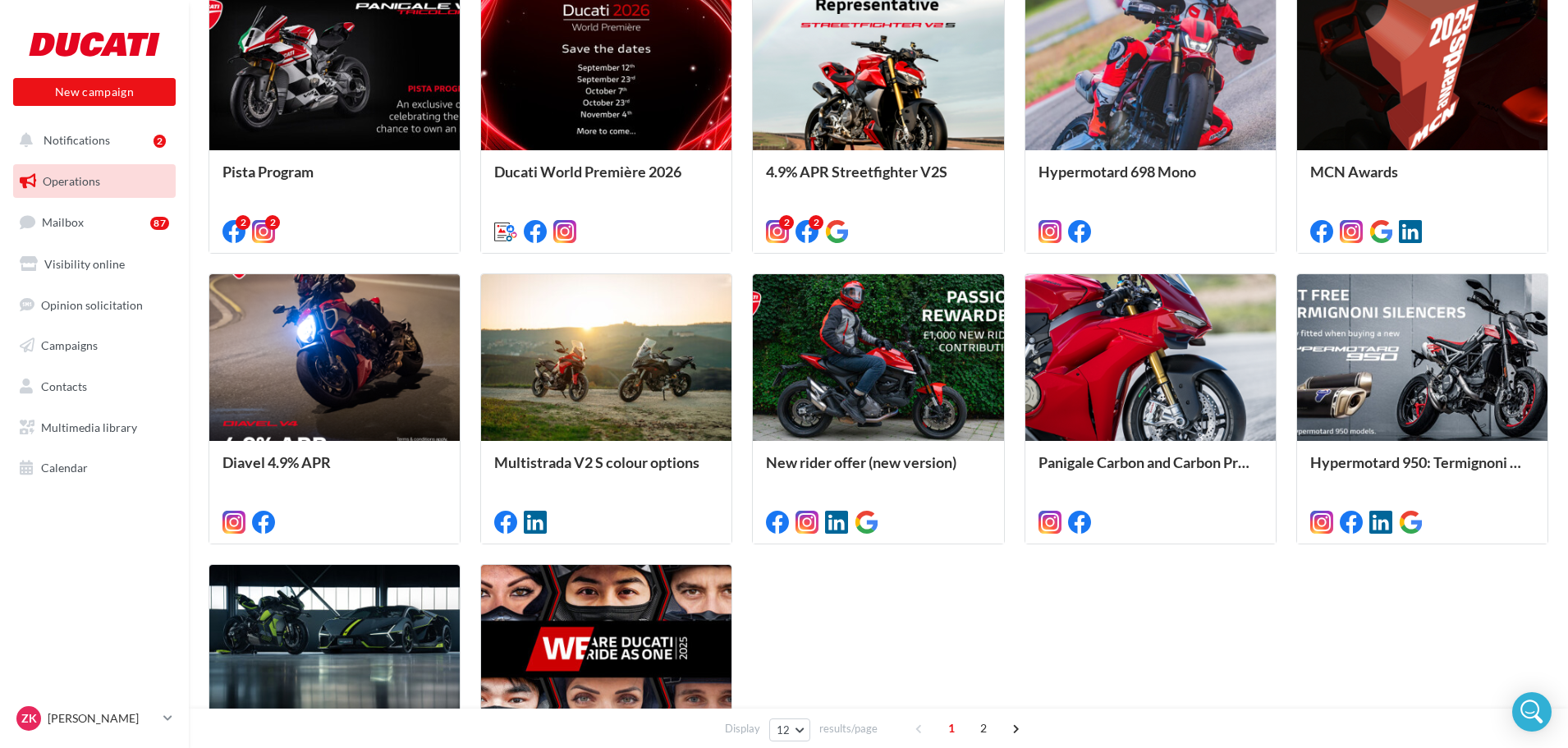
scroll to position [517, 0]
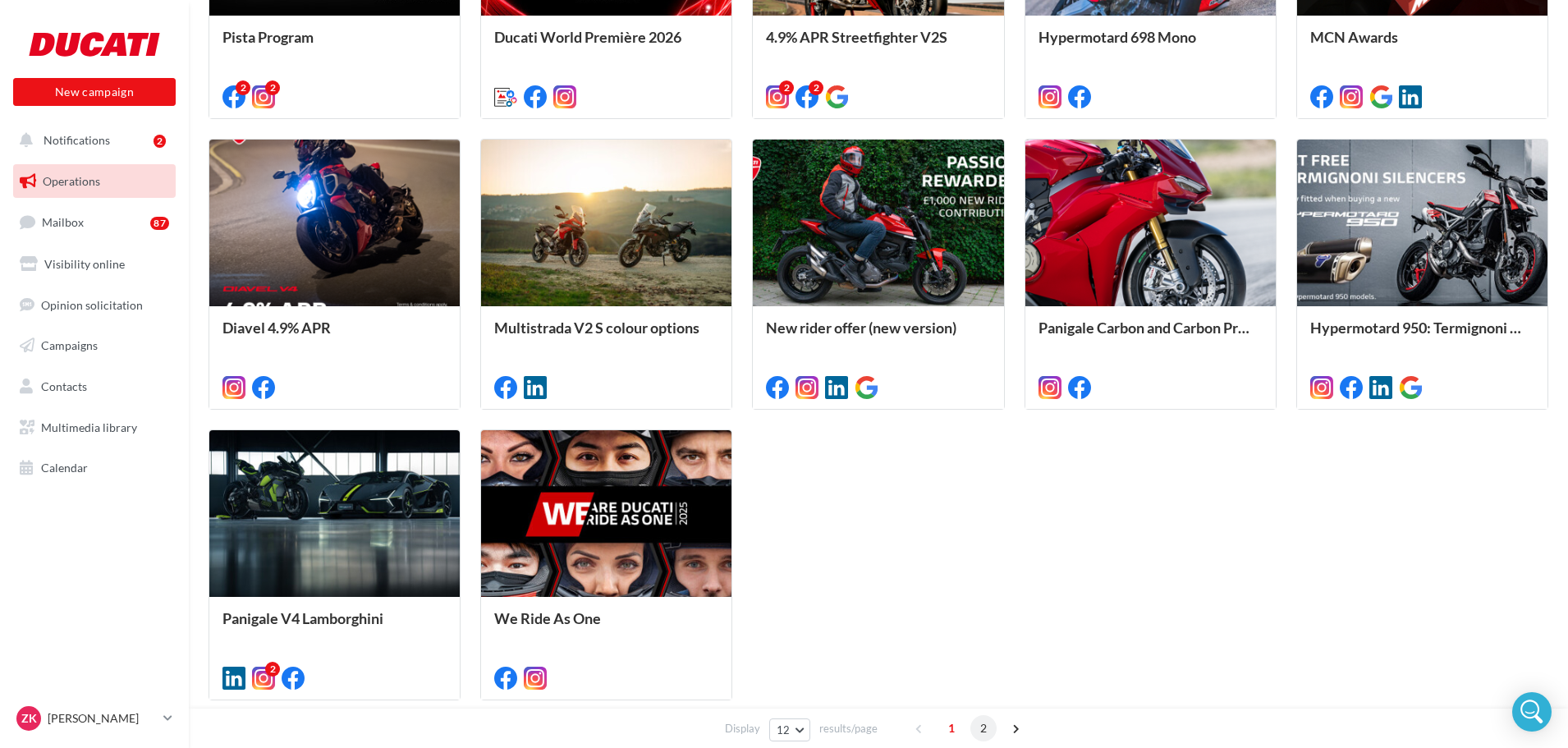
click at [979, 730] on span "2" at bounding box center [984, 729] width 26 height 26
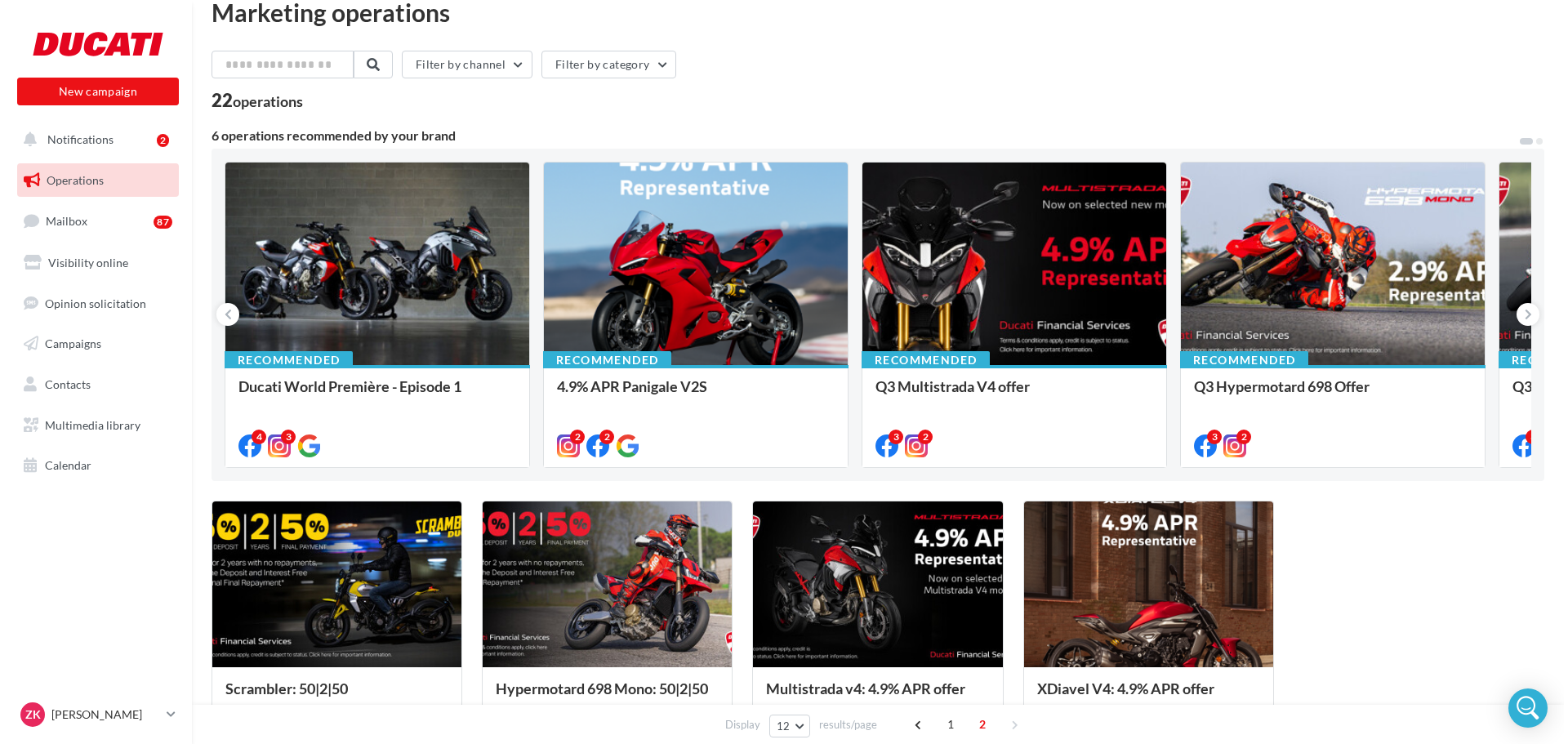
scroll to position [24, 0]
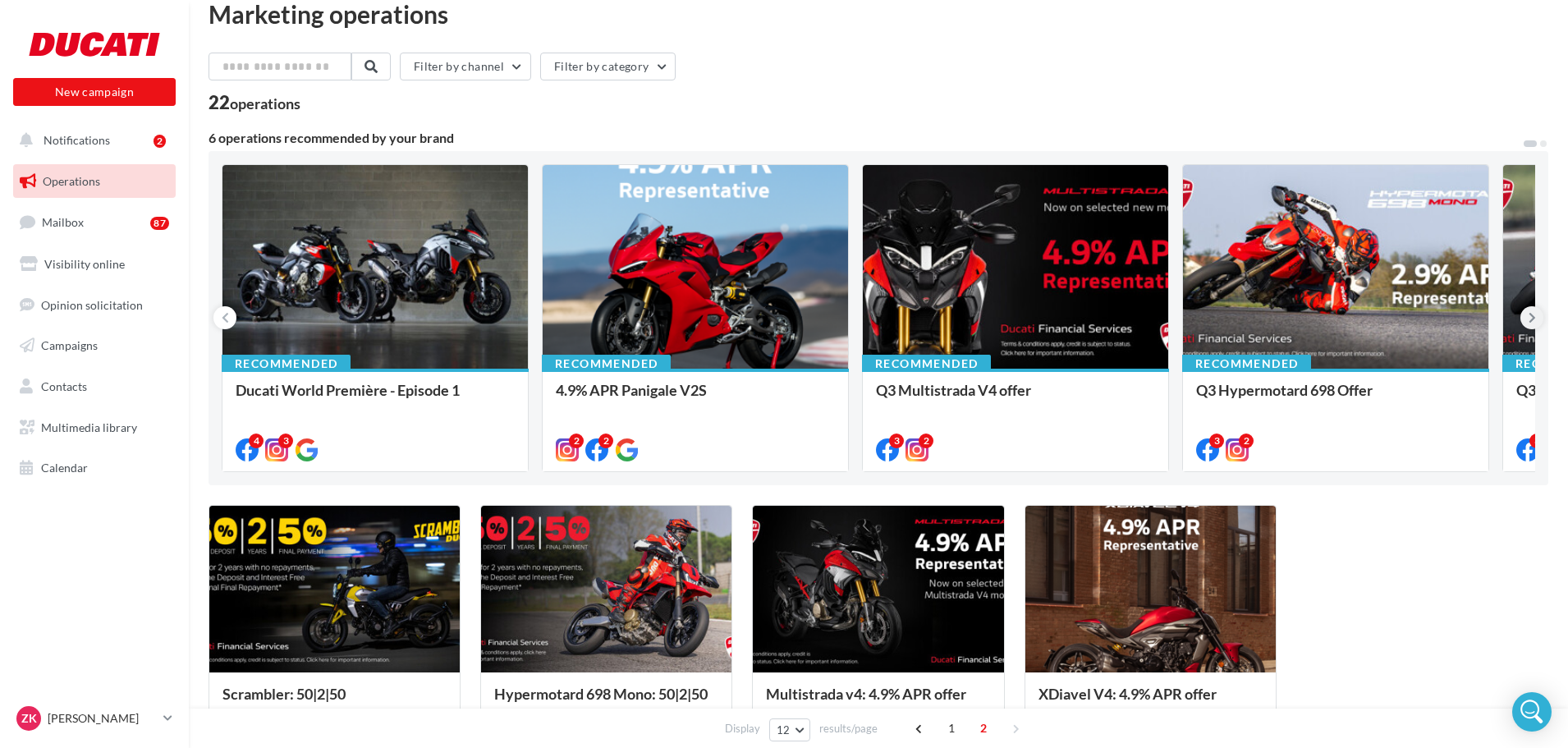
click at [1535, 319] on icon at bounding box center [1532, 317] width 7 height 17
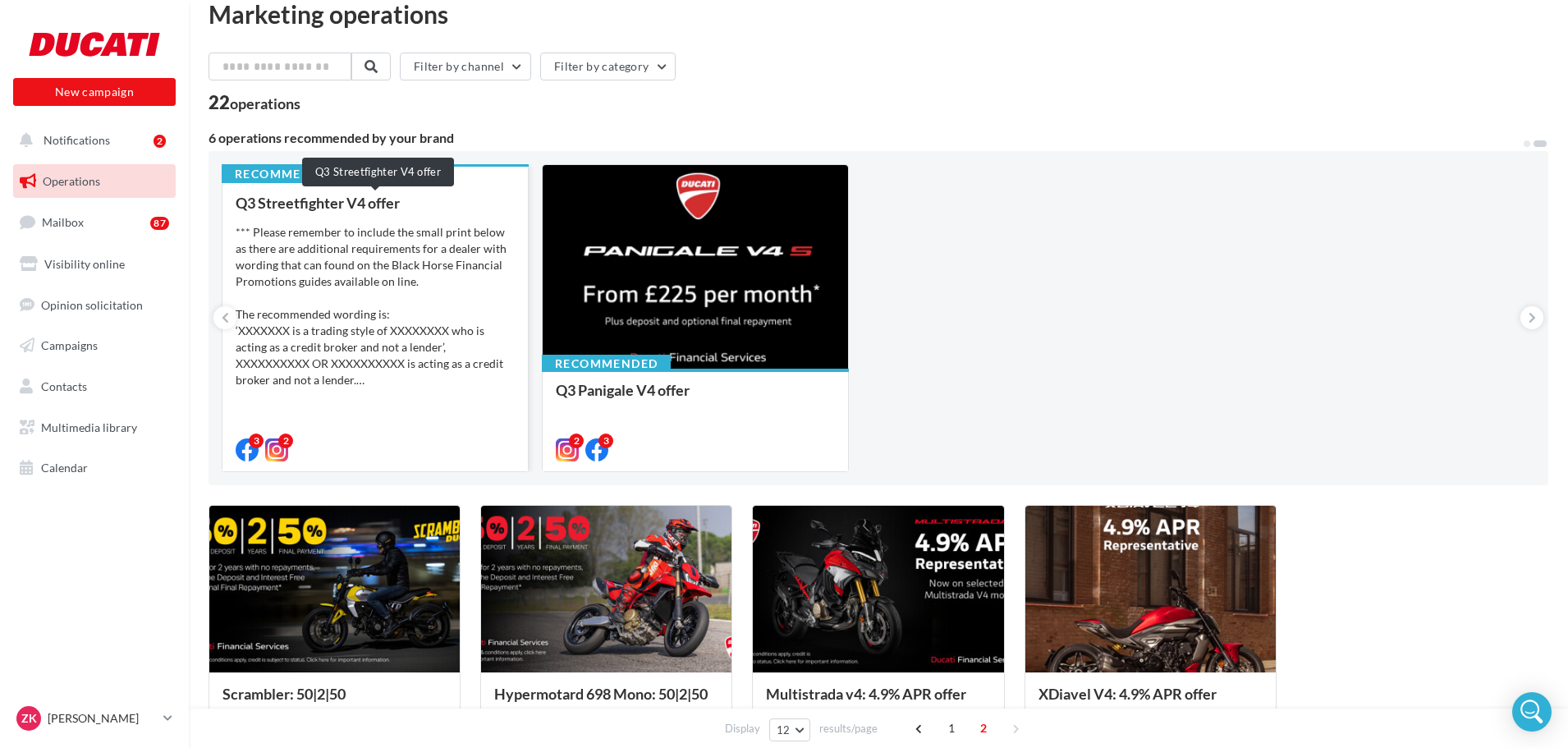
click at [380, 211] on div "Q3 Streetfighter V4 offer" at bounding box center [376, 203] width 280 height 17
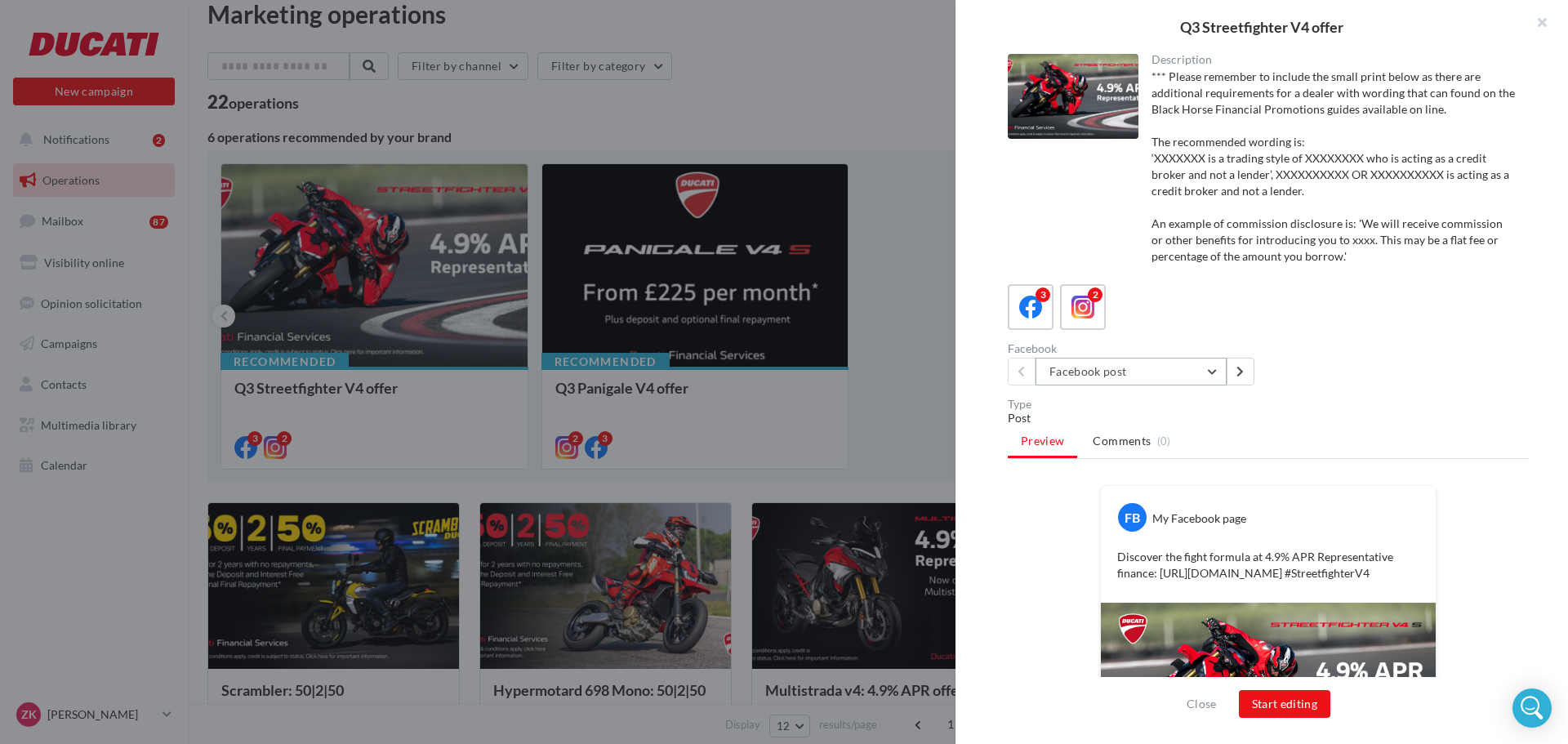
click at [1120, 362] on button "Facebook post" at bounding box center [1132, 372] width 191 height 28
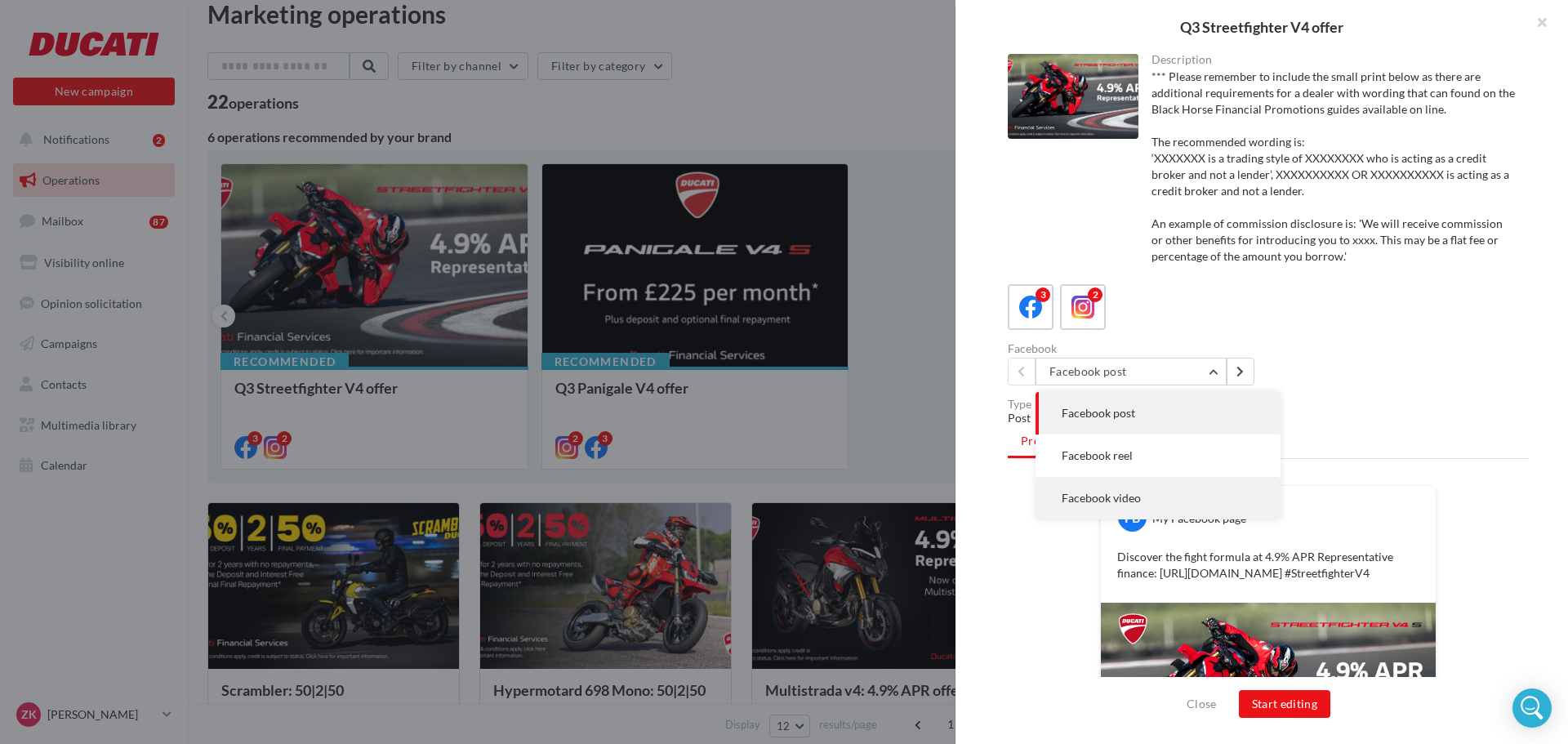
click at [1161, 495] on button "Facebook video" at bounding box center [1159, 498] width 245 height 43
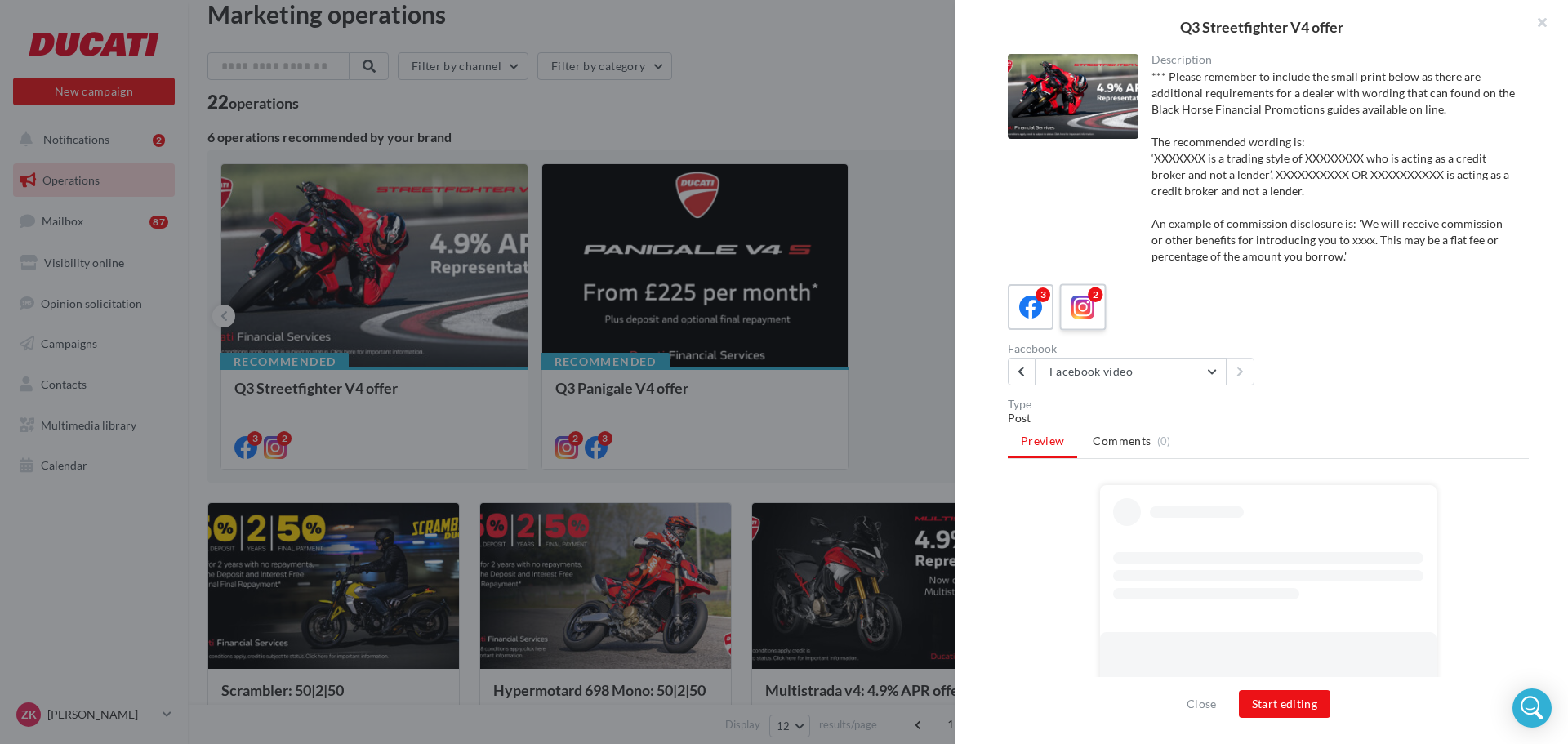
click at [1086, 314] on icon at bounding box center [1083, 307] width 23 height 23
click at [1150, 382] on button "Instagram post" at bounding box center [1132, 372] width 191 height 28
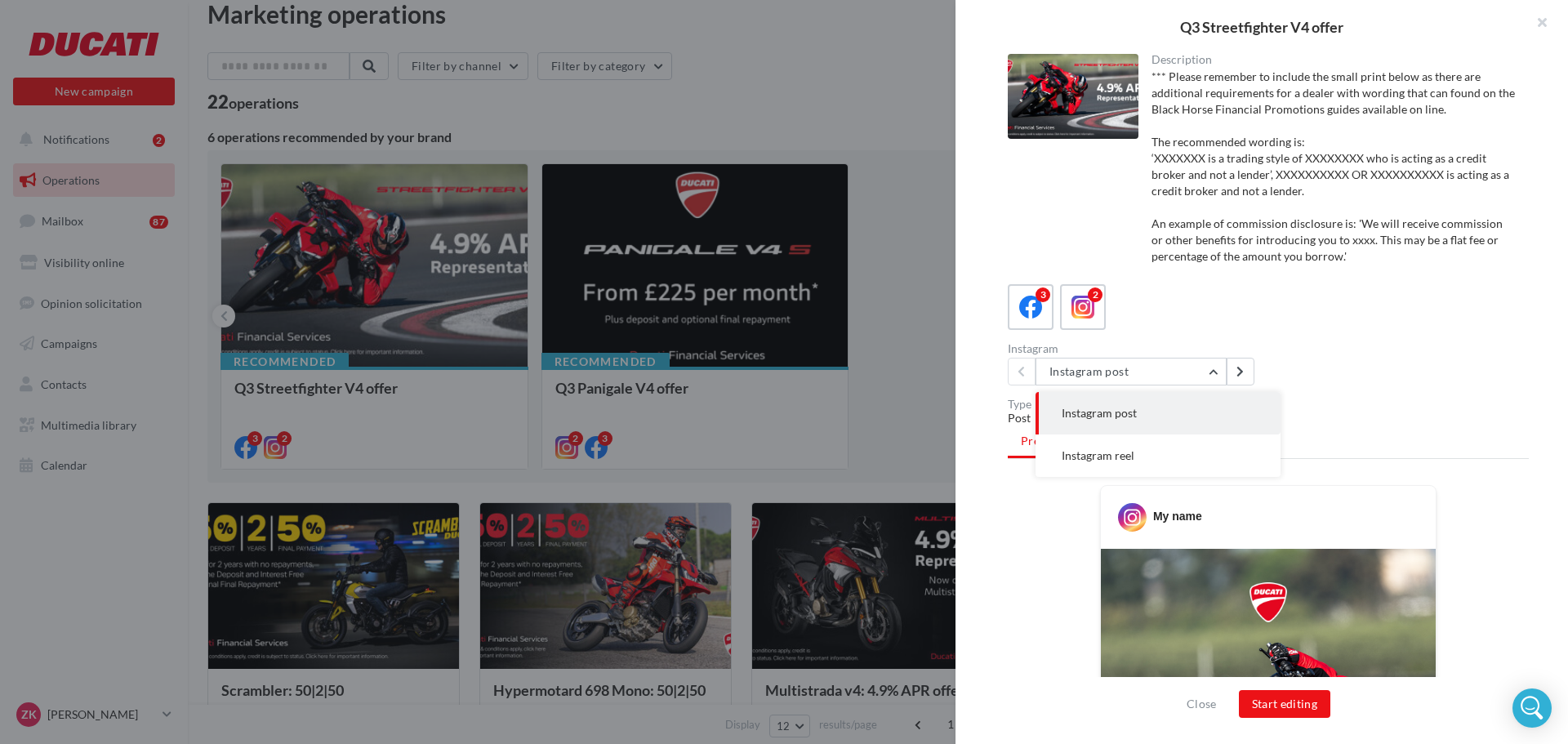
click at [1389, 353] on div "Instagram Instagram post Instagram post Instagram reel" at bounding box center [1275, 364] width 535 height 43
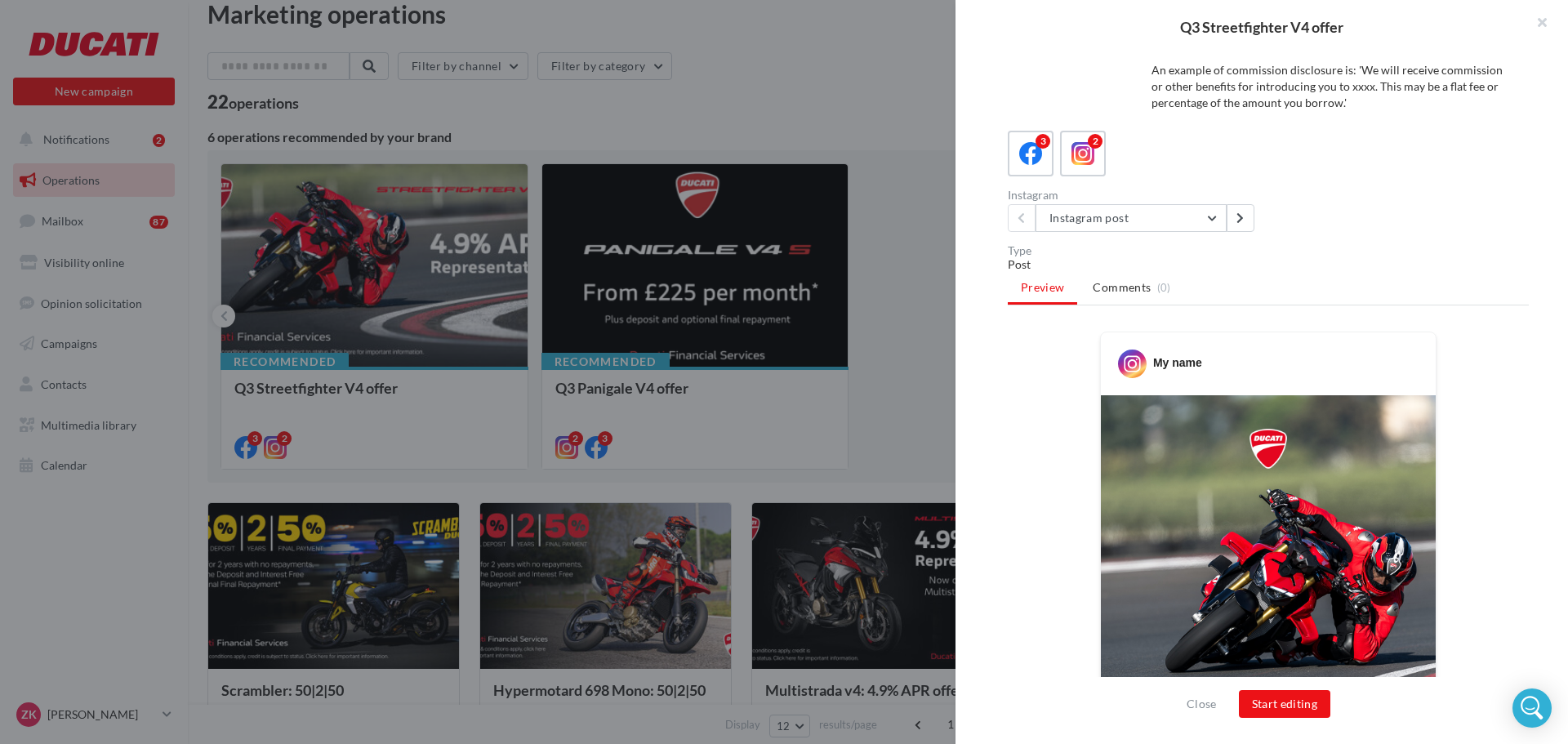
scroll to position [327, 0]
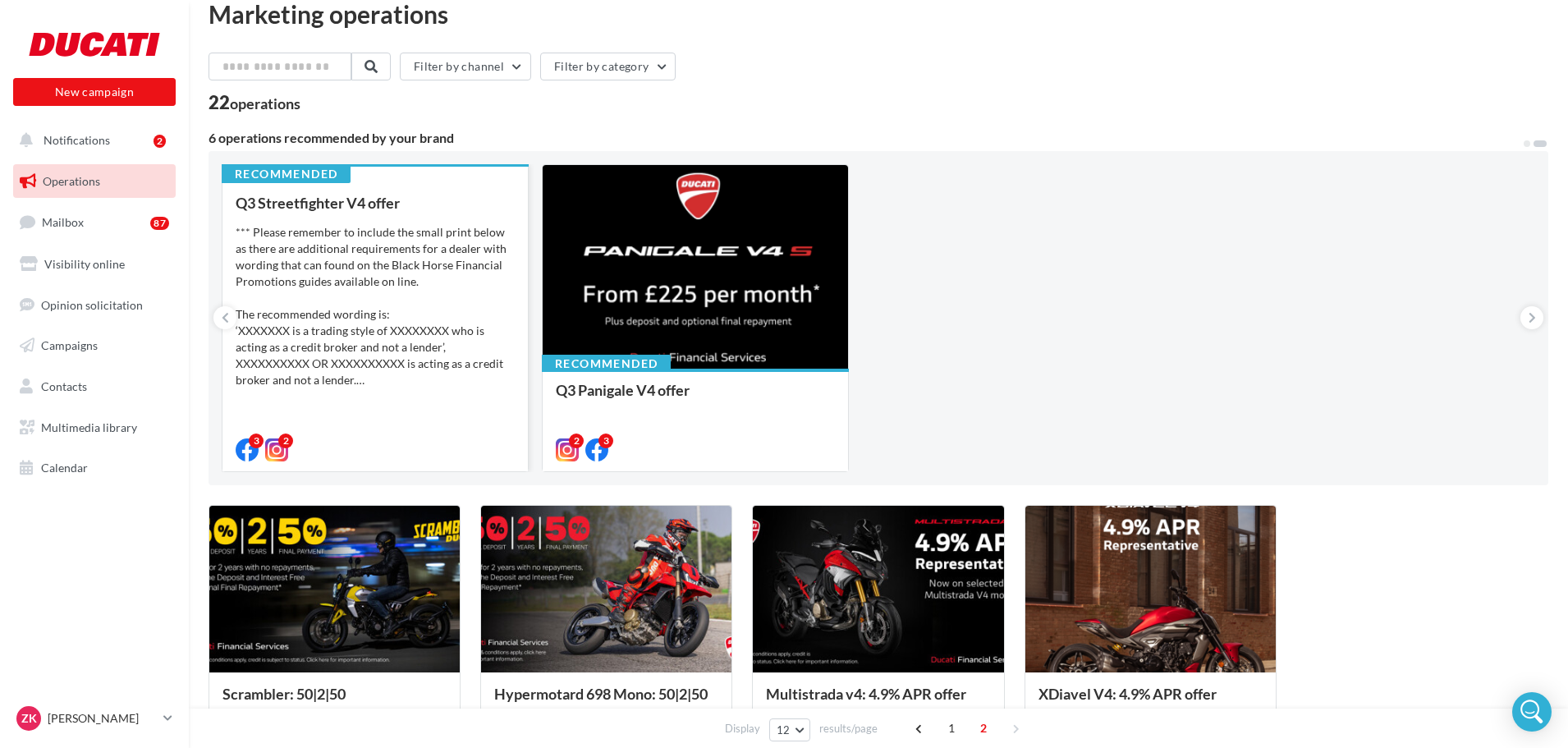
click at [352, 274] on div "*** Please remember to include the small print below as there are additional re…" at bounding box center [376, 307] width 280 height 164
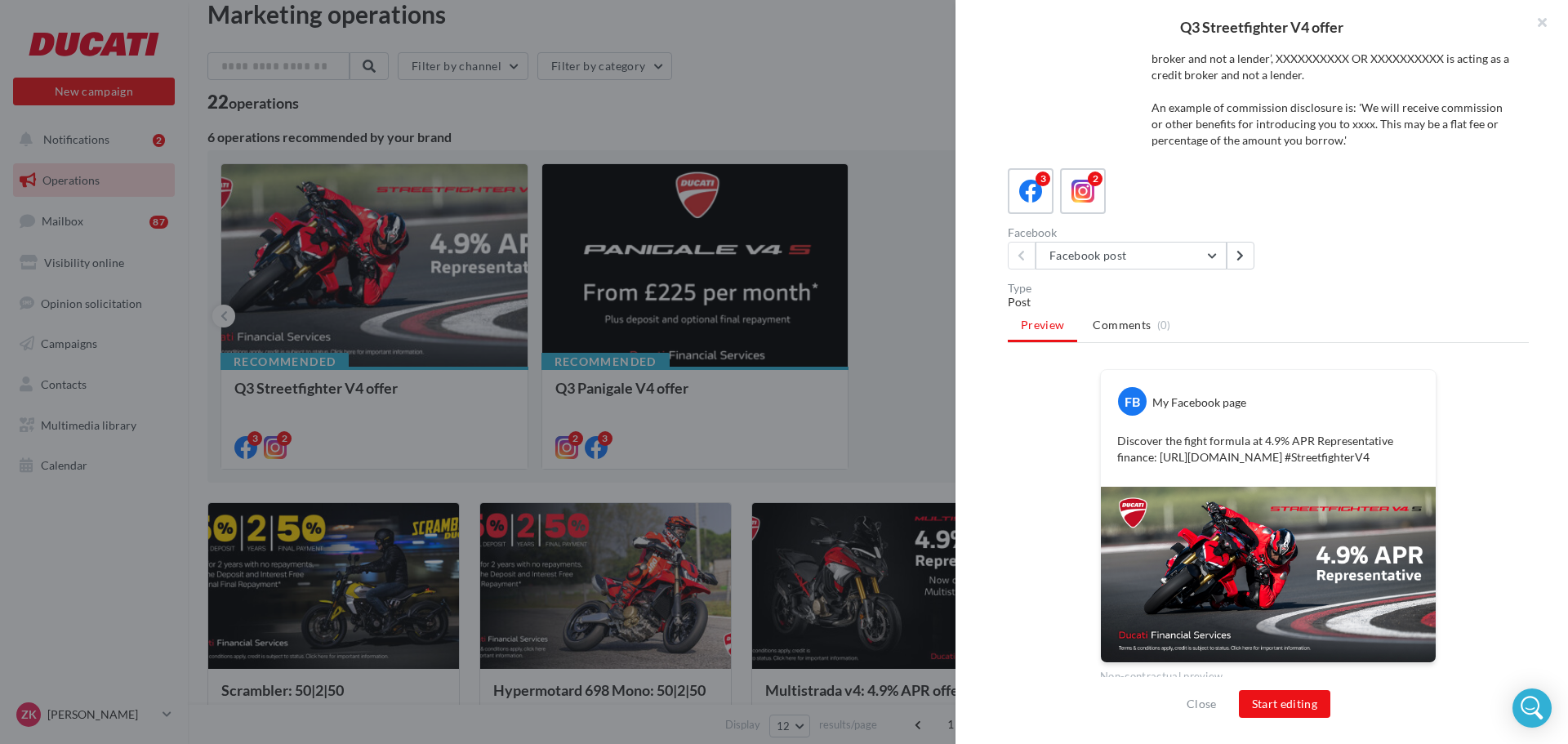
scroll to position [116, 0]
click at [1092, 200] on icon at bounding box center [1083, 190] width 23 height 23
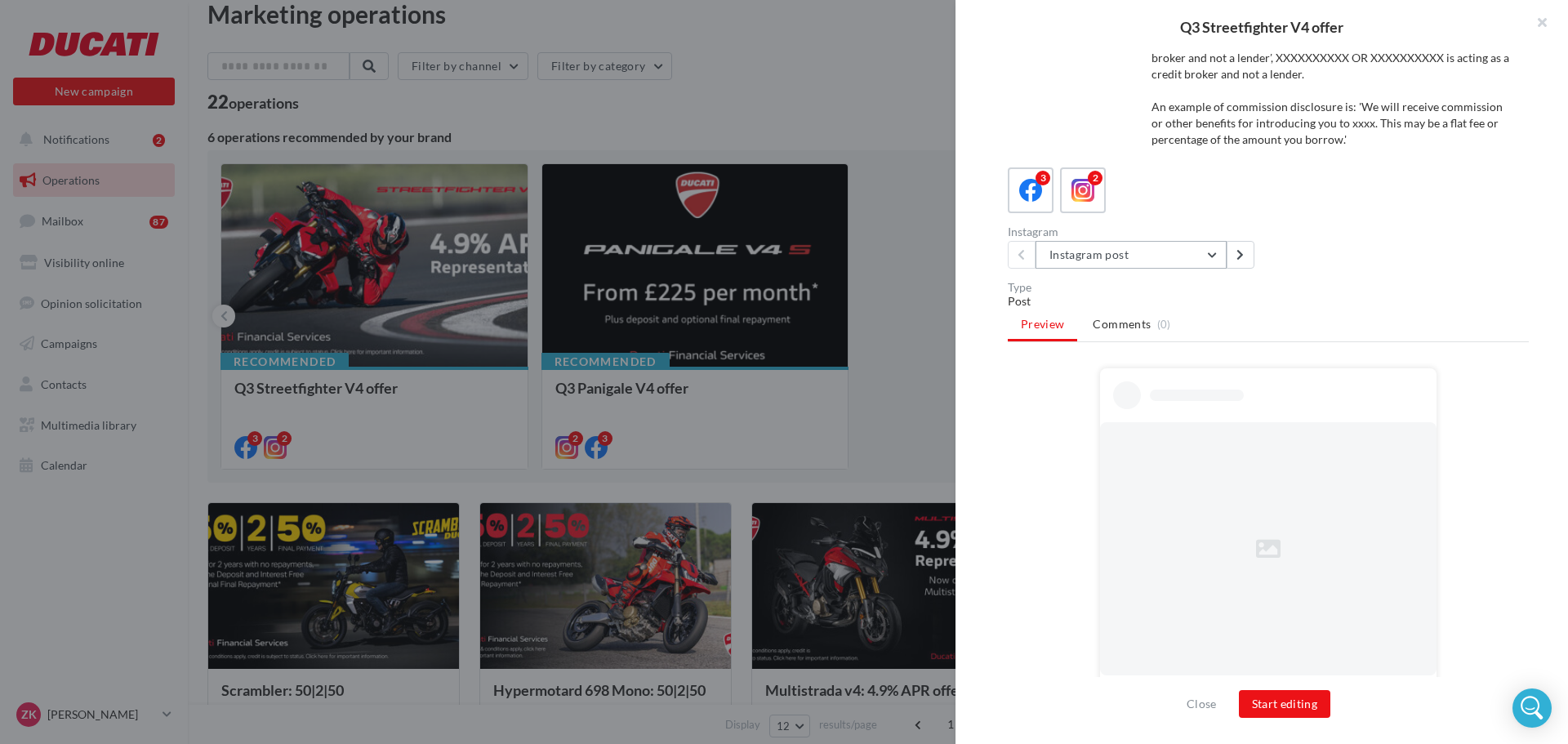
click at [1130, 255] on button "Instagram post" at bounding box center [1132, 255] width 191 height 28
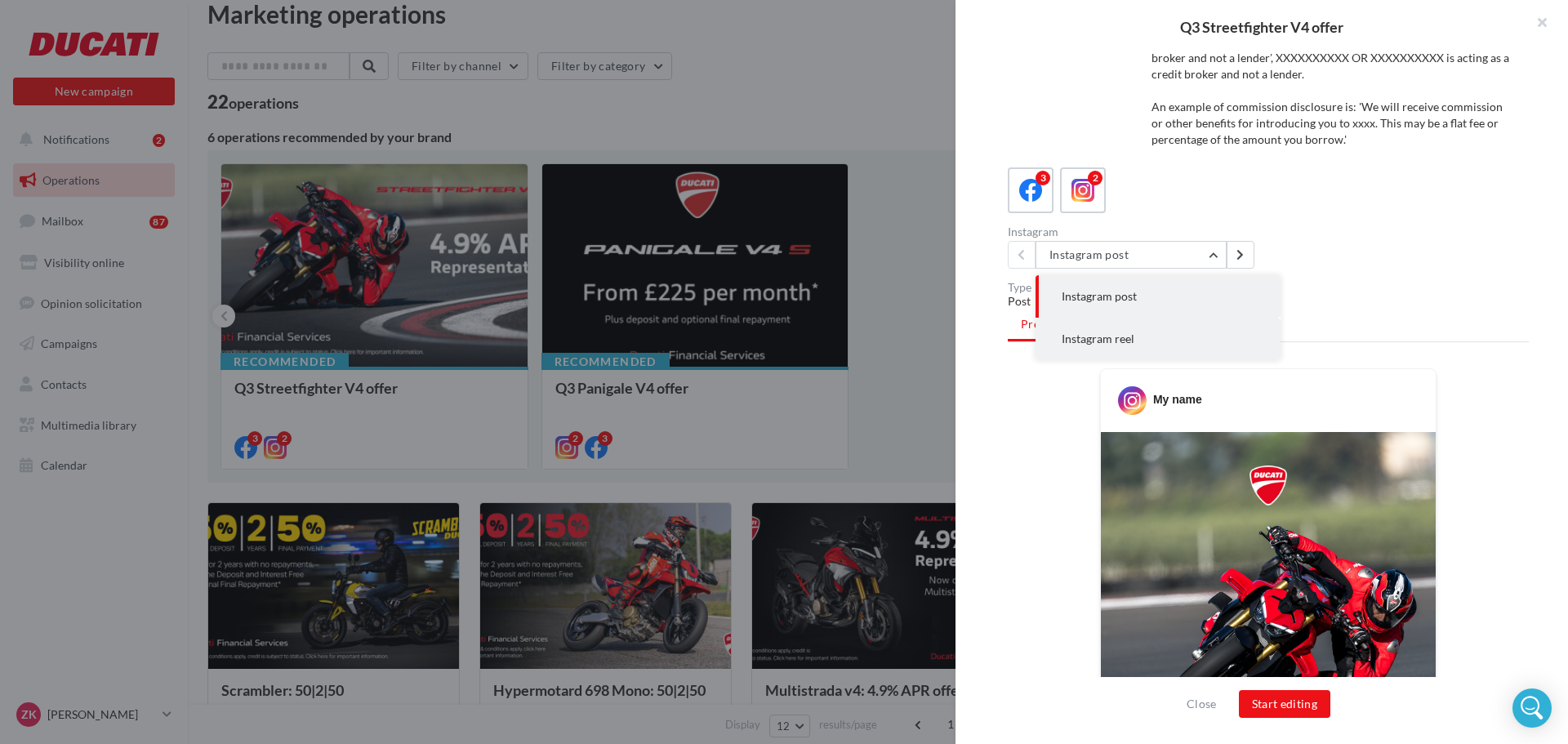
click at [1135, 334] on button "Instagram reel" at bounding box center [1159, 339] width 245 height 43
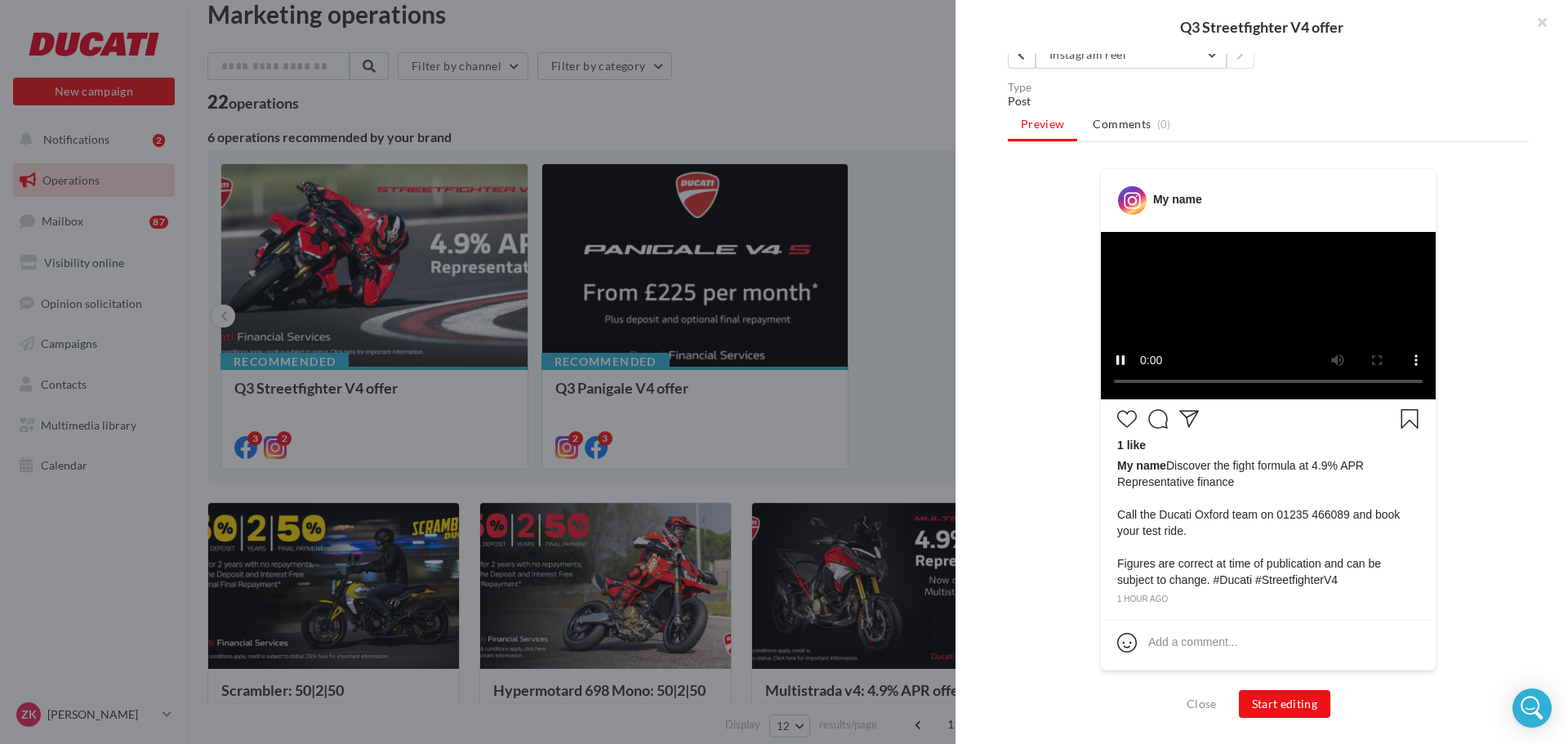
scroll to position [590, 0]
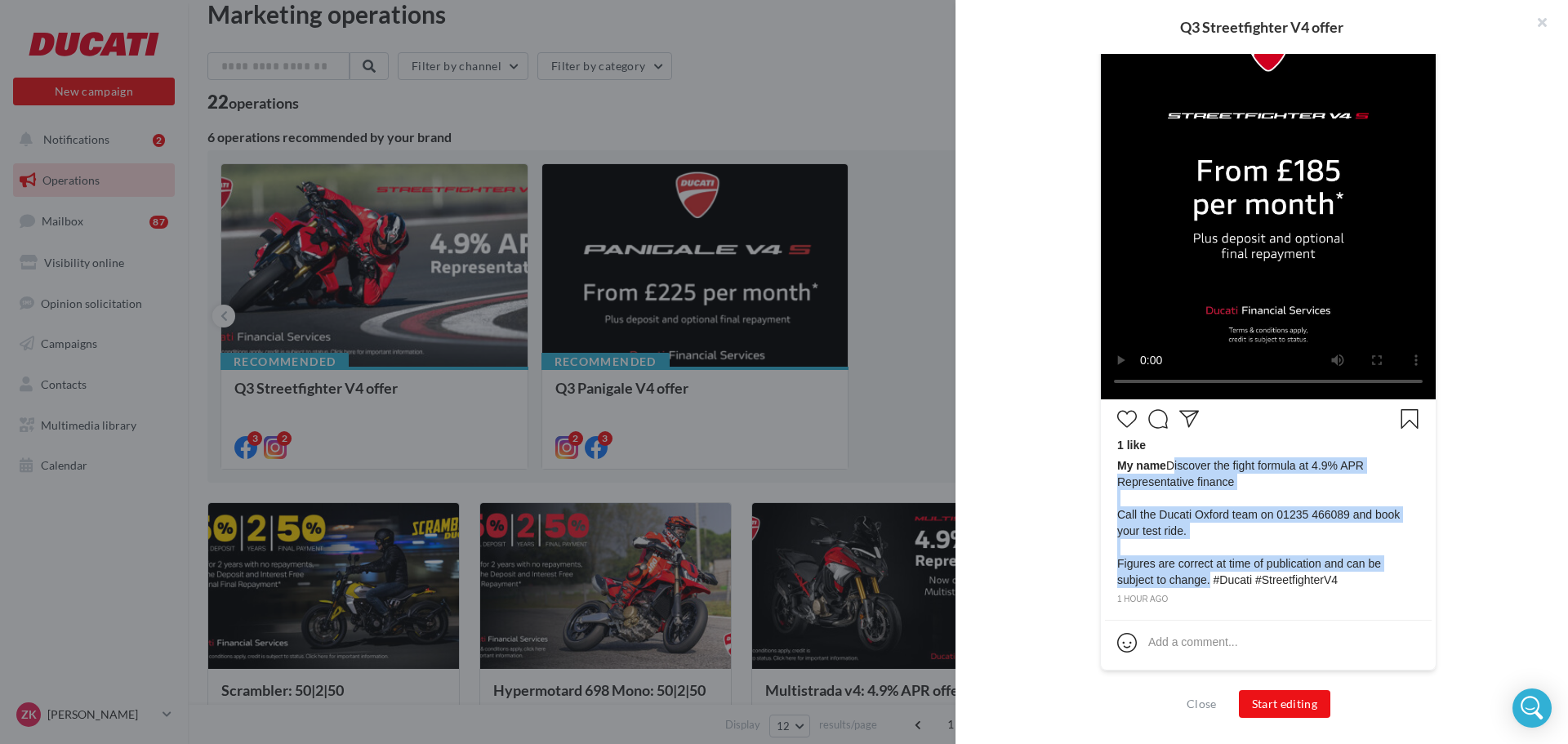
drag, startPoint x: 1165, startPoint y: 465, endPoint x: 1206, endPoint y: 584, distance: 125.9
click at [1206, 584] on span "My name Discover the fight formula at 4.9% APR Representative finance Call the …" at bounding box center [1269, 522] width 302 height 130
copy span "Discover the fight formula at 4.9% APR Representative finance Call the Ducati O…"
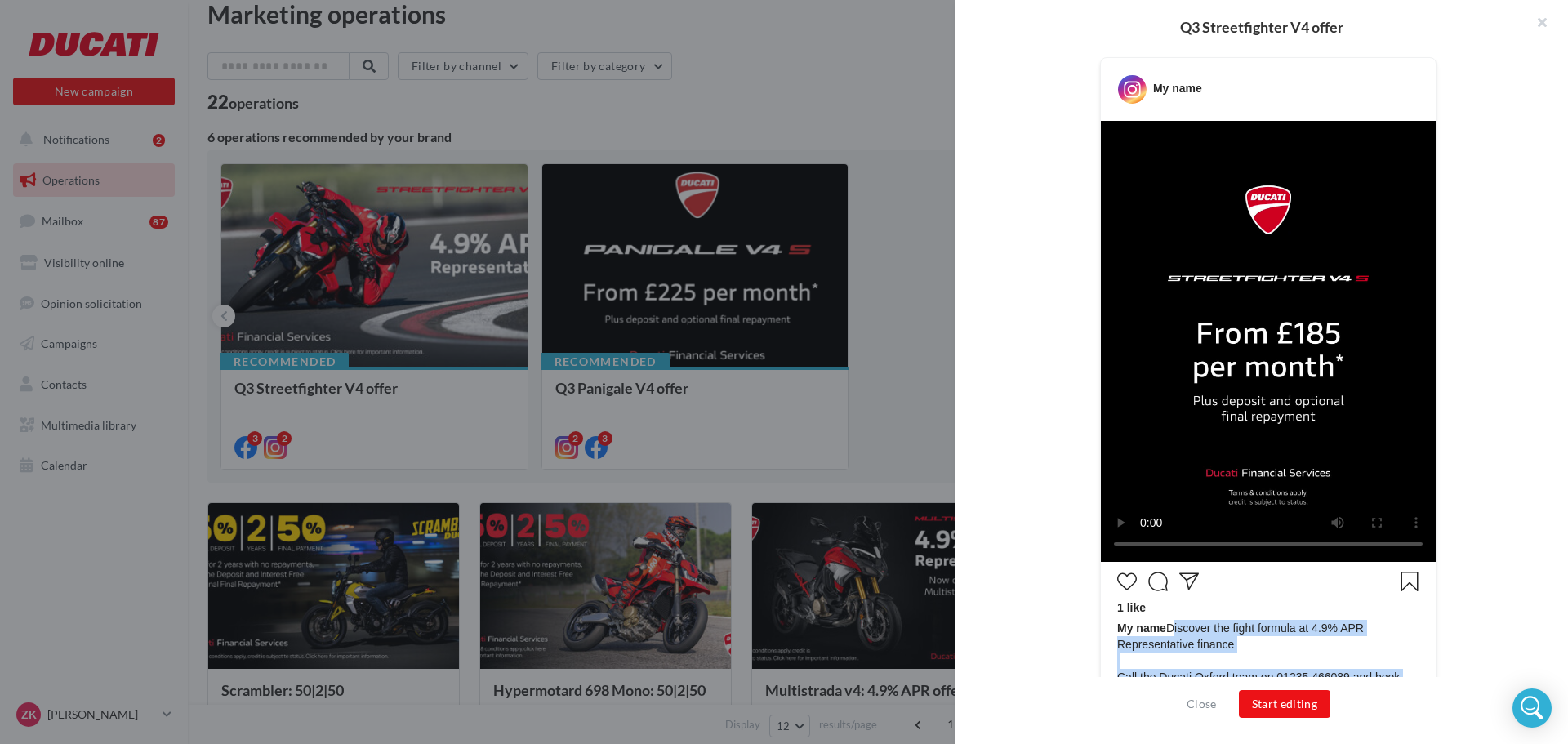
scroll to position [428, 0]
